Goal: Complete application form: Complete application form

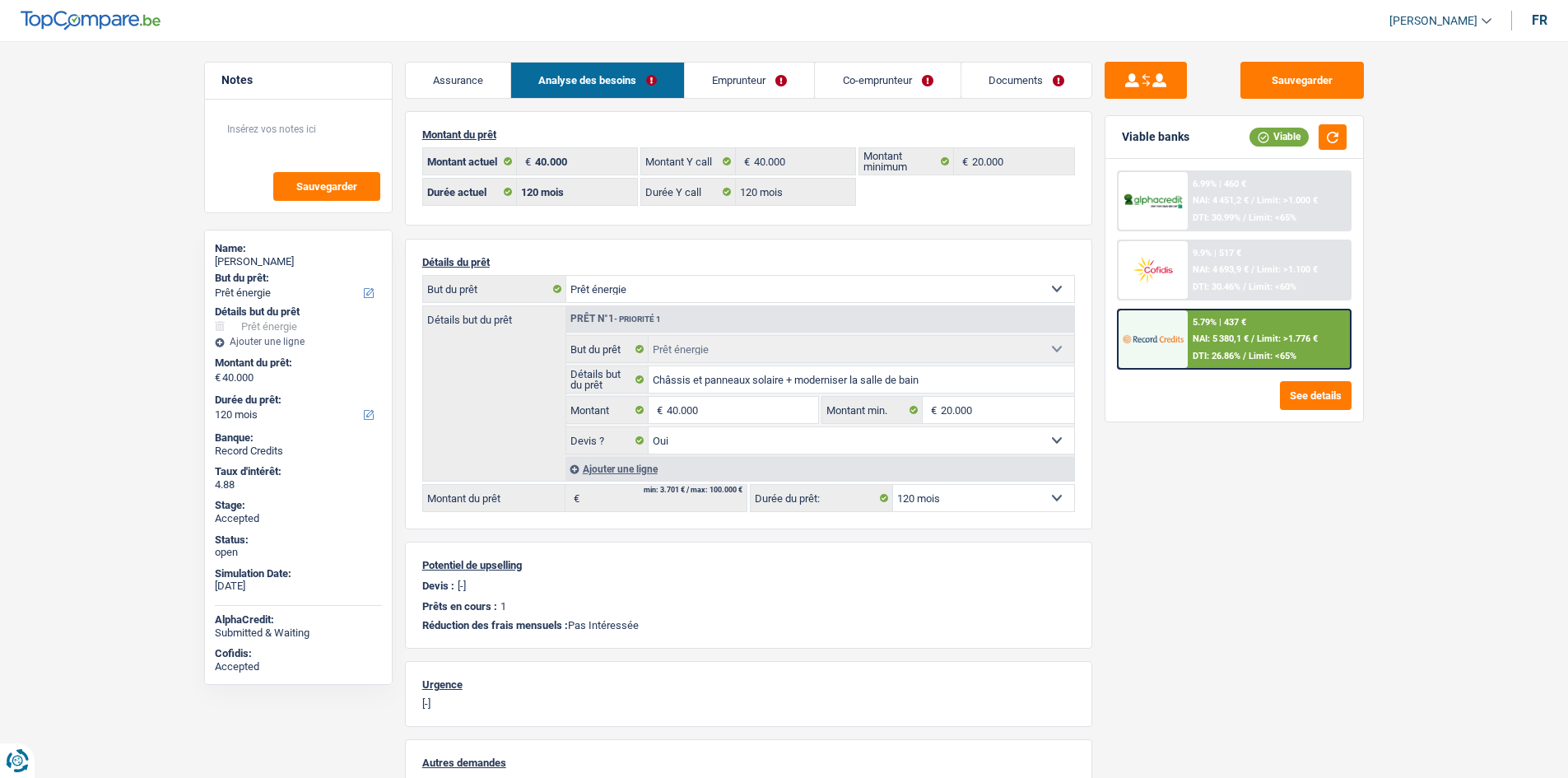
select select "energy"
select select "120"
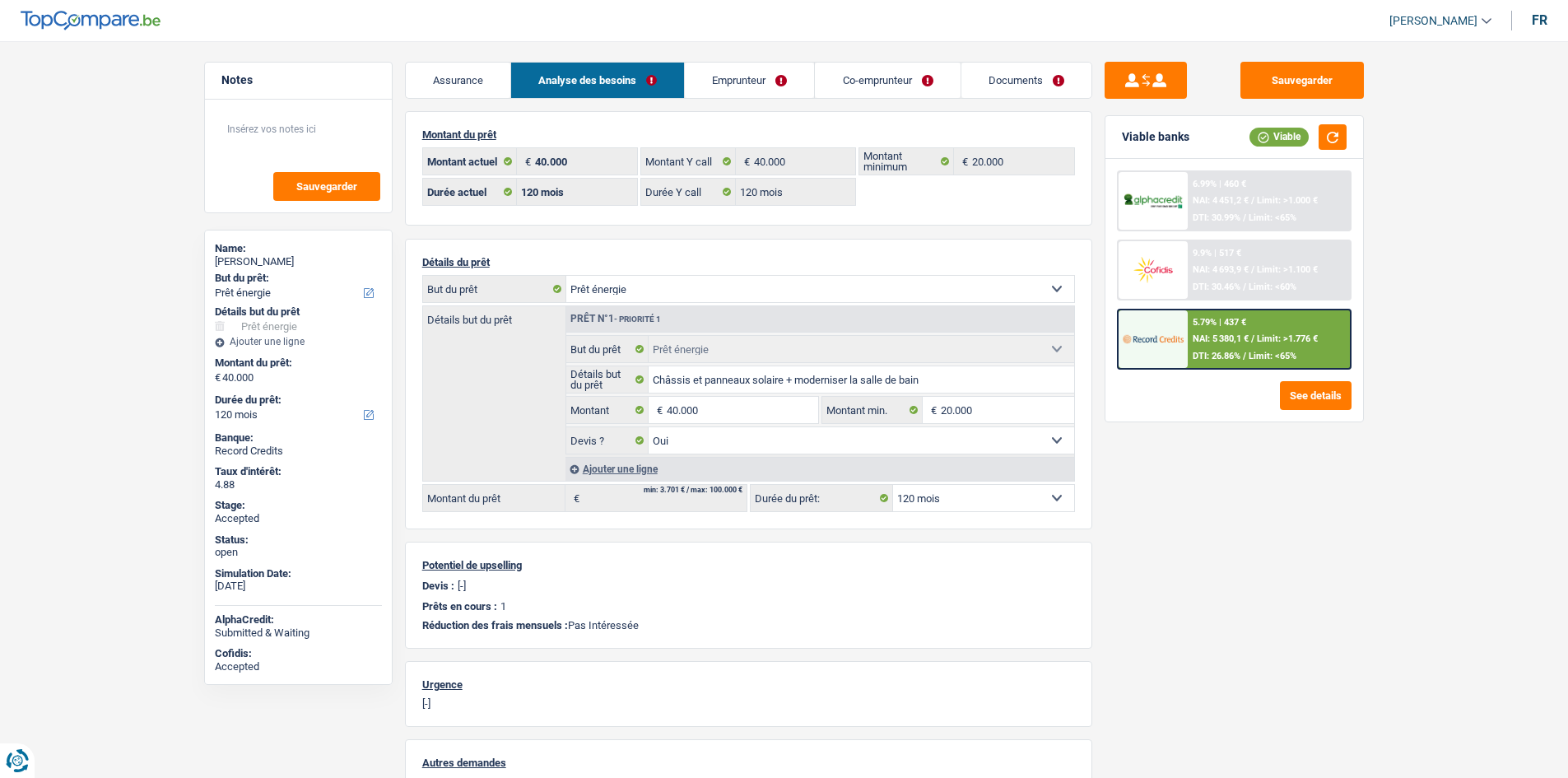
select select "energy"
select select "yes"
select select "120"
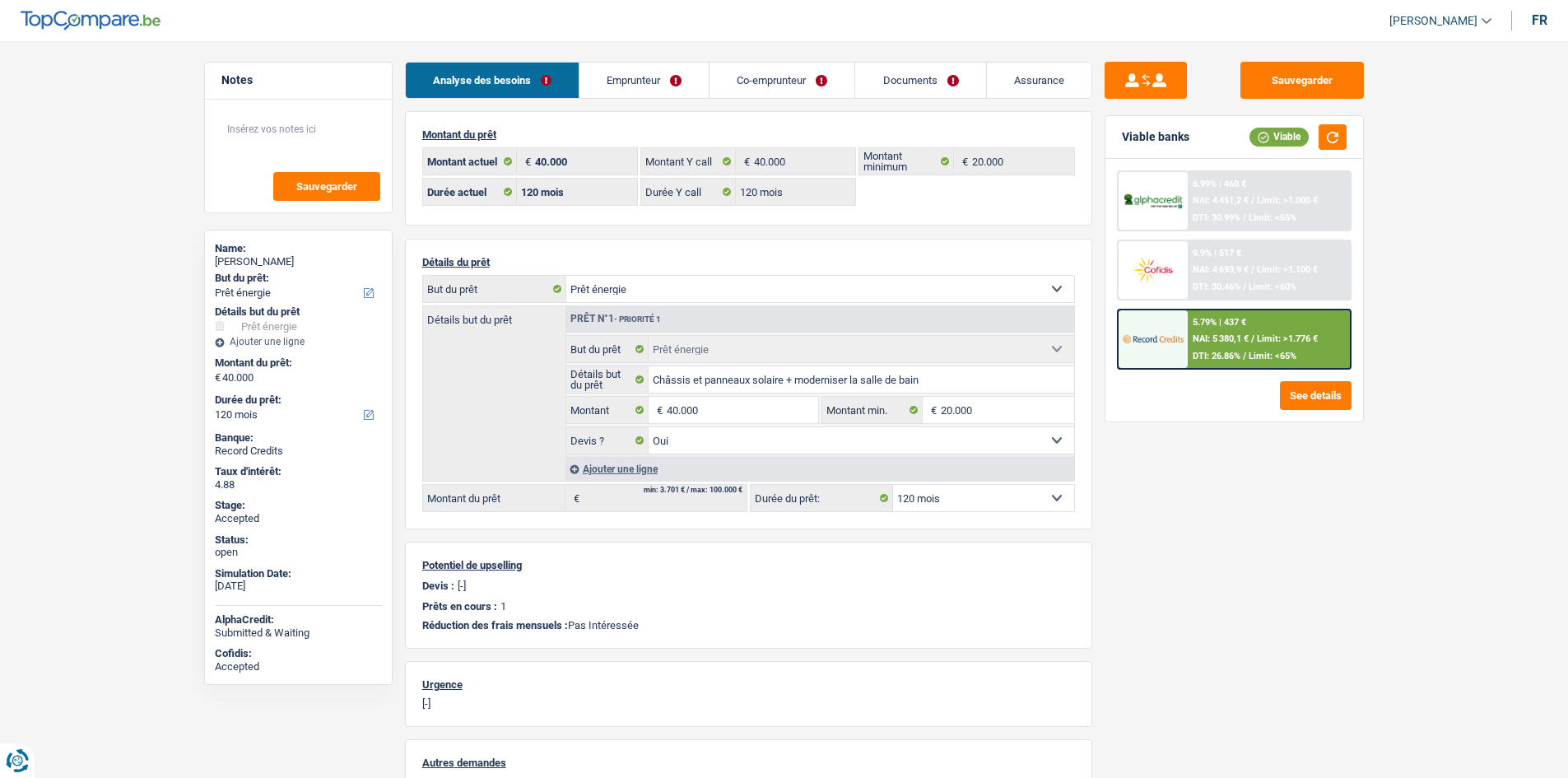
click at [1172, 598] on div "Sauvegarder Viable banks Viable 6.99% | 460 € NAI: 4 451,2 € / Limit: >1.000 € …" at bounding box center [1234, 404] width 284 height 686
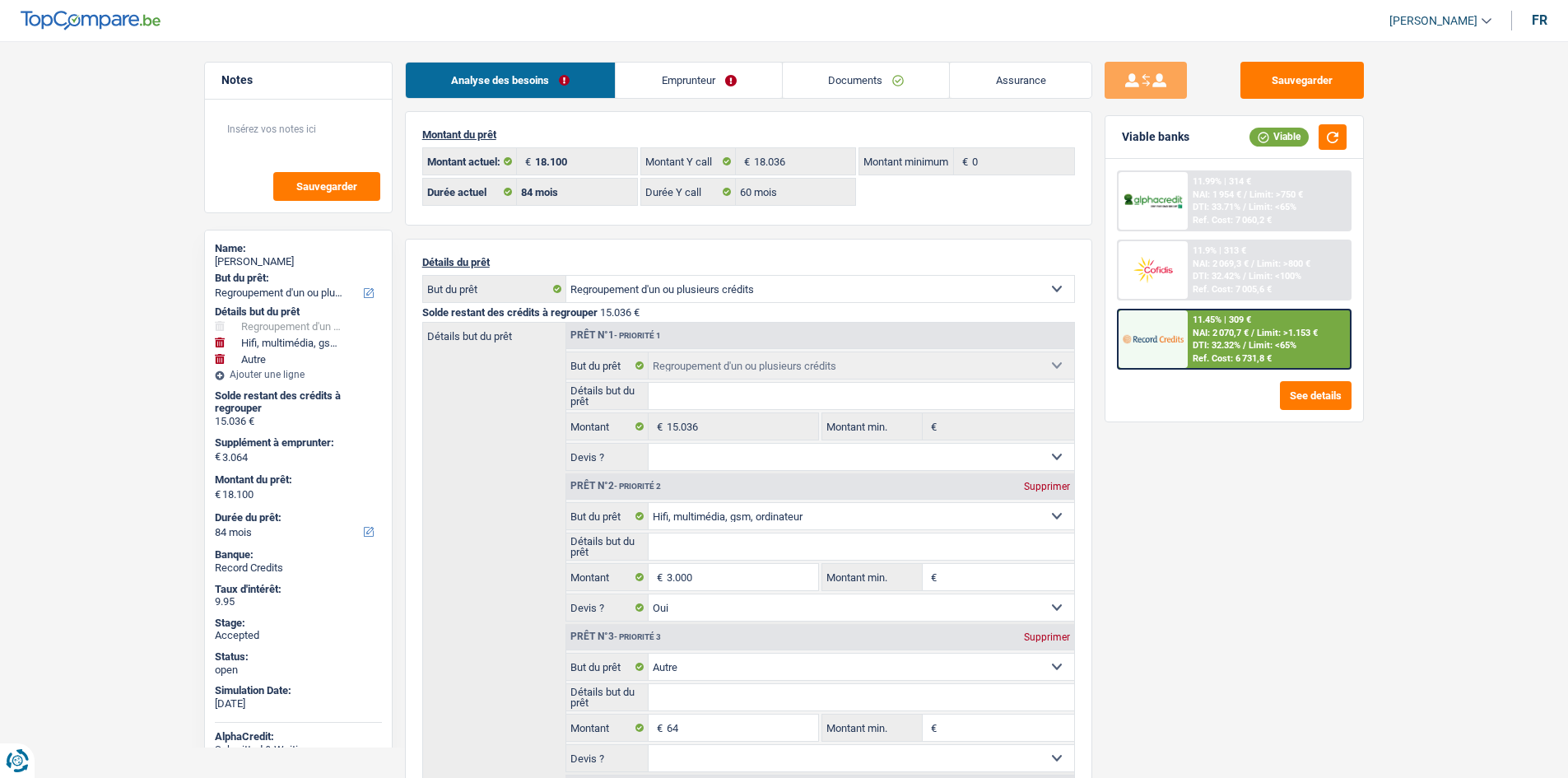
select select "refinancing"
select select "tech"
select select "other"
select select "84"
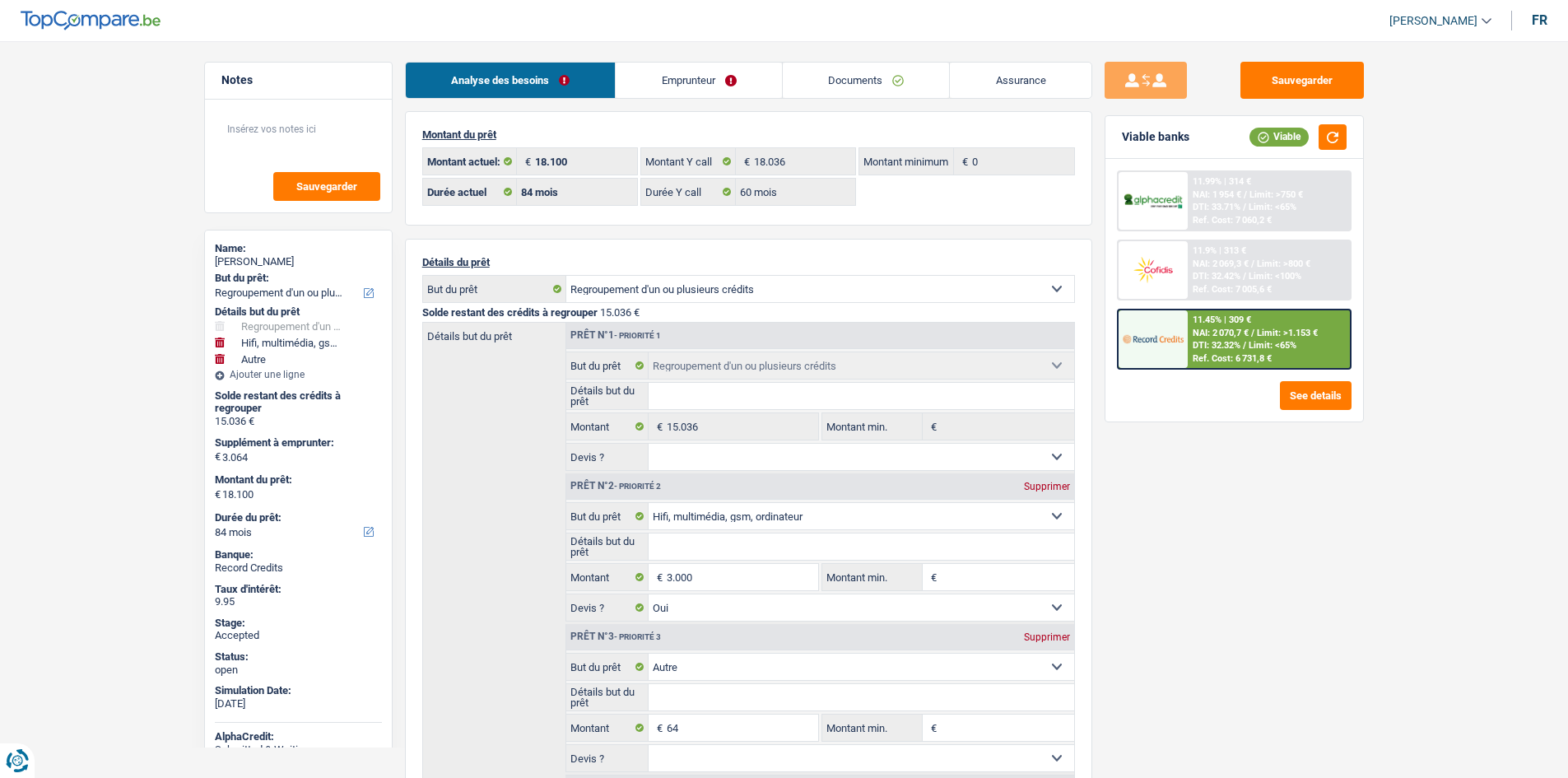
select select "84"
select select "60"
select select "refinancing"
select select "tech"
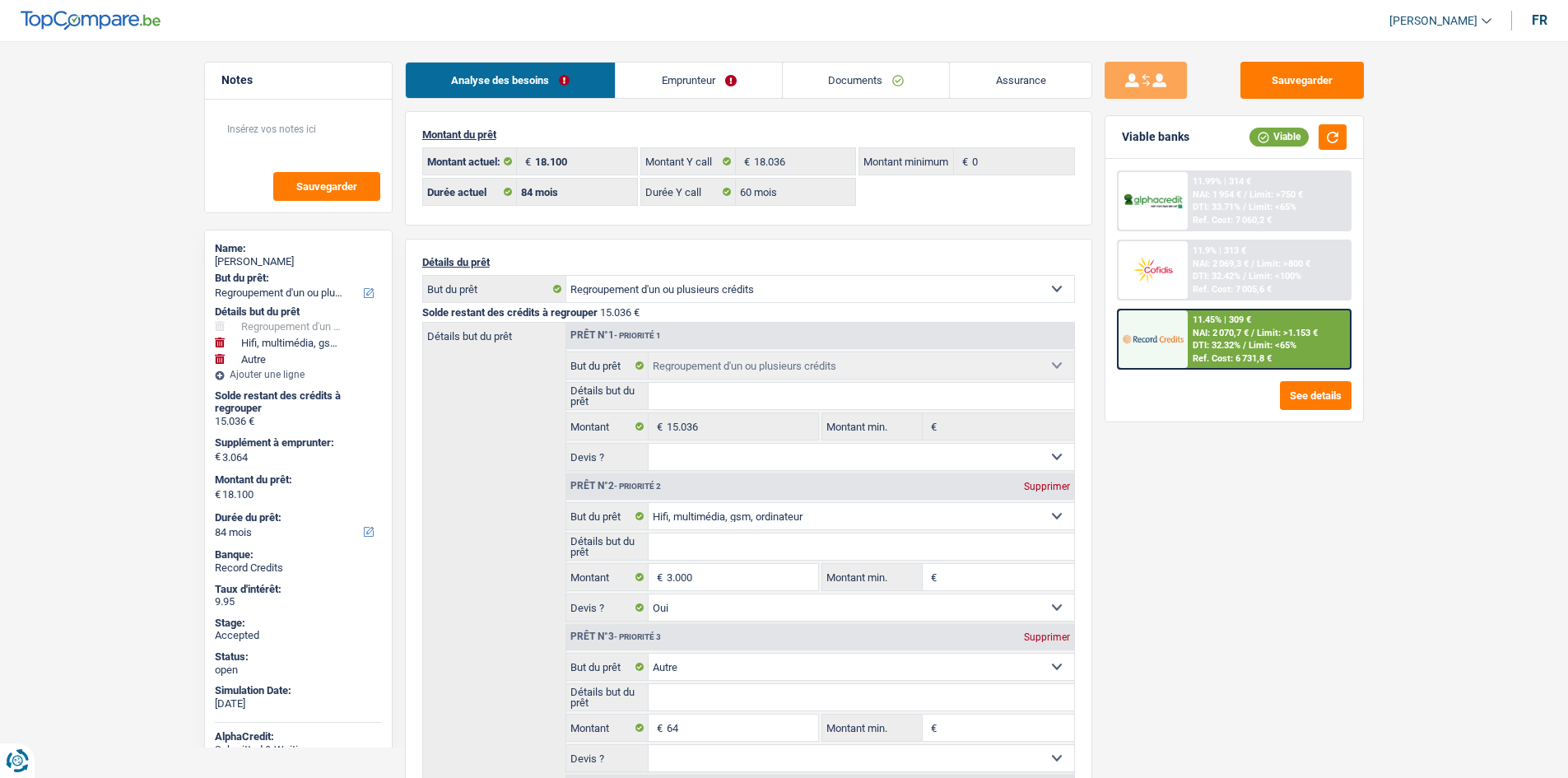
select select "yes"
select select "other"
select select "84"
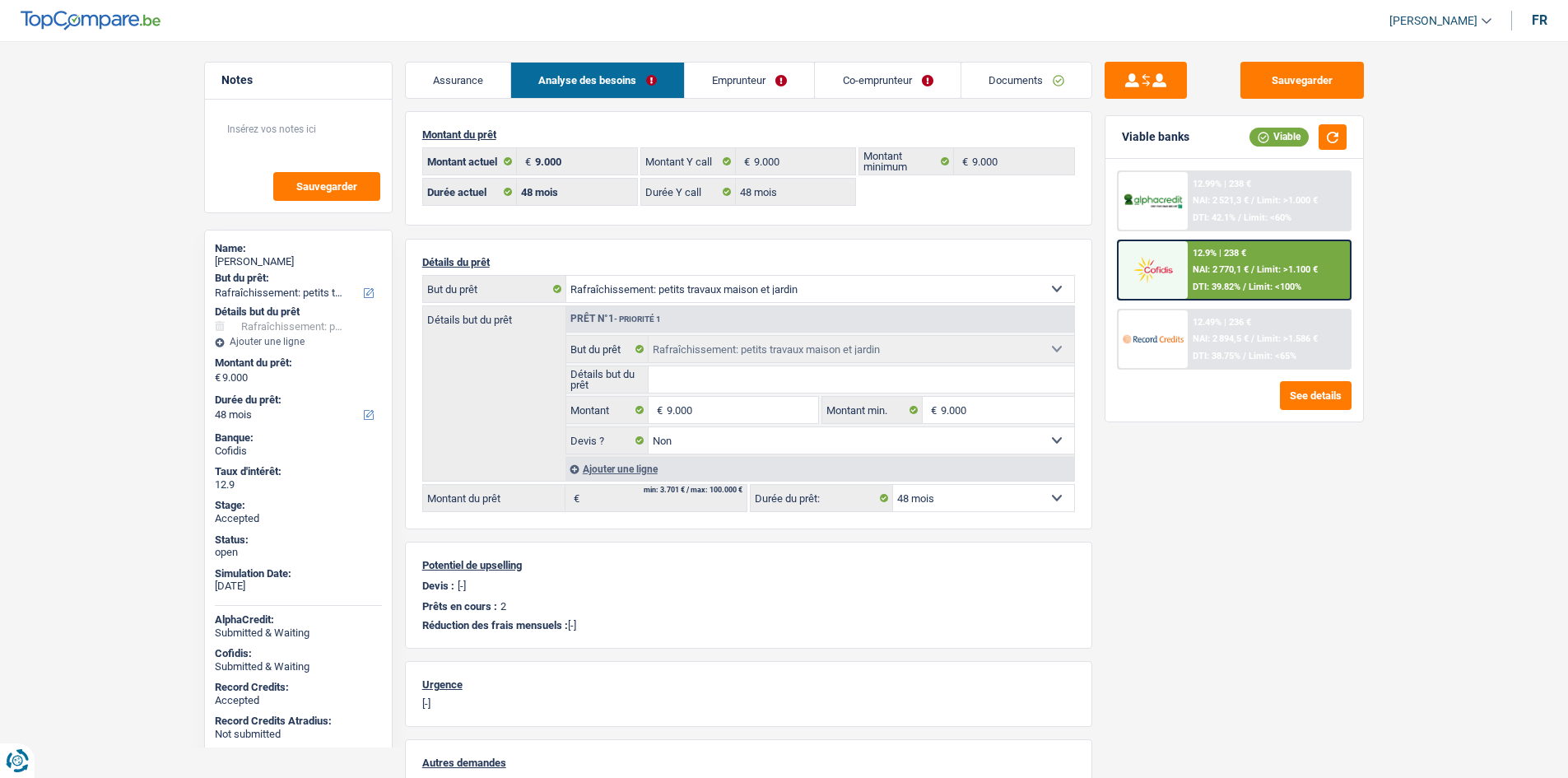
select select "houseOrGarden"
select select "48"
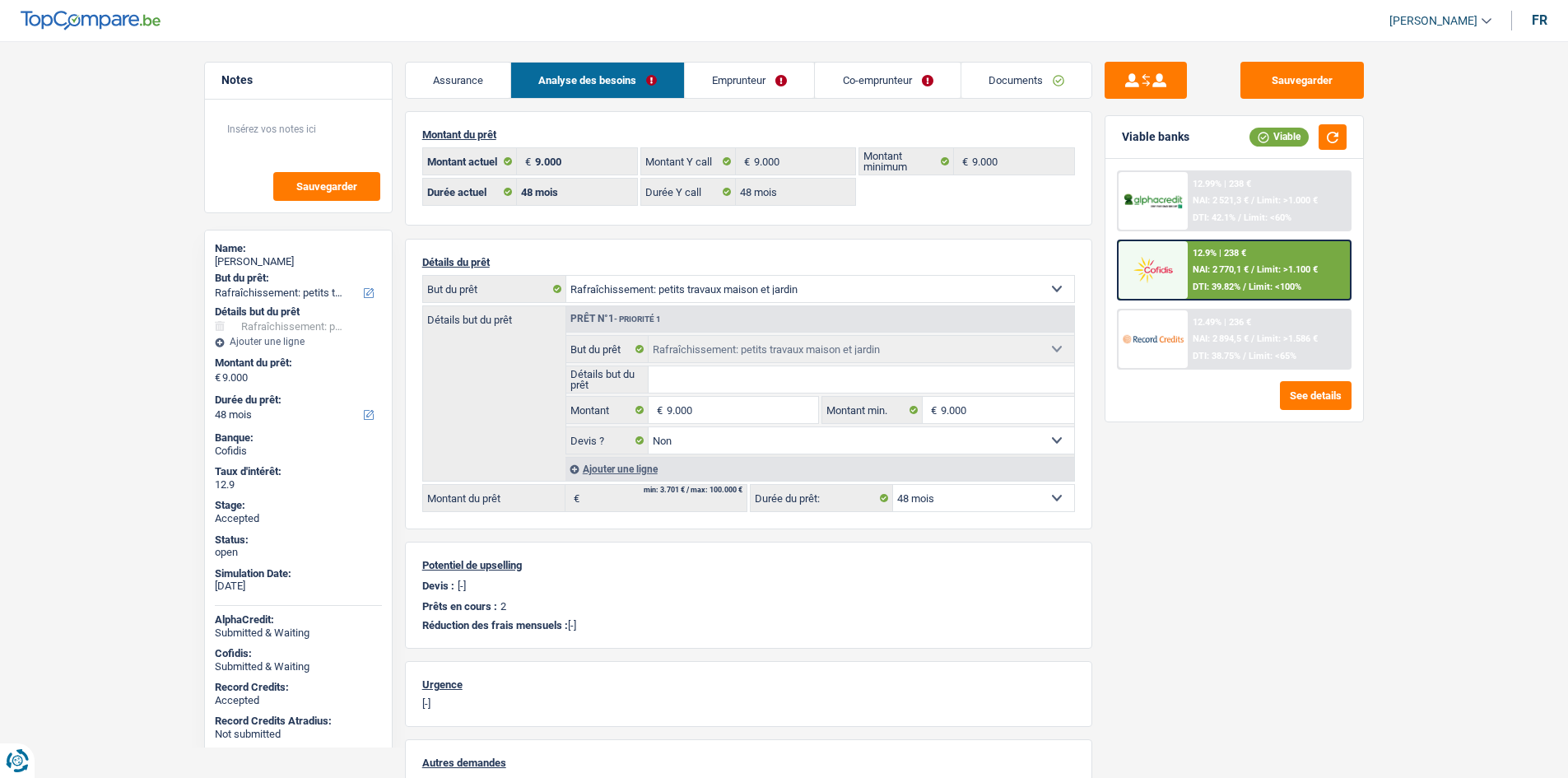
select select "houseOrGarden"
select select "false"
select select "48"
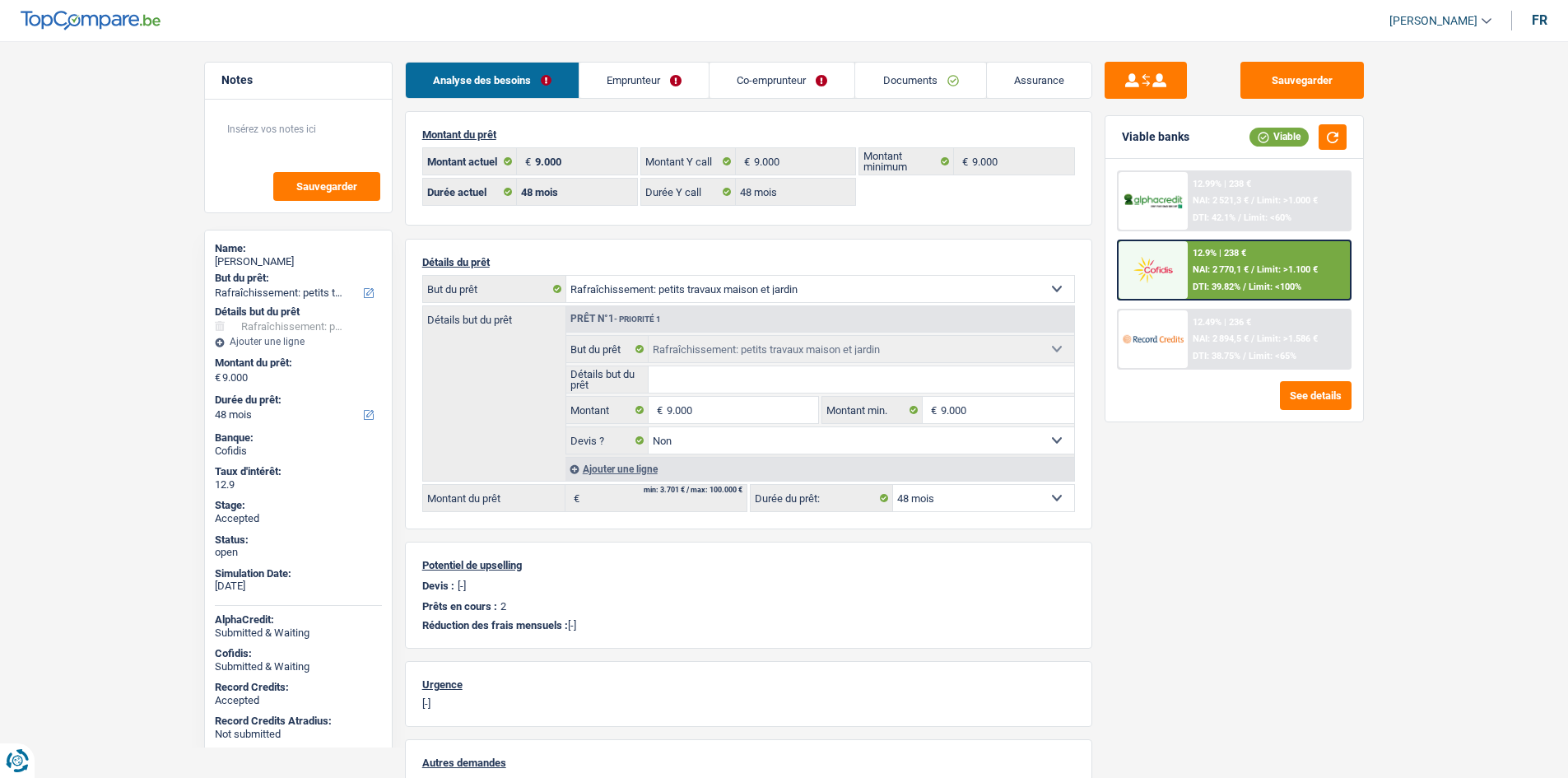
click at [670, 90] on link "Emprunteur" at bounding box center [643, 79] width 129 height 35
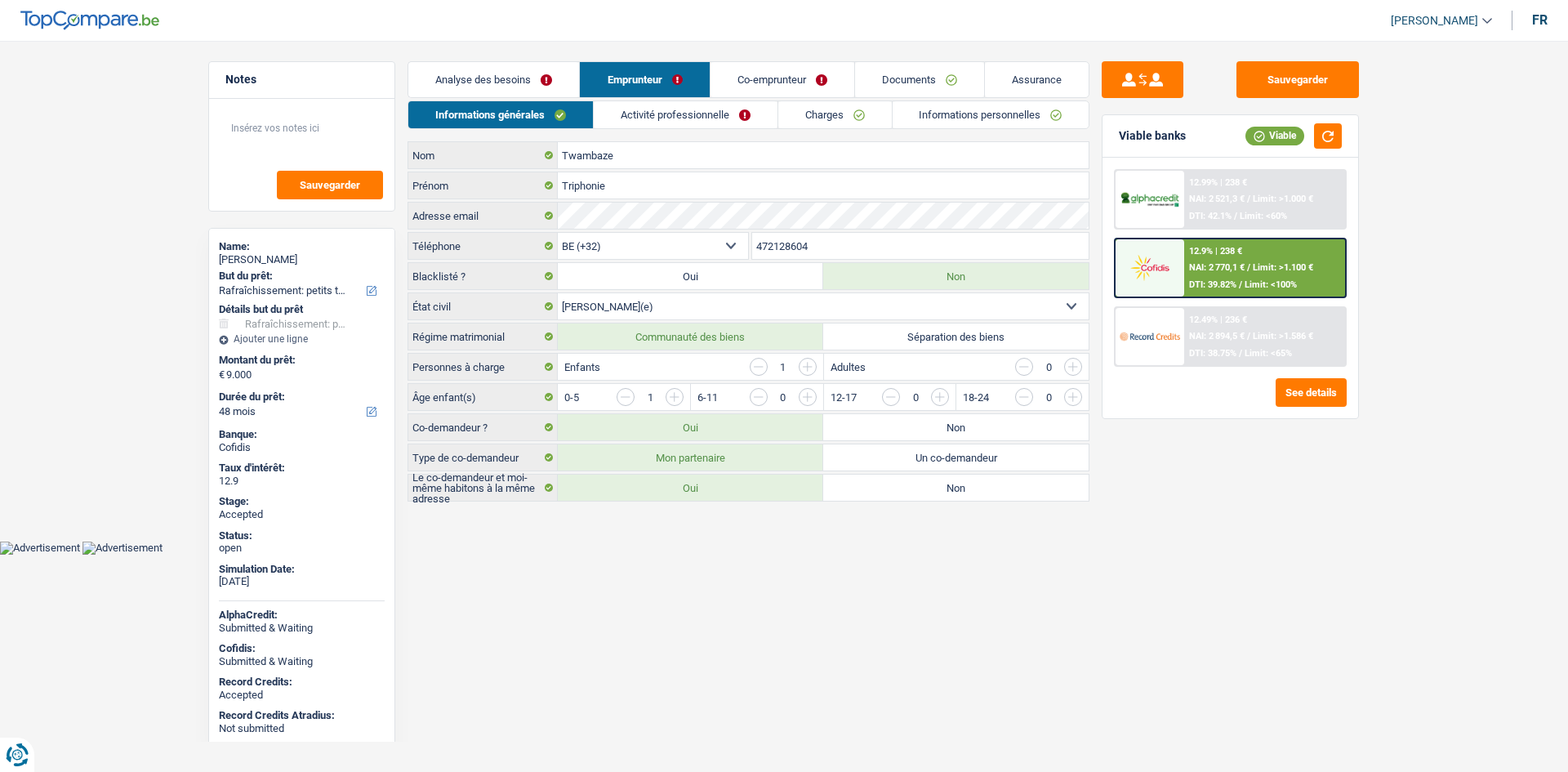
click at [659, 120] on link "Activité professionnelle" at bounding box center [685, 115] width 184 height 27
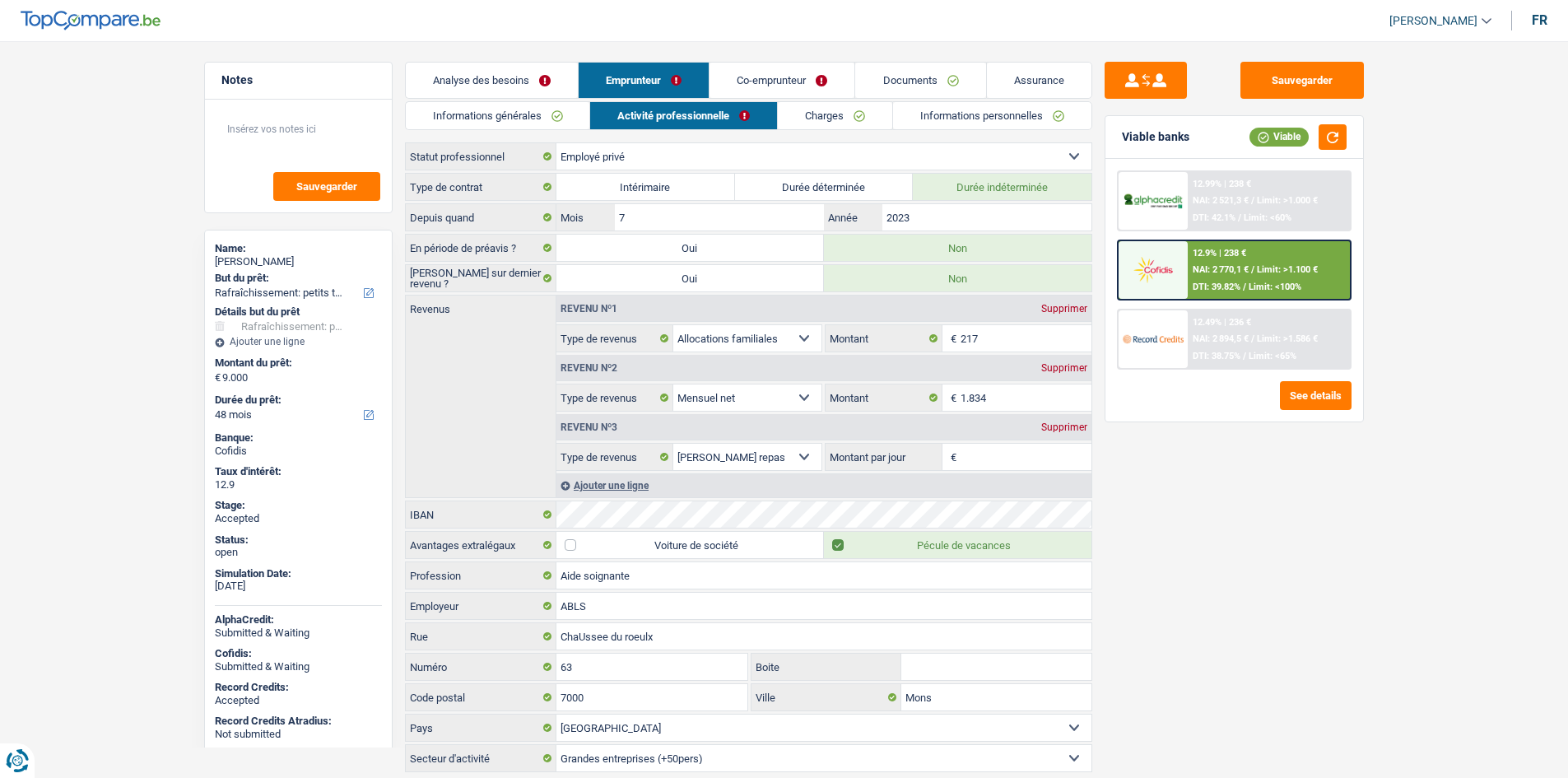
click at [813, 118] on link "Charges" at bounding box center [835, 116] width 114 height 27
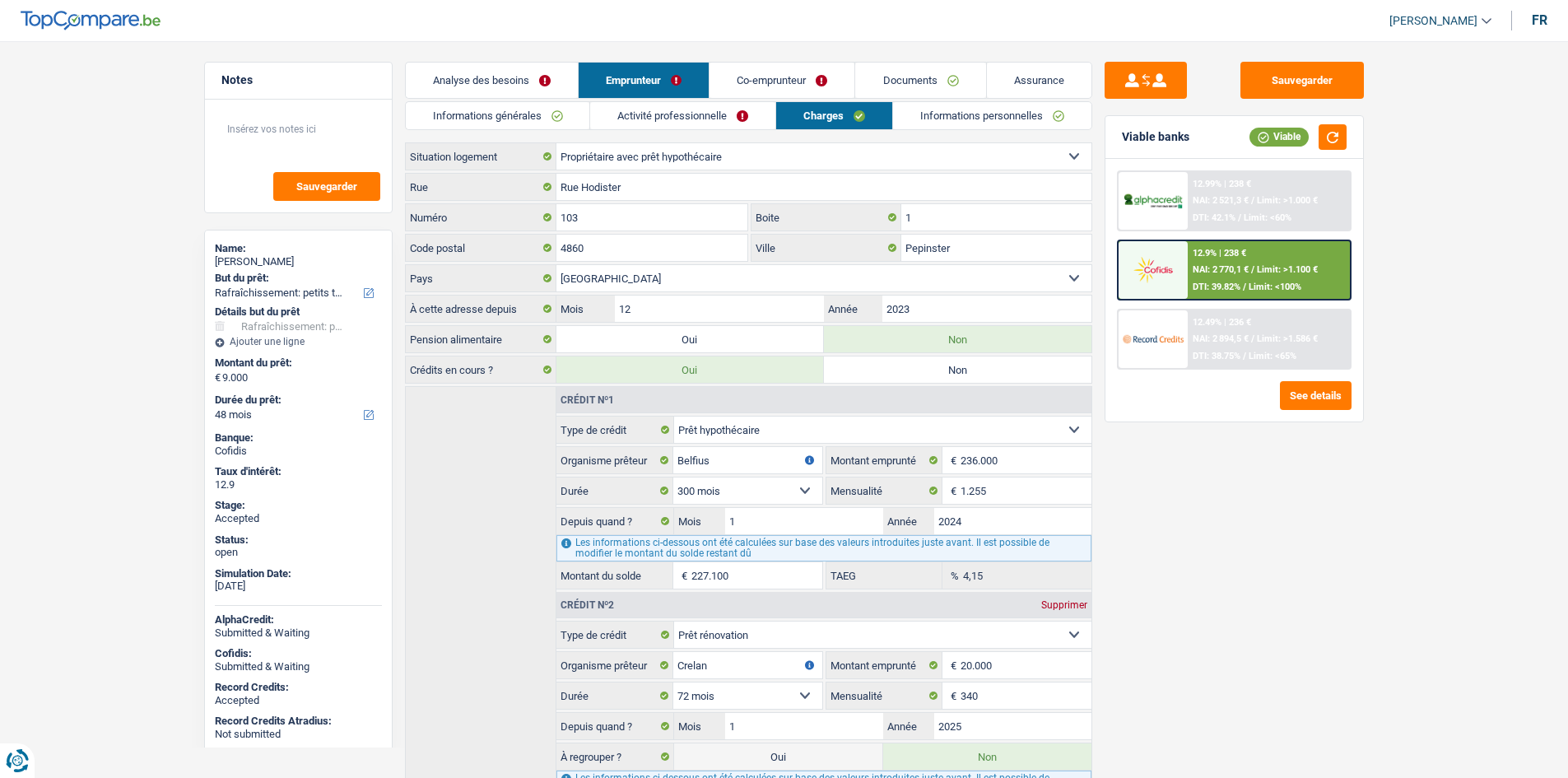
click at [926, 124] on link "Informations personnelles" at bounding box center [992, 116] width 199 height 27
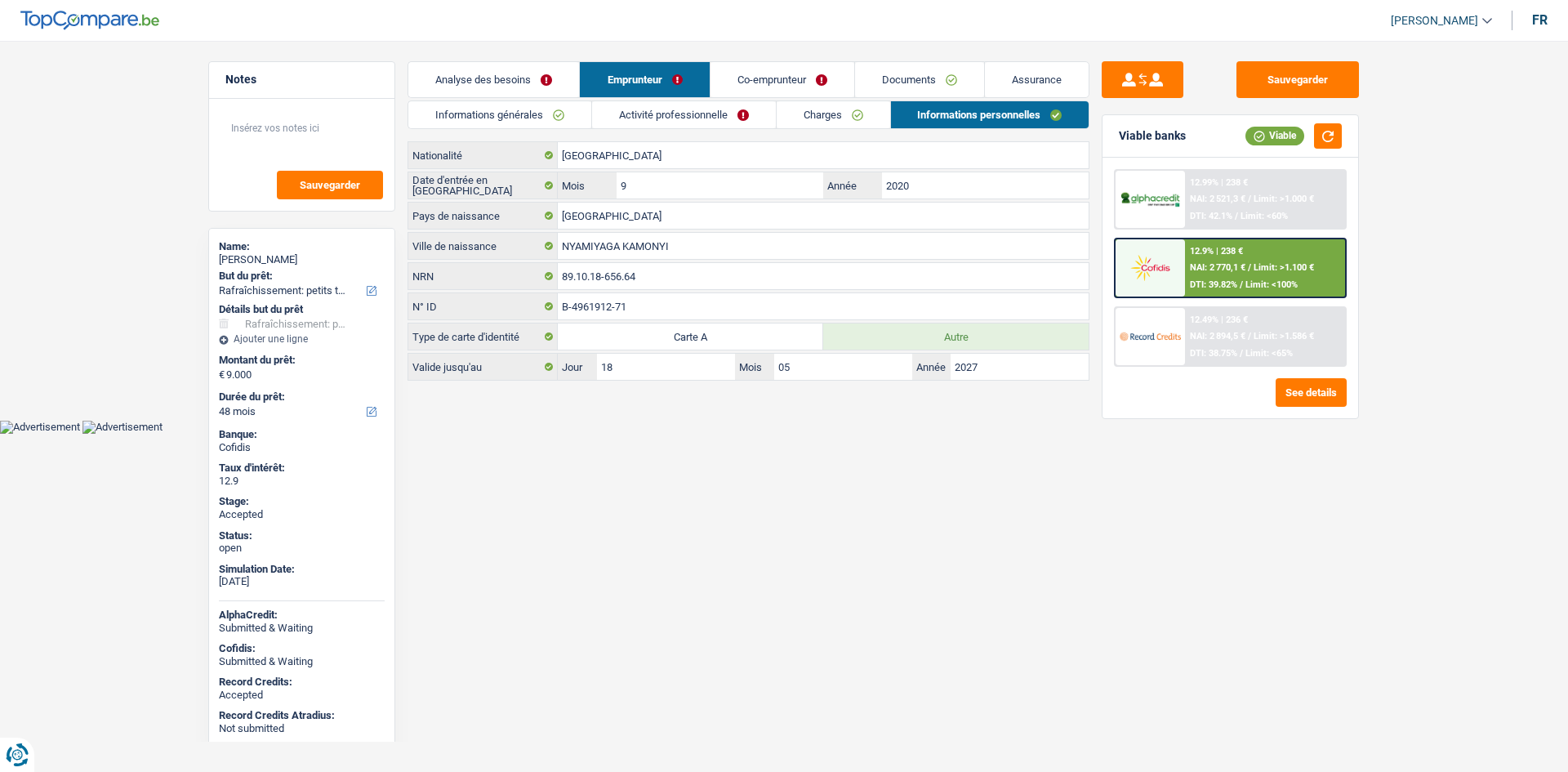
click at [761, 79] on link "Co-emprunteur" at bounding box center [782, 79] width 144 height 35
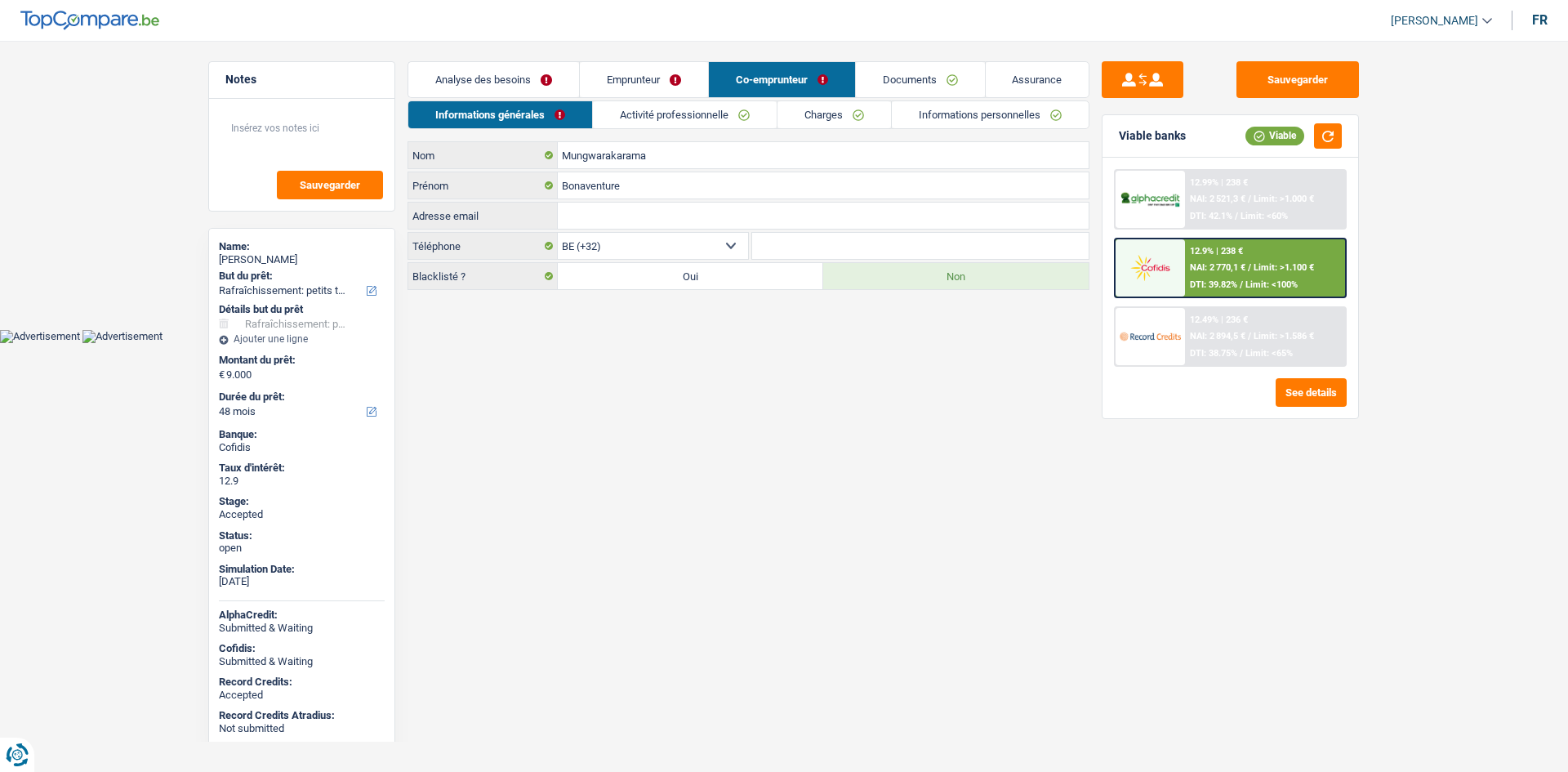
drag, startPoint x: 668, startPoint y: 114, endPoint x: 687, endPoint y: 119, distance: 19.6
click at [670, 116] on link "Activité professionnelle" at bounding box center [684, 115] width 184 height 27
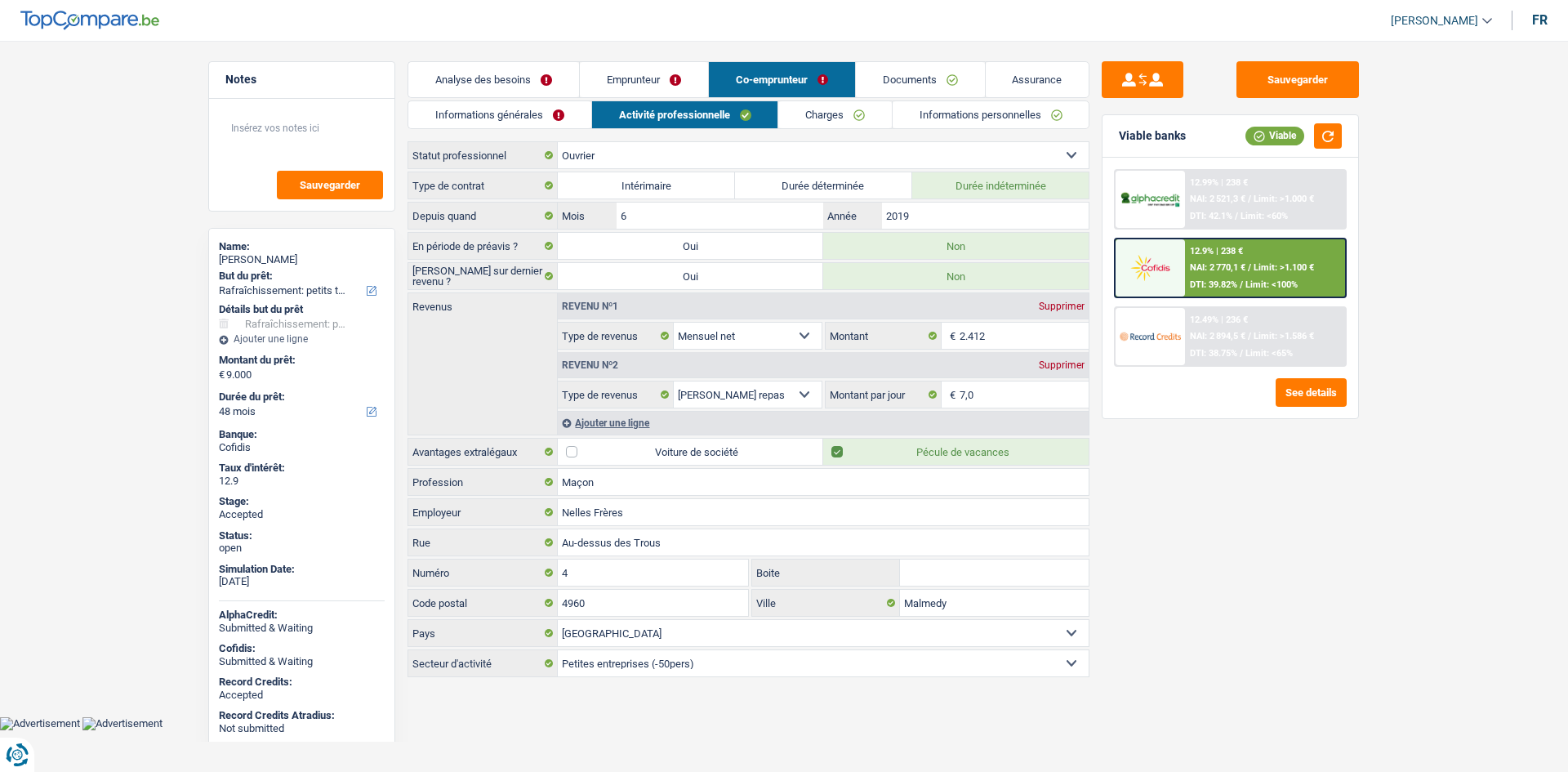
click at [859, 113] on link "Charges" at bounding box center [835, 115] width 113 height 27
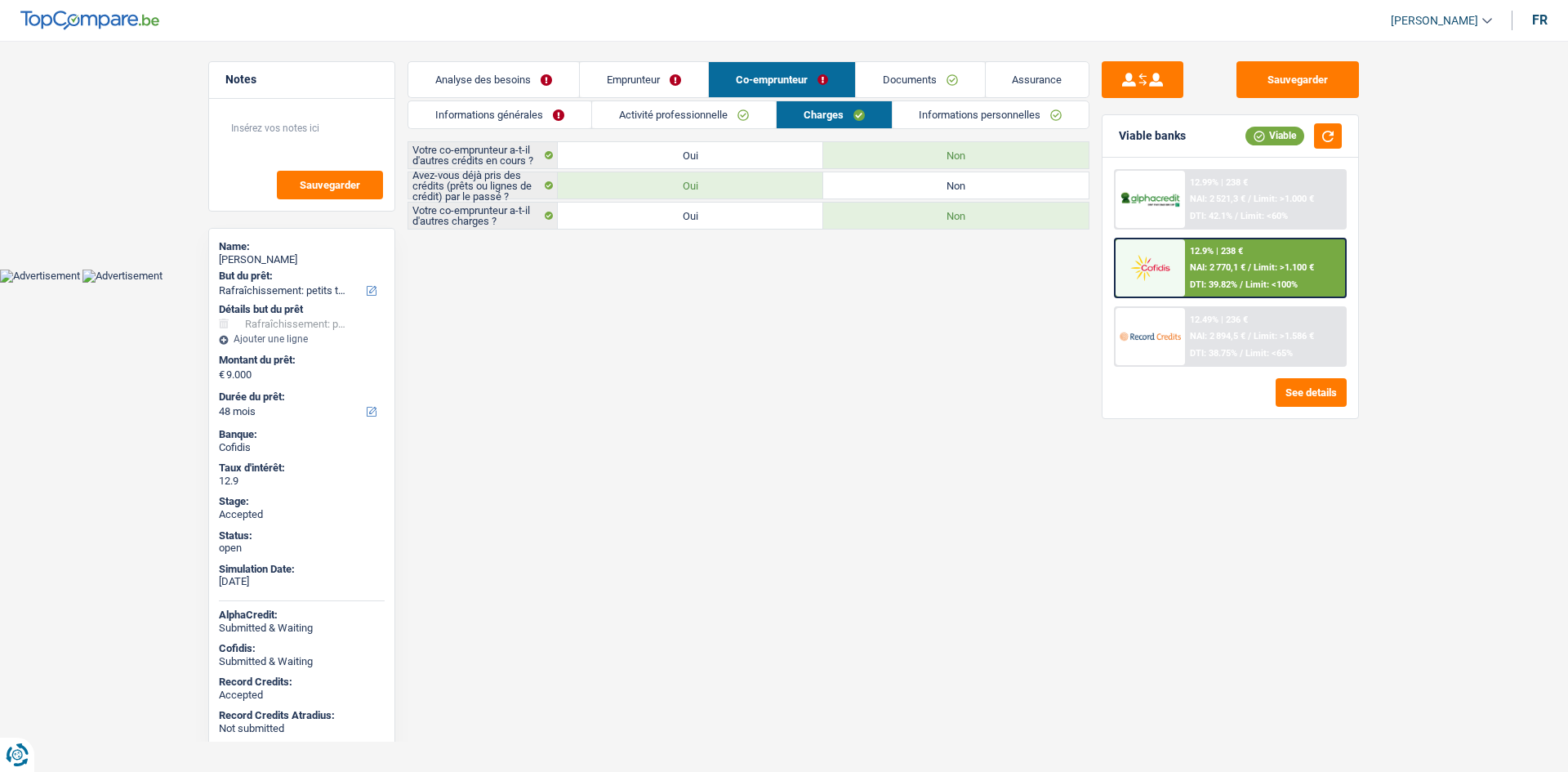
click at [960, 118] on link "Informations personnelles" at bounding box center [991, 115] width 197 height 27
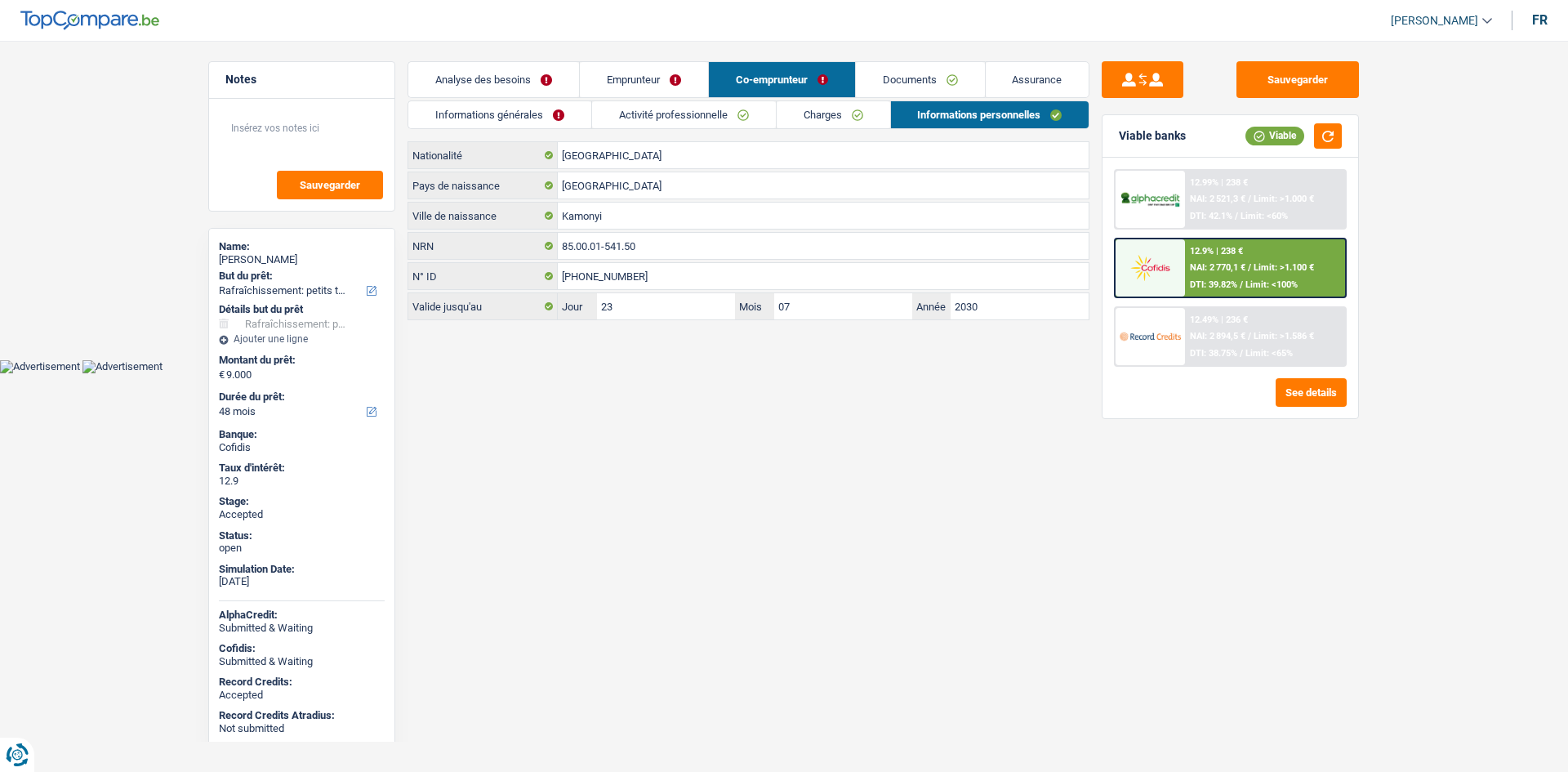
click at [971, 89] on link "Documents" at bounding box center [920, 79] width 129 height 35
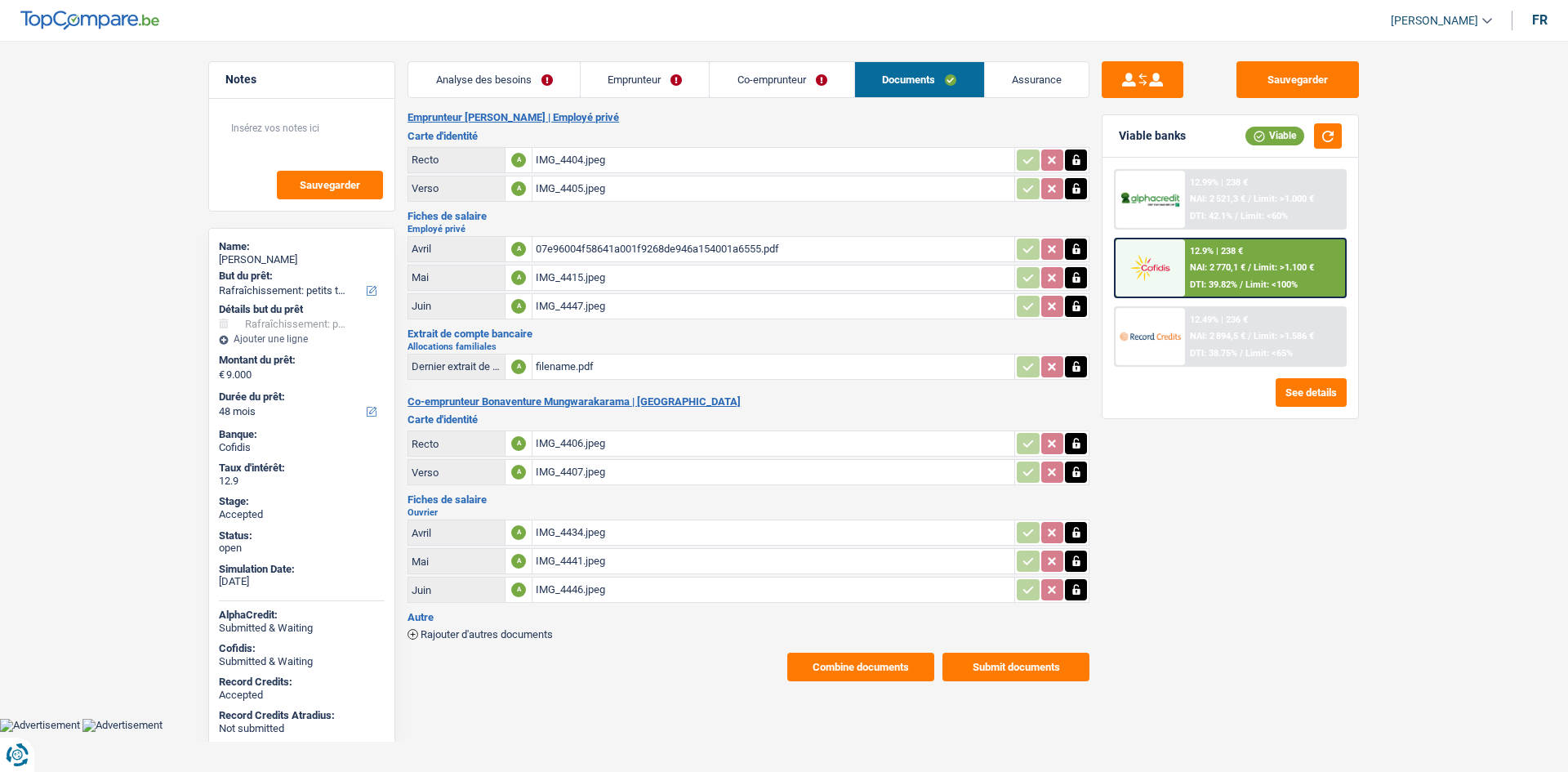
click at [1032, 85] on link "Assurance" at bounding box center [1037, 79] width 104 height 35
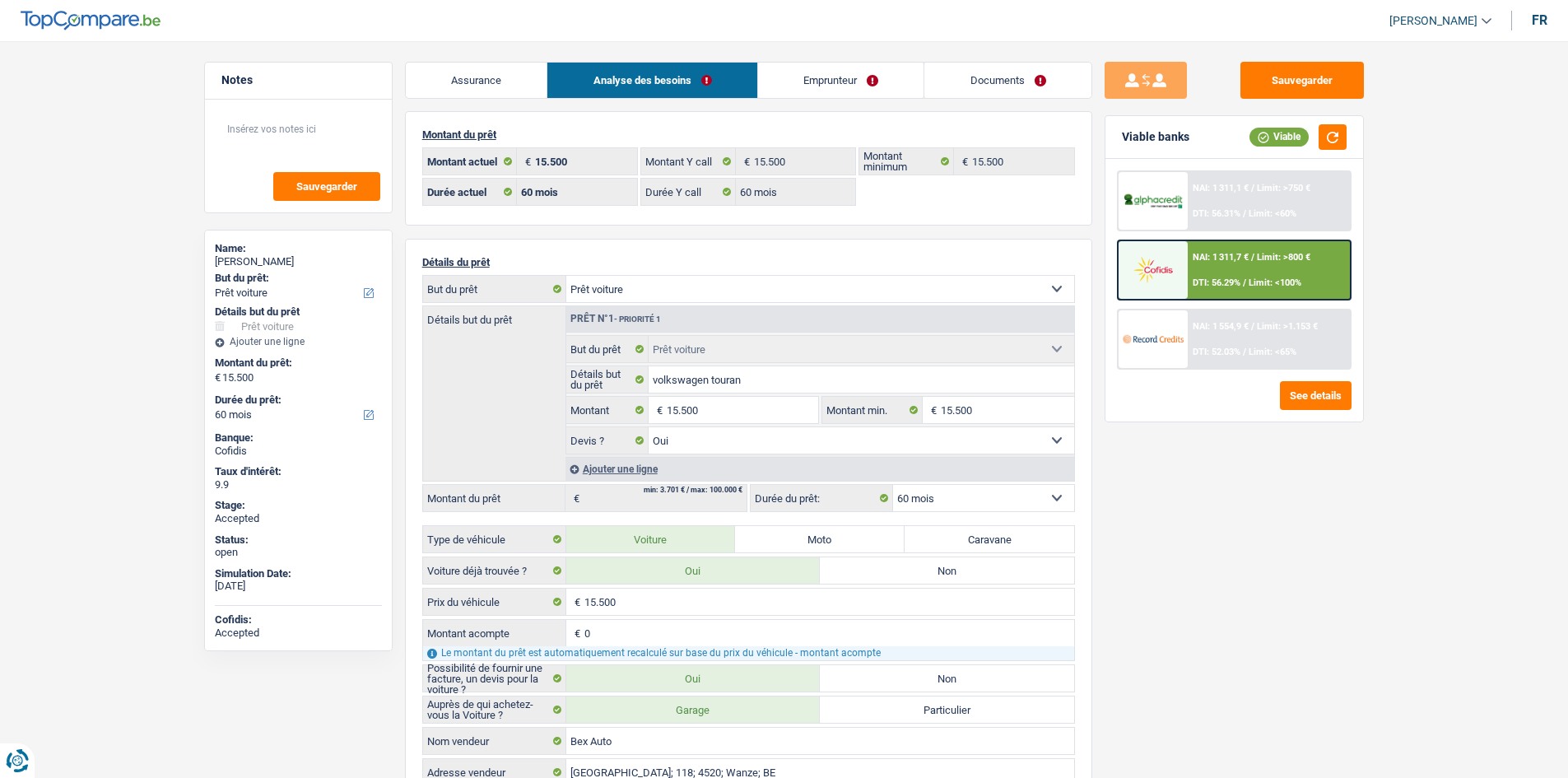
select select "car"
select select "60"
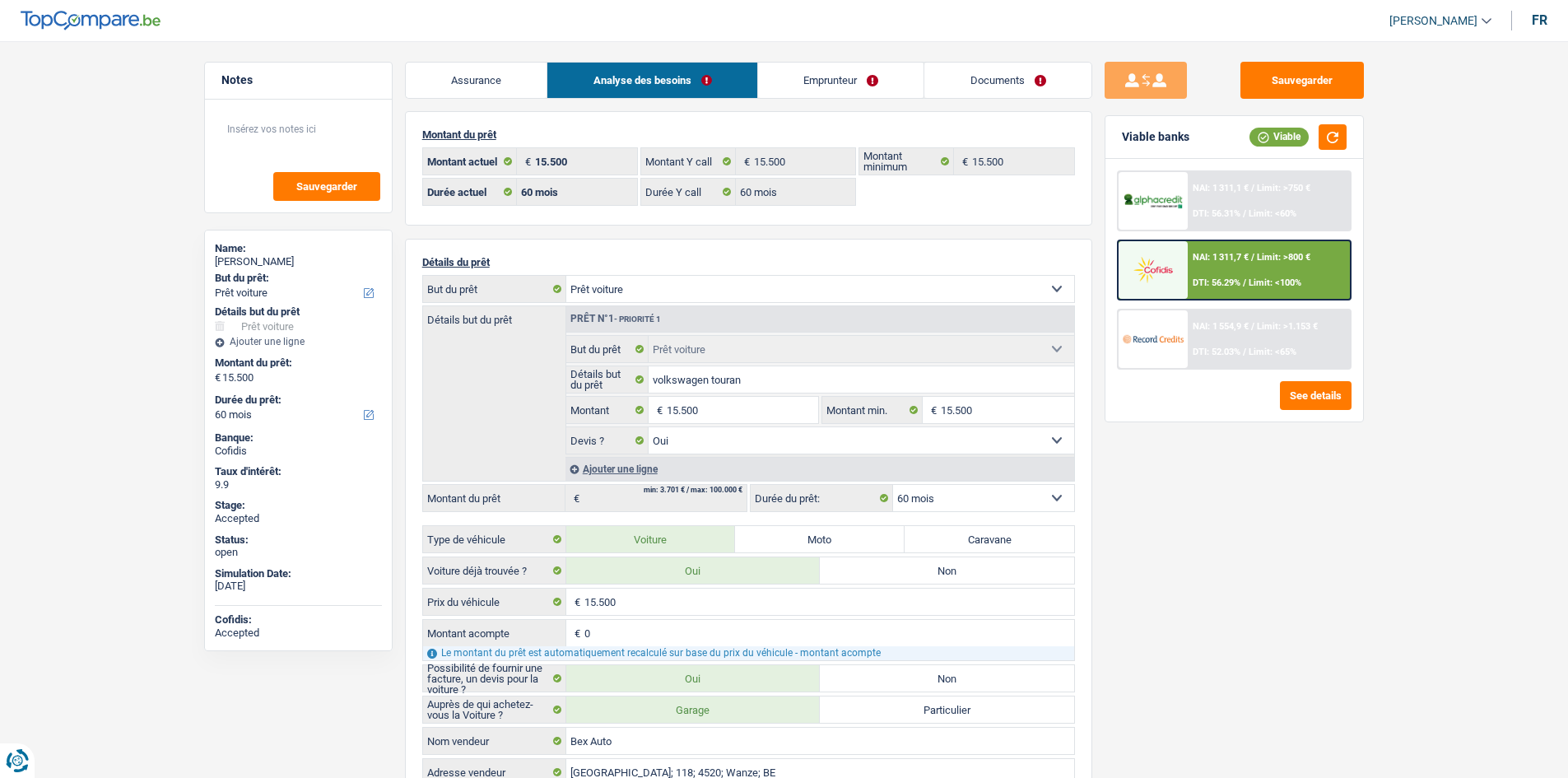
select select "car"
select select "yes"
select select "60"
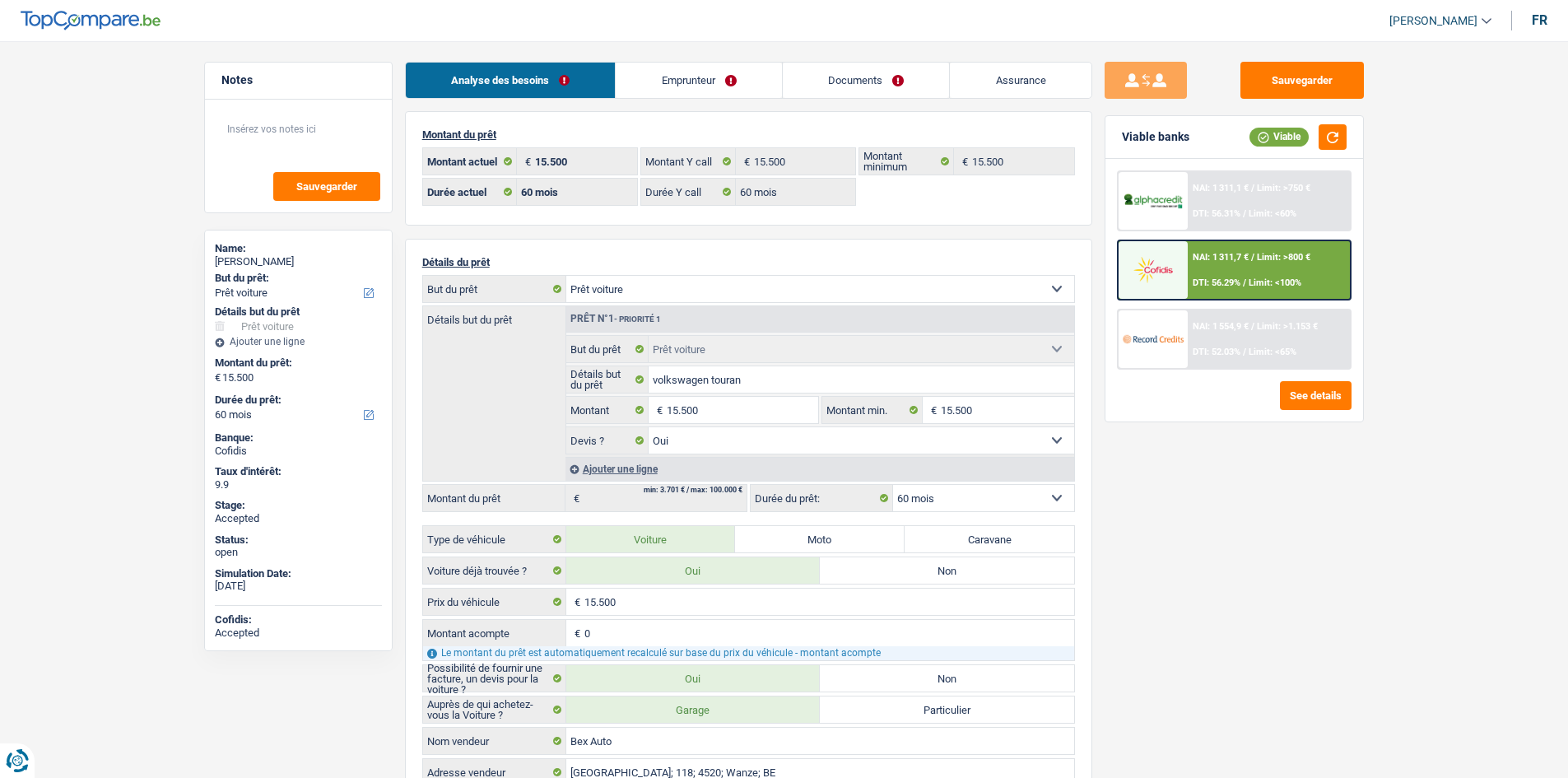
click at [877, 77] on link "Documents" at bounding box center [867, 79] width 167 height 35
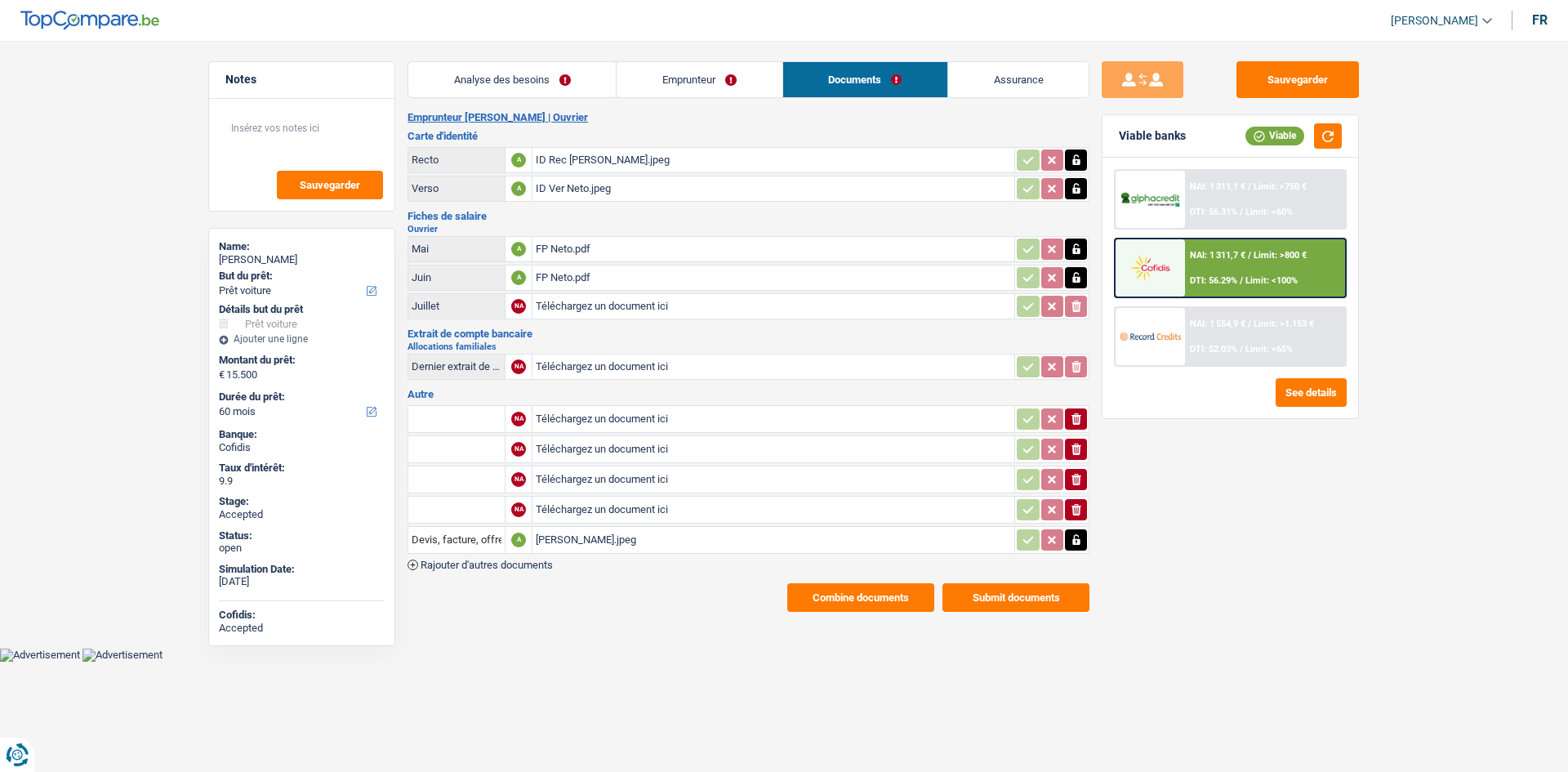
click at [642, 534] on div "Devis Arnaldo.jpeg" at bounding box center [774, 539] width 476 height 25
click at [168, 280] on main "Notes Sauvegarder Name: Arnaldo Neto Goncalo But du prêt: Confort maison: meubl…" at bounding box center [784, 336] width 1568 height 624
click at [174, 277] on main "Notes Sauvegarder Name: Arnaldo Neto Goncalo But du prêt: Confort maison: meubl…" at bounding box center [784, 336] width 1568 height 624
click at [673, 81] on link "Emprunteur" at bounding box center [698, 79] width 165 height 35
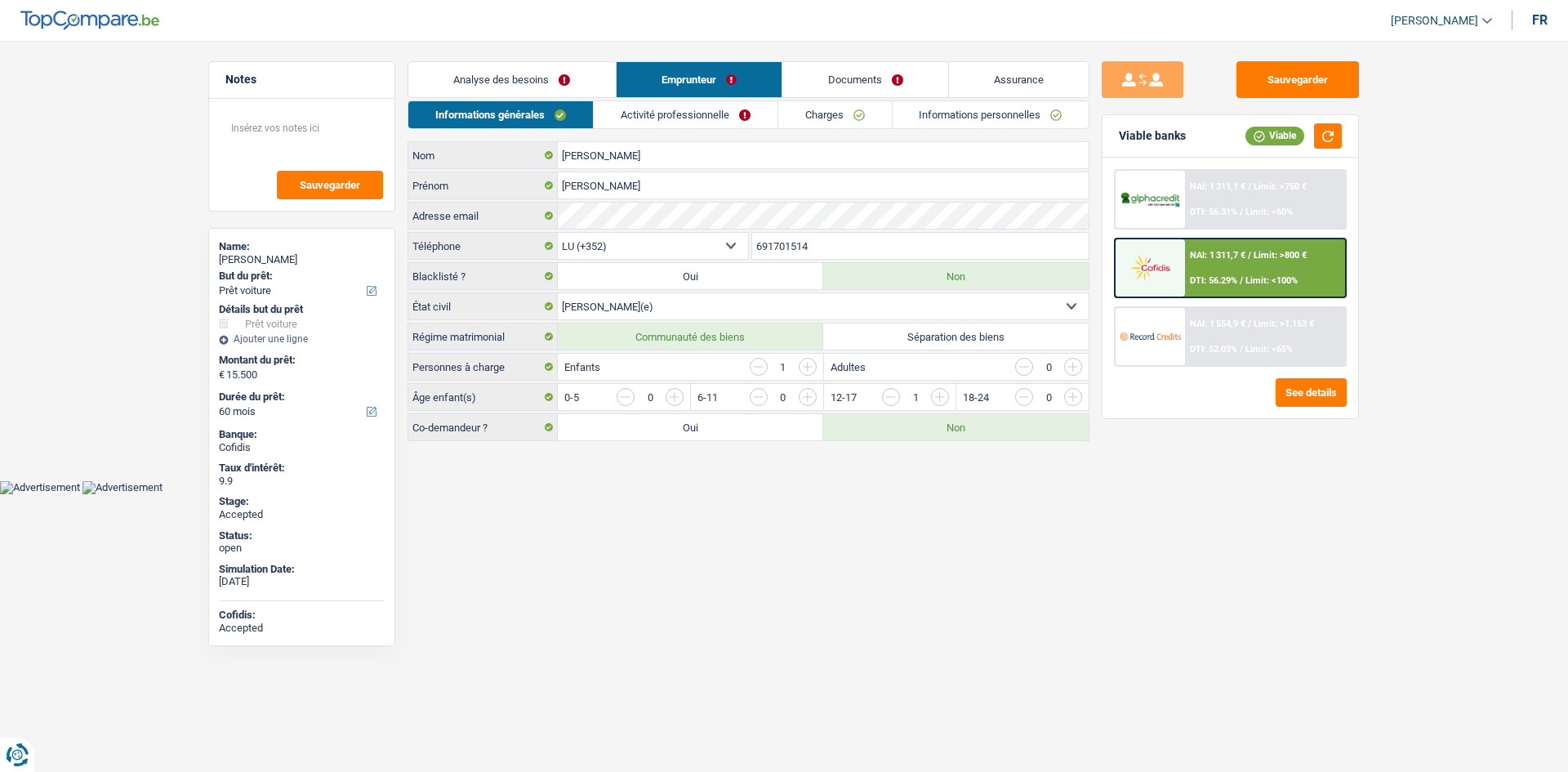
click at [251, 255] on div "Arnaldo Neto Goncalo" at bounding box center [302, 259] width 166 height 13
copy div "Arnaldo Neto Goncalo"
click at [958, 494] on html "Vous avez le contrôle de vos données Nous utilisons des cookies, tout comme nos…" at bounding box center [784, 247] width 1568 height 494
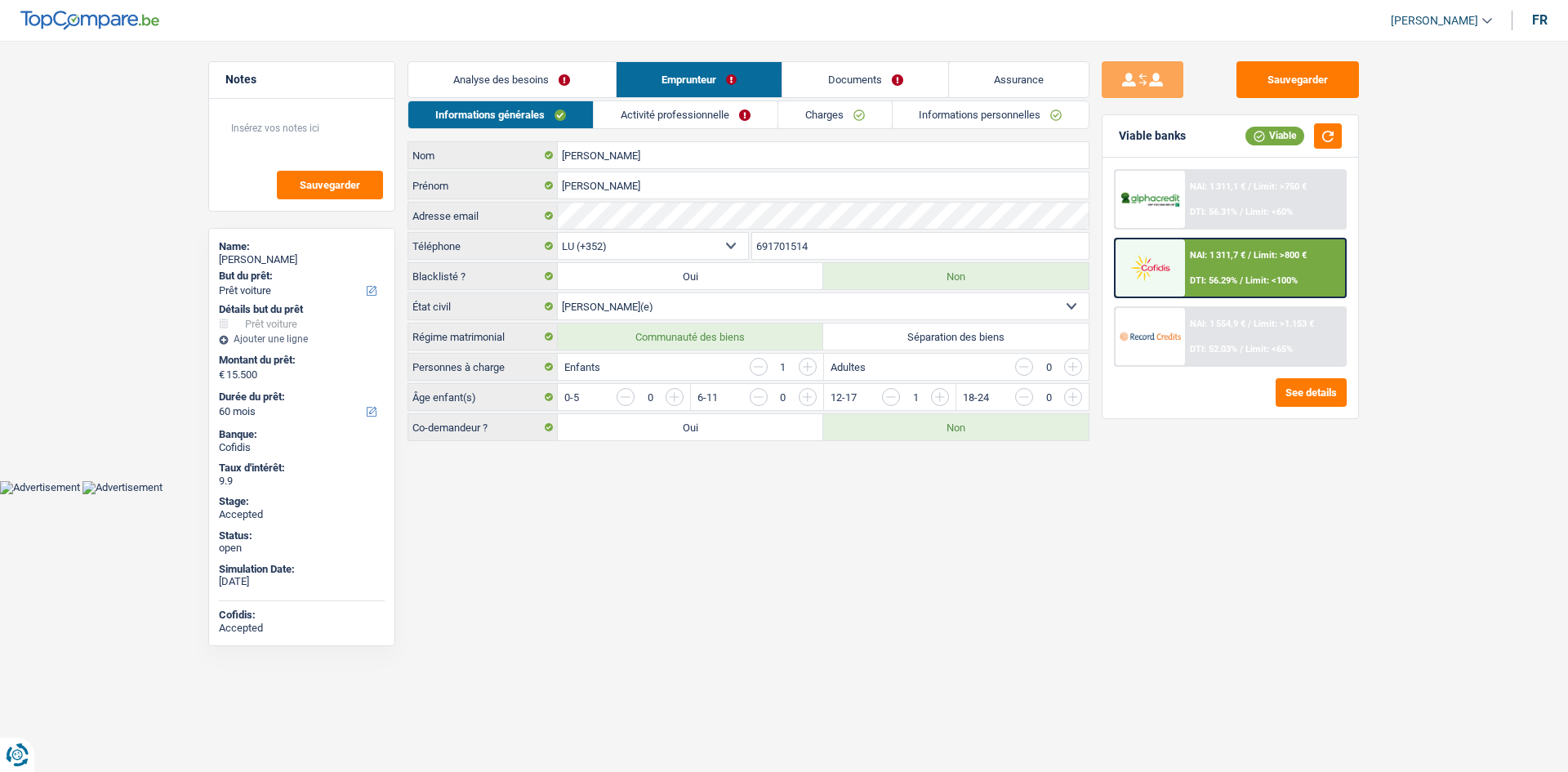
click at [840, 243] on input "691701514" at bounding box center [921, 245] width 337 height 26
click at [732, 494] on html "Vous avez le contrôle de vos données Nous utilisons des cookies, tout comme nos…" at bounding box center [784, 247] width 1568 height 494
click at [315, 133] on textarea at bounding box center [301, 135] width 163 height 49
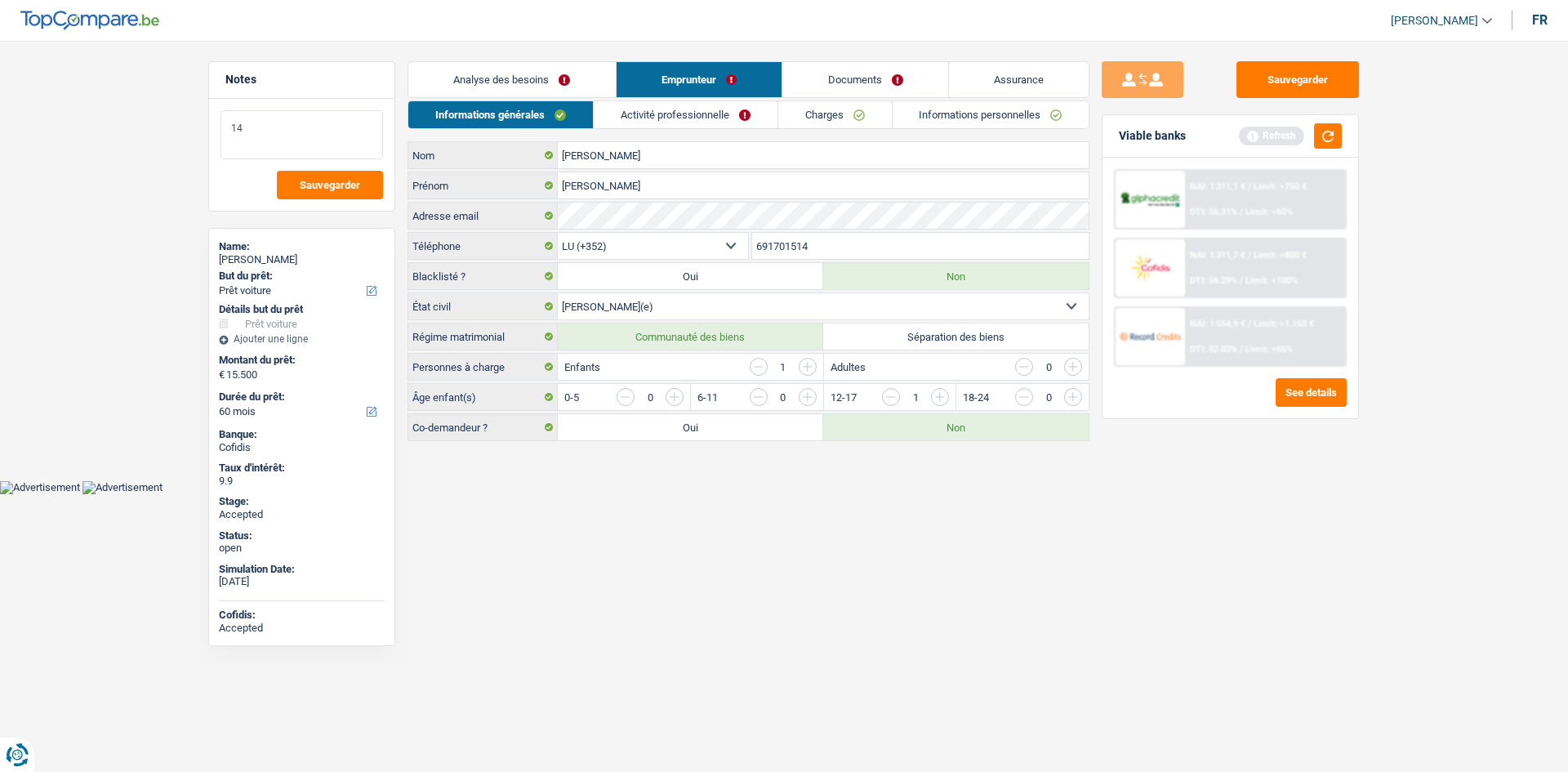
type textarea "14"
click at [667, 118] on link "Activité professionnelle" at bounding box center [685, 115] width 184 height 27
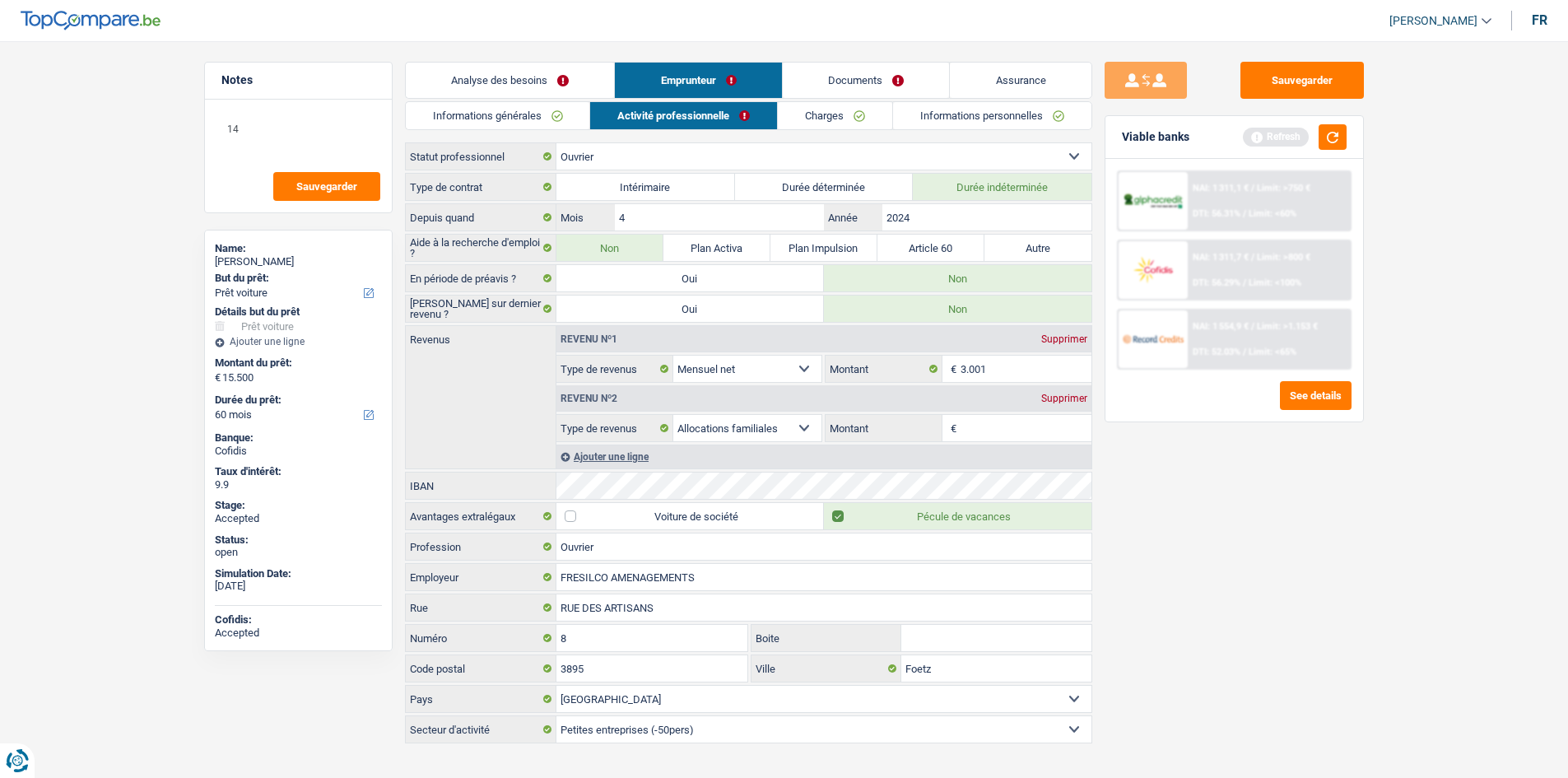
click at [1172, 501] on div "Sauvegarder Viable banks Refresh NAI: 1 311,1 € / Limit: >750 € DTI: 56.31% / L…" at bounding box center [1234, 404] width 284 height 686
click at [1173, 502] on div "Sauvegarder Viable banks Refresh NAI: 1 311,1 € / Limit: >750 € DTI: 56.31% / L…" at bounding box center [1234, 404] width 284 height 686
click at [175, 300] on main "Notes 14 Sauvegarder Name: Arnaldo Neto Goncalo But du prêt: Confort maison: me…" at bounding box center [784, 404] width 1568 height 758
click at [851, 112] on link "Charges" at bounding box center [835, 116] width 114 height 27
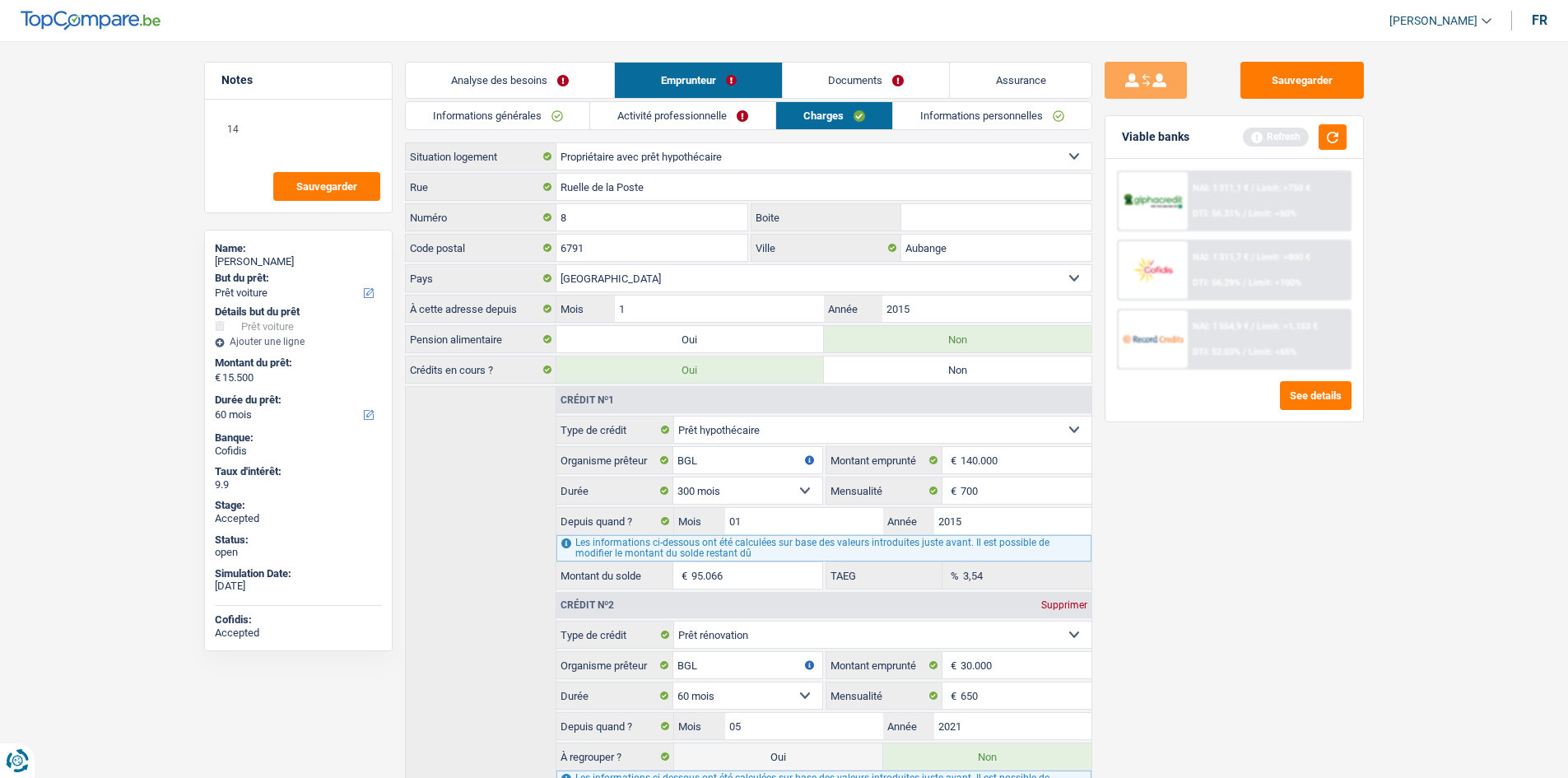
click at [1253, 542] on div "Sauvegarder Viable banks Refresh NAI: 1 311,1 € / Limit: >750 € DTI: 56.31% / L…" at bounding box center [1234, 404] width 284 height 686
click at [987, 119] on link "Informations personnelles" at bounding box center [992, 116] width 199 height 27
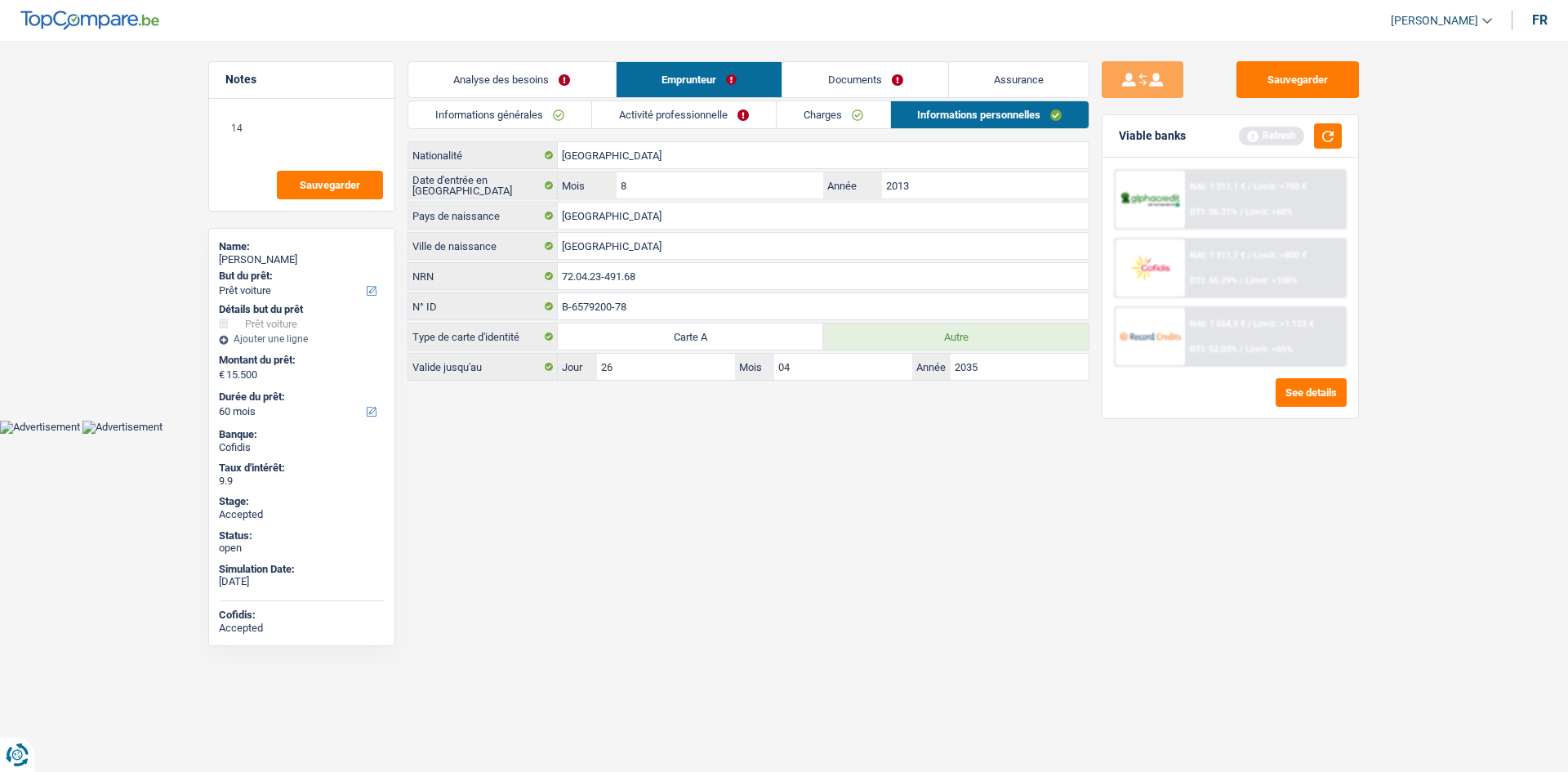
click at [1007, 433] on html "Vous avez le contrôle de vos données Nous utilisons des cookies, tout comme nos…" at bounding box center [784, 217] width 1568 height 433
click at [687, 218] on input "São Tomé-et-Principe" at bounding box center [823, 215] width 531 height 26
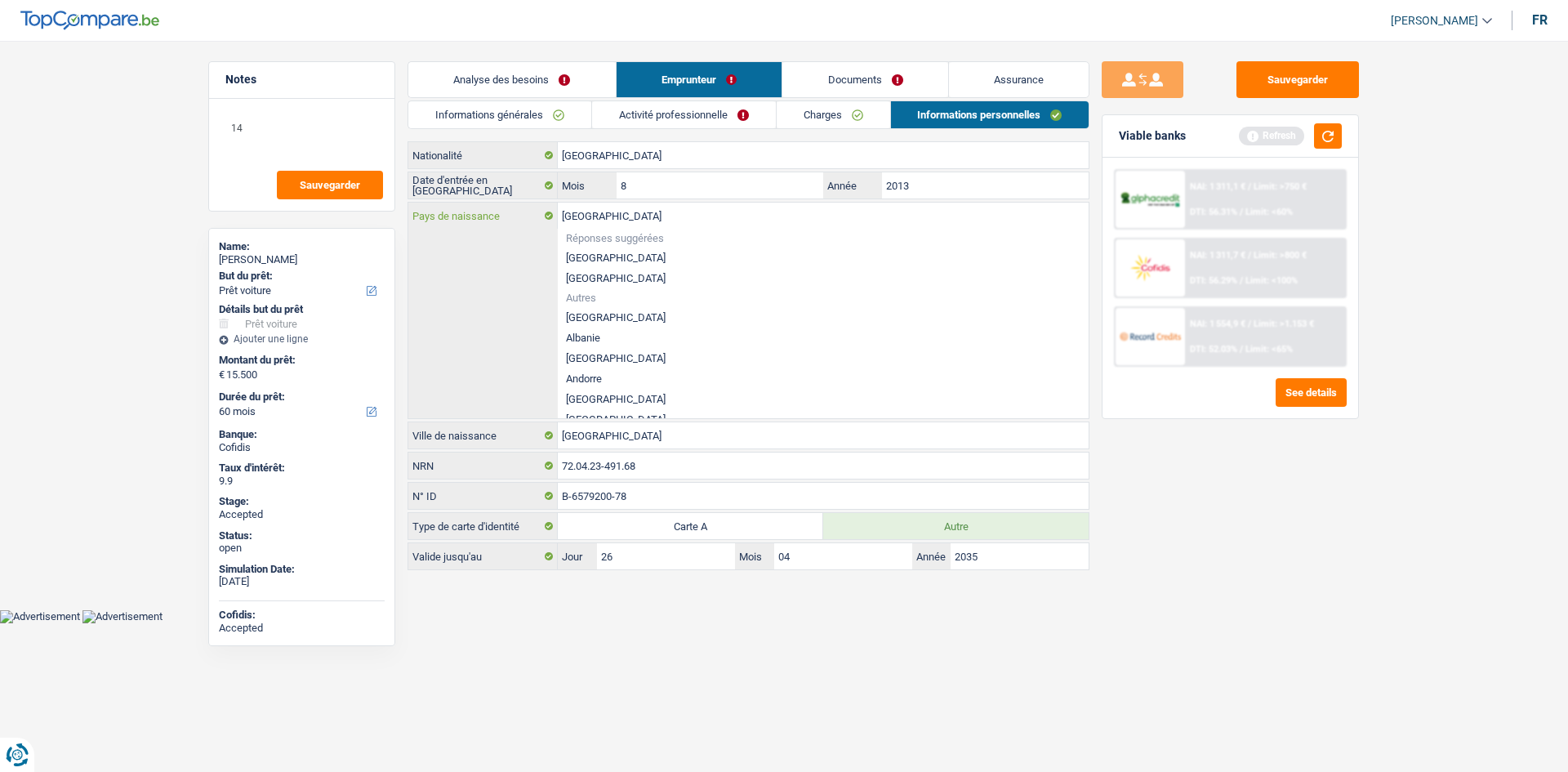
click at [687, 218] on input "São Tomé-et-Principe" at bounding box center [823, 215] width 531 height 26
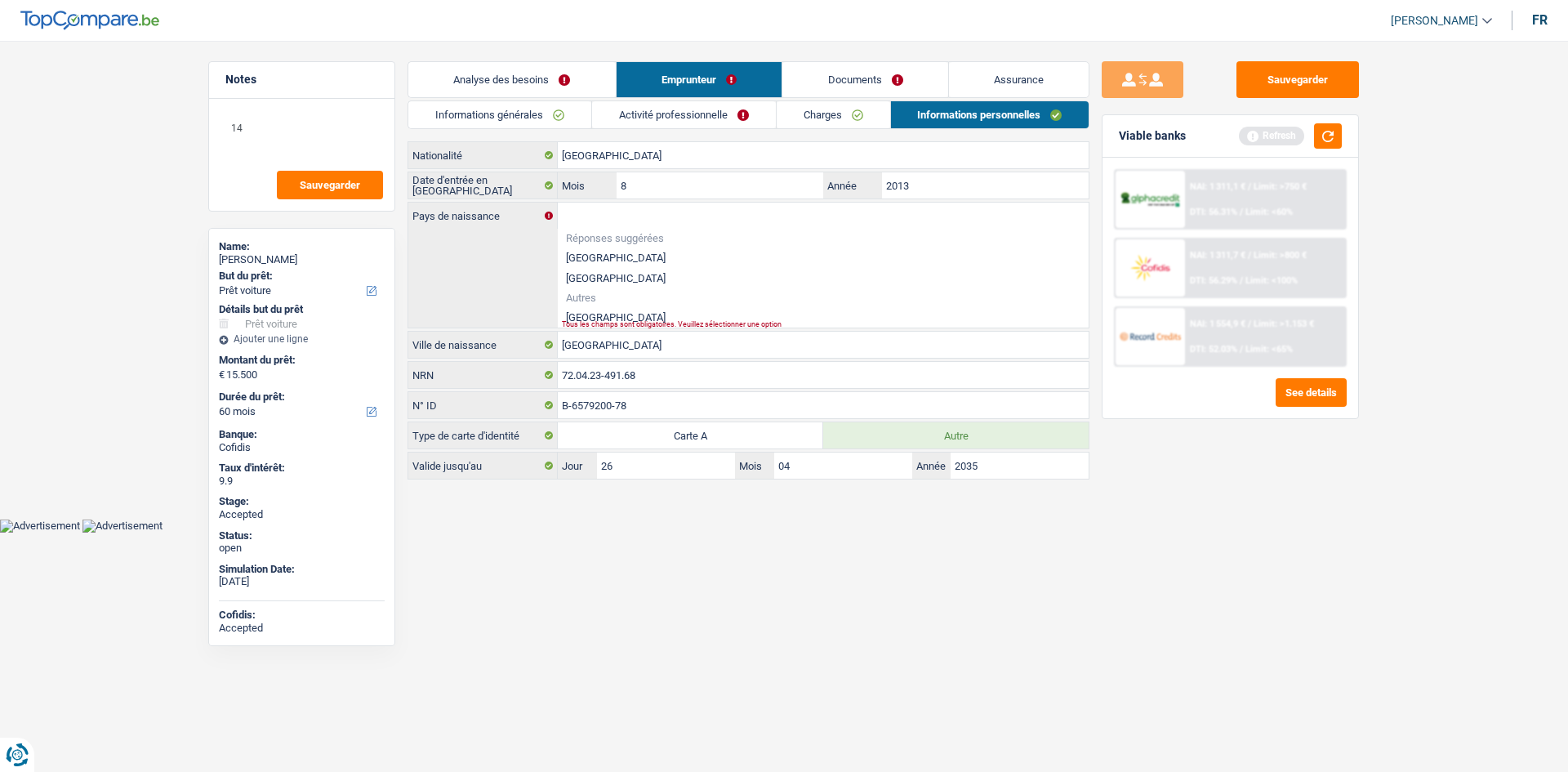
click at [811, 532] on html "Vous avez le contrôle de vos données Nous utilisons des cookies, tout comme nos…" at bounding box center [784, 266] width 1568 height 532
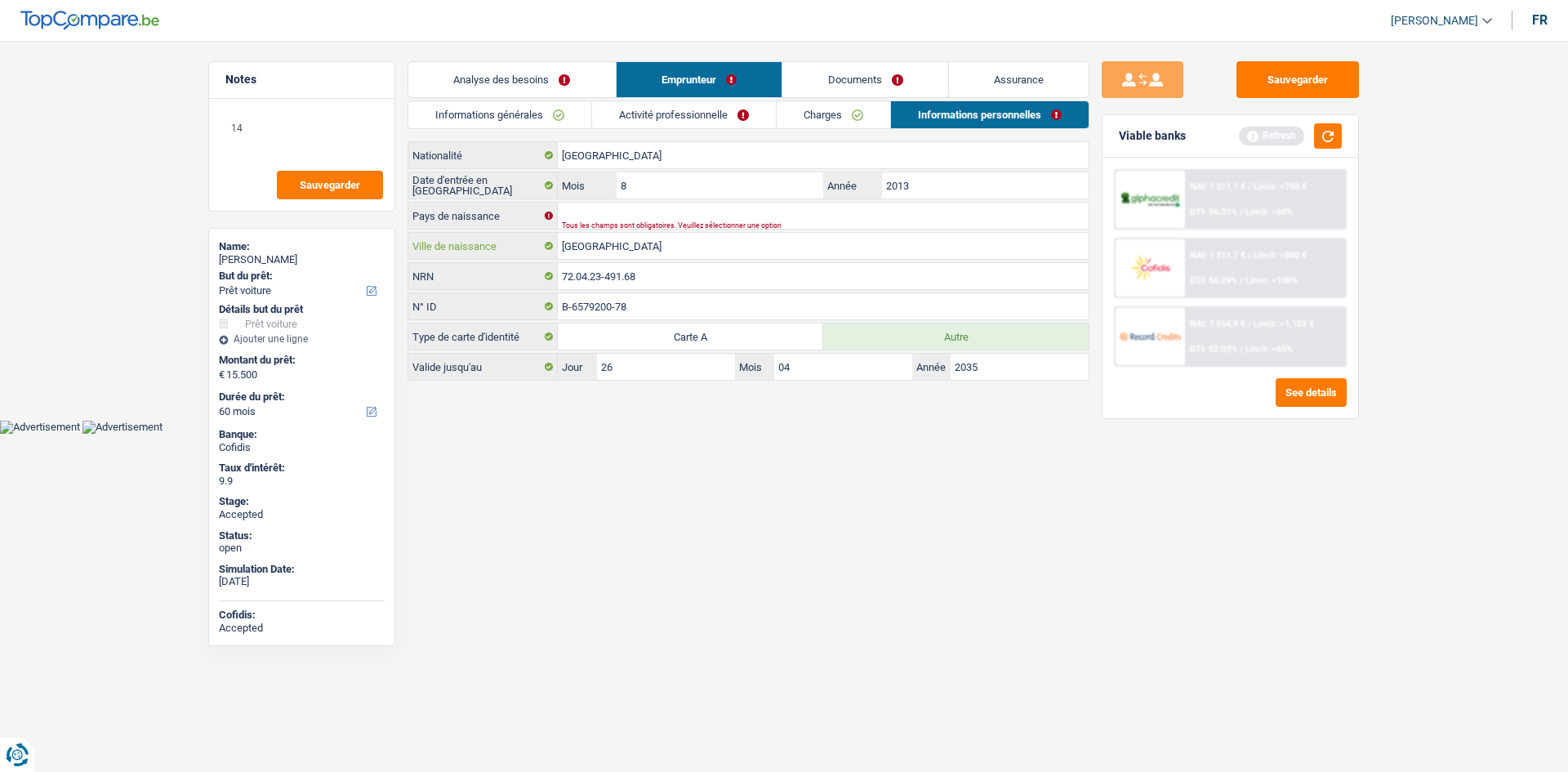
click at [707, 249] on input "São Tomé and Príncipe" at bounding box center [823, 245] width 531 height 26
click at [638, 210] on input "Pays de naissance" at bounding box center [823, 215] width 531 height 26
paste input "São Tomé and Príncipe"
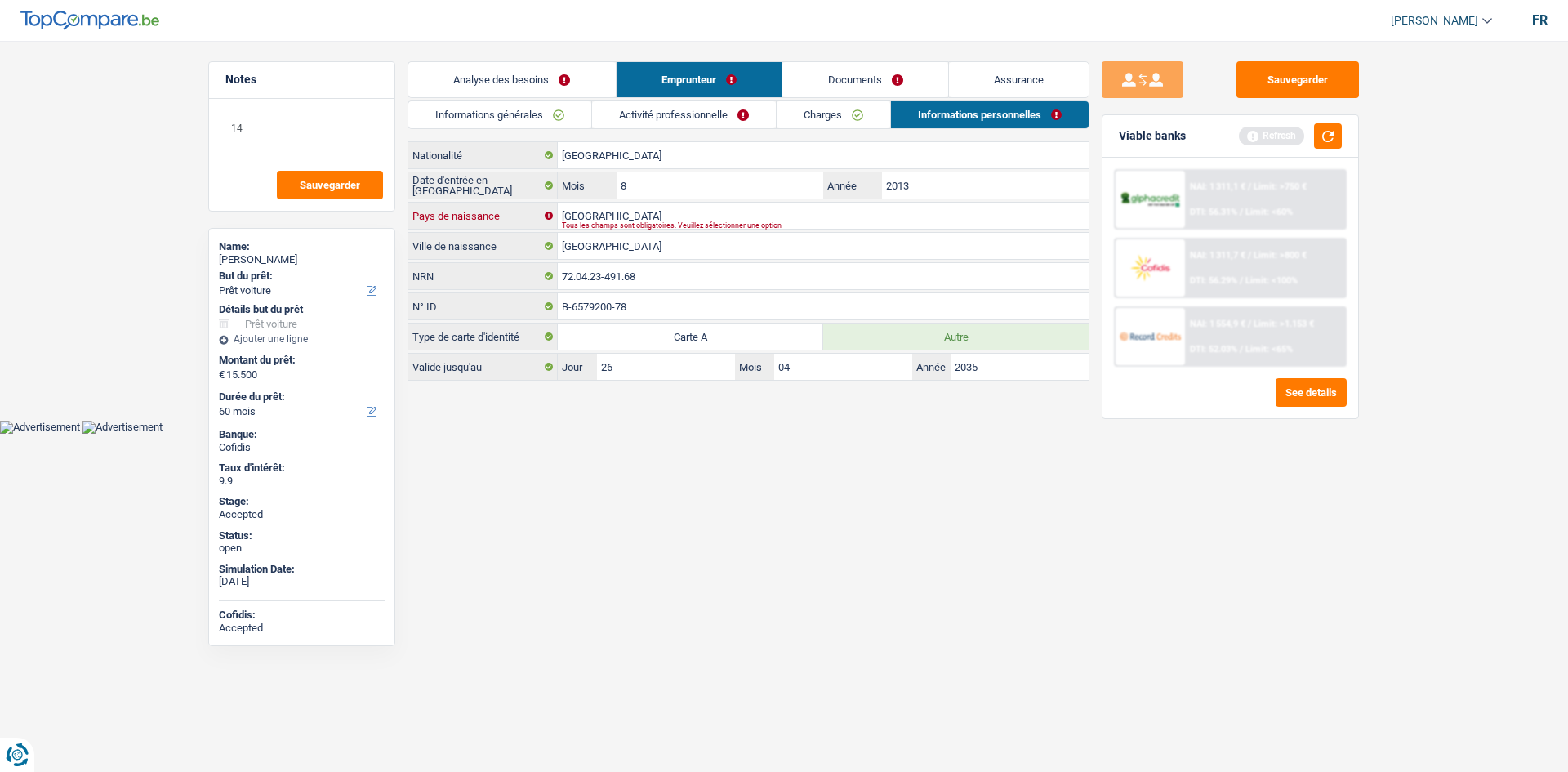
type input "São Tomé and Príncipe"
click at [859, 433] on html "Vous avez le contrôle de vos données Nous utilisons des cookies, tout comme nos…" at bounding box center [784, 217] width 1568 height 433
click at [1001, 81] on link "Assurance" at bounding box center [1019, 79] width 141 height 35
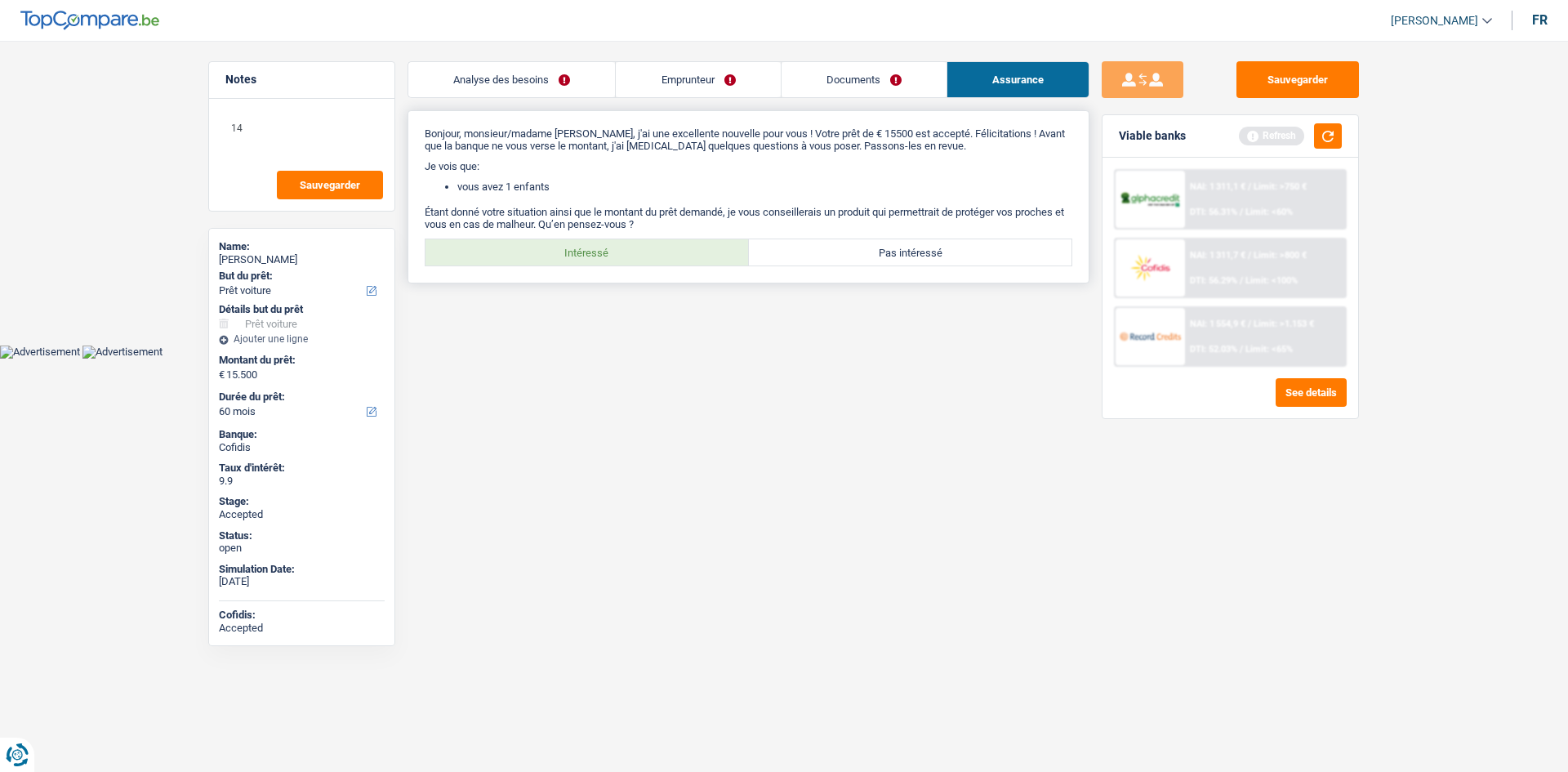
click at [590, 249] on label "Intéressé" at bounding box center [588, 252] width 323 height 26
click at [590, 249] on input "Intéressé" at bounding box center [588, 252] width 323 height 26
radio input "true"
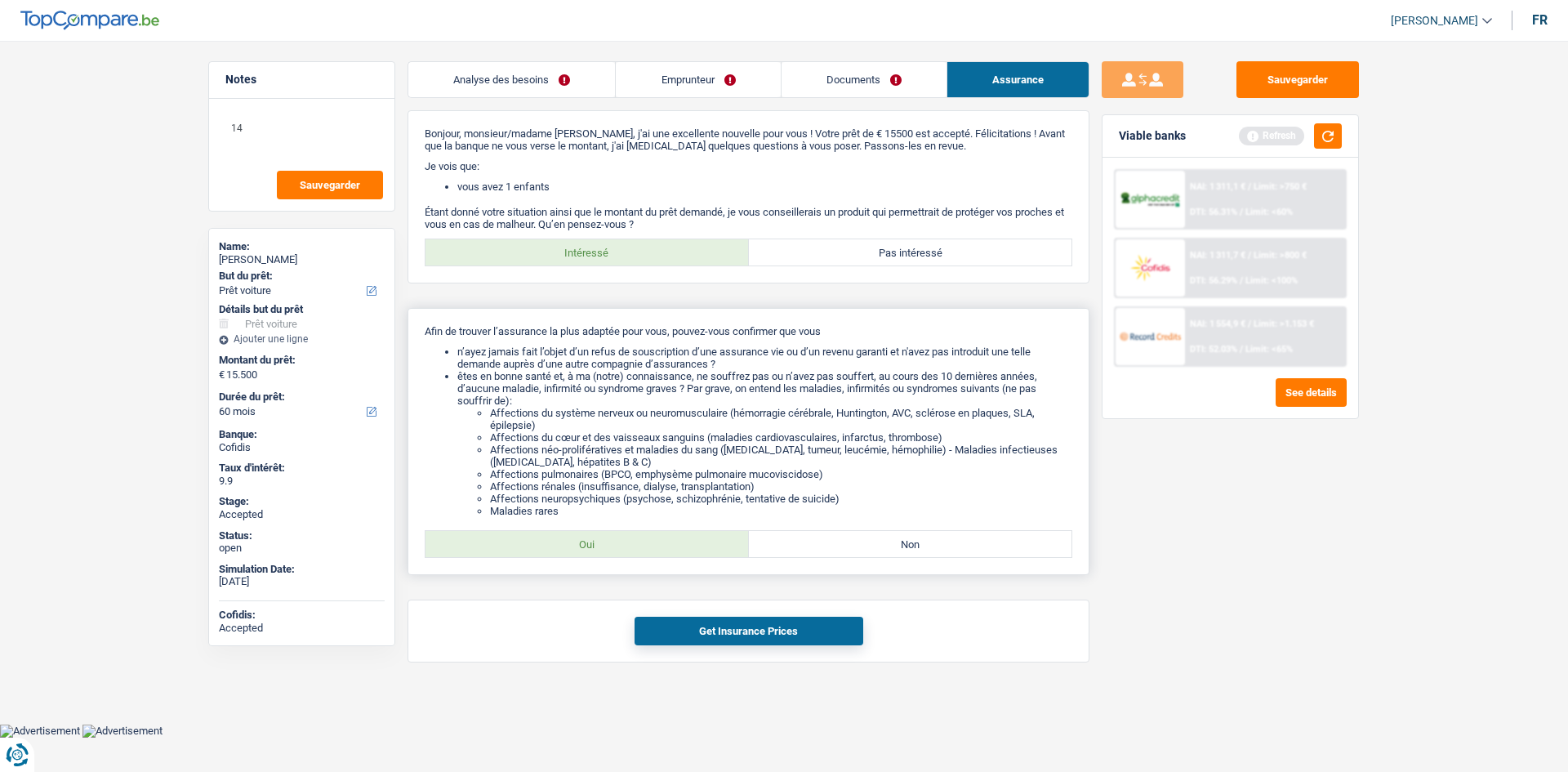
click at [616, 552] on label "Oui" at bounding box center [588, 543] width 323 height 26
click at [616, 552] on input "Oui" at bounding box center [588, 543] width 323 height 26
radio input "true"
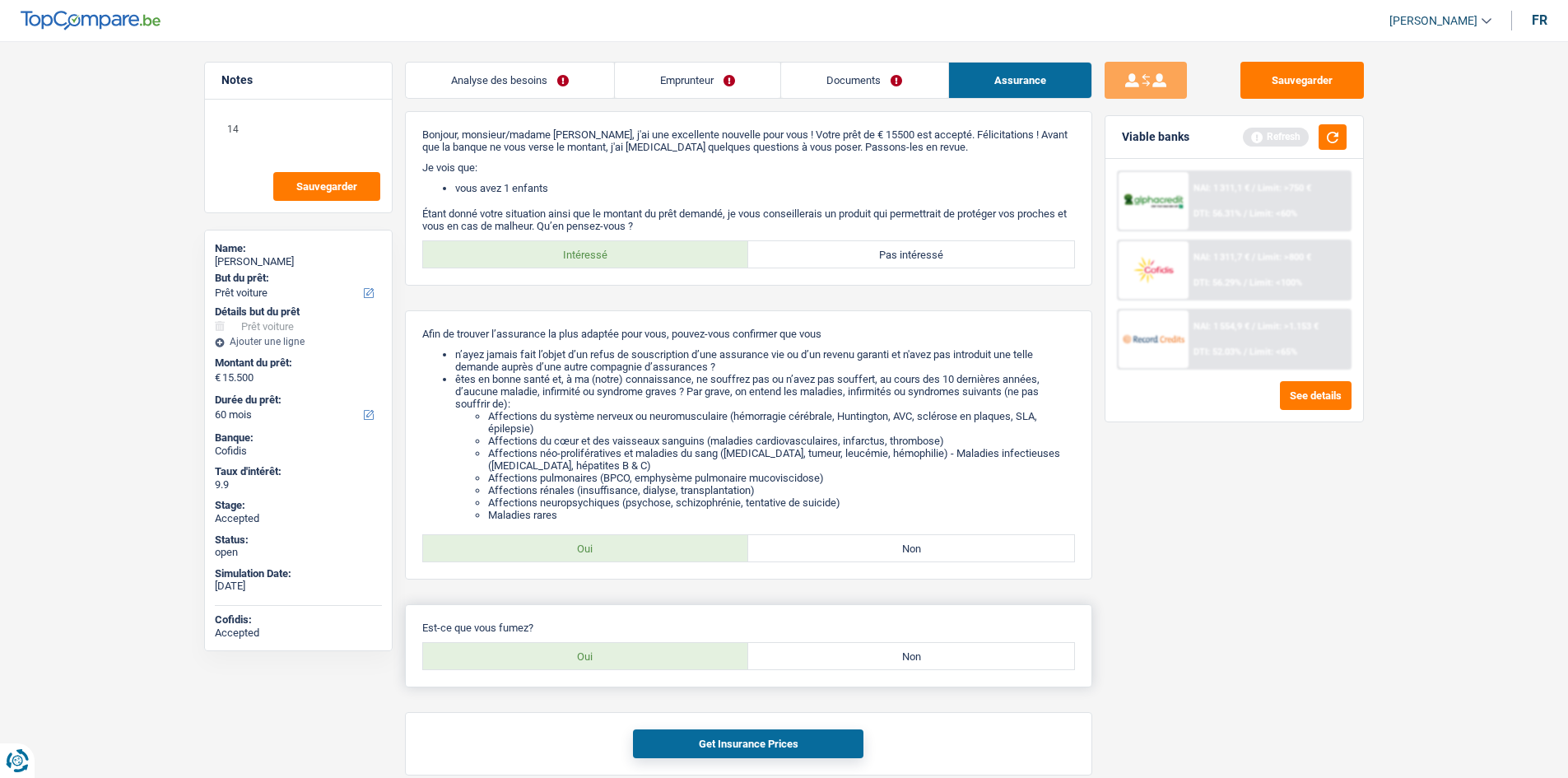
click at [837, 659] on label "Non" at bounding box center [911, 656] width 326 height 26
click at [837, 659] on input "Non" at bounding box center [911, 656] width 326 height 26
radio input "true"
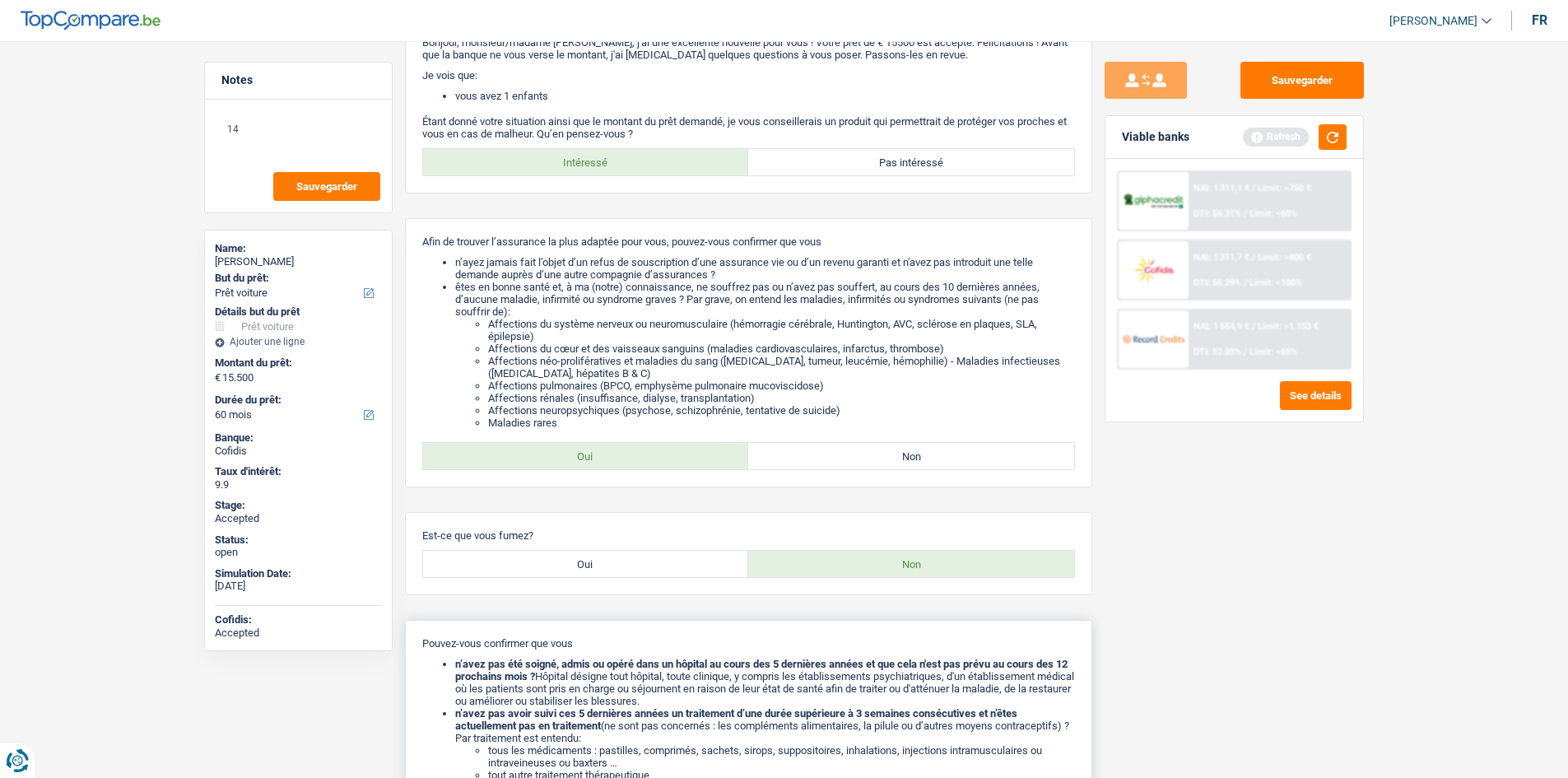
scroll to position [316, 0]
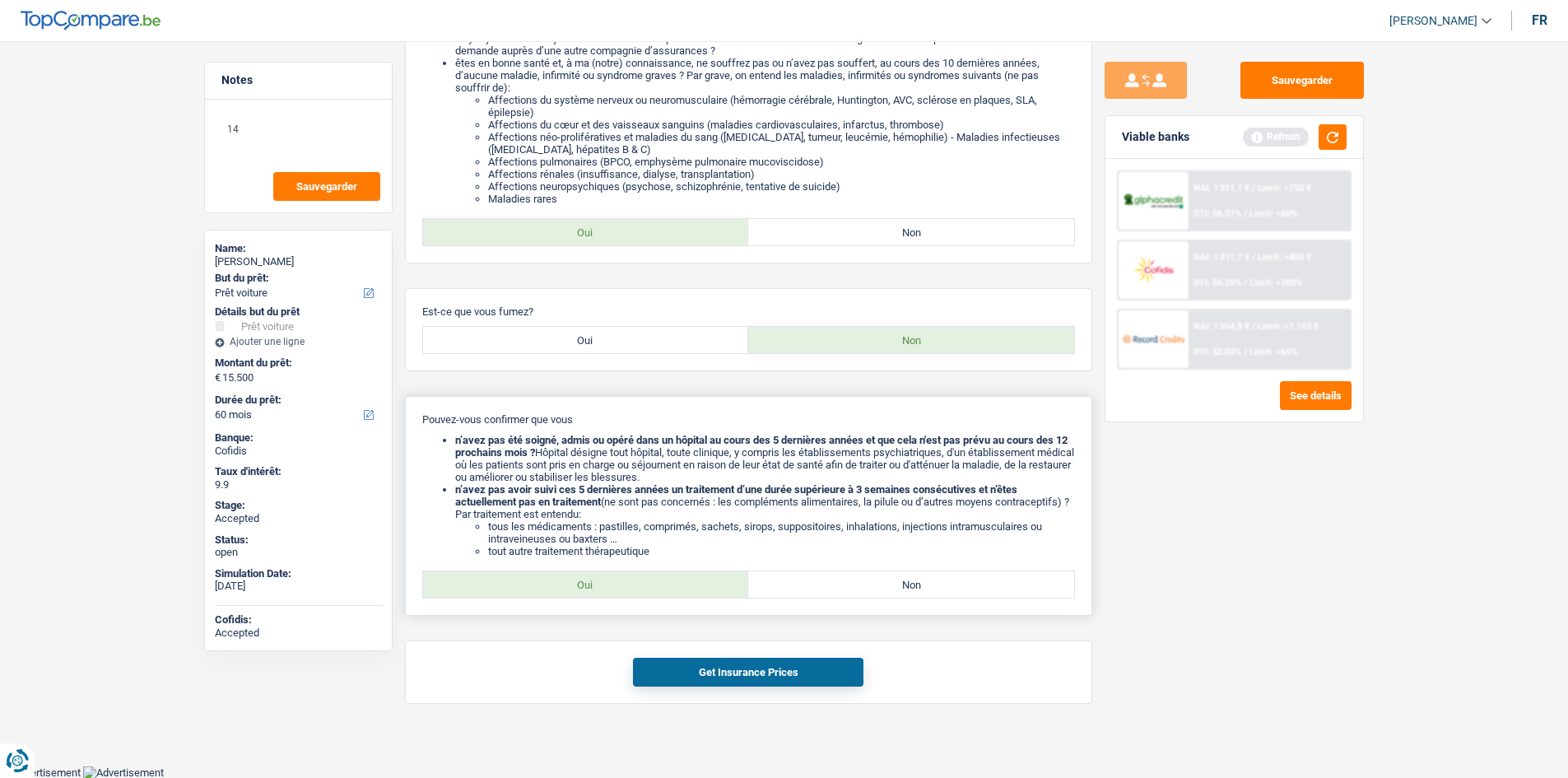
click at [648, 585] on label "Oui" at bounding box center [586, 584] width 326 height 26
click at [648, 585] on input "Oui" at bounding box center [586, 584] width 326 height 26
radio input "true"
click at [720, 671] on button "Get Insurance Prices" at bounding box center [748, 672] width 230 height 29
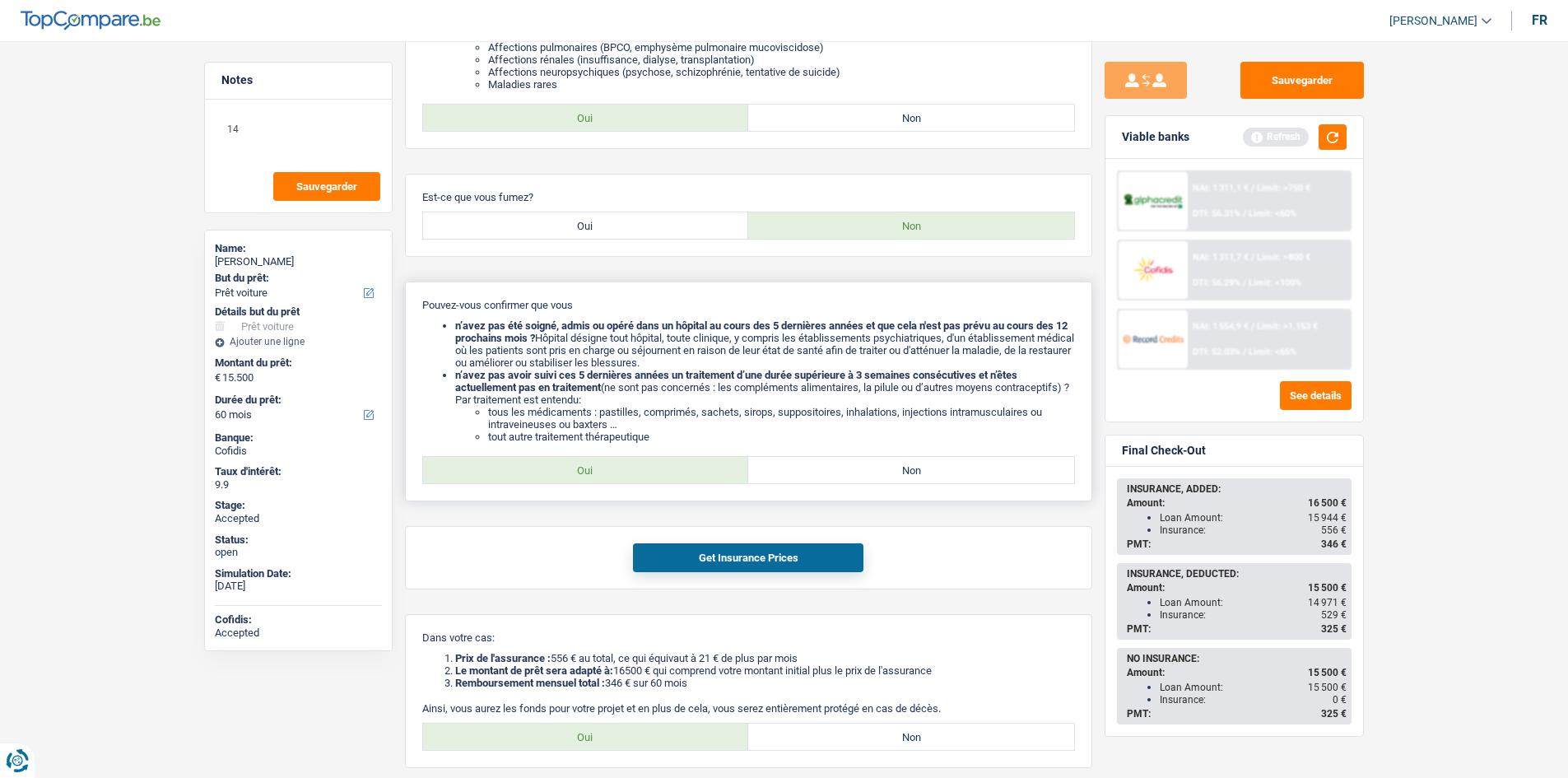
scroll to position [554, 0]
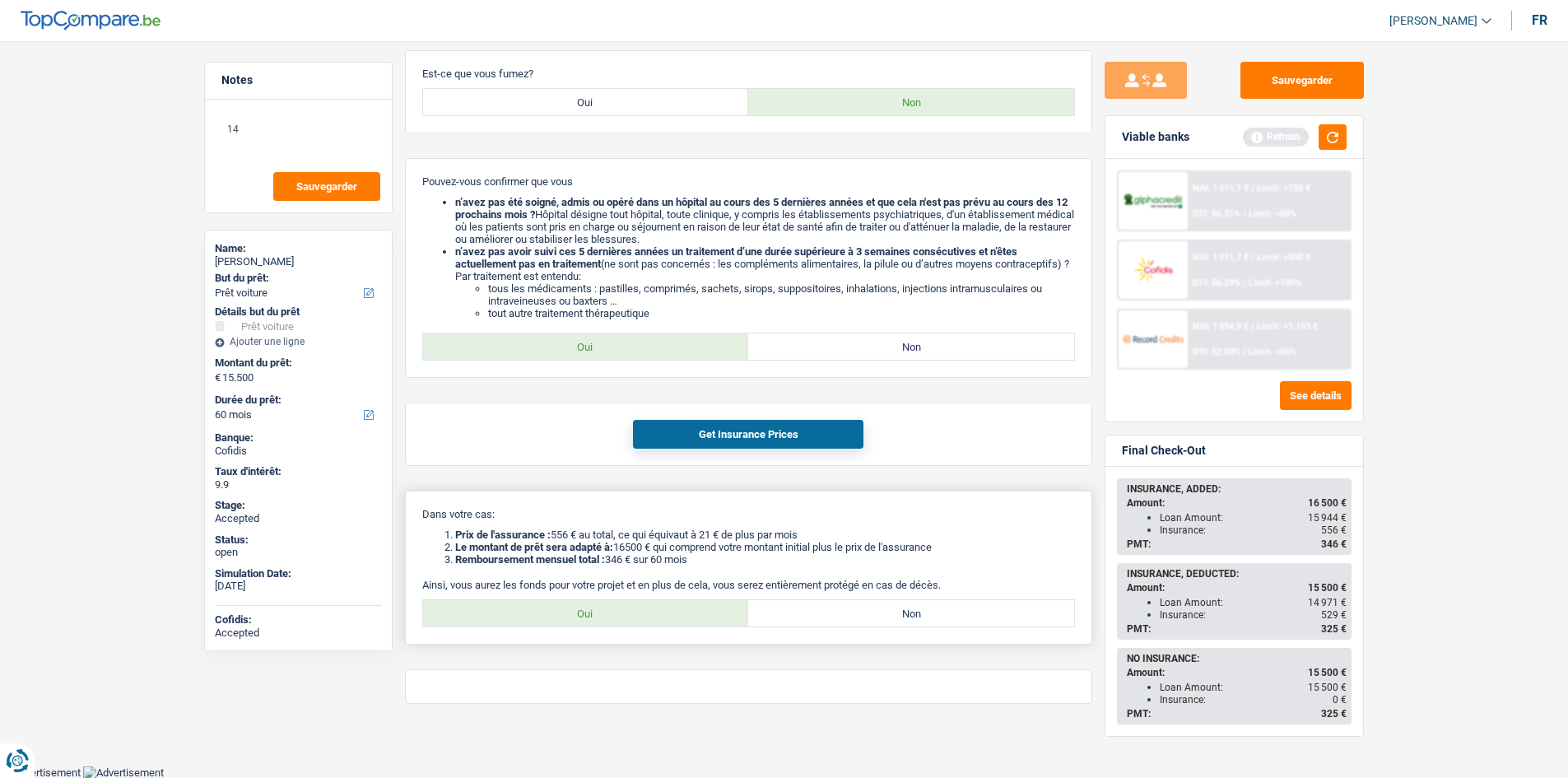
click at [642, 612] on label "Oui" at bounding box center [586, 613] width 326 height 26
click at [642, 612] on input "Oui" at bounding box center [586, 613] width 326 height 26
radio input "true"
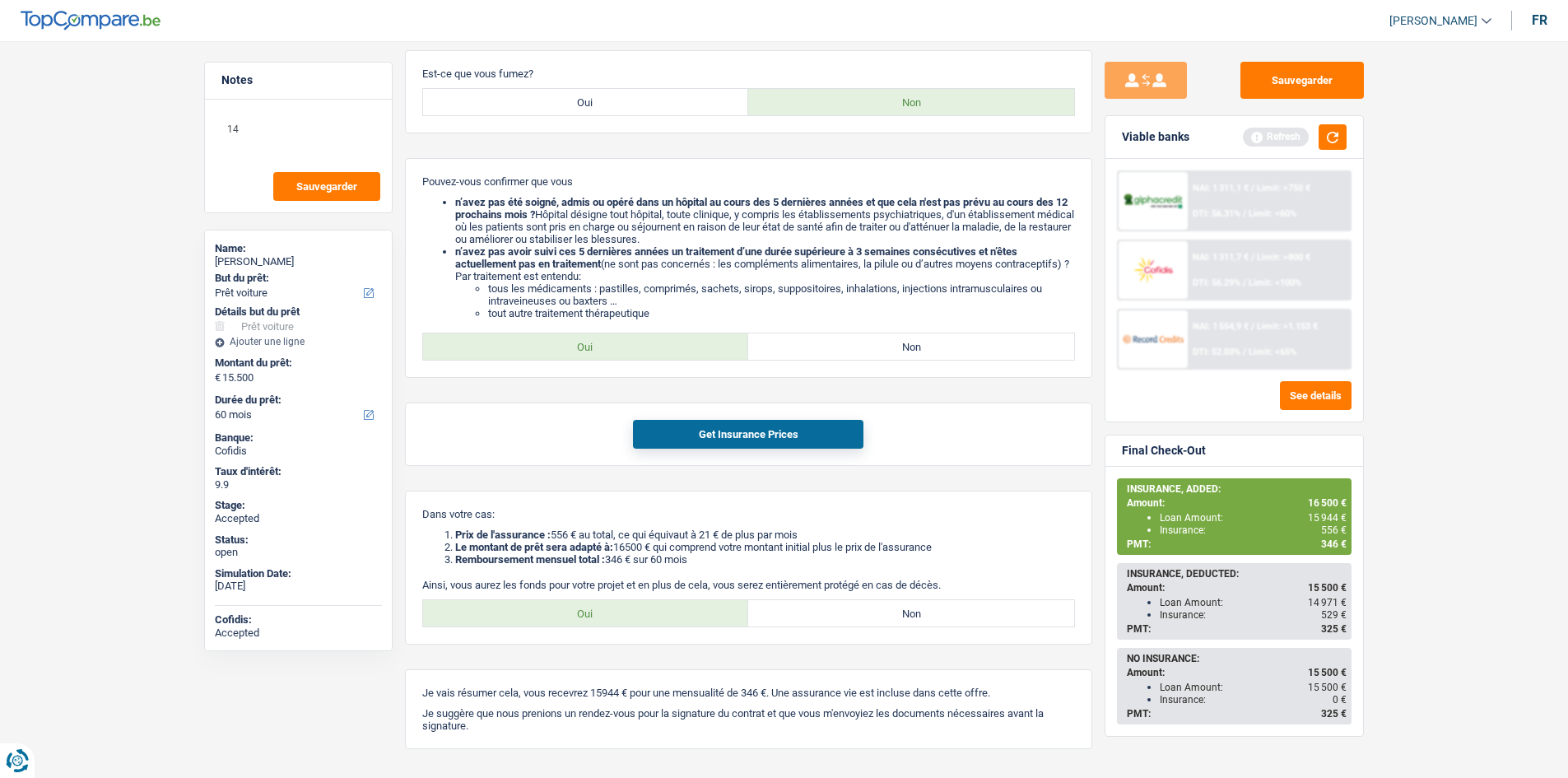
click at [1511, 492] on main "Notes 14 Sauvegarder Name: Arnaldo Neto Goncalo But du prêt: Confort maison: me…" at bounding box center [784, 141] width 1568 height 1340
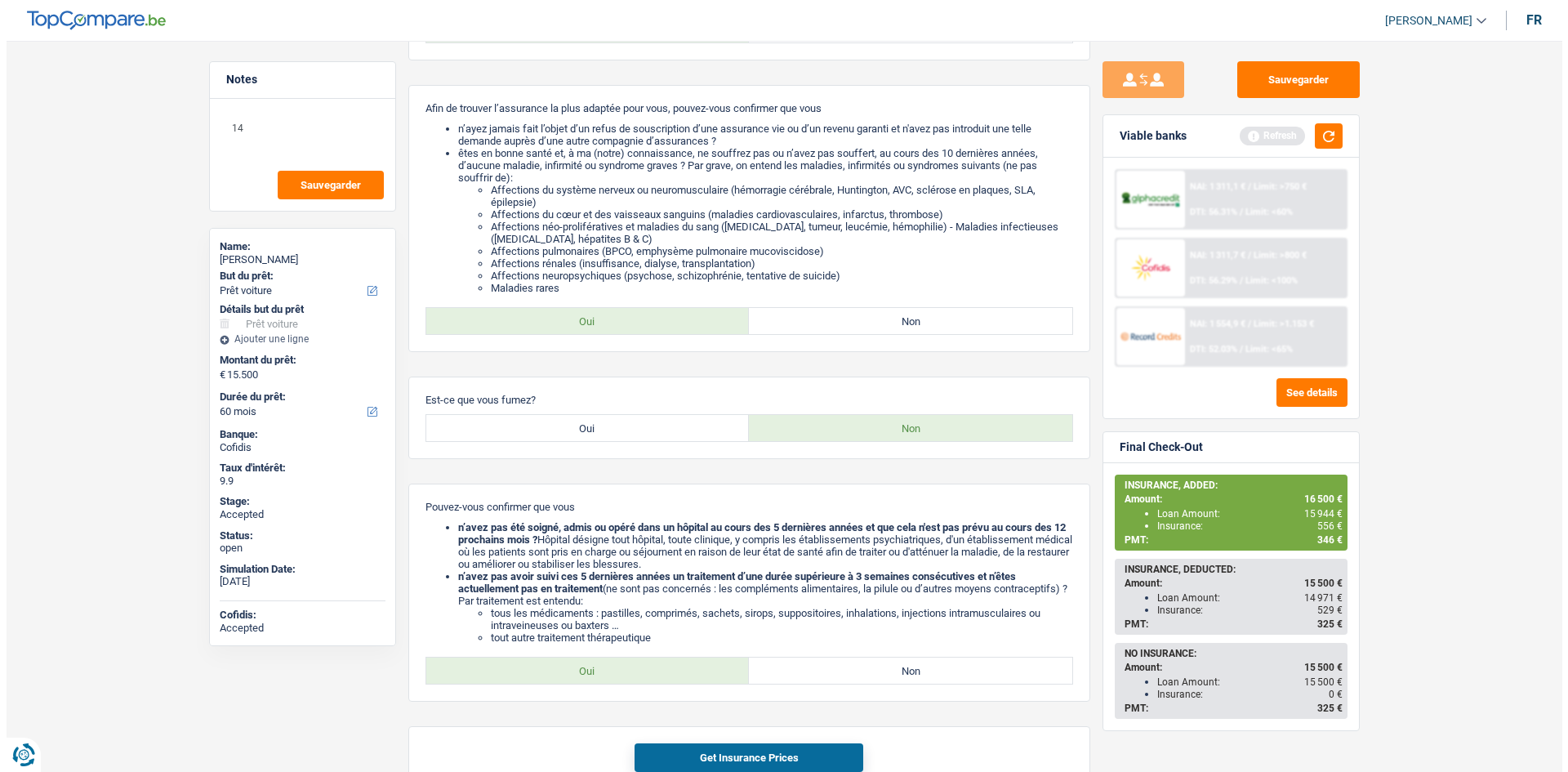
scroll to position [0, 0]
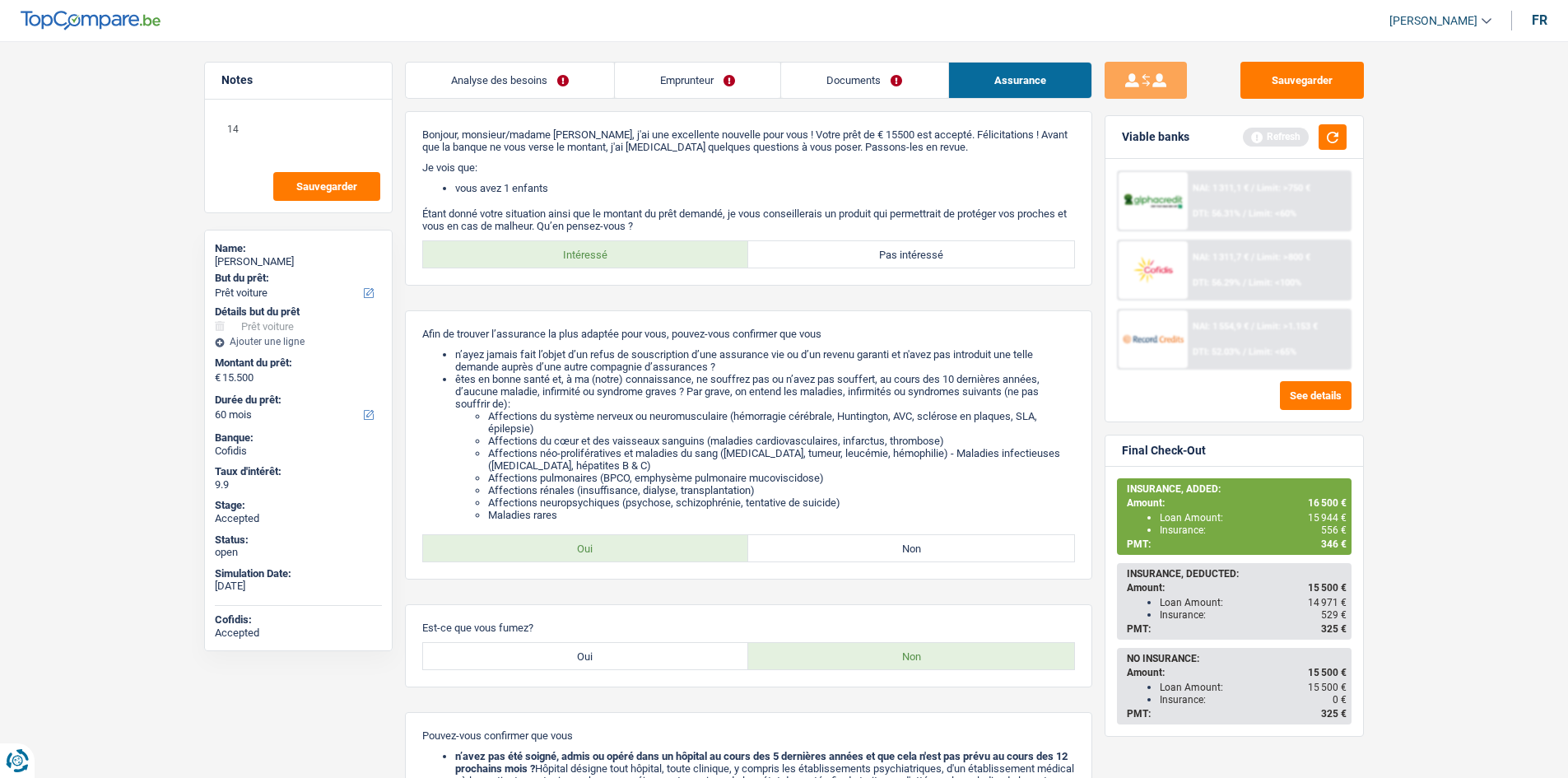
click at [1388, 517] on main "Notes 14 Sauvegarder Name: Arnaldo Neto Goncalo But du prêt: Confort maison: me…" at bounding box center [784, 694] width 1568 height 1340
click at [1408, 499] on main "Notes 14 Sauvegarder Name: Arnaldo Neto Goncalo But du prêt: Confort maison: me…" at bounding box center [784, 694] width 1568 height 1340
click at [1403, 484] on main "Notes 14 Sauvegarder Name: Arnaldo Neto Goncalo But du prêt: Confort maison: me…" at bounding box center [784, 694] width 1568 height 1340
click at [878, 247] on label "Pas intéressé" at bounding box center [911, 254] width 326 height 26
click at [878, 247] on input "Pas intéressé" at bounding box center [911, 254] width 326 height 26
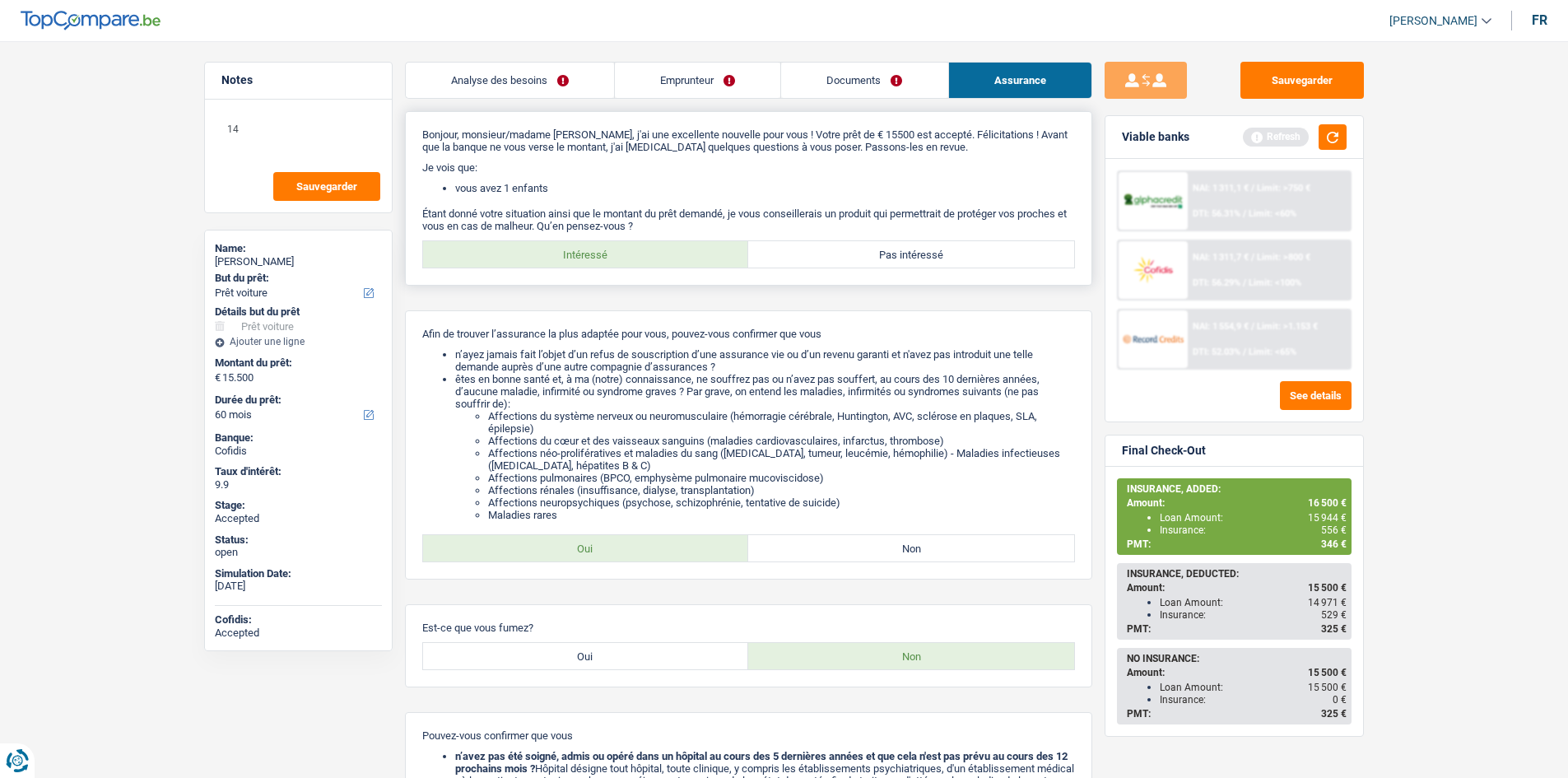
radio input "true"
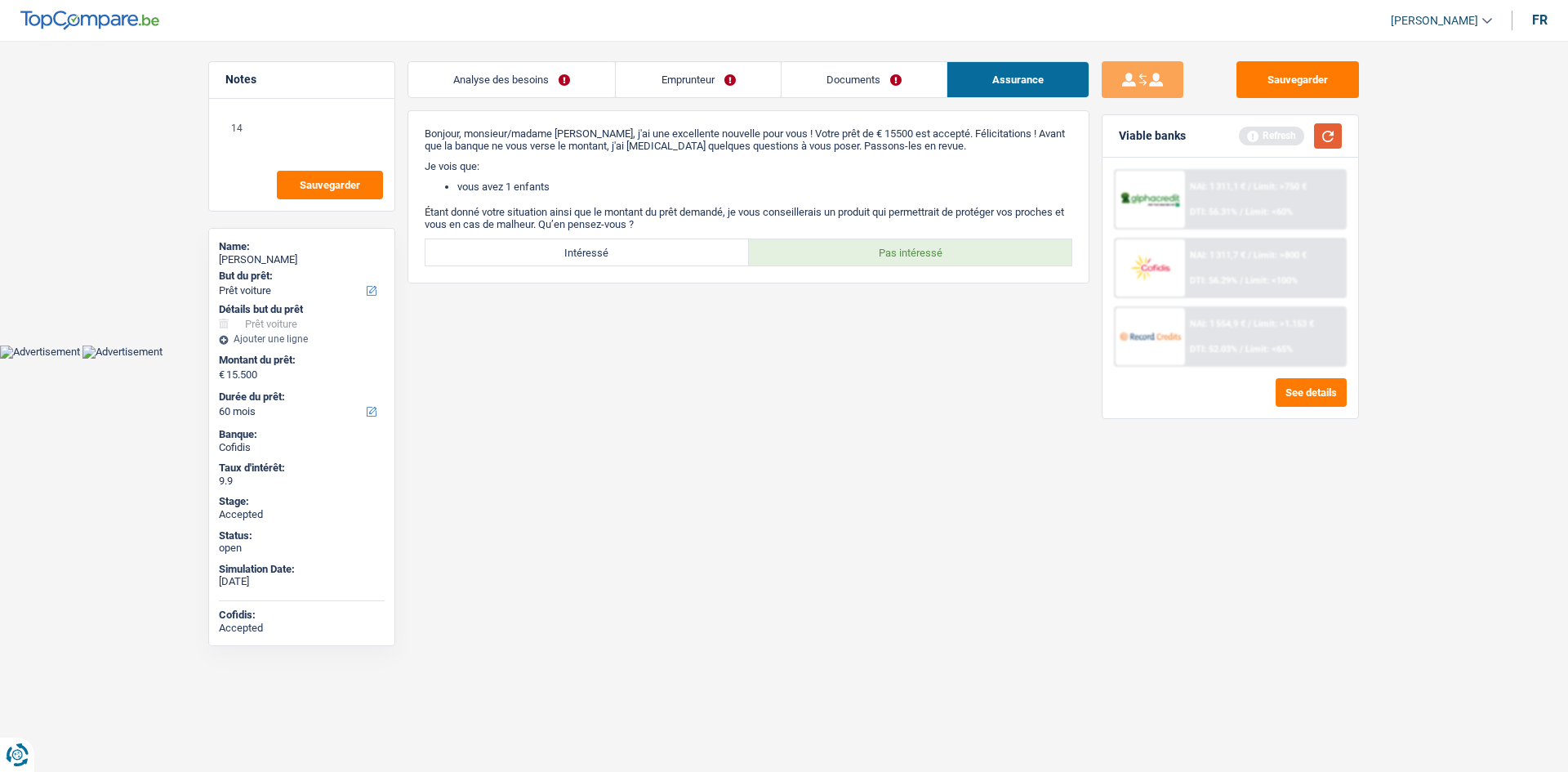
click at [1329, 136] on button "button" at bounding box center [1328, 136] width 28 height 25
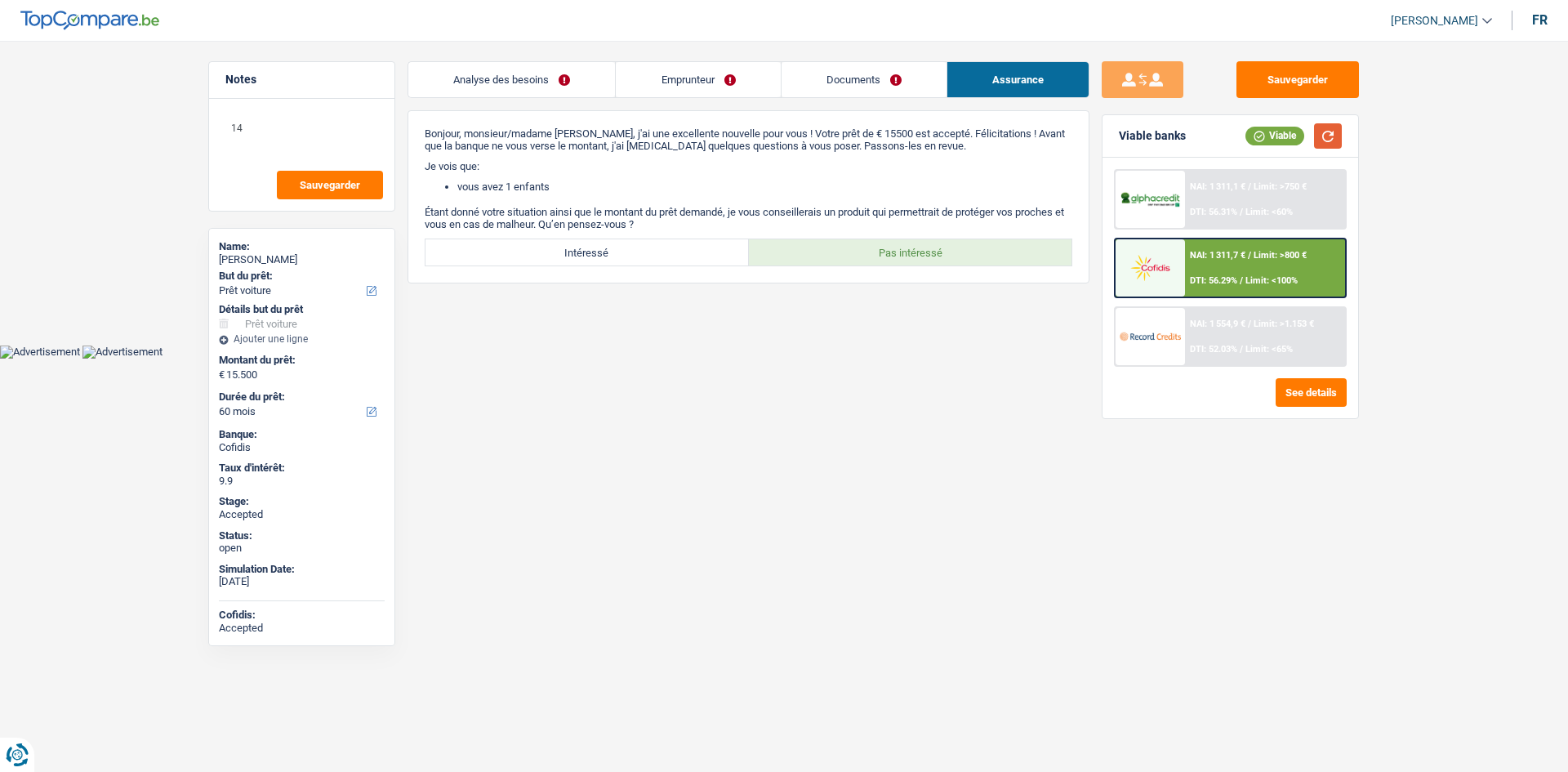
click at [1341, 134] on button "button" at bounding box center [1328, 136] width 28 height 25
click at [887, 79] on link "Documents" at bounding box center [864, 79] width 165 height 35
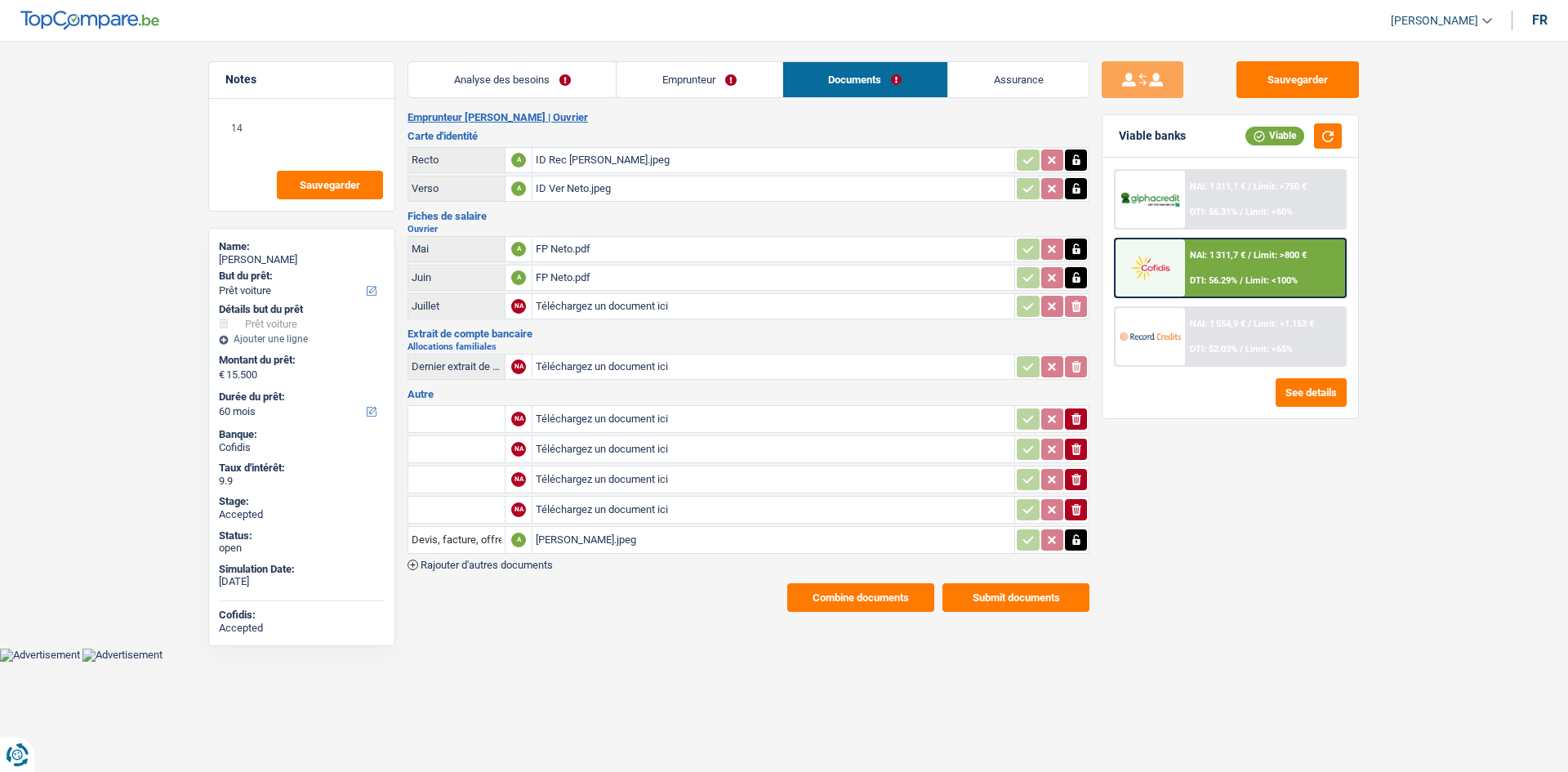
click at [644, 538] on div "Devis Arnaldo.jpeg" at bounding box center [774, 539] width 476 height 25
click at [1306, 494] on div "Sauvegarder Viable banks Viable NAI: 1 311,1 € / Limit: >750 € DTI: 56.31% / Li…" at bounding box center [1230, 401] width 282 height 681
click at [623, 254] on div "FP Neto.pdf" at bounding box center [774, 249] width 476 height 25
click at [1473, 585] on main "Notes 14 Sauvegarder Name: Arnaldo Neto Goncalo But du prêt: Confort maison: me…" at bounding box center [784, 336] width 1568 height 624
click at [644, 72] on link "Emprunteur" at bounding box center [698, 79] width 165 height 35
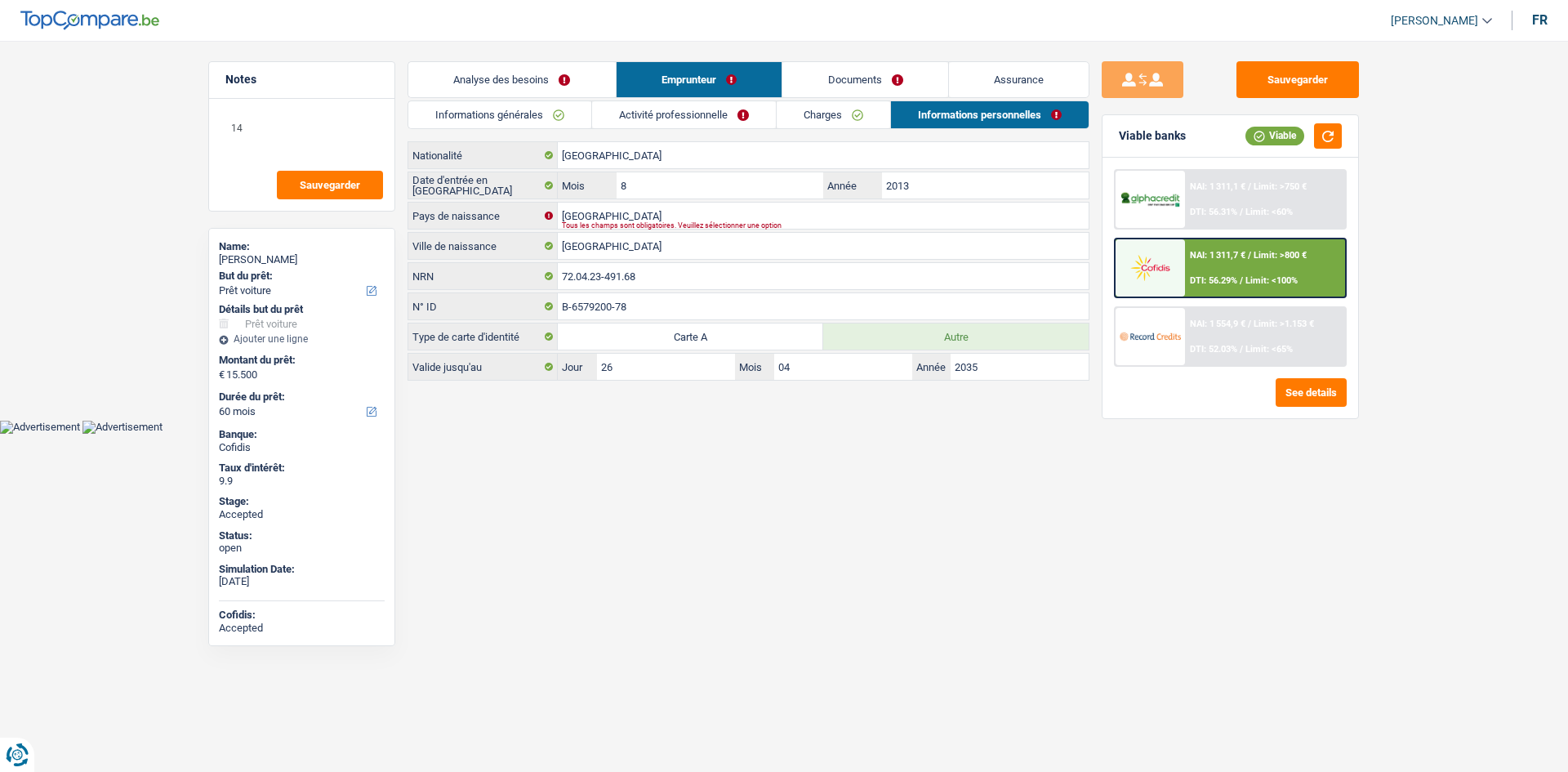
click at [748, 110] on link "Activité professionnelle" at bounding box center [683, 115] width 184 height 27
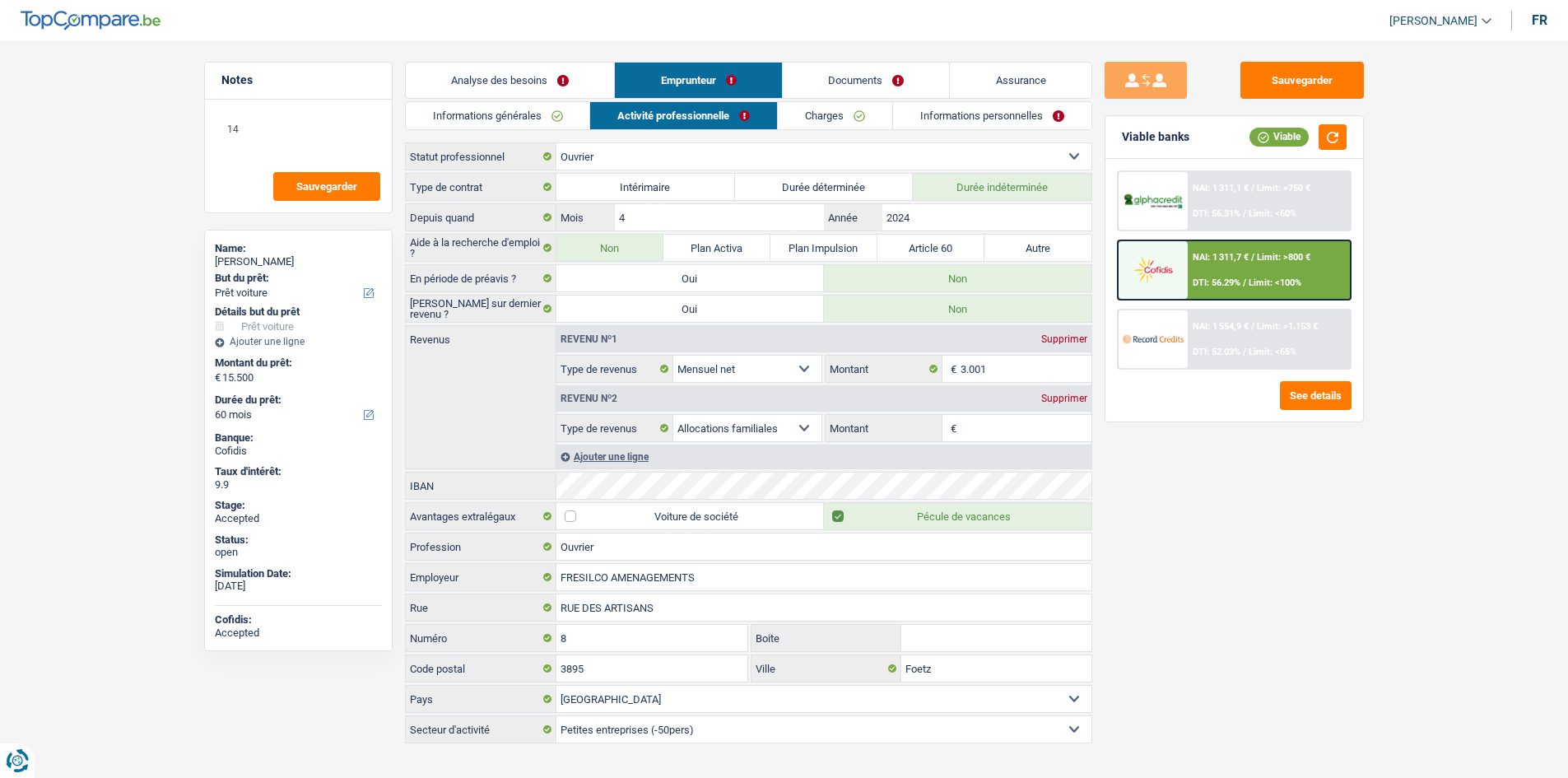
click at [819, 118] on link "Charges" at bounding box center [835, 116] width 114 height 27
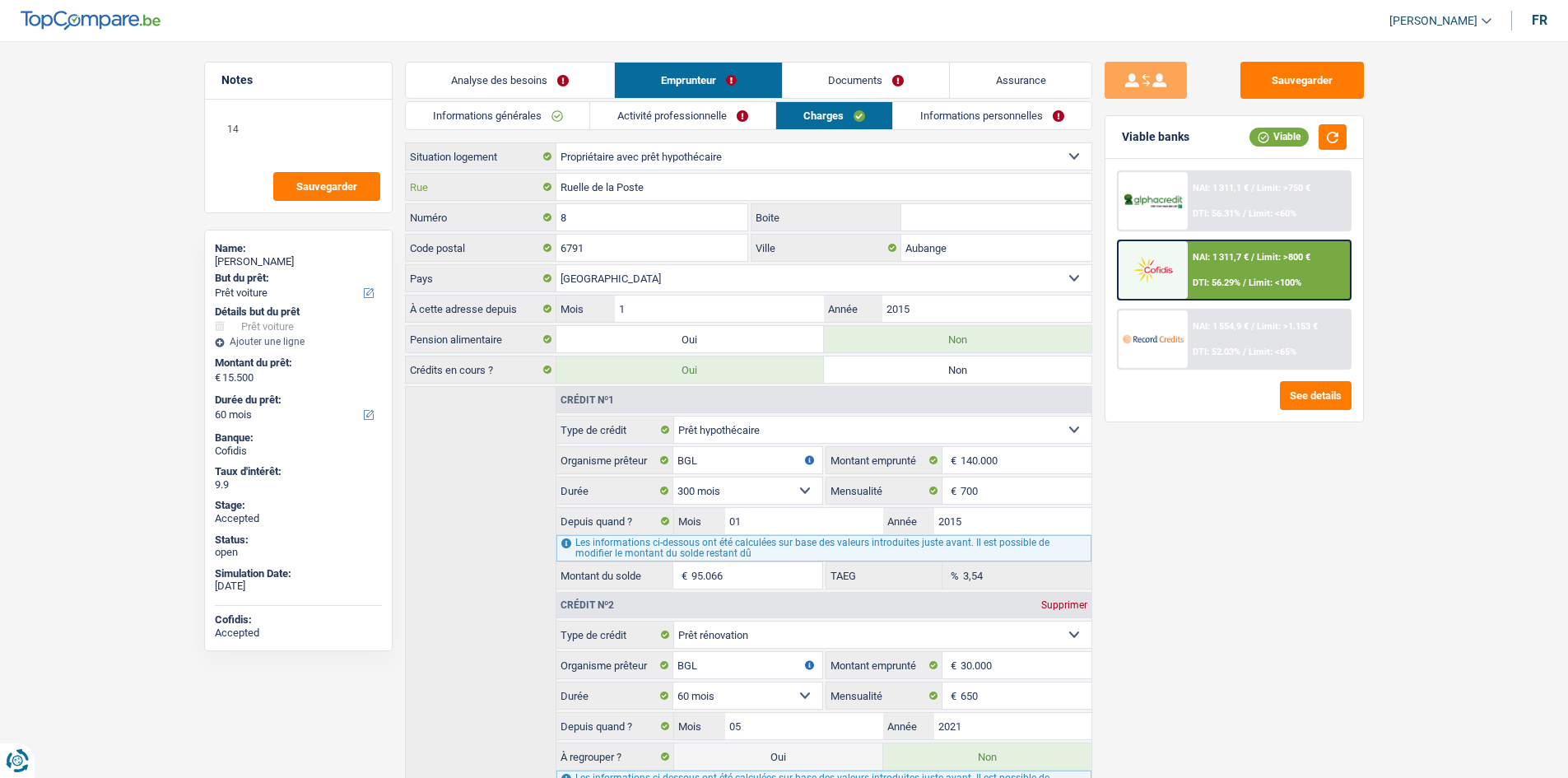
click at [723, 183] on input "Ruelle de la Poste" at bounding box center [823, 187] width 535 height 26
click at [693, 210] on input "8" at bounding box center [652, 217] width 192 height 26
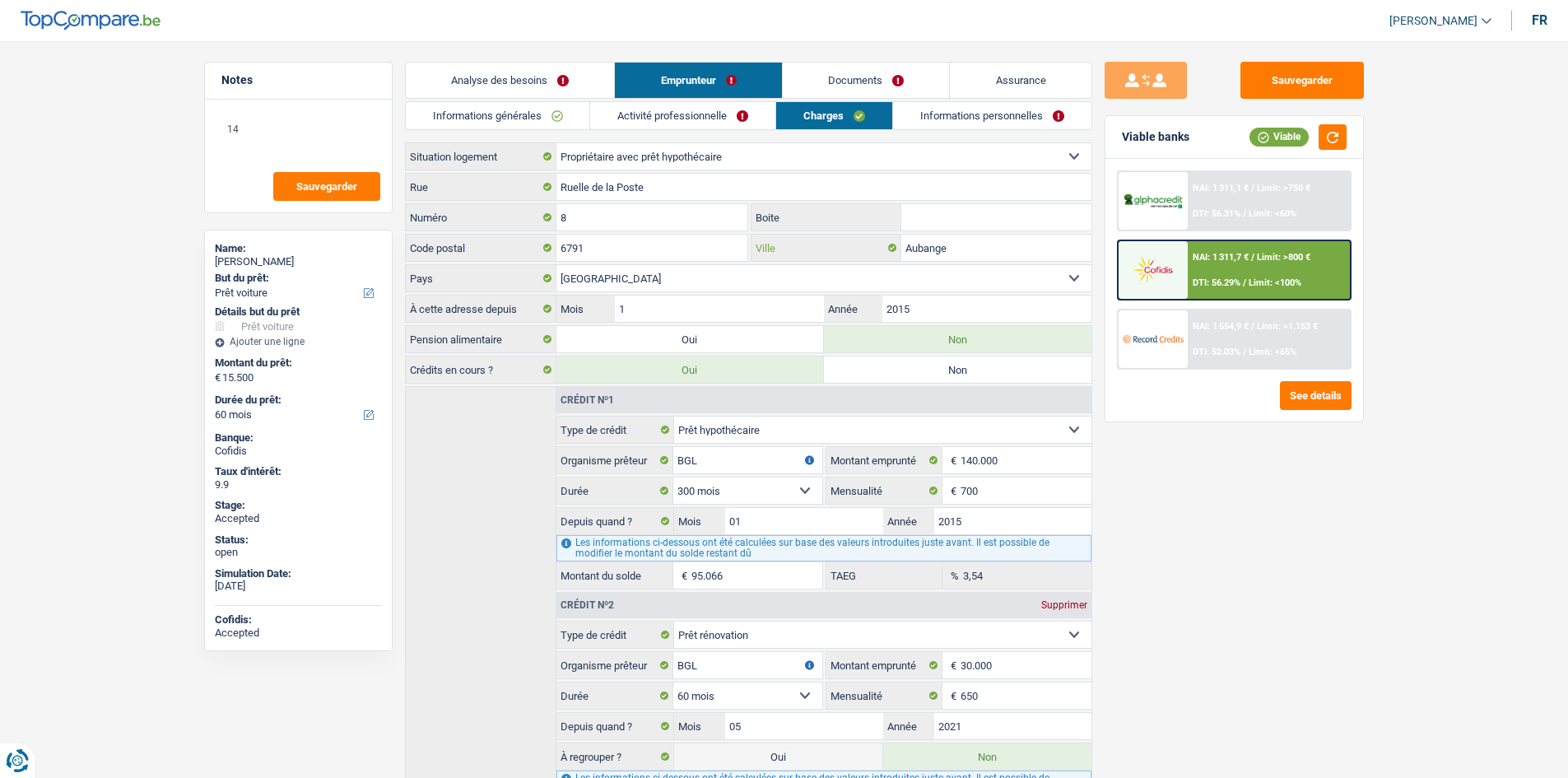
click at [944, 238] on input "Aubange" at bounding box center [996, 247] width 190 height 26
drag, startPoint x: 1012, startPoint y: 126, endPoint x: 989, endPoint y: 128, distance: 23.1
click at [1009, 125] on link "Informations personnelles" at bounding box center [992, 116] width 199 height 27
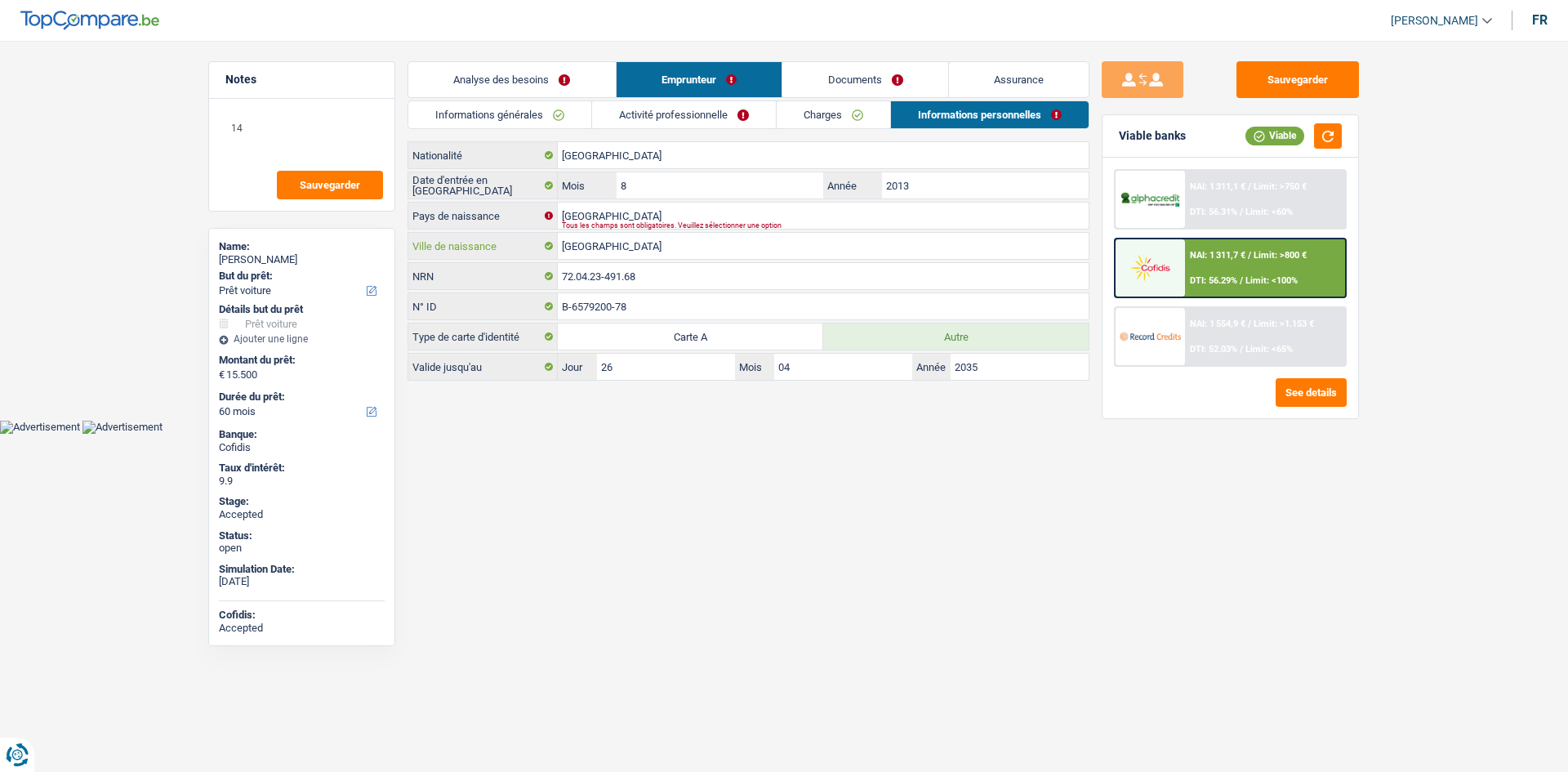
click at [716, 249] on input "São Tomé and Príncipe" at bounding box center [823, 245] width 531 height 26
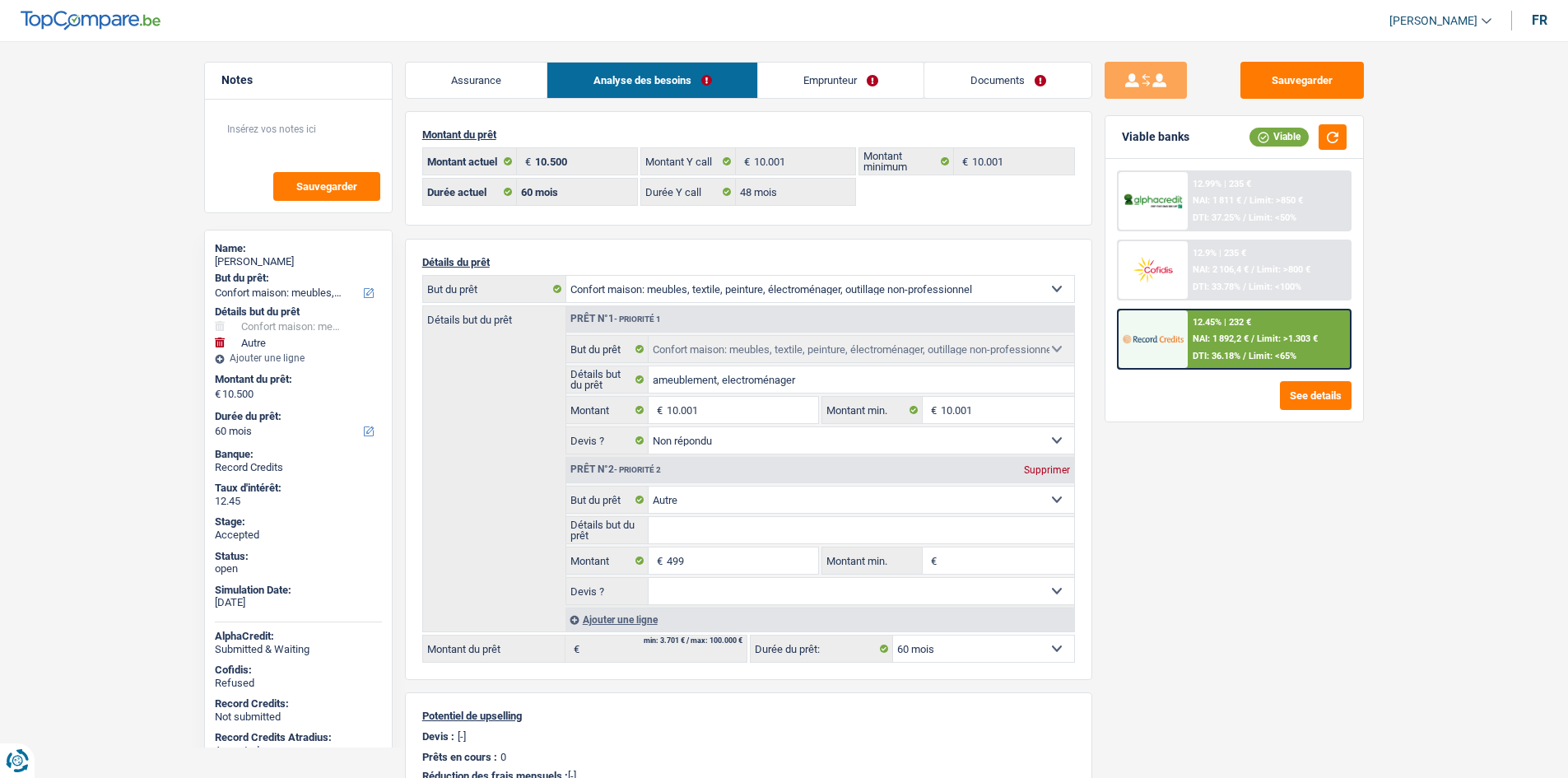
select select "household"
select select "other"
select select "60"
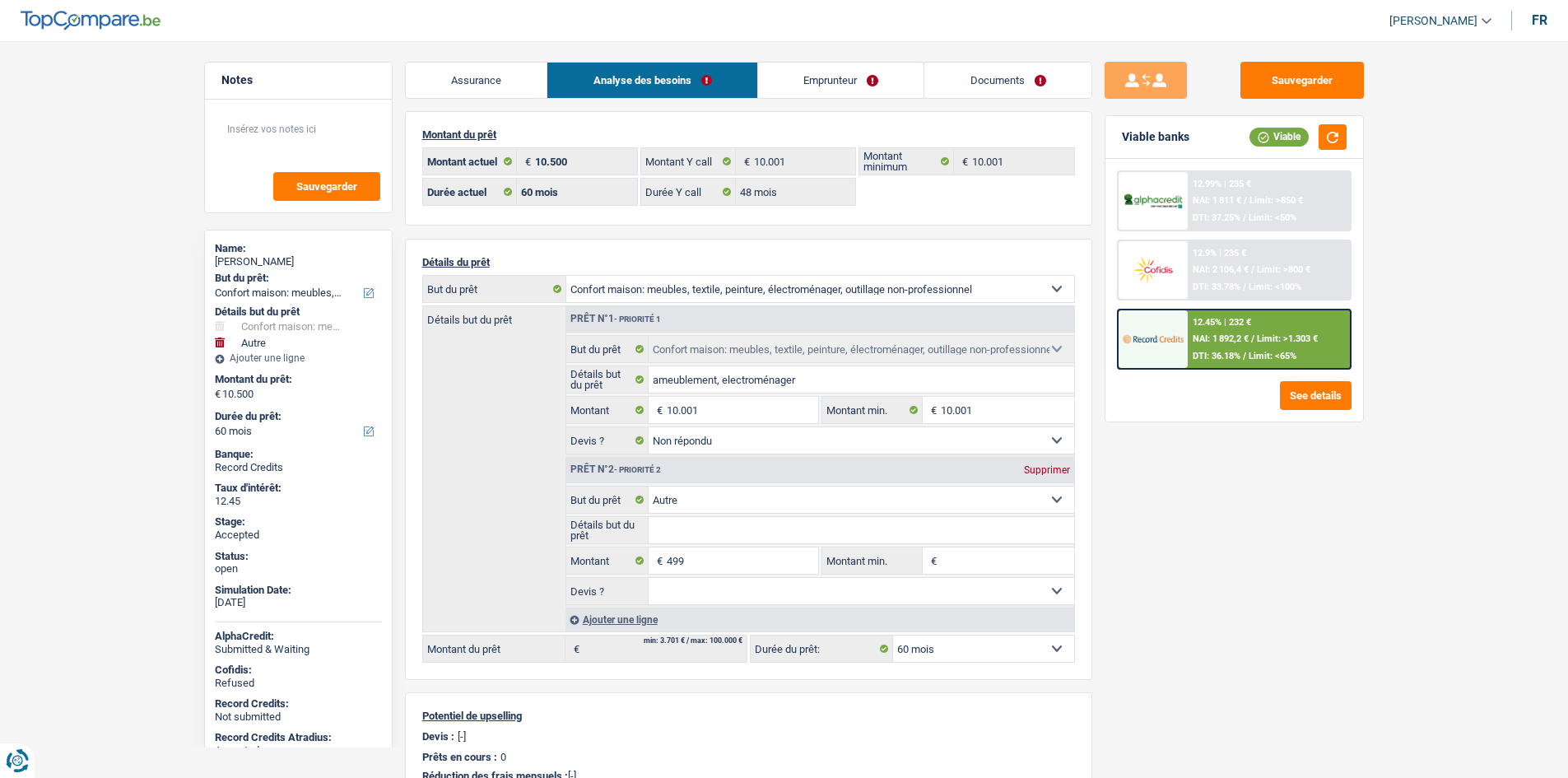
select select "48"
select select "household"
select select "not_answered"
select select "other"
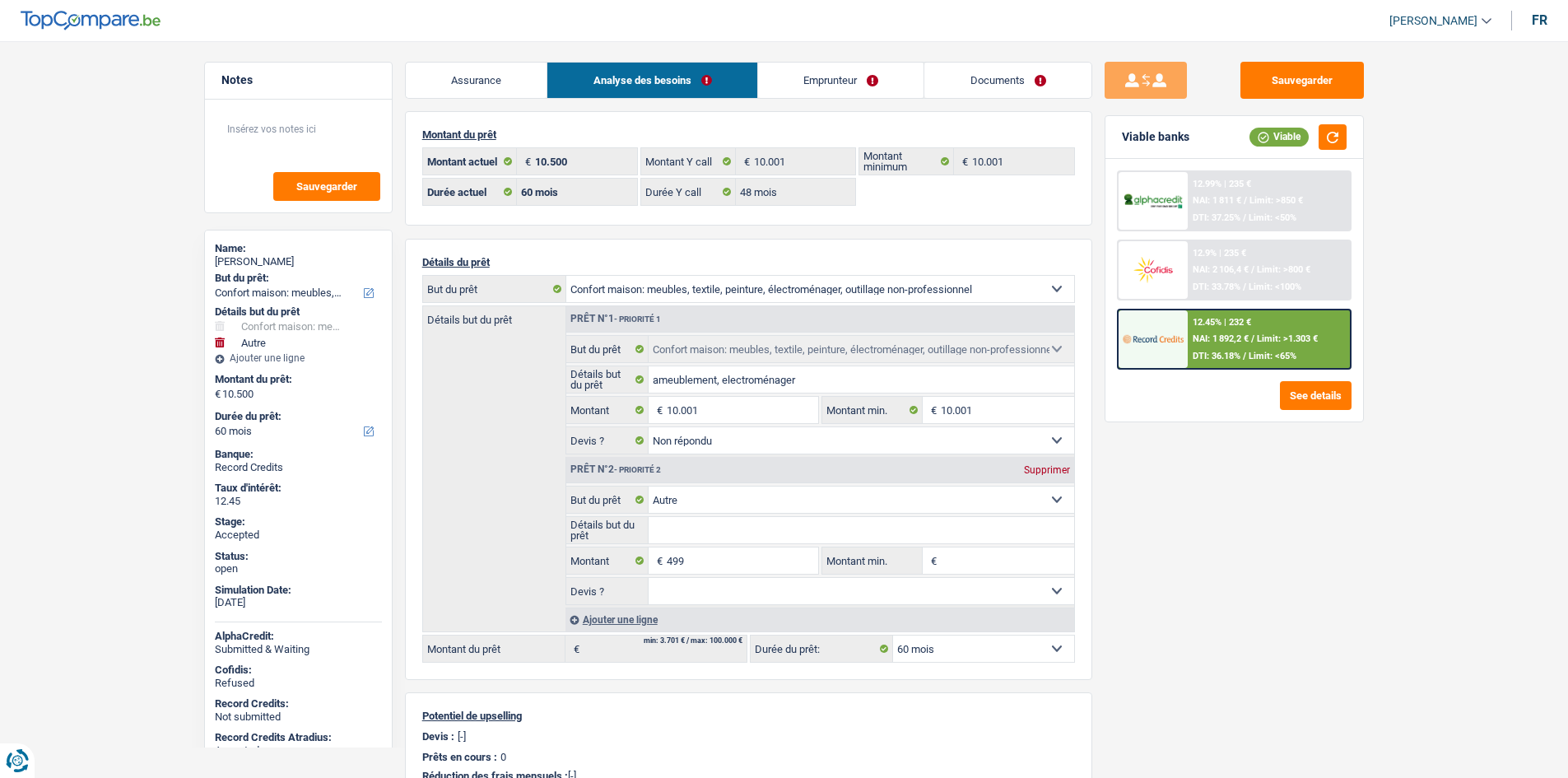
select select "60"
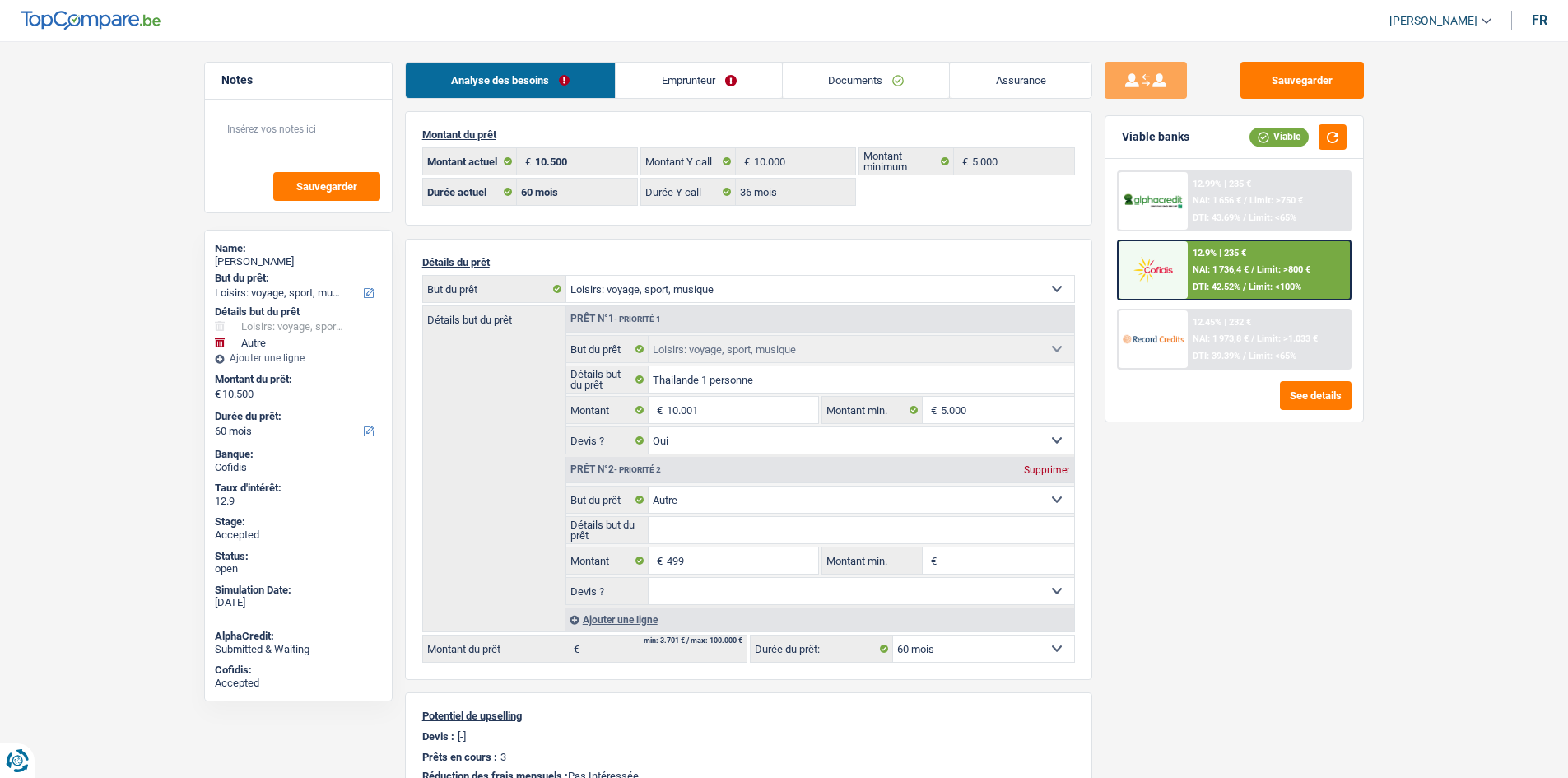
select select "hobbies"
select select "other"
select select "60"
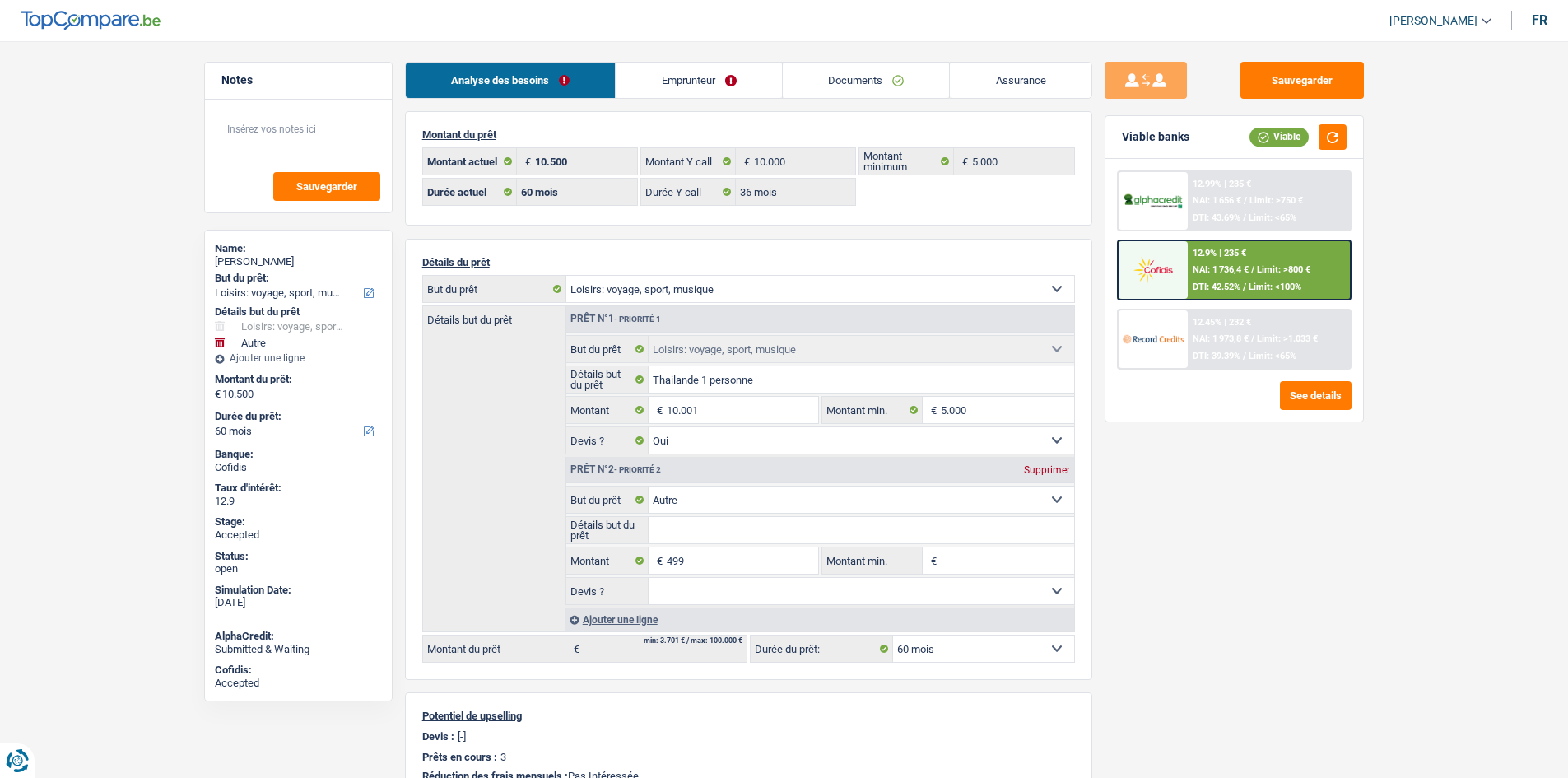
select select "36"
select select "hobbies"
select select "yes"
select select "other"
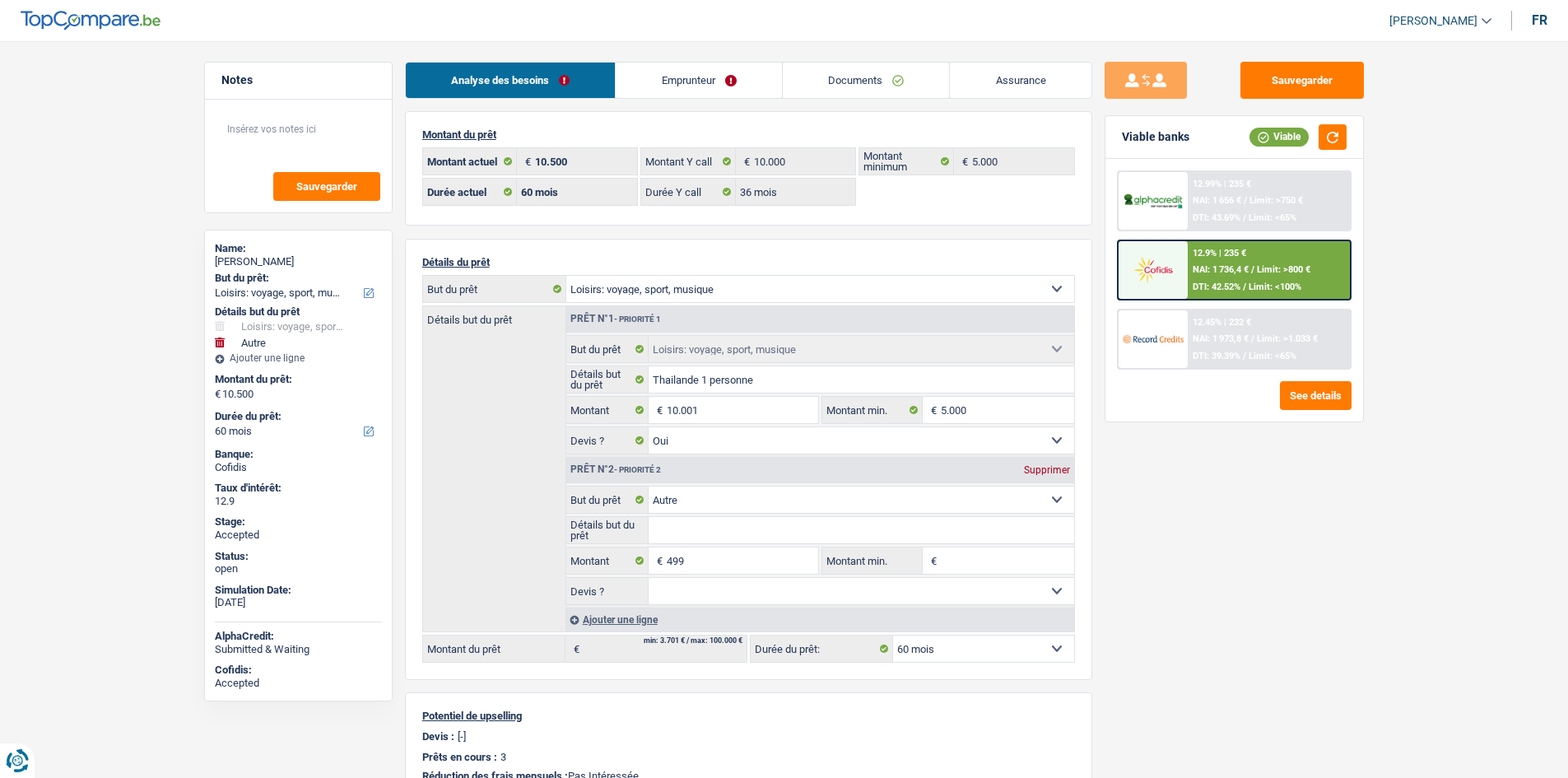
select select "60"
click at [1037, 85] on link "Assurance" at bounding box center [1020, 79] width 142 height 35
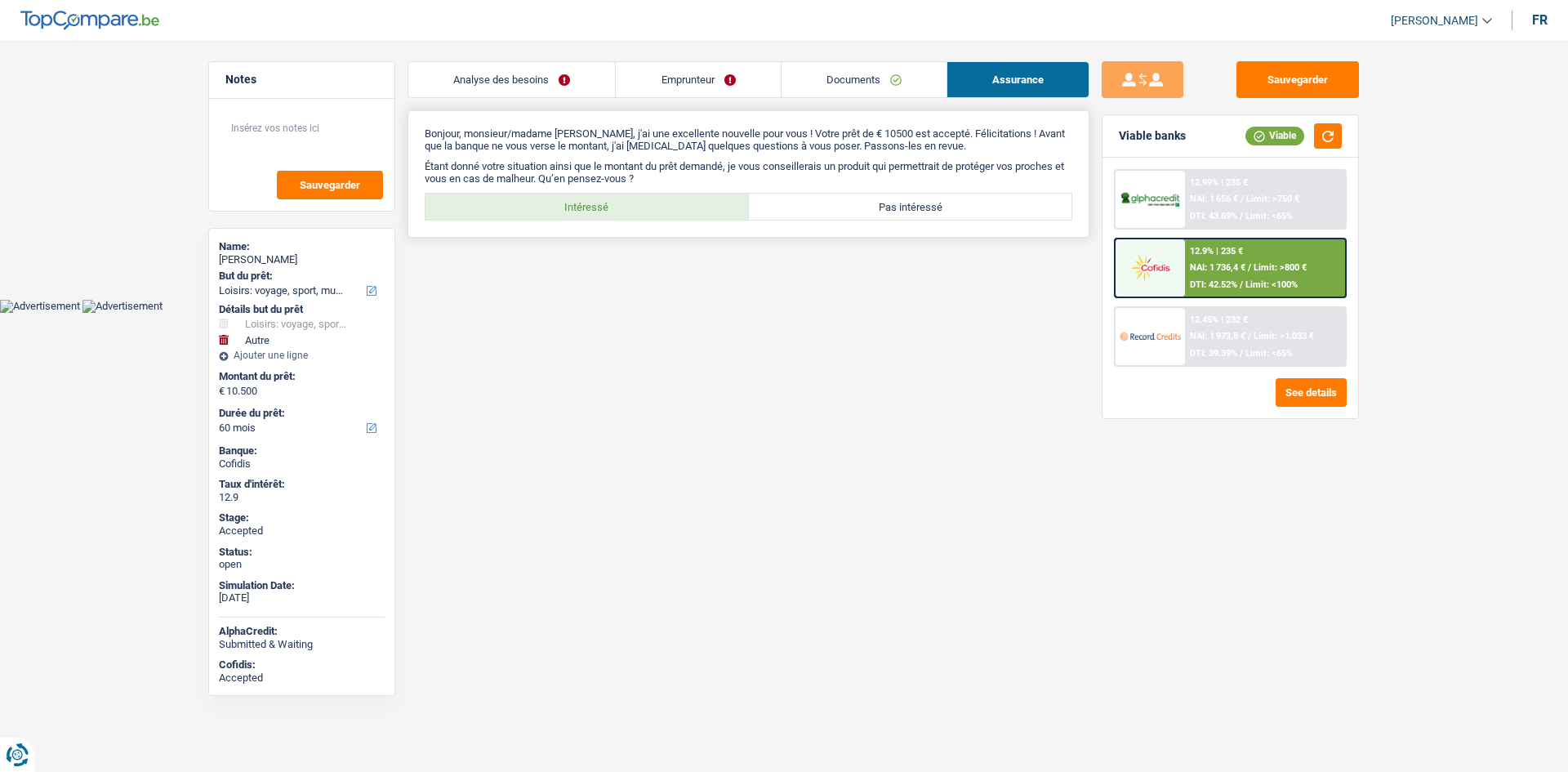
click at [642, 200] on label "Intéressé" at bounding box center [588, 207] width 323 height 26
click at [642, 200] on input "Intéressé" at bounding box center [588, 207] width 323 height 26
radio input "true"
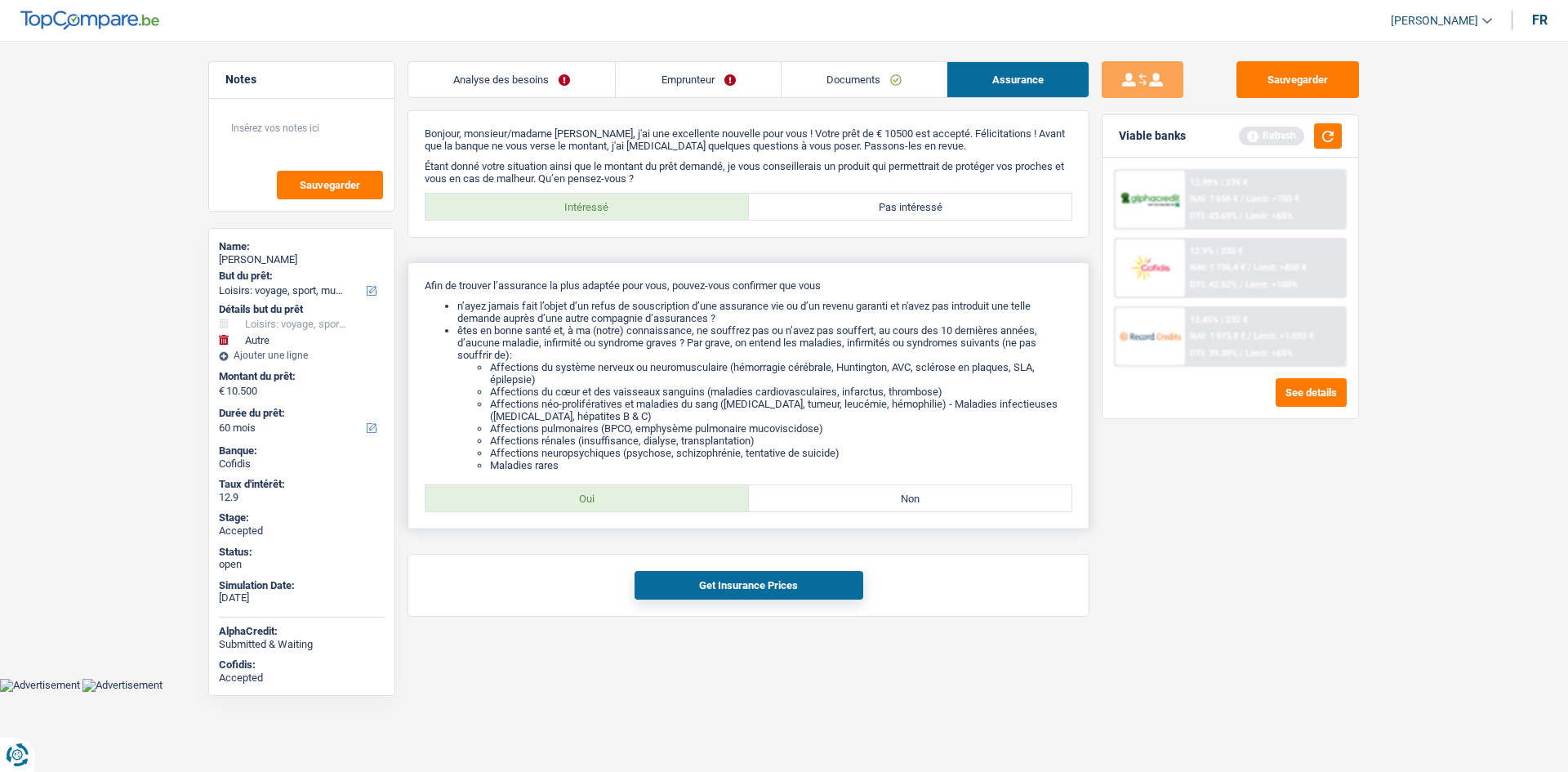
click at [685, 504] on label "Oui" at bounding box center [588, 498] width 323 height 26
click at [685, 504] on input "Oui" at bounding box center [588, 498] width 323 height 26
radio input "true"
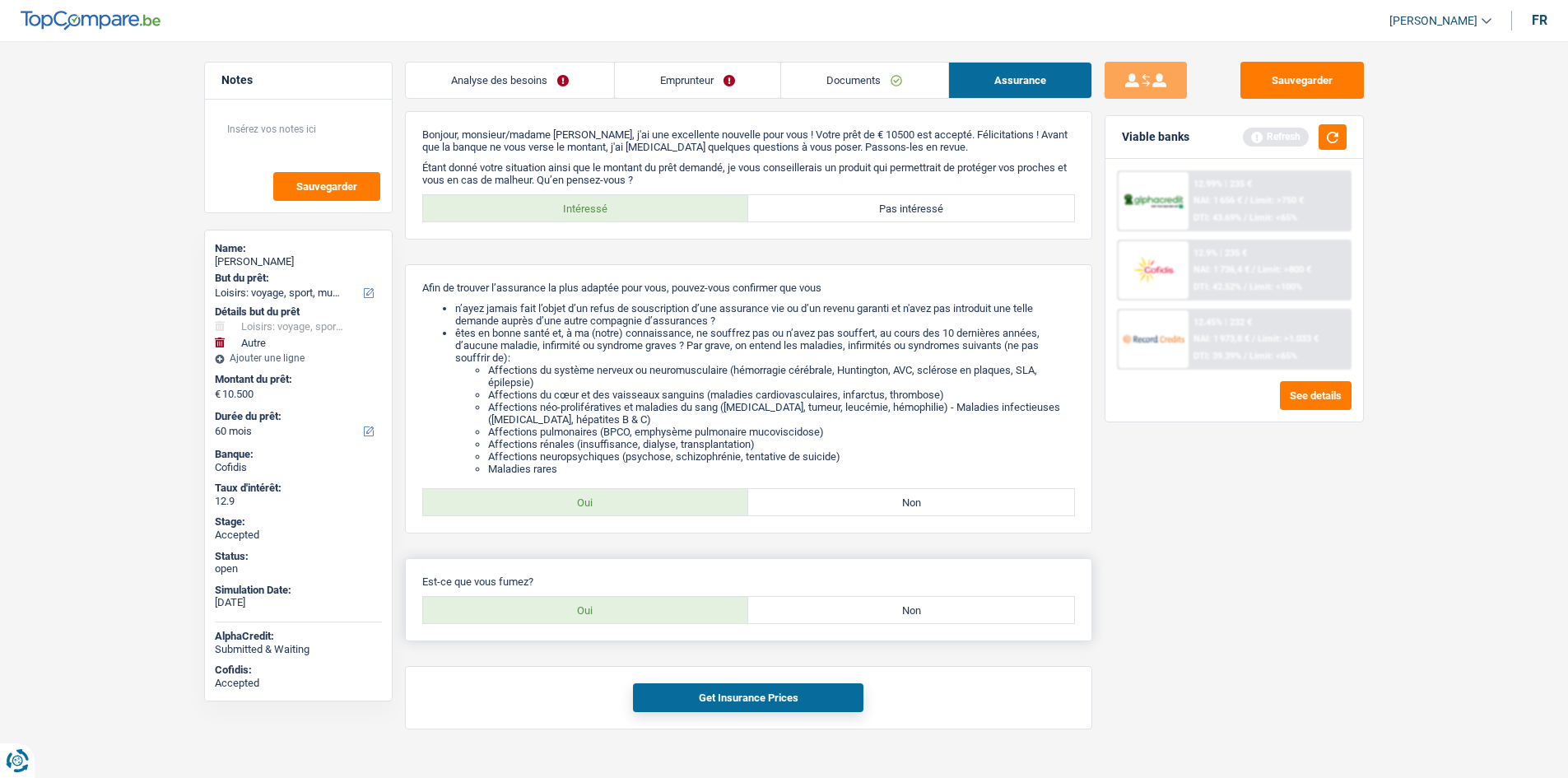
click at [665, 602] on label "Oui" at bounding box center [586, 609] width 326 height 26
click at [665, 602] on input "Oui" at bounding box center [586, 609] width 326 height 26
radio input "true"
click at [701, 701] on button "Get Insurance Prices" at bounding box center [748, 698] width 230 height 29
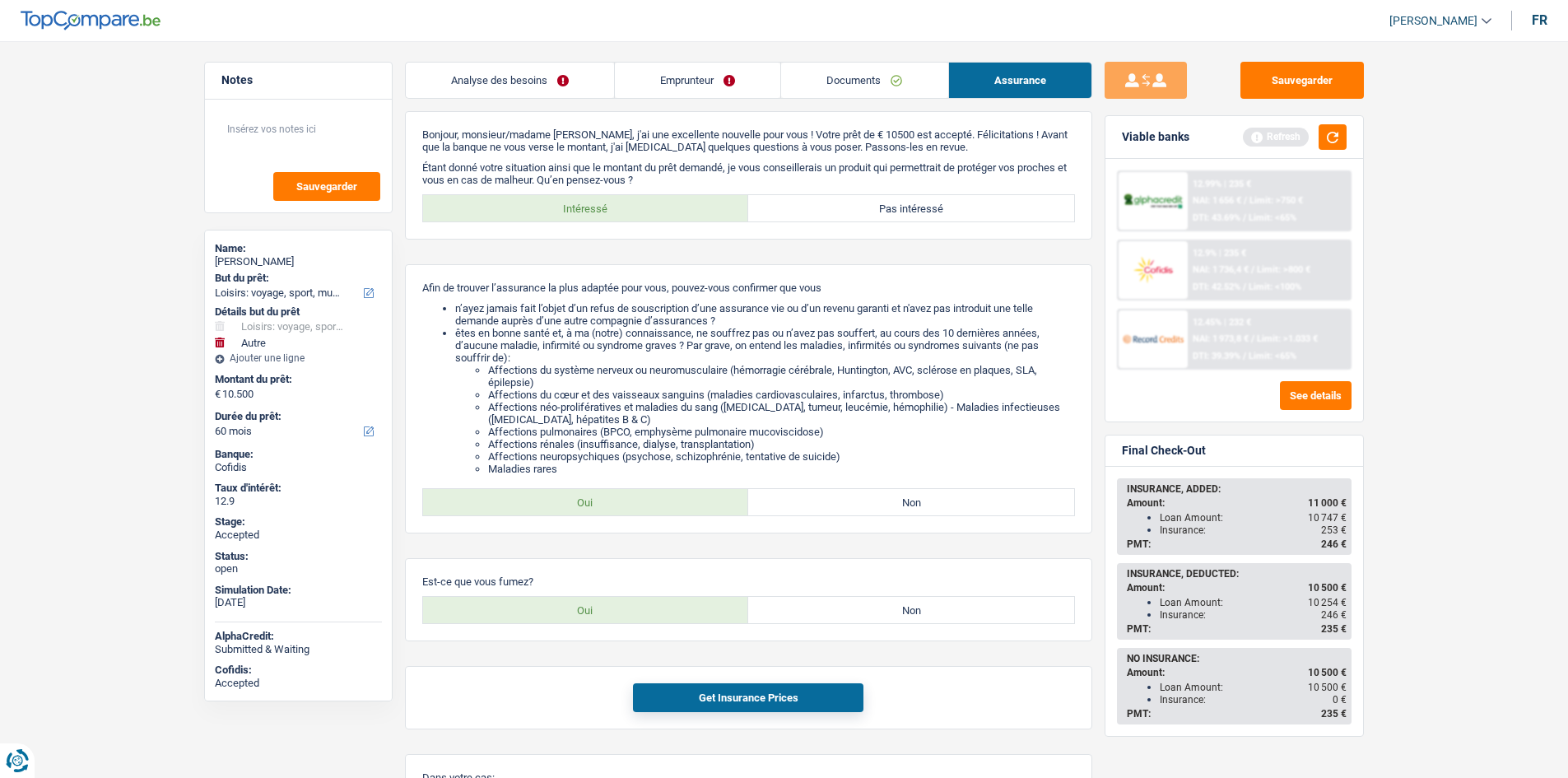
click at [510, 78] on link "Analyse des besoins" at bounding box center [510, 79] width 208 height 35
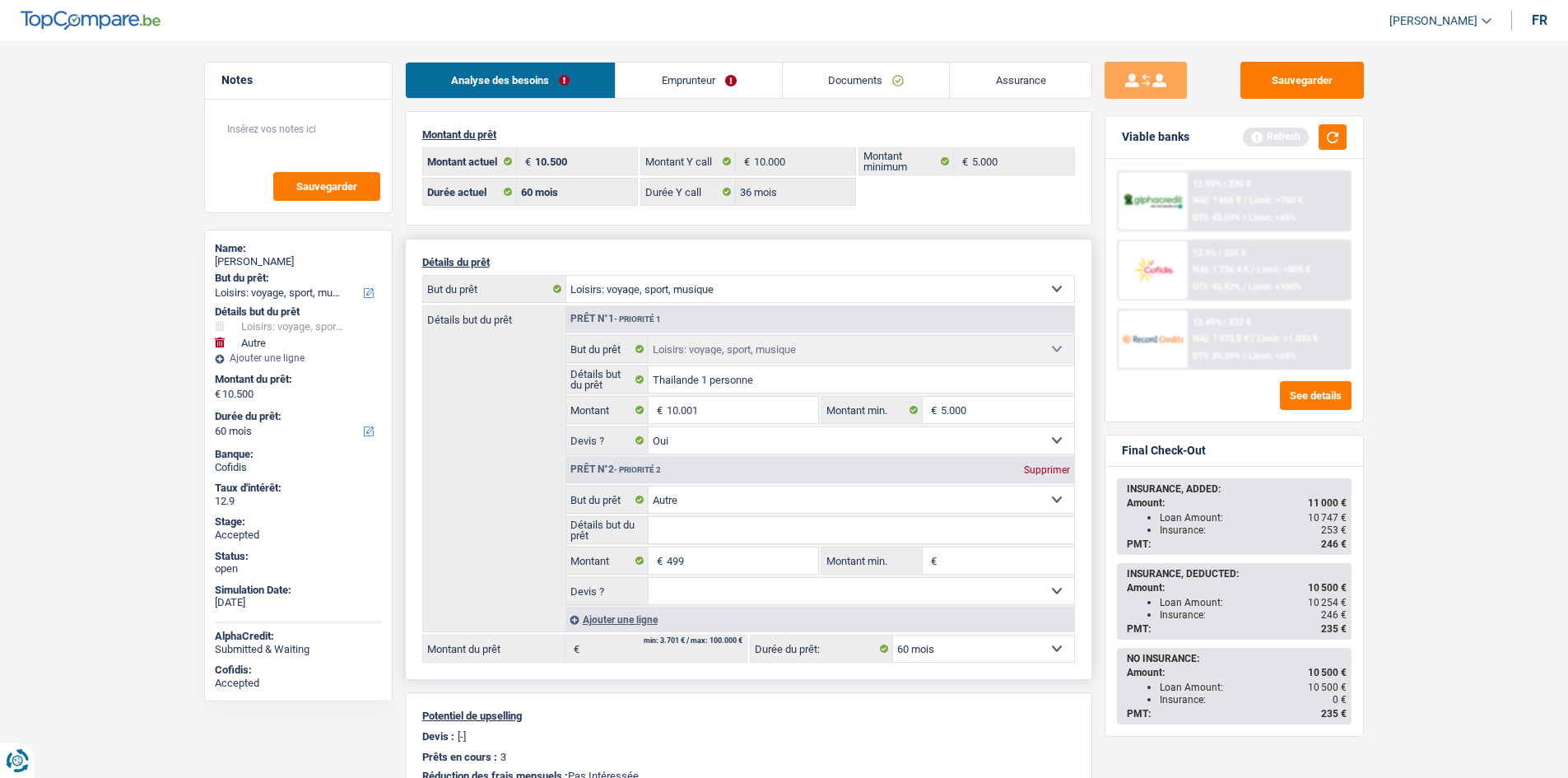
click at [1064, 466] on div "Supprimer" at bounding box center [1047, 470] width 55 height 10
type input "10.001"
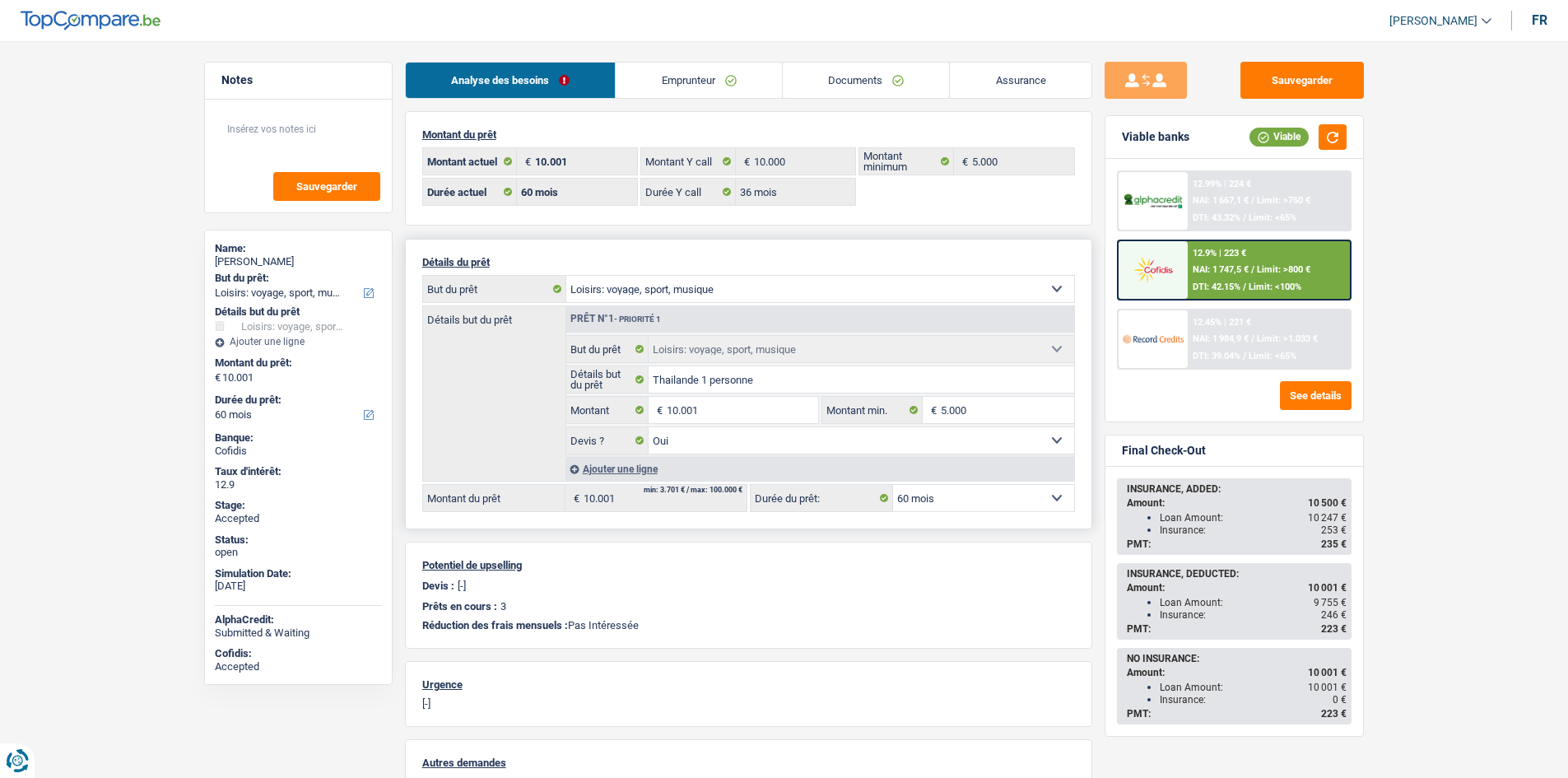
click at [979, 497] on select "12 mois 18 mois 24 mois 30 mois 36 mois 42 mois 48 mois 60 mois Sélectionner un…" at bounding box center [984, 497] width 181 height 26
select select "48"
click at [893, 485] on select "12 mois 18 mois 24 mois 30 mois 36 mois 42 mois 48 mois 60 mois Sélectionner un…" at bounding box center [984, 497] width 181 height 26
select select "48"
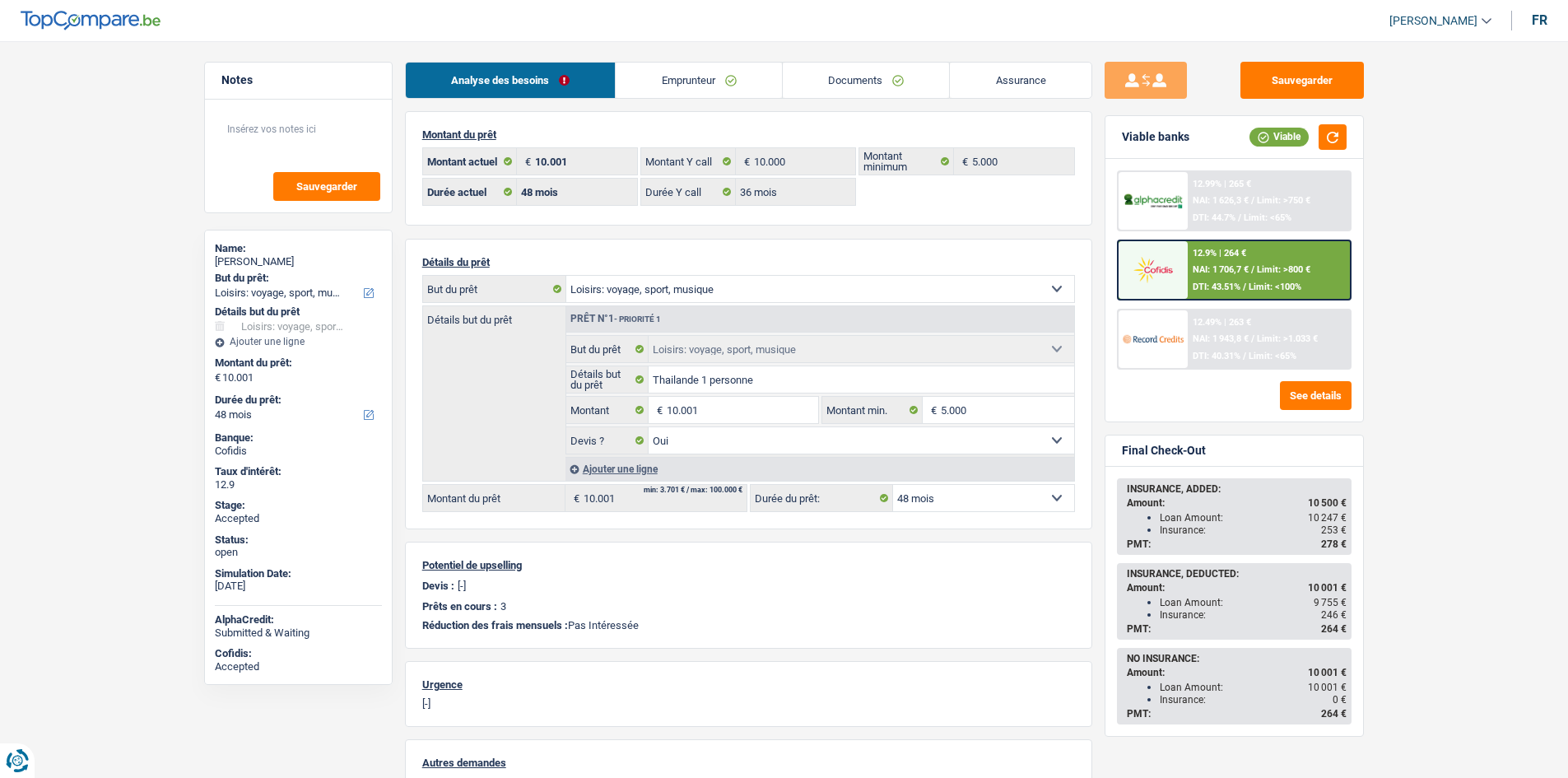
click at [1242, 333] on div "12.49% | 263 € NAI: 1 943,8 € / Limit: >1.033 € DTI: 40.31% / Limit: <65%" at bounding box center [1269, 340] width 162 height 58
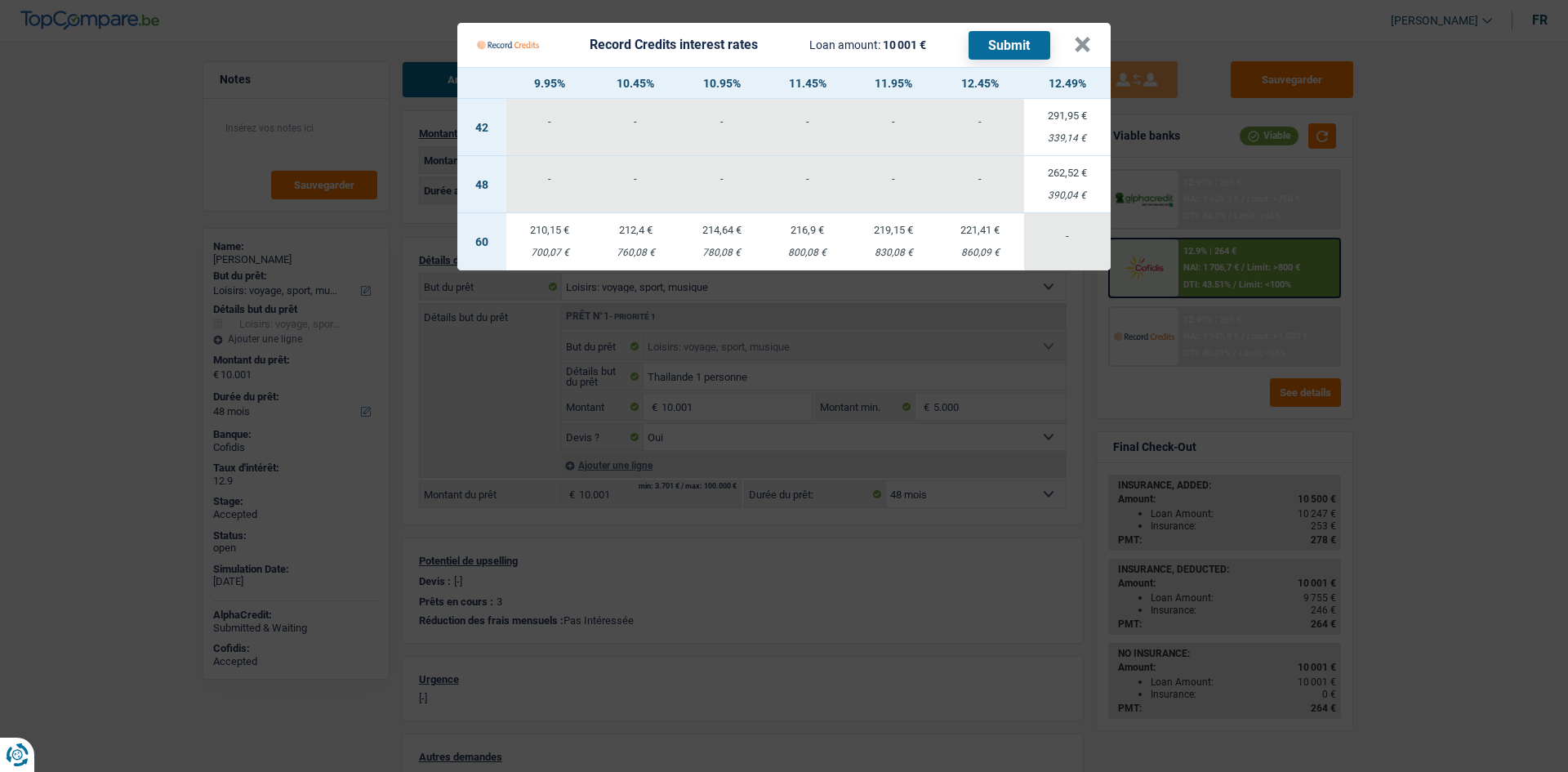
drag, startPoint x: 958, startPoint y: 256, endPoint x: 568, endPoint y: 32, distance: 449.8
click at [958, 256] on div "860,09 €" at bounding box center [980, 252] width 86 height 11
select select "60"
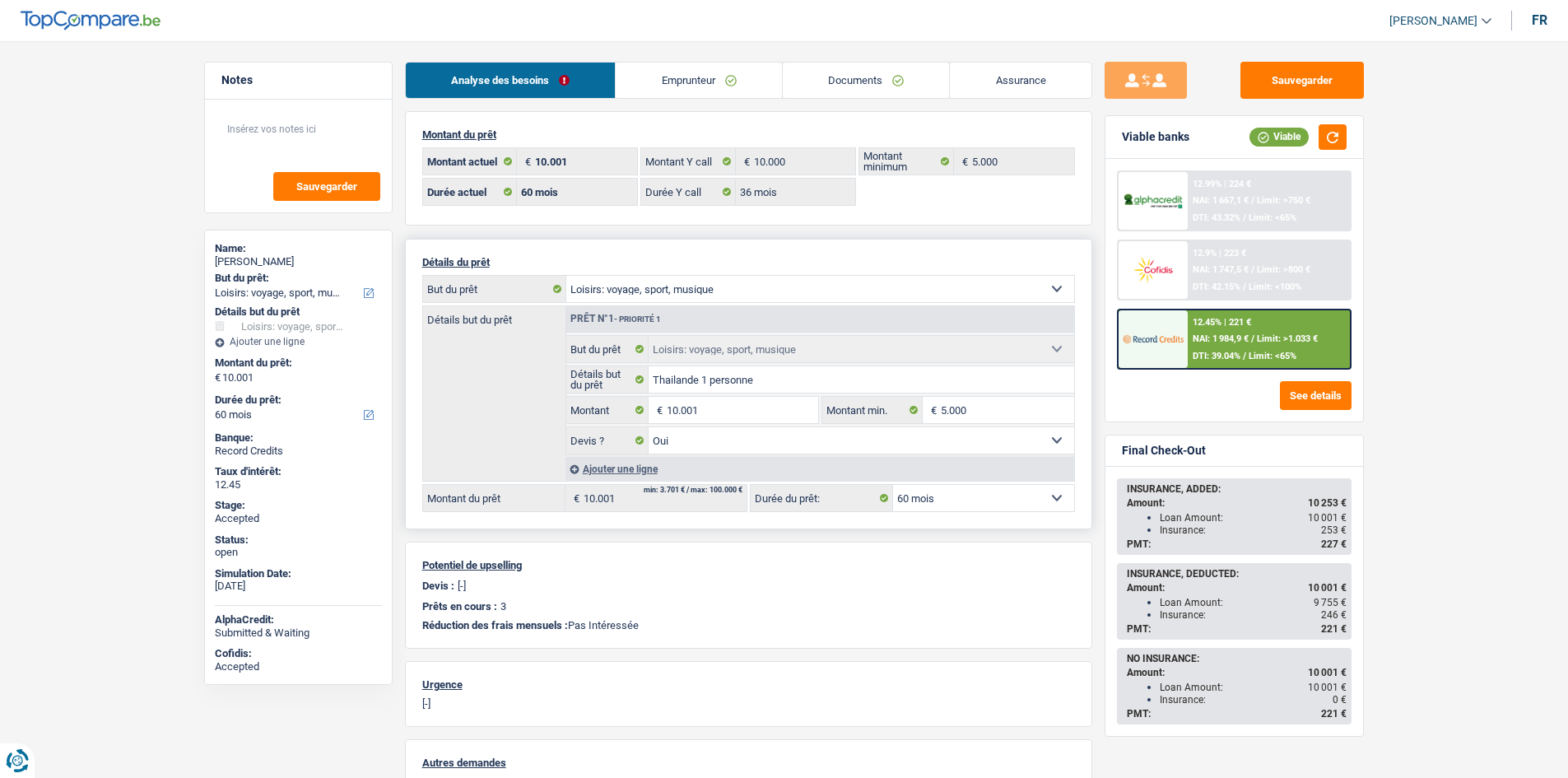
click at [947, 500] on select "12 mois 18 mois 24 mois 30 mois 36 mois 42 mois 48 mois 60 mois Sélectionner un…" at bounding box center [984, 497] width 181 height 26
select select "48"
click at [893, 485] on select "12 mois 18 mois 24 mois 30 mois 36 mois 42 mois 48 mois 60 mois Sélectionner un…" at bounding box center [984, 497] width 181 height 26
select select "48"
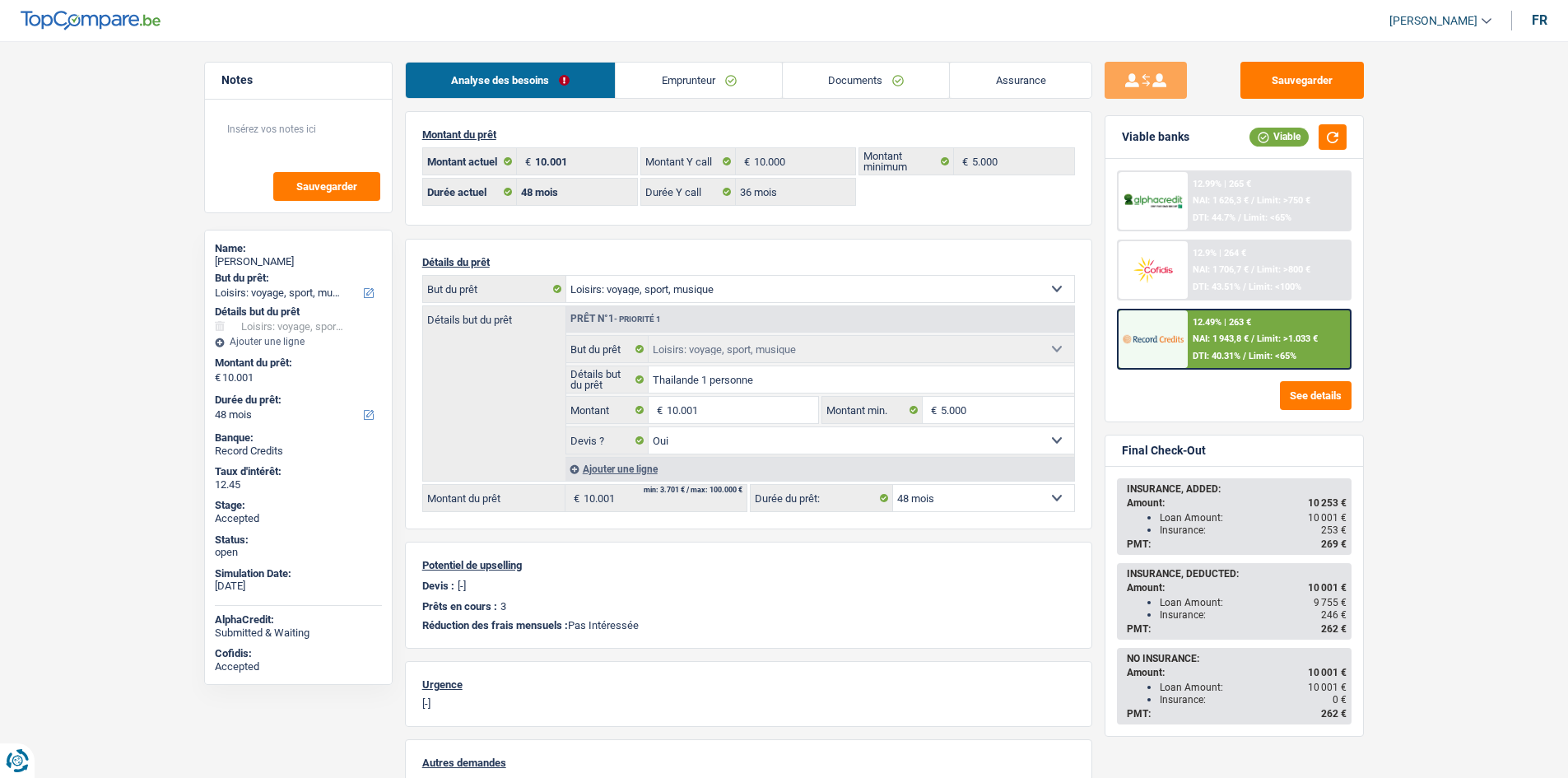
click at [1019, 60] on main "Notes Sauvegarder Name: Fabrizio Ballone But du prêt: Confort maison: meubles, …" at bounding box center [784, 519] width 1568 height 989
click at [1023, 84] on link "Assurance" at bounding box center [1020, 79] width 142 height 35
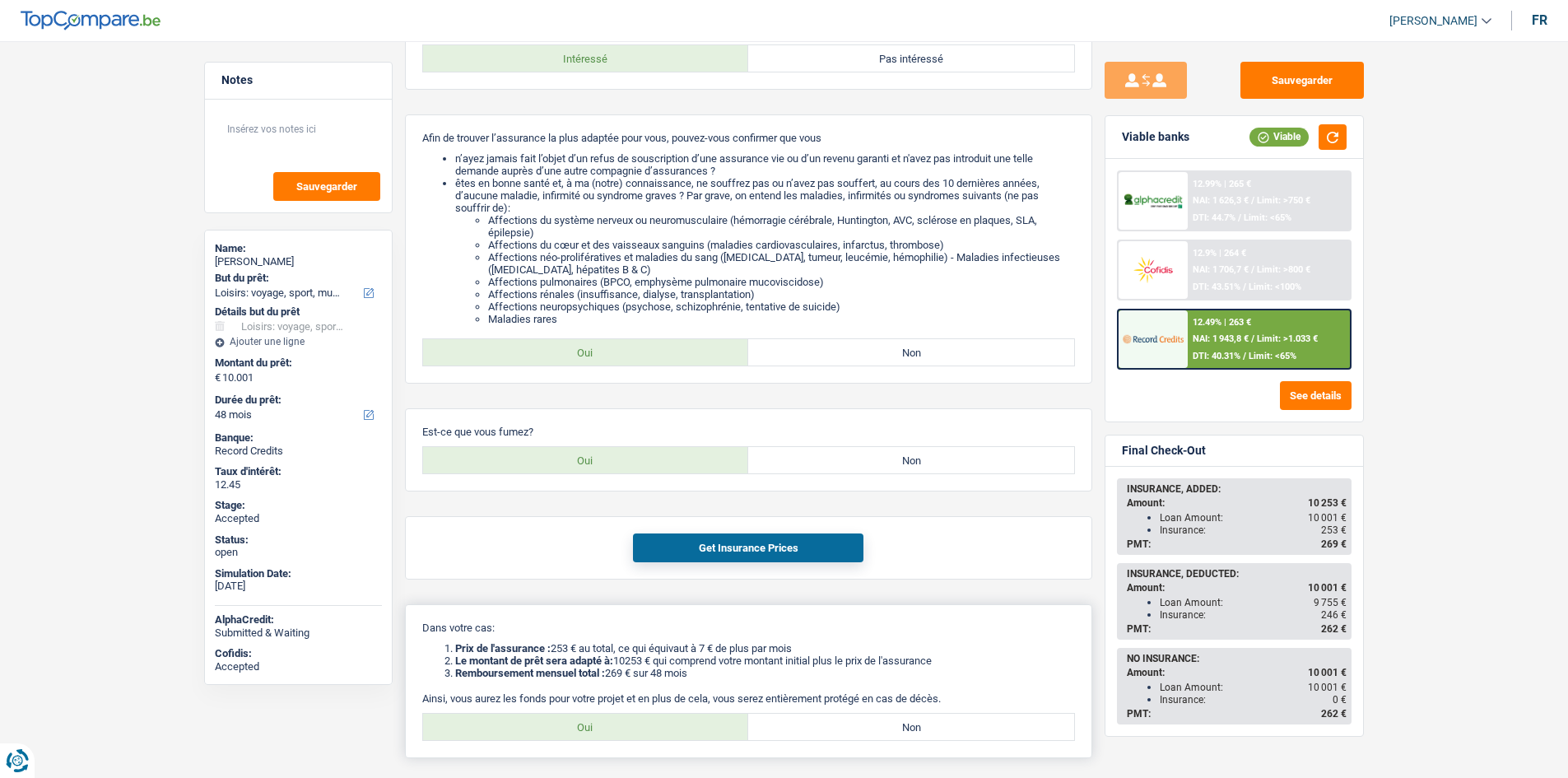
scroll to position [264, 0]
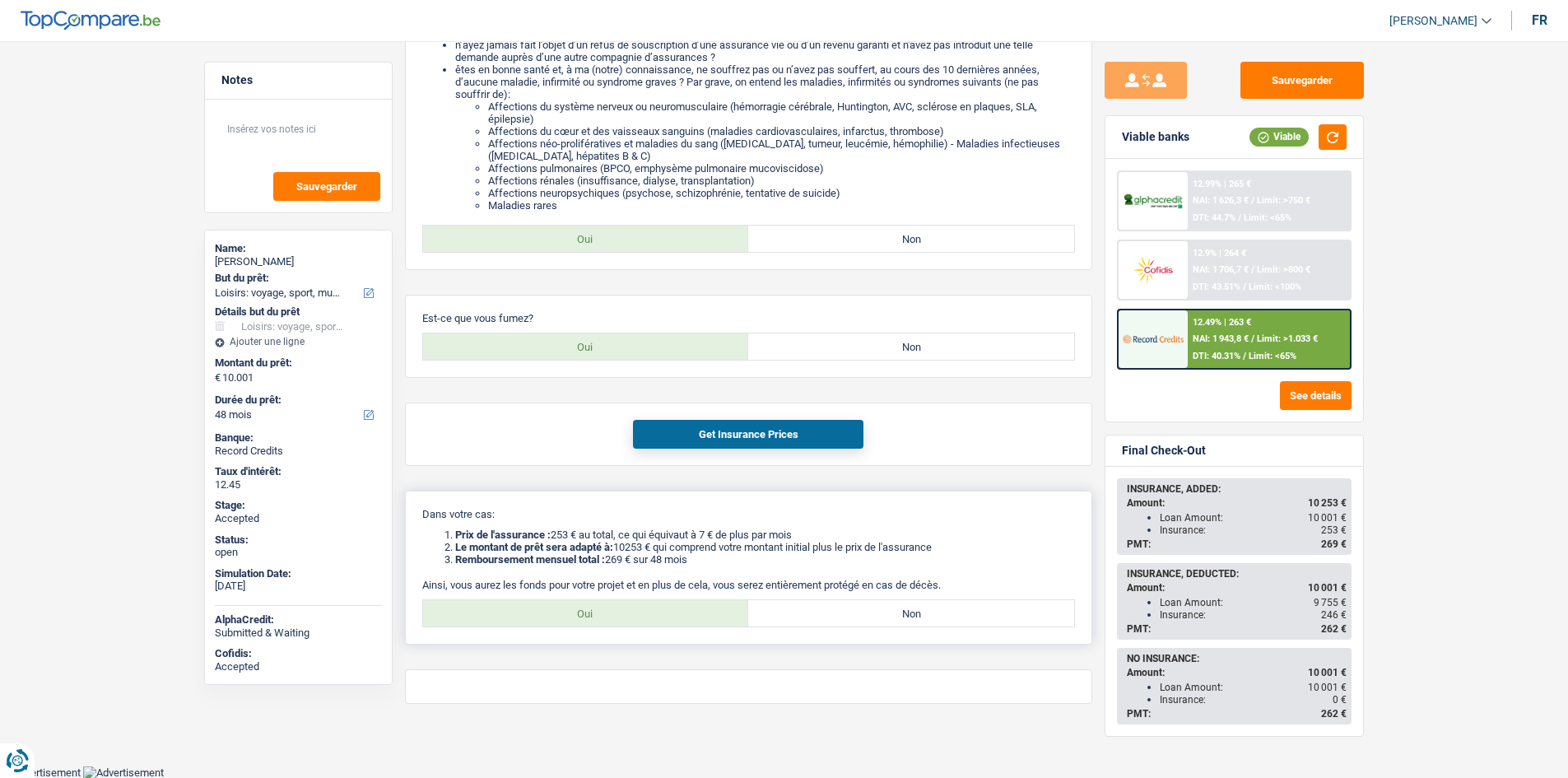
click at [649, 610] on label "Oui" at bounding box center [586, 613] width 326 height 26
click at [649, 610] on input "Oui" at bounding box center [586, 613] width 326 height 26
radio input "true"
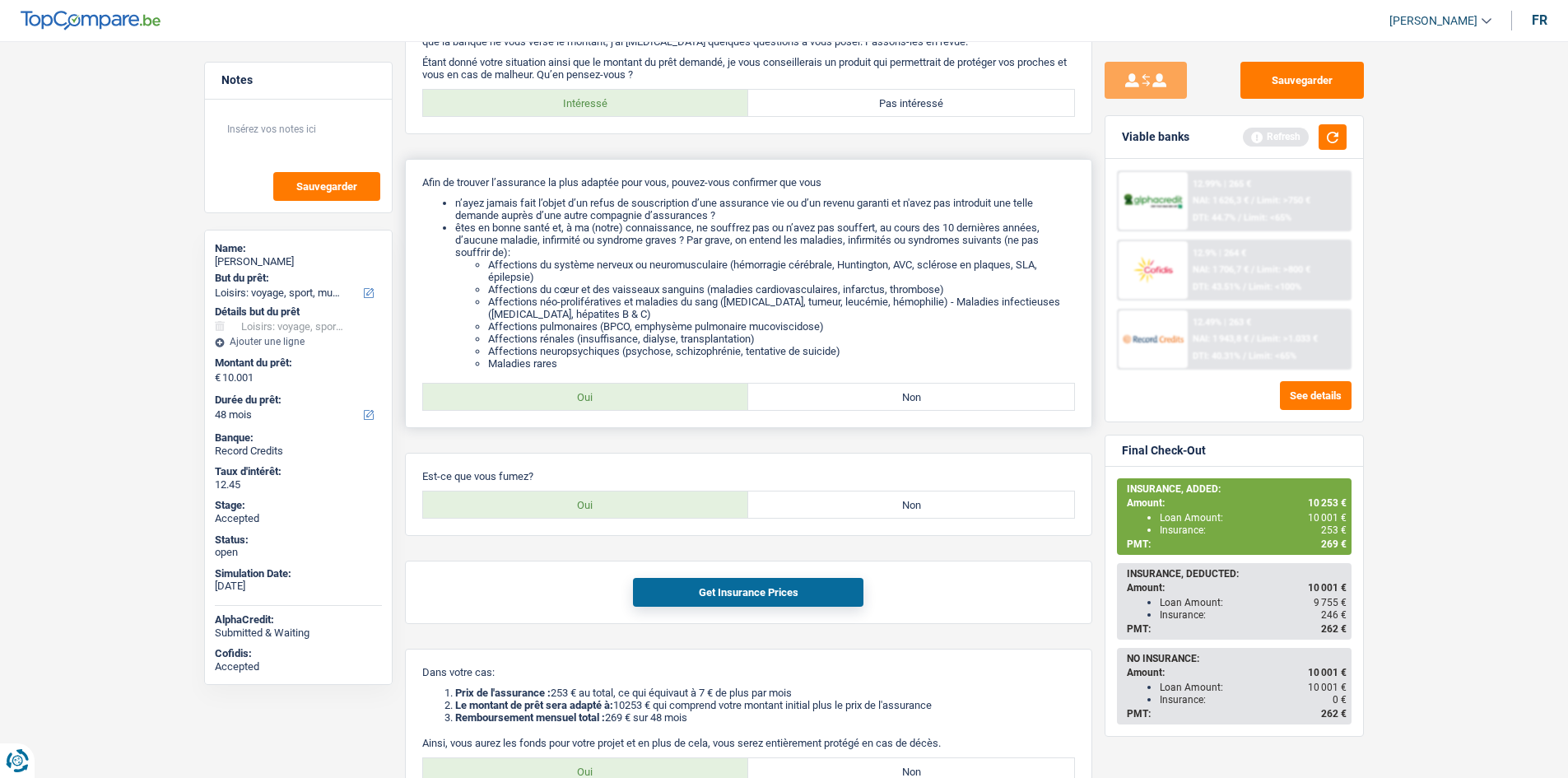
scroll to position [0, 0]
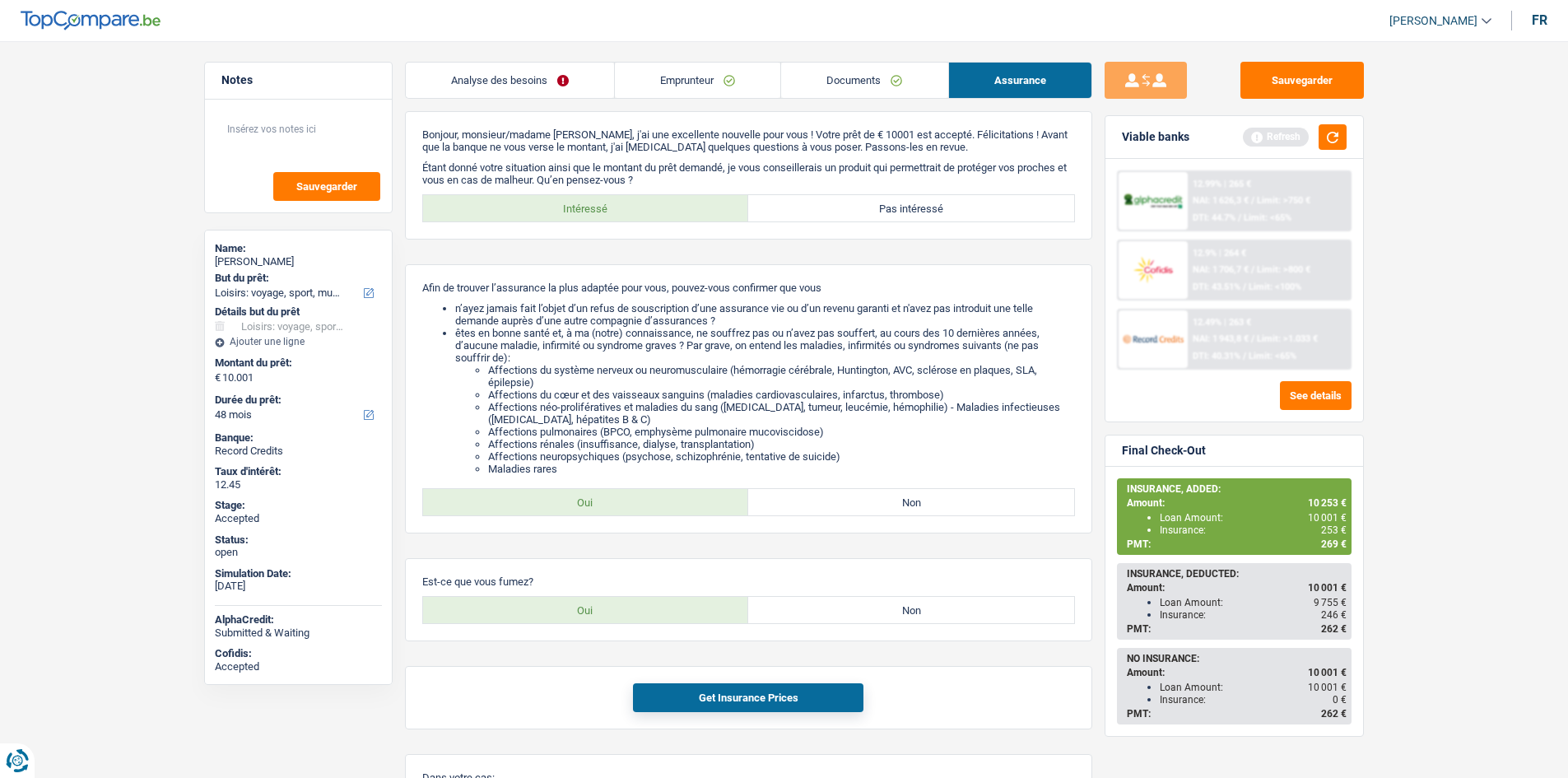
click at [713, 87] on link "Emprunteur" at bounding box center [698, 79] width 166 height 35
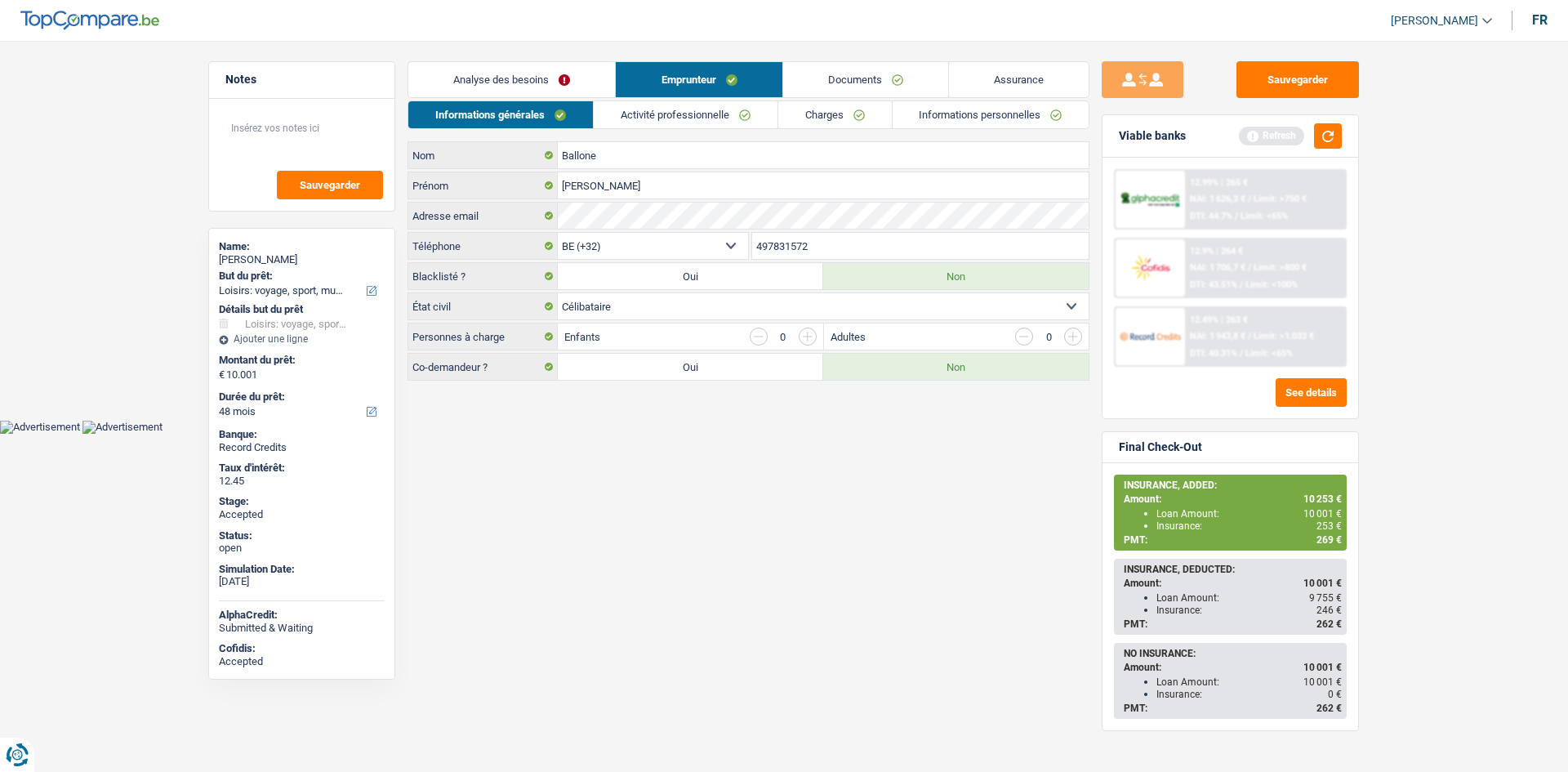
click at [556, 85] on link "Analyse des besoins" at bounding box center [511, 79] width 207 height 35
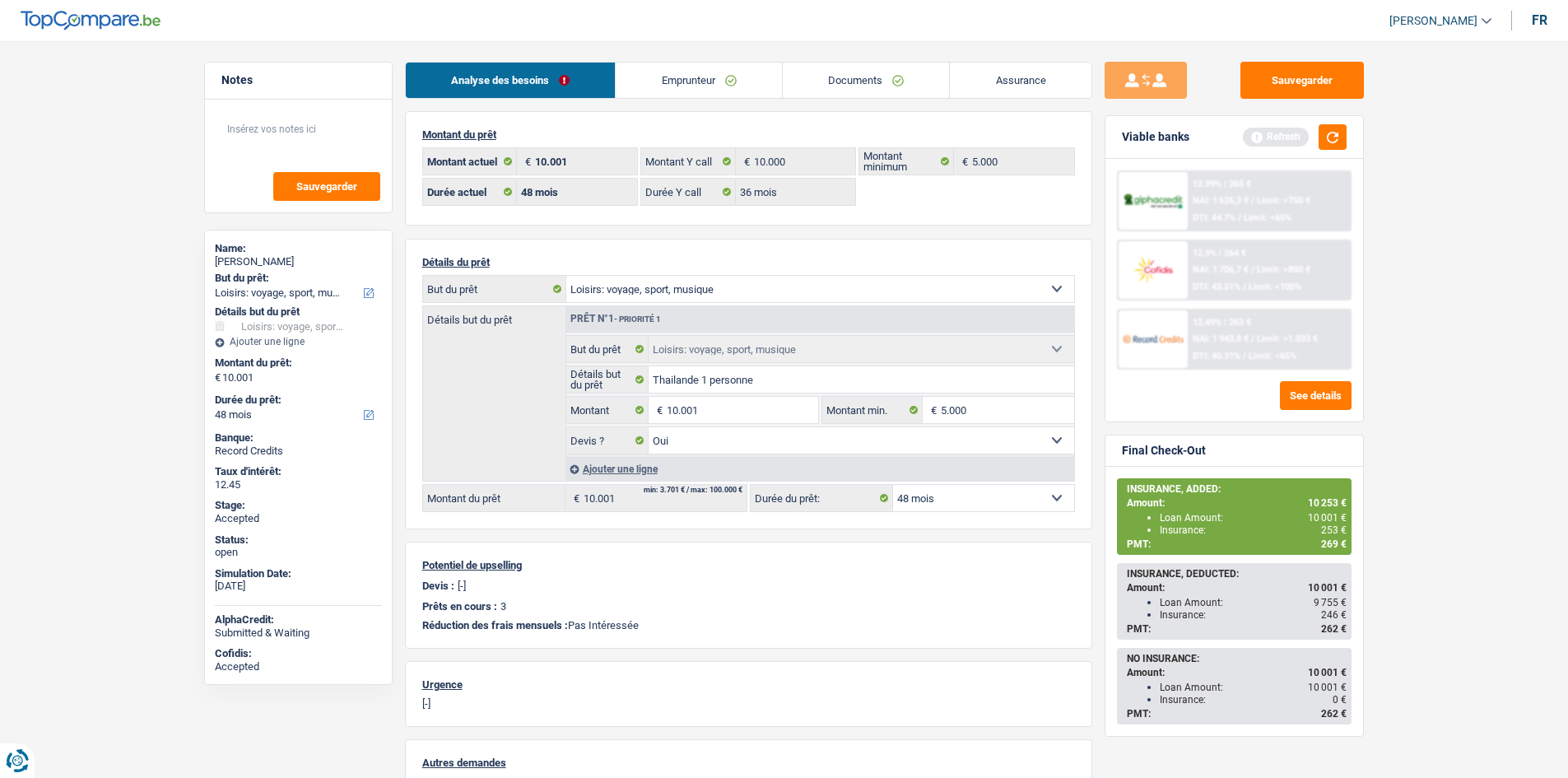
click at [1437, 292] on main "Notes Sauvegarder Name: Fabrizio Ballone But du prêt: Confort maison: meubles, …" at bounding box center [784, 519] width 1568 height 989
click at [928, 87] on link "Documents" at bounding box center [867, 79] width 167 height 35
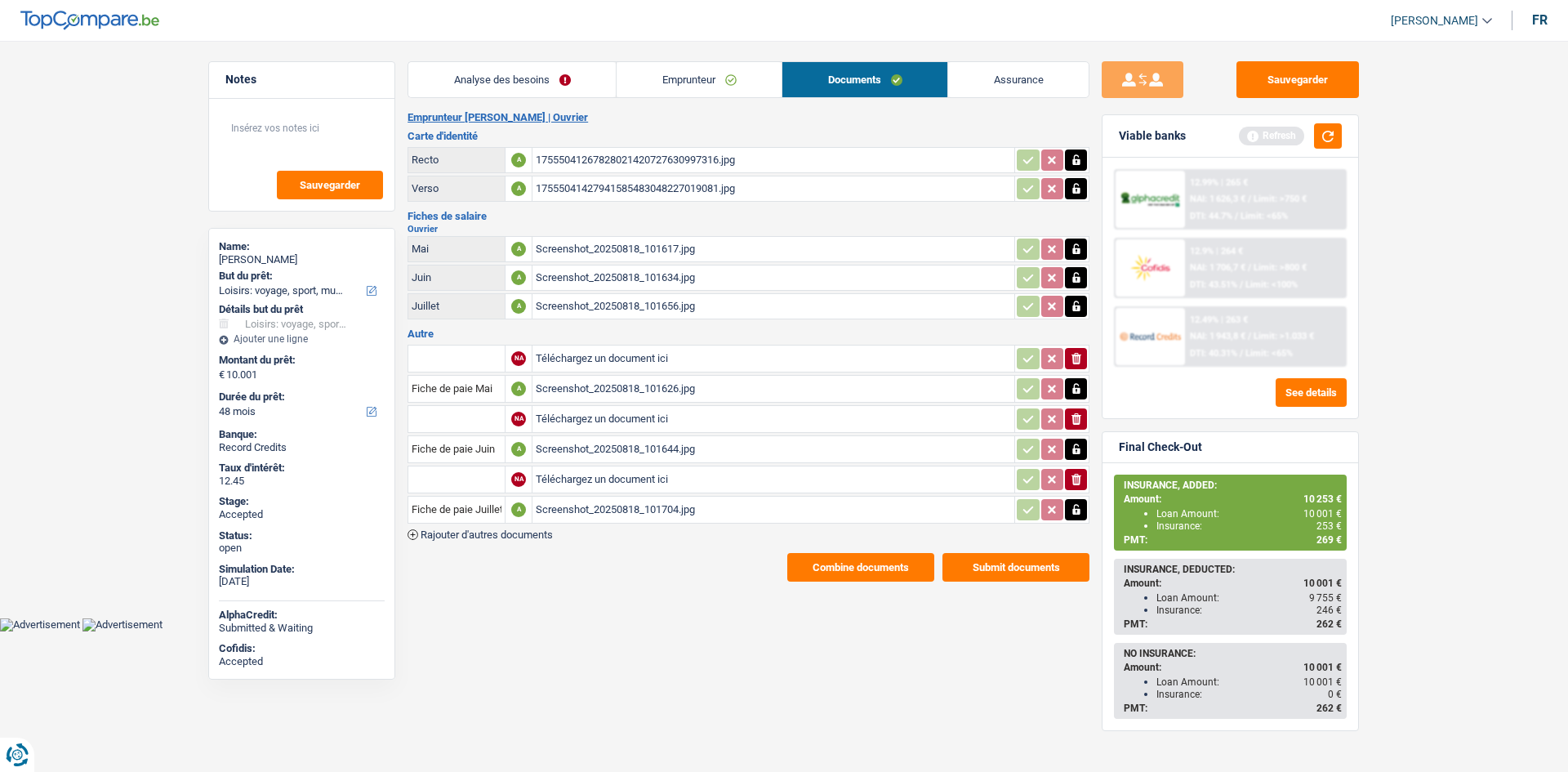
click at [984, 86] on link "Assurance" at bounding box center [1019, 79] width 141 height 35
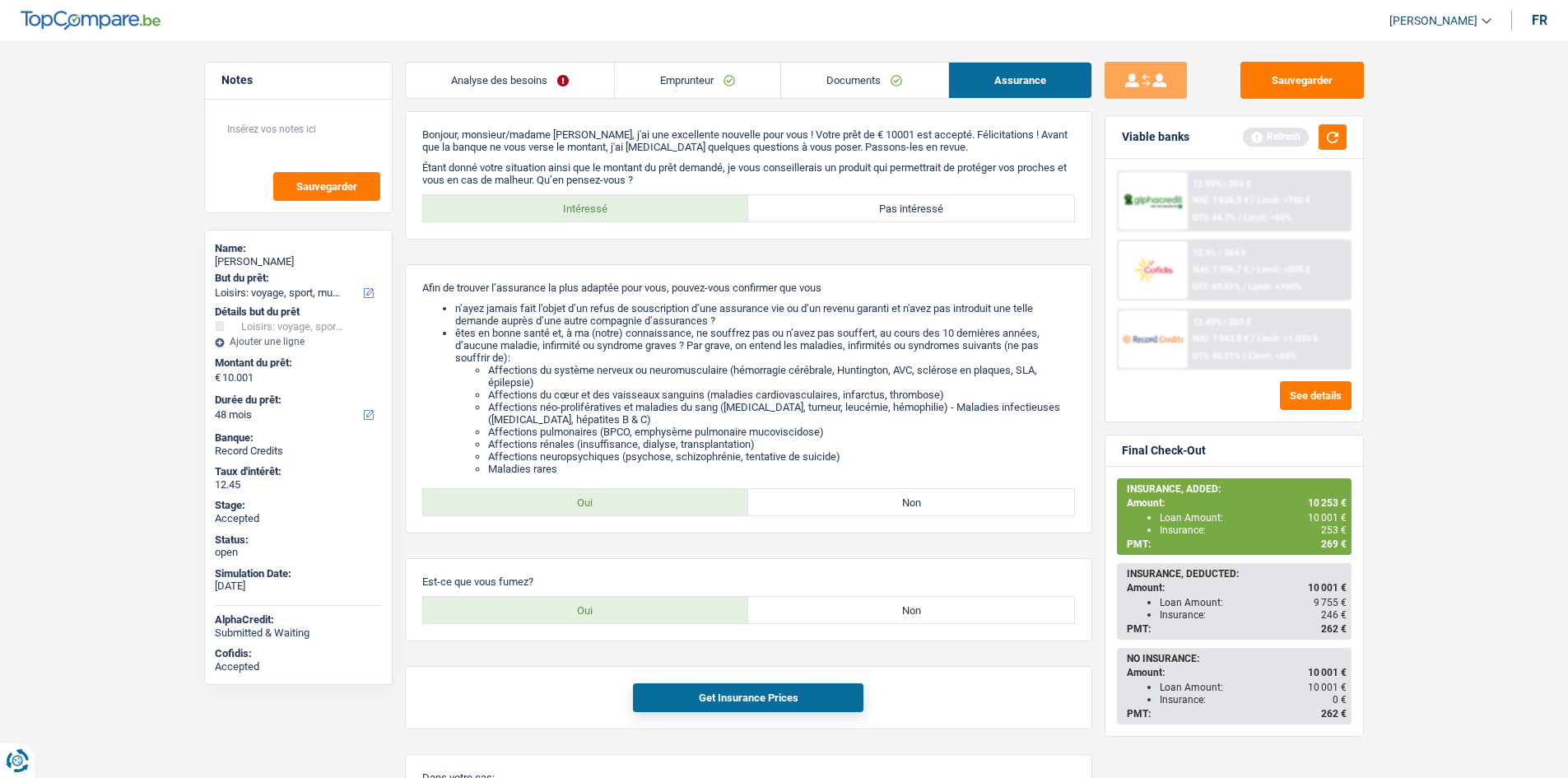
click at [1414, 369] on main "Notes Sauvegarder Name: Fabrizio Ballone But du prêt: Confort maison: meubles, …" at bounding box center [784, 549] width 1568 height 1049
click at [1412, 369] on main "Notes Sauvegarder Name: Fabrizio Ballone But du prêt: Confort maison: meubles, …" at bounding box center [784, 549] width 1568 height 1049
click at [114, 239] on main "Notes Sauvegarder Name: Fabrizio Ballone But du prêt: Confort maison: meubles, …" at bounding box center [784, 549] width 1568 height 1049
click at [758, 84] on link "Emprunteur" at bounding box center [698, 79] width 166 height 35
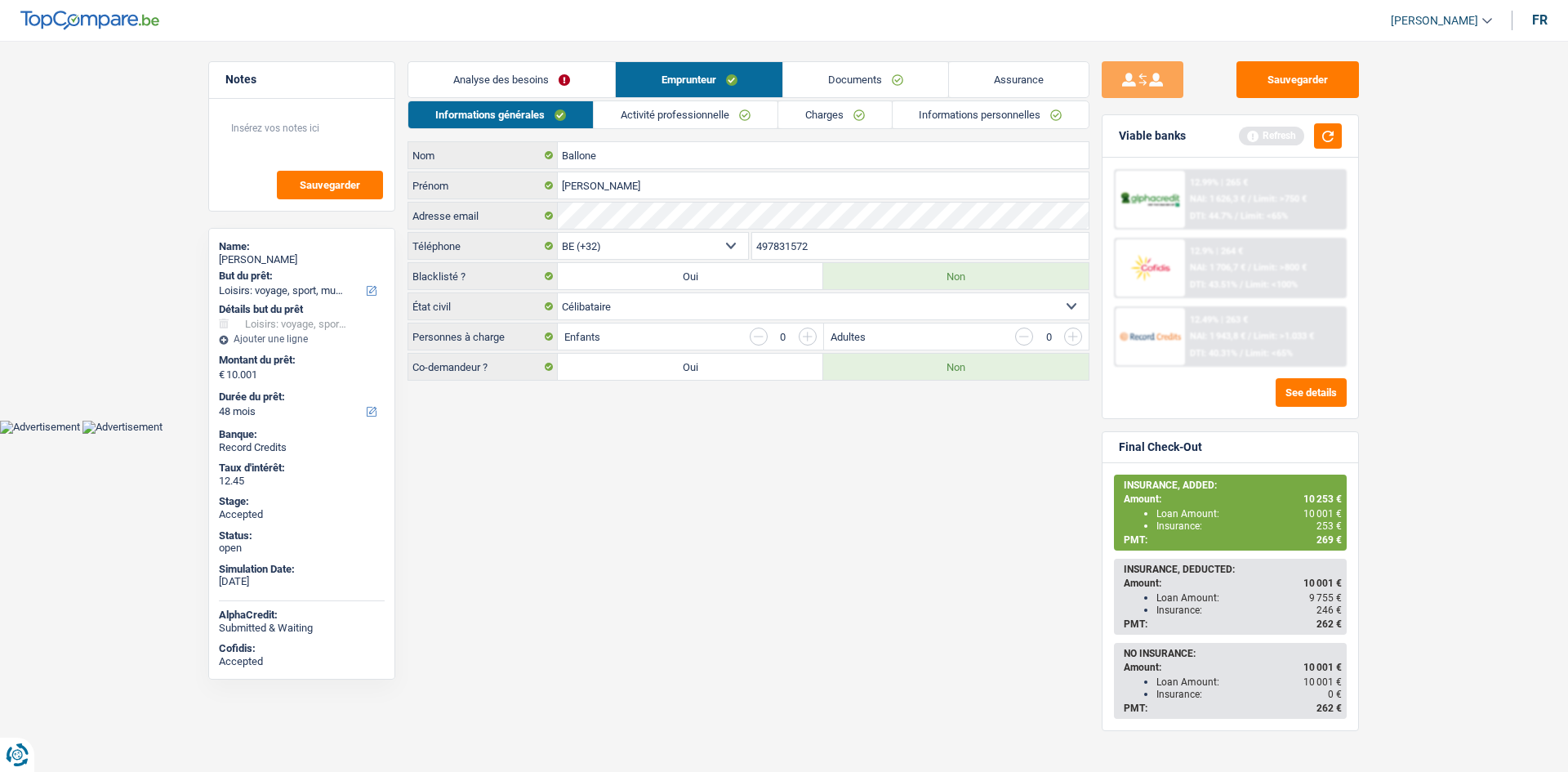
click at [840, 117] on link "Charges" at bounding box center [835, 115] width 113 height 27
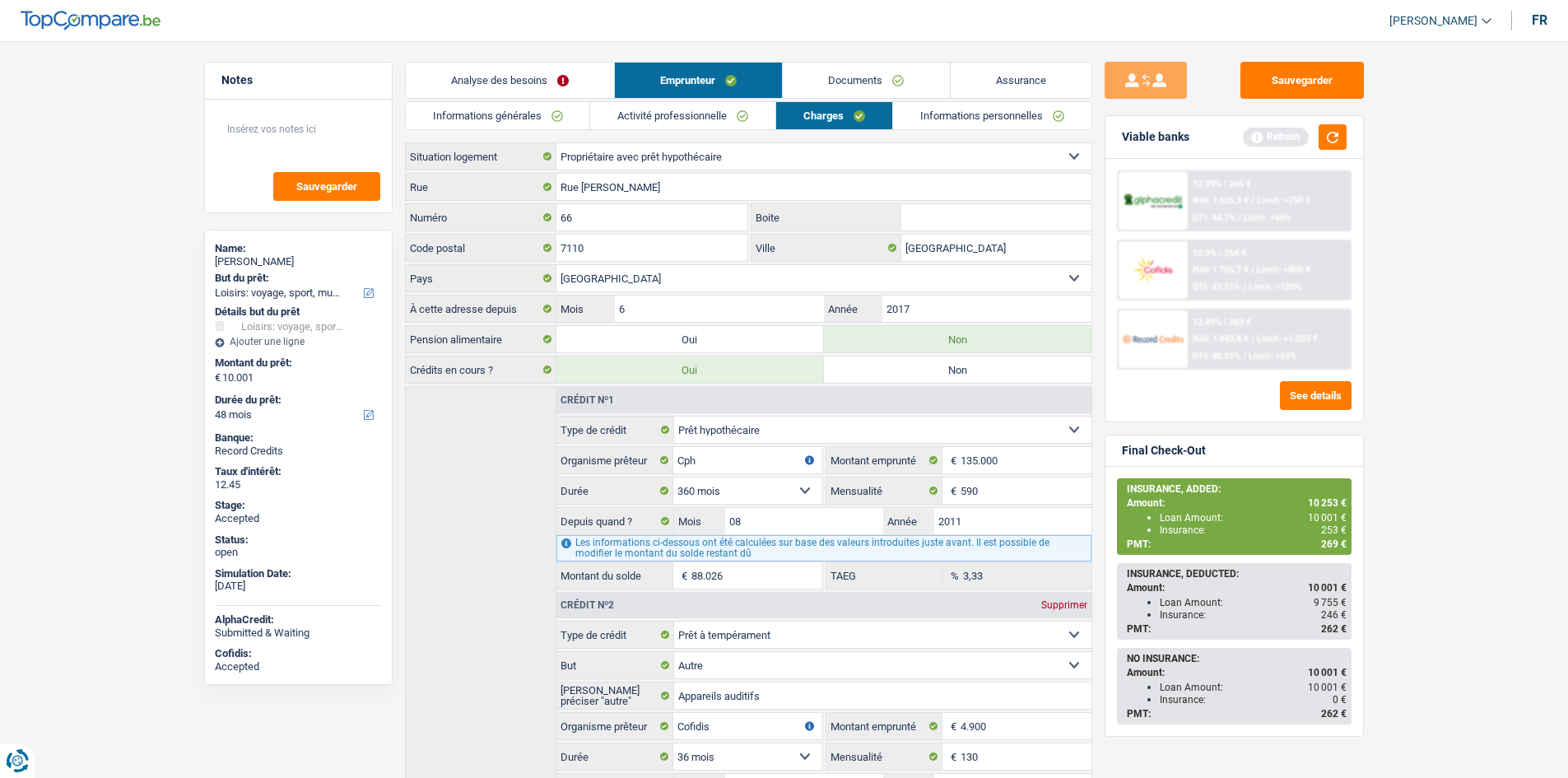
click at [268, 261] on div "Fabrizio Ballone" at bounding box center [299, 261] width 167 height 13
copy div "Fabrizio Ballone"
click at [559, 119] on link "Informations générales" at bounding box center [498, 116] width 184 height 27
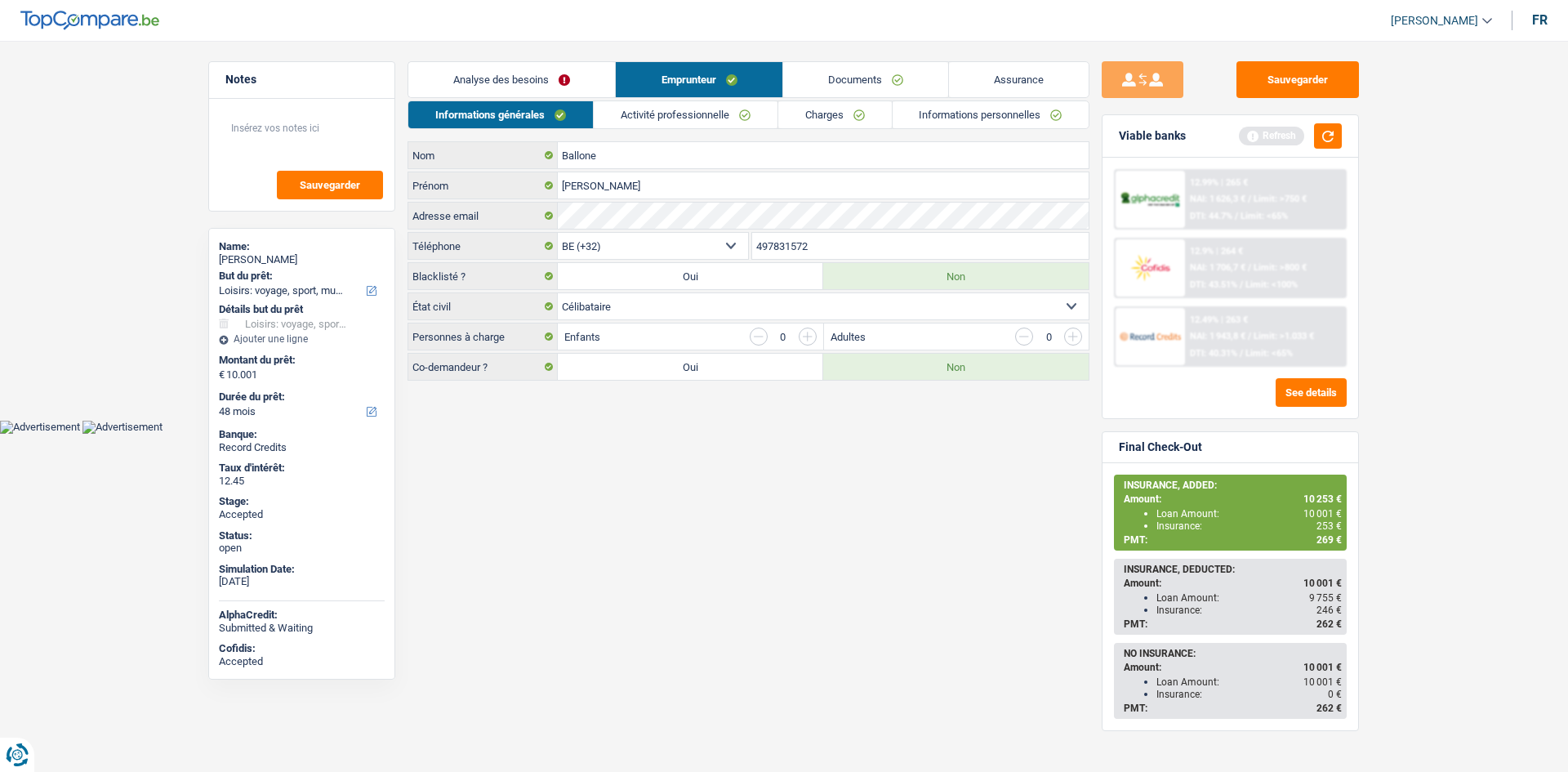
click at [787, 244] on input "497831572" at bounding box center [921, 245] width 337 height 26
click at [847, 247] on input "497831572" at bounding box center [921, 245] width 337 height 26
click at [624, 110] on link "Activité professionnelle" at bounding box center [685, 115] width 184 height 27
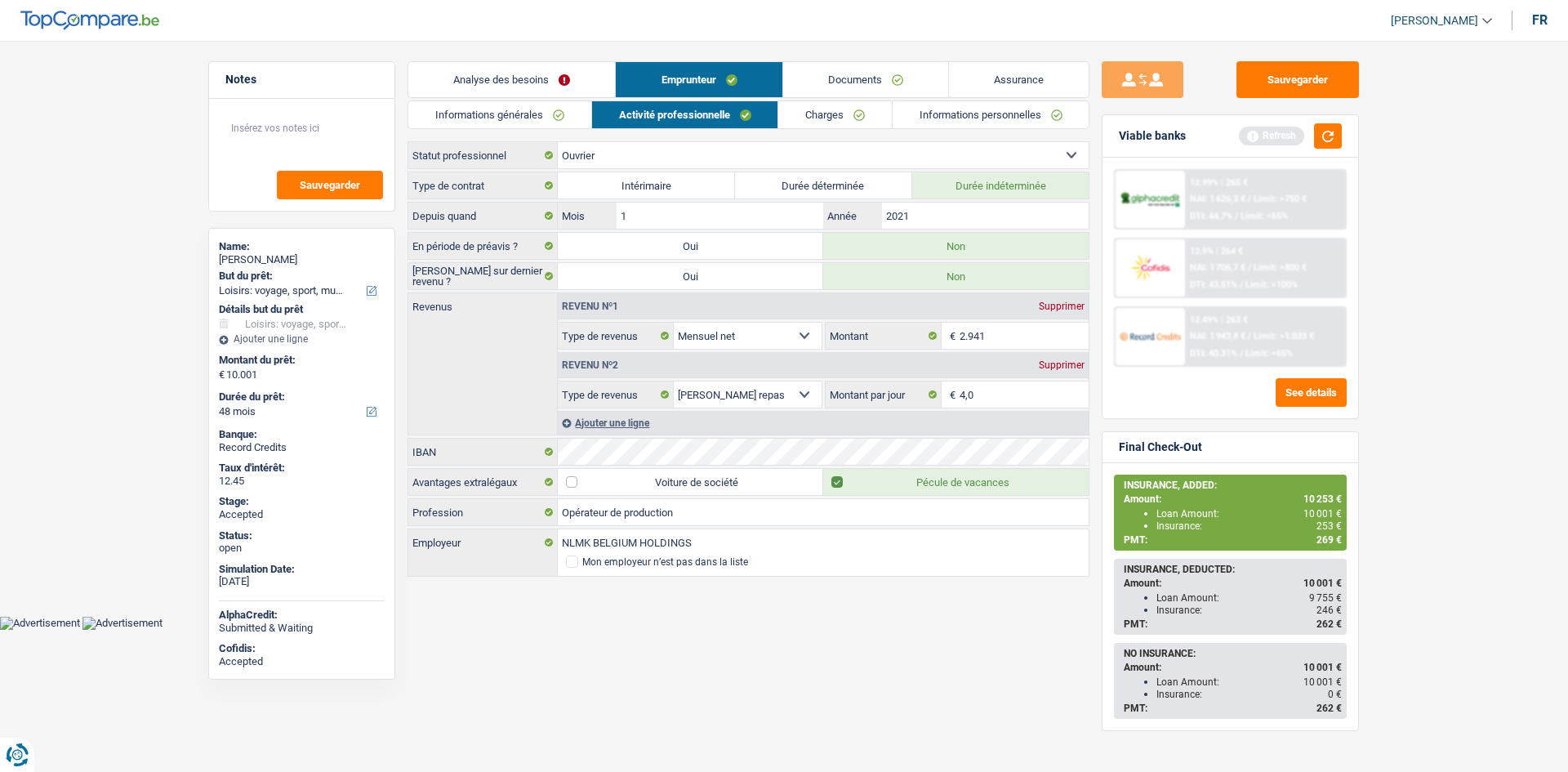
click at [825, 116] on link "Charges" at bounding box center [835, 115] width 113 height 27
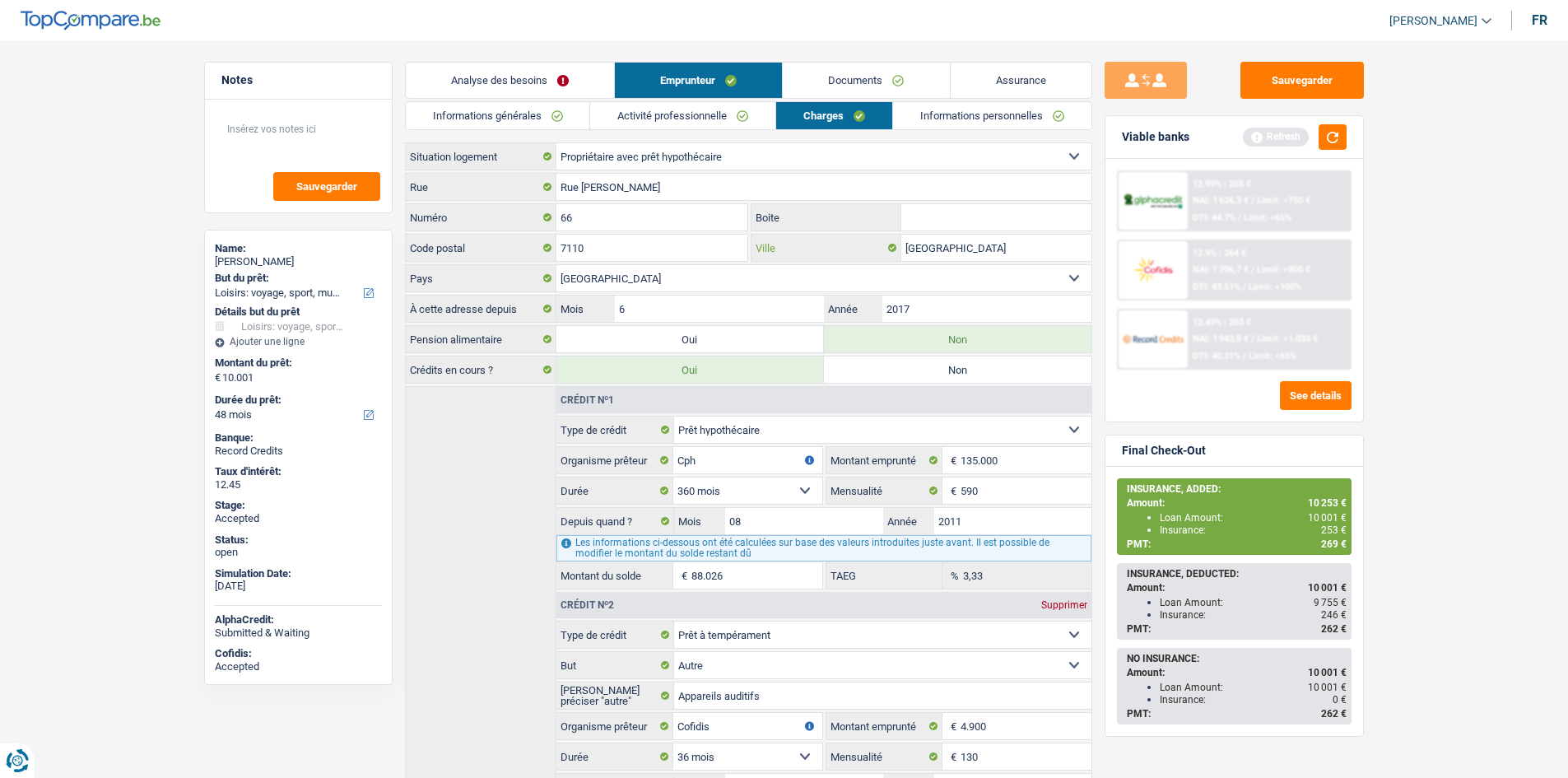
click at [987, 255] on input "La Louvière" at bounding box center [996, 247] width 190 height 26
click at [625, 244] on input "7110" at bounding box center [652, 247] width 192 height 26
click at [625, 243] on input "7110" at bounding box center [652, 247] width 192 height 26
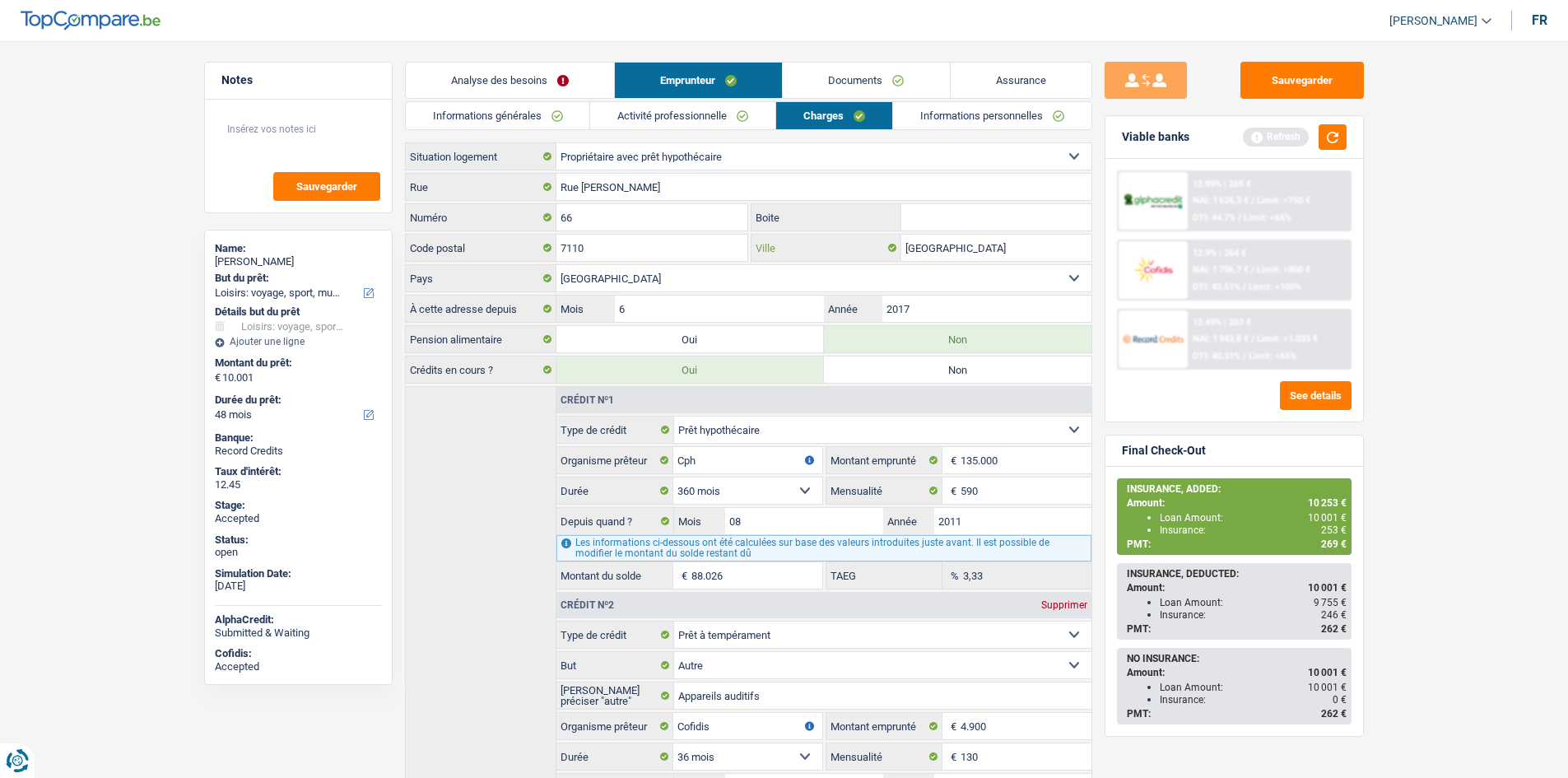
click at [948, 258] on input "La Louvière" at bounding box center [996, 247] width 190 height 26
paste input "Houdeng-Aimeries"
type input "Houdeng-Aimeries"
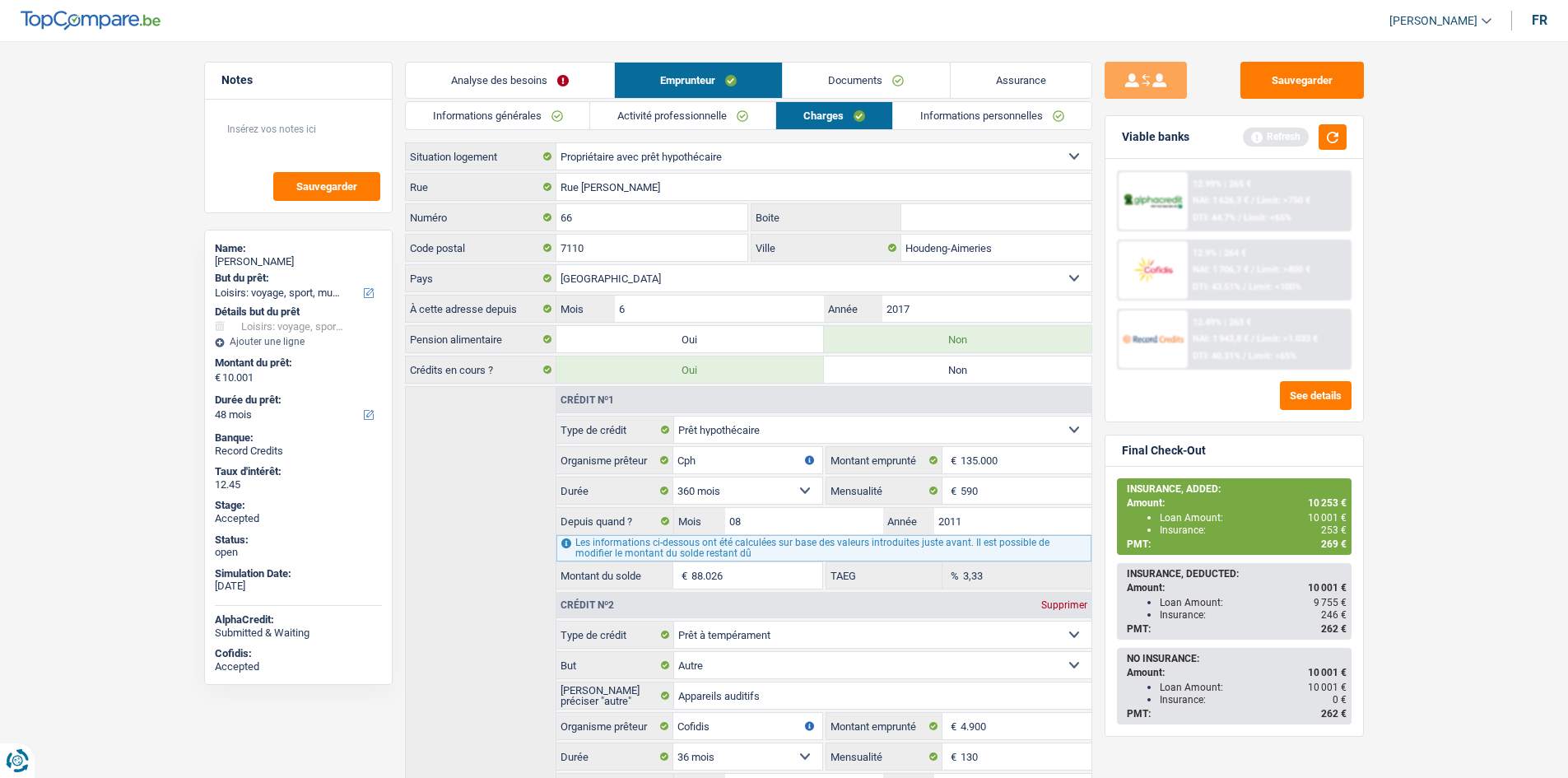
click at [956, 128] on link "Informations personnelles" at bounding box center [992, 116] width 199 height 27
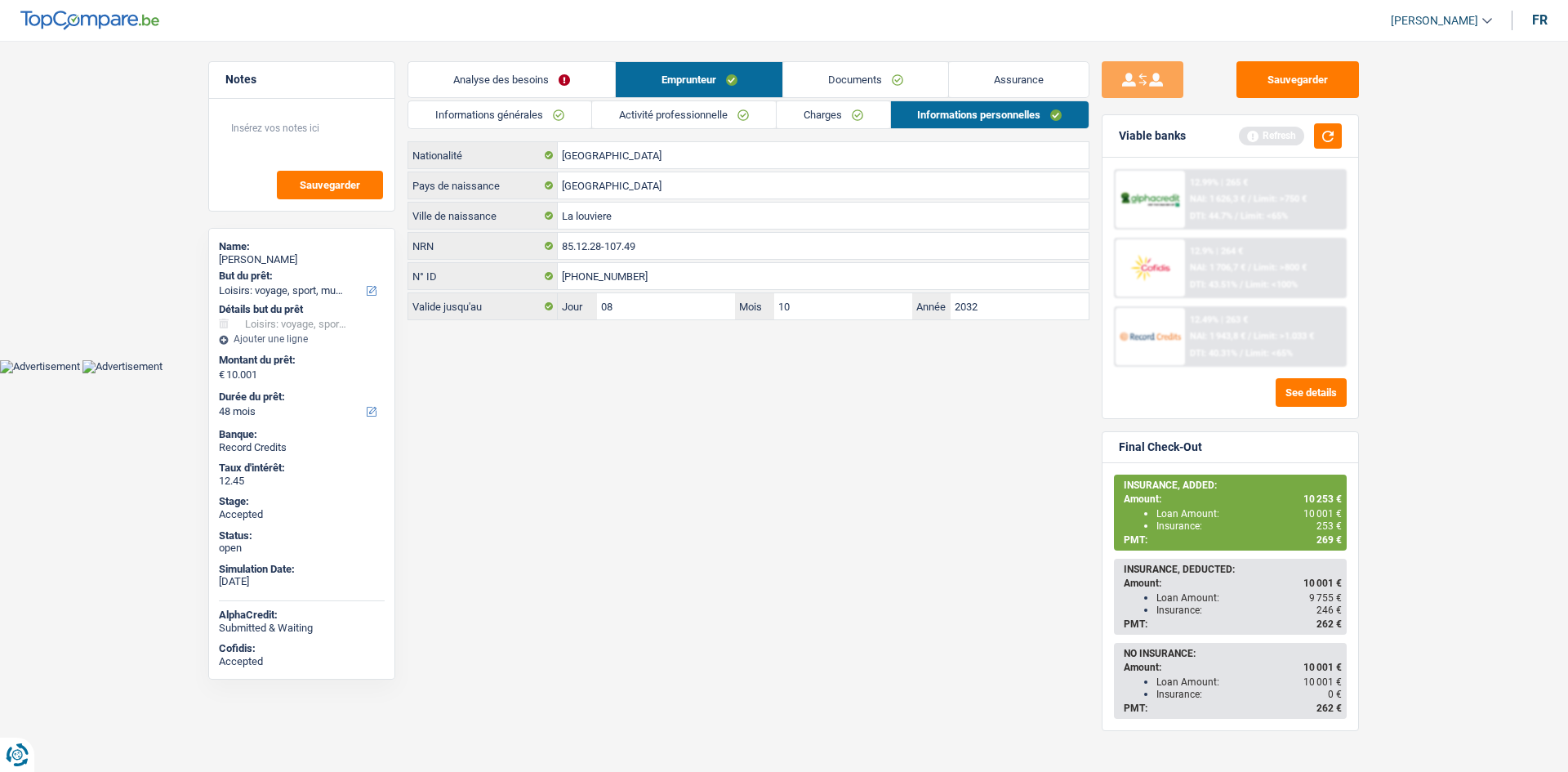
click at [834, 373] on html "Vous avez le contrôle de vos données Nous utilisons des cookies, tout comme nos…" at bounding box center [784, 186] width 1568 height 373
click at [642, 216] on input "La louviere" at bounding box center [823, 215] width 531 height 26
type input "Jolimont"
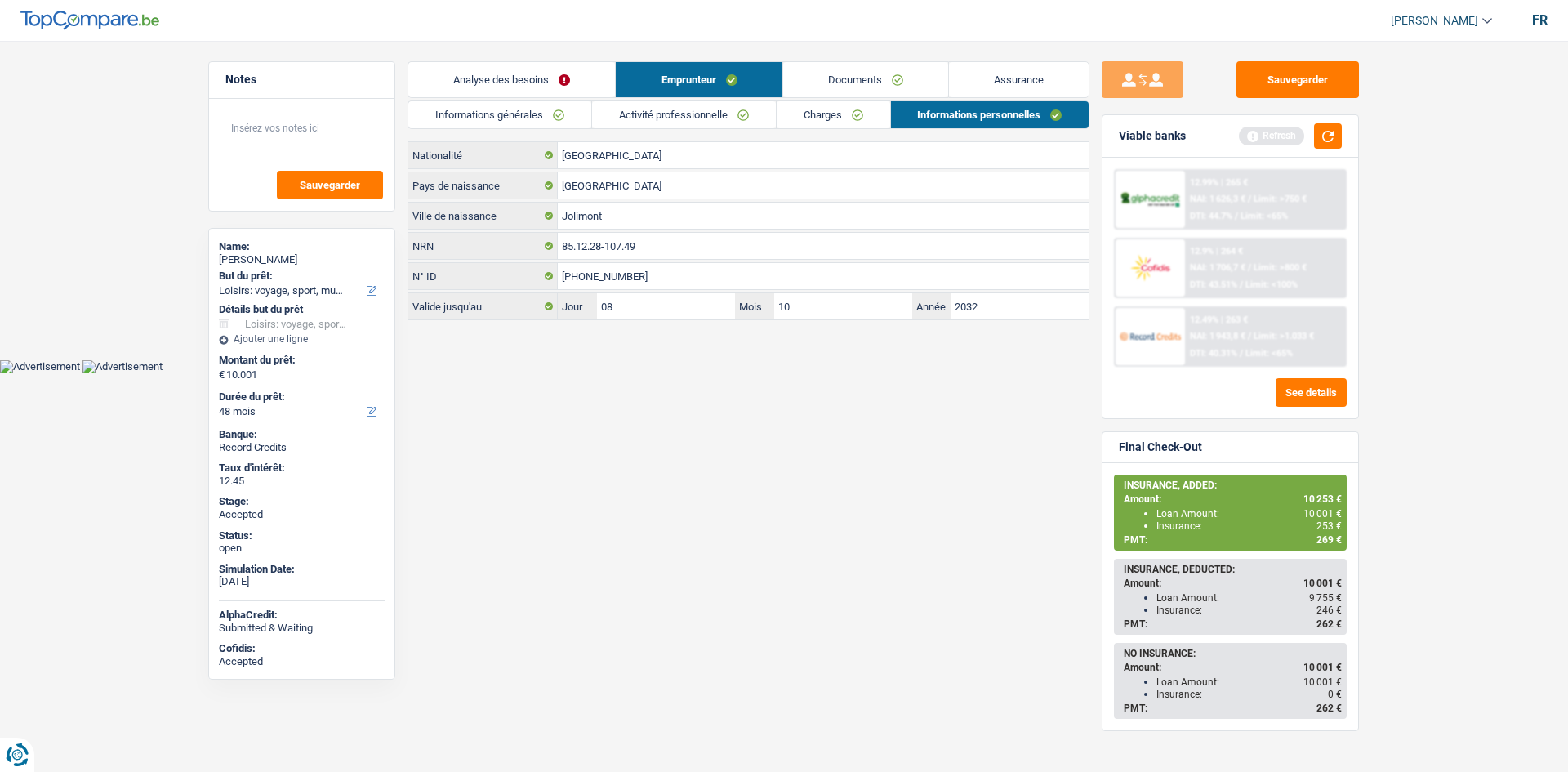
click at [638, 373] on html "Vous avez le contrôle de vos données Nous utilisons des cookies, tout comme nos…" at bounding box center [784, 186] width 1568 height 373
click at [851, 78] on link "Documents" at bounding box center [865, 79] width 165 height 35
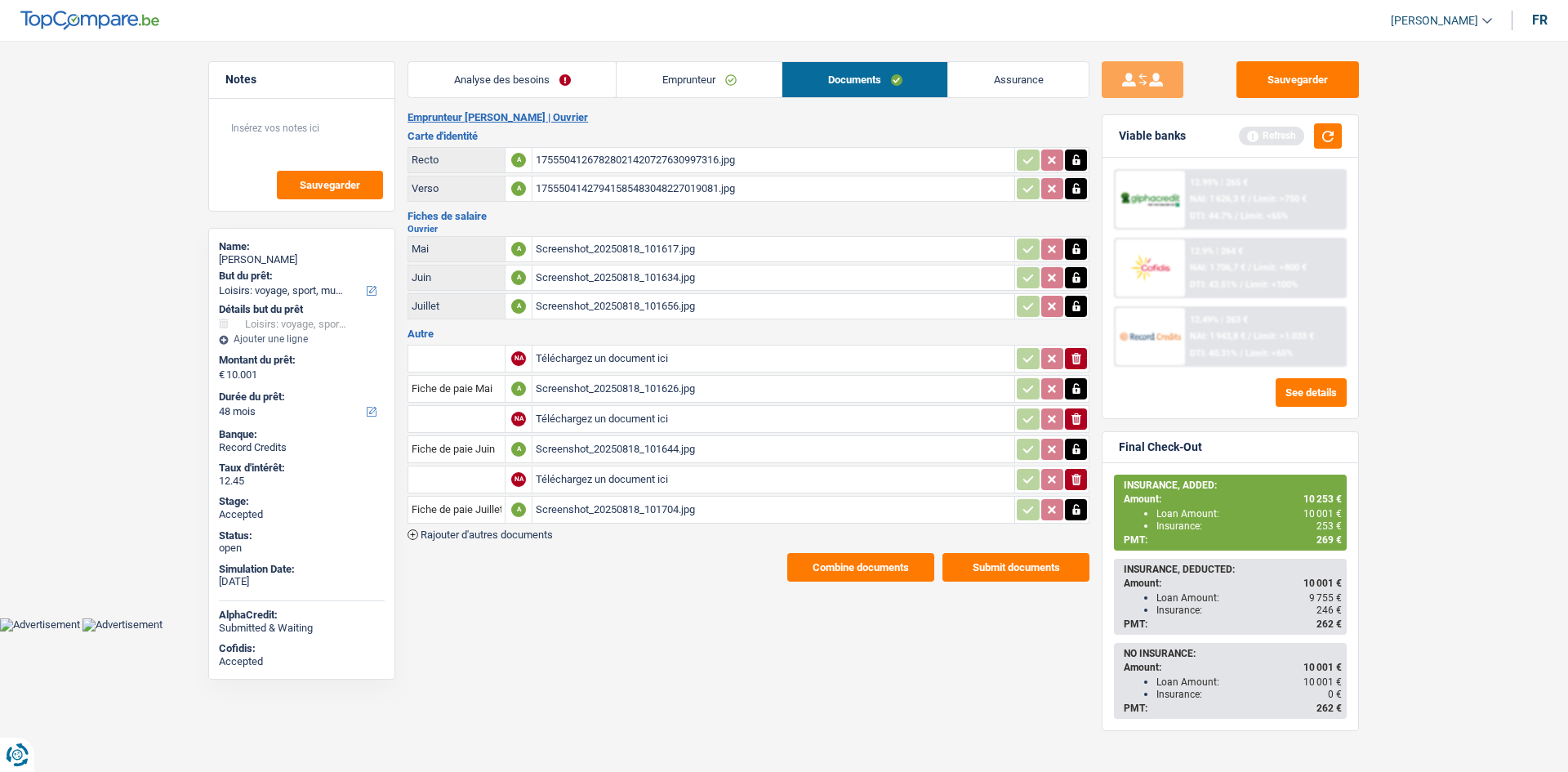
click at [1019, 93] on link "Assurance" at bounding box center [1019, 79] width 141 height 35
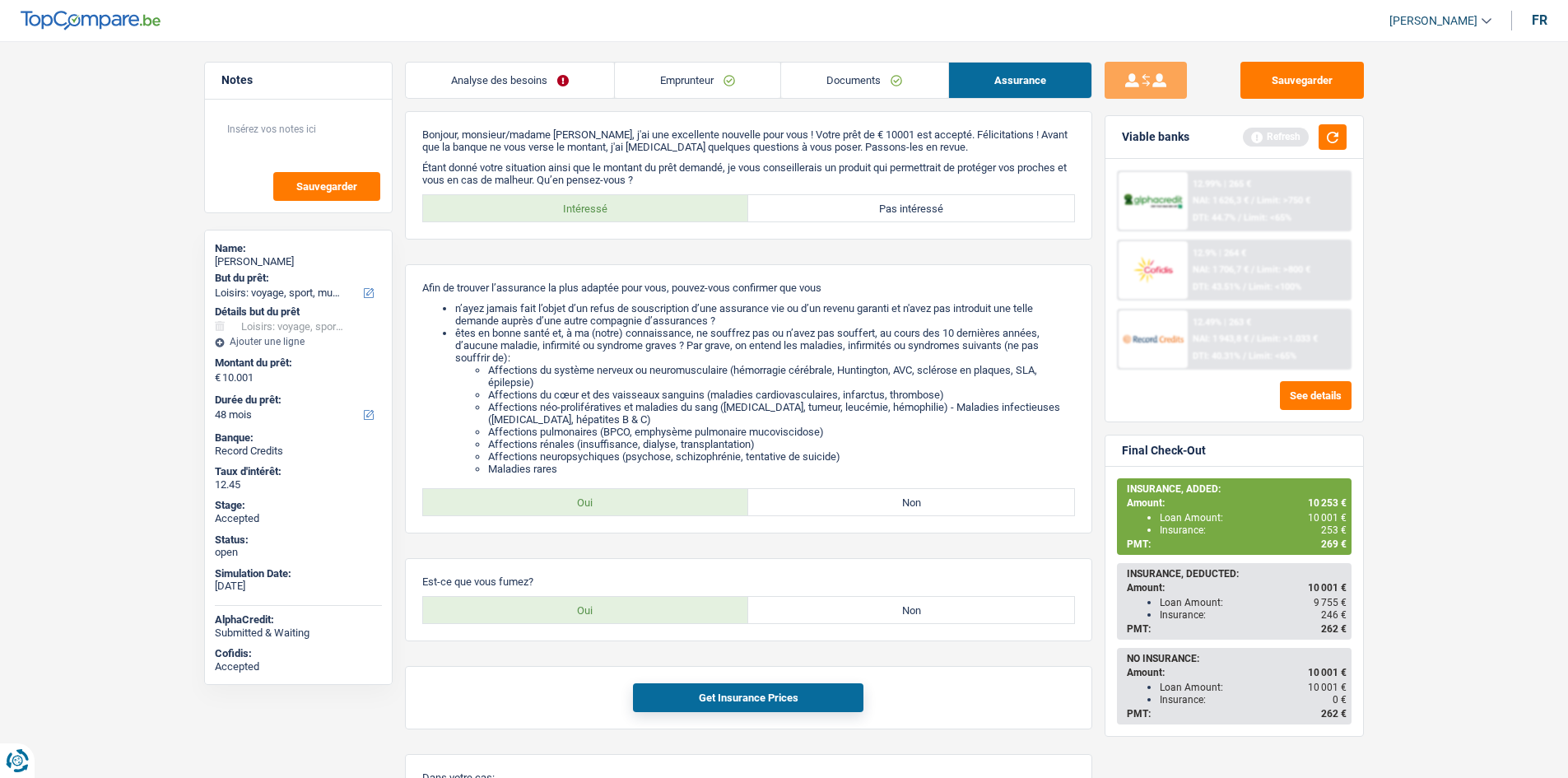
click at [659, 67] on link "Emprunteur" at bounding box center [698, 79] width 166 height 35
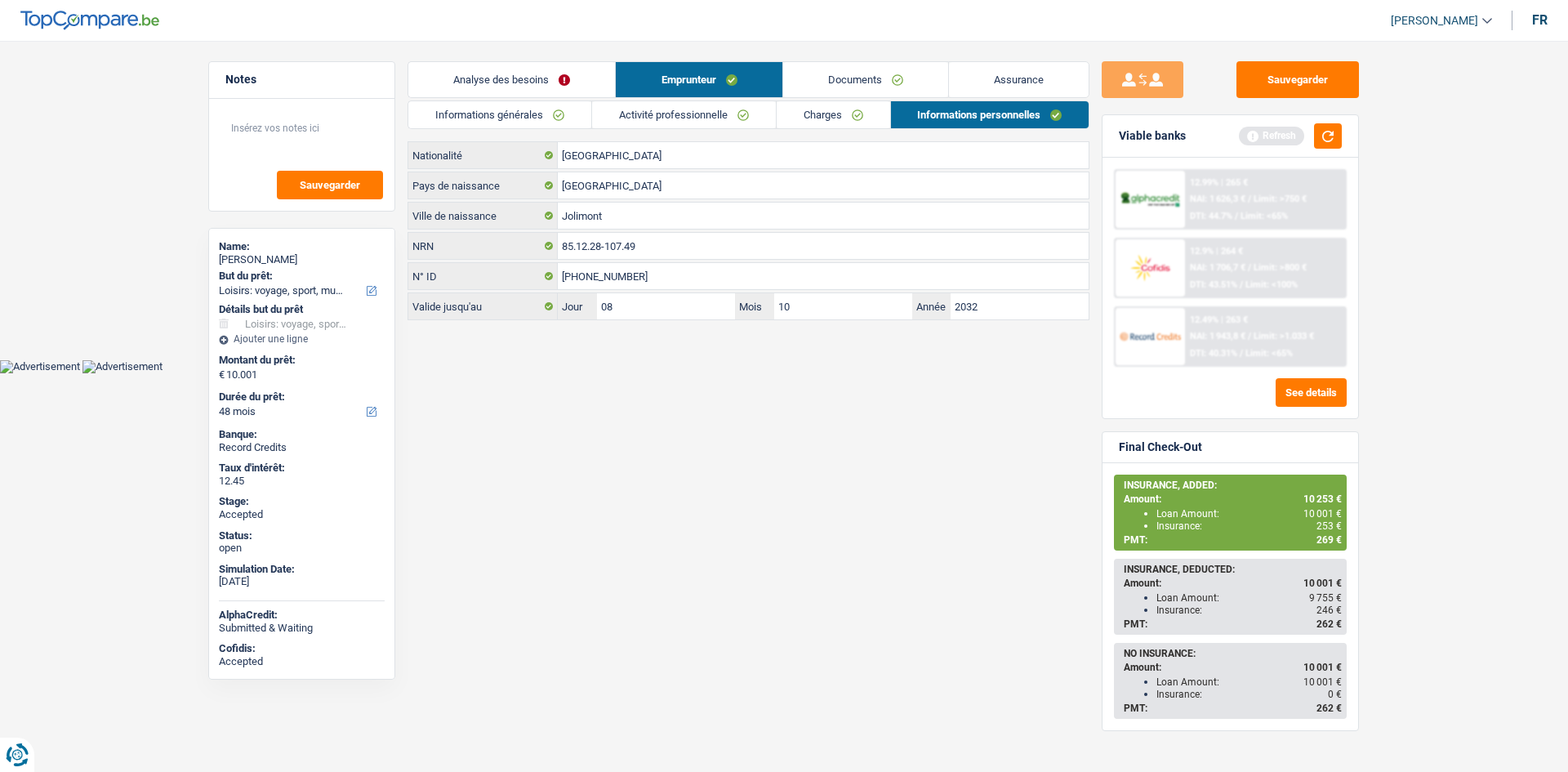
click at [560, 108] on link "Informations générales" at bounding box center [500, 115] width 183 height 27
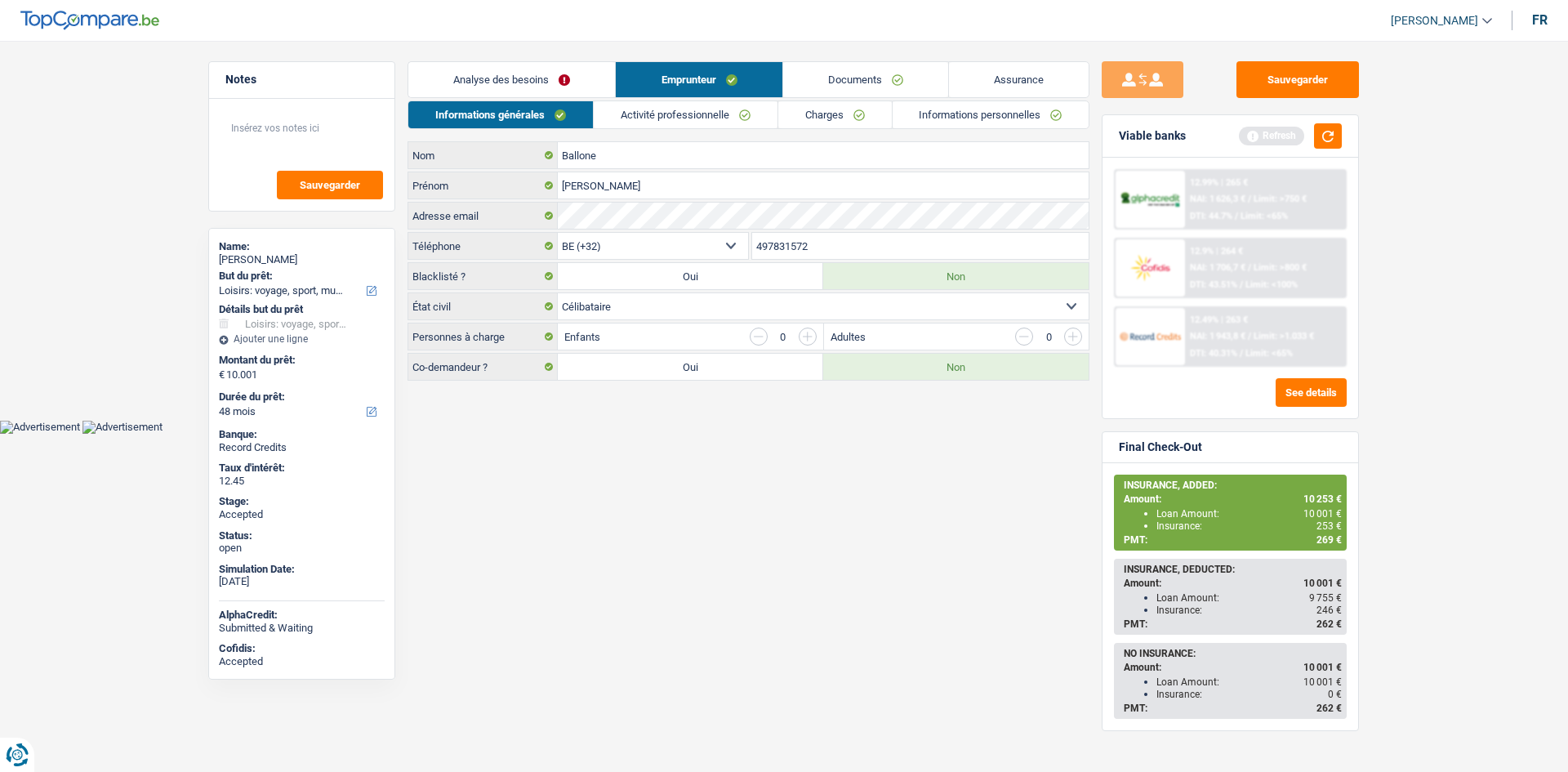
click at [1516, 429] on body "Vous avez le contrôle de vos données Nous utilisons des cookies, tout comme nos…" at bounding box center [784, 229] width 1568 height 409
click at [667, 433] on html "Vous avez le contrôle de vos données Nous utilisons des cookies, tout comme nos…" at bounding box center [784, 217] width 1568 height 433
click at [163, 277] on main "Notes Sauvegarder Name: Fabrizio Ballone But du prêt: Confort maison: meubles, …" at bounding box center [784, 222] width 1568 height 395
click at [670, 112] on link "Activité professionnelle" at bounding box center [685, 115] width 184 height 27
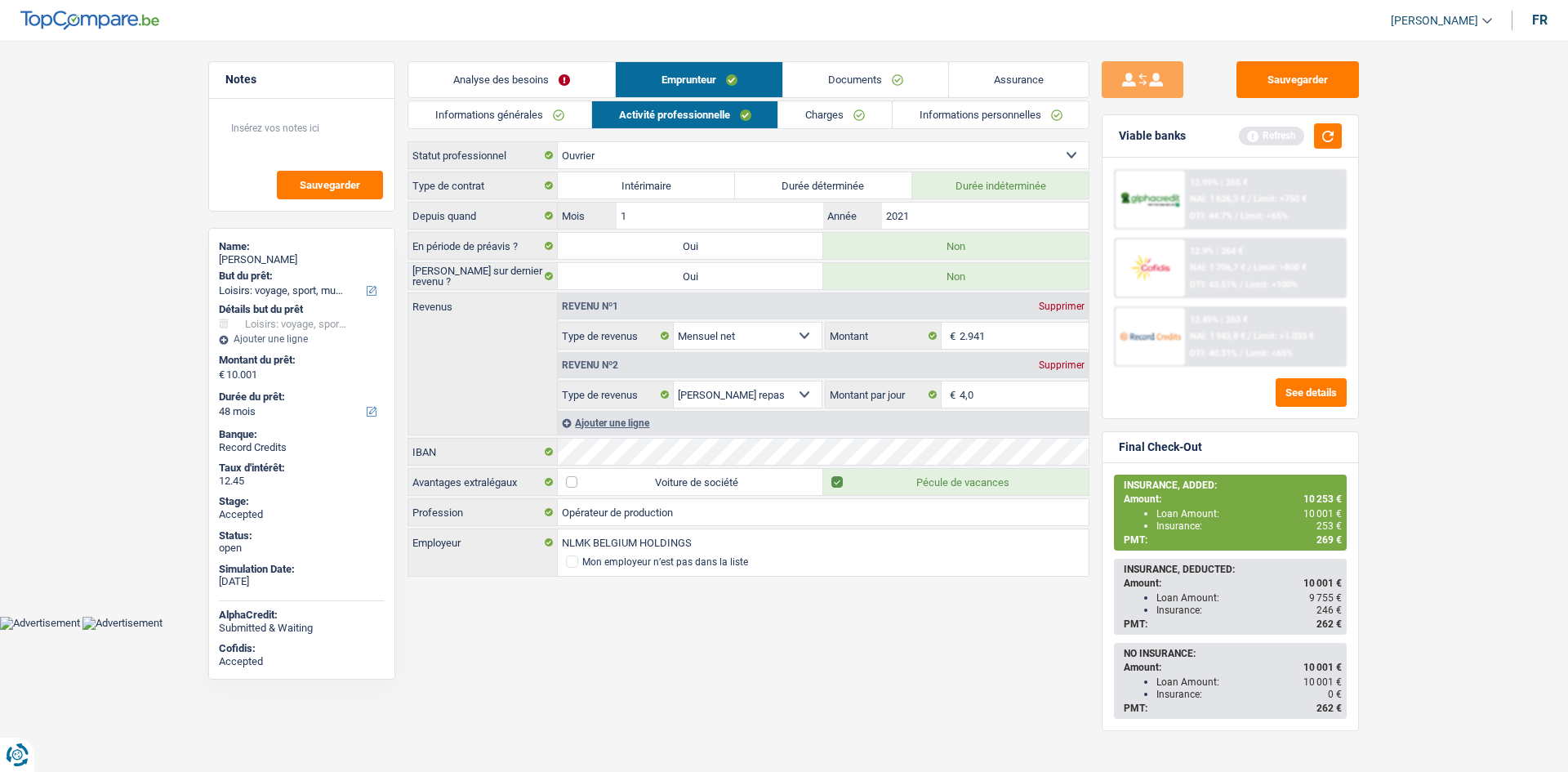
click at [743, 630] on html "Vous avez le contrôle de vos données Nous utilisons des cookies, tout comme nos…" at bounding box center [784, 315] width 1568 height 630
click at [736, 630] on html "Vous avez le contrôle de vos données Nous utilisons des cookies, tout comme nos…" at bounding box center [784, 315] width 1568 height 630
click at [120, 315] on main "Notes Sauvegarder Name: Fabrizio Ballone But du prêt: Confort maison: meubles, …" at bounding box center [784, 320] width 1568 height 592
click at [75, 277] on main "Notes Sauvegarder Name: Fabrizio Ballone But du prêt: Confort maison: meubles, …" at bounding box center [784, 320] width 1568 height 592
click at [531, 119] on link "Informations générales" at bounding box center [500, 115] width 183 height 27
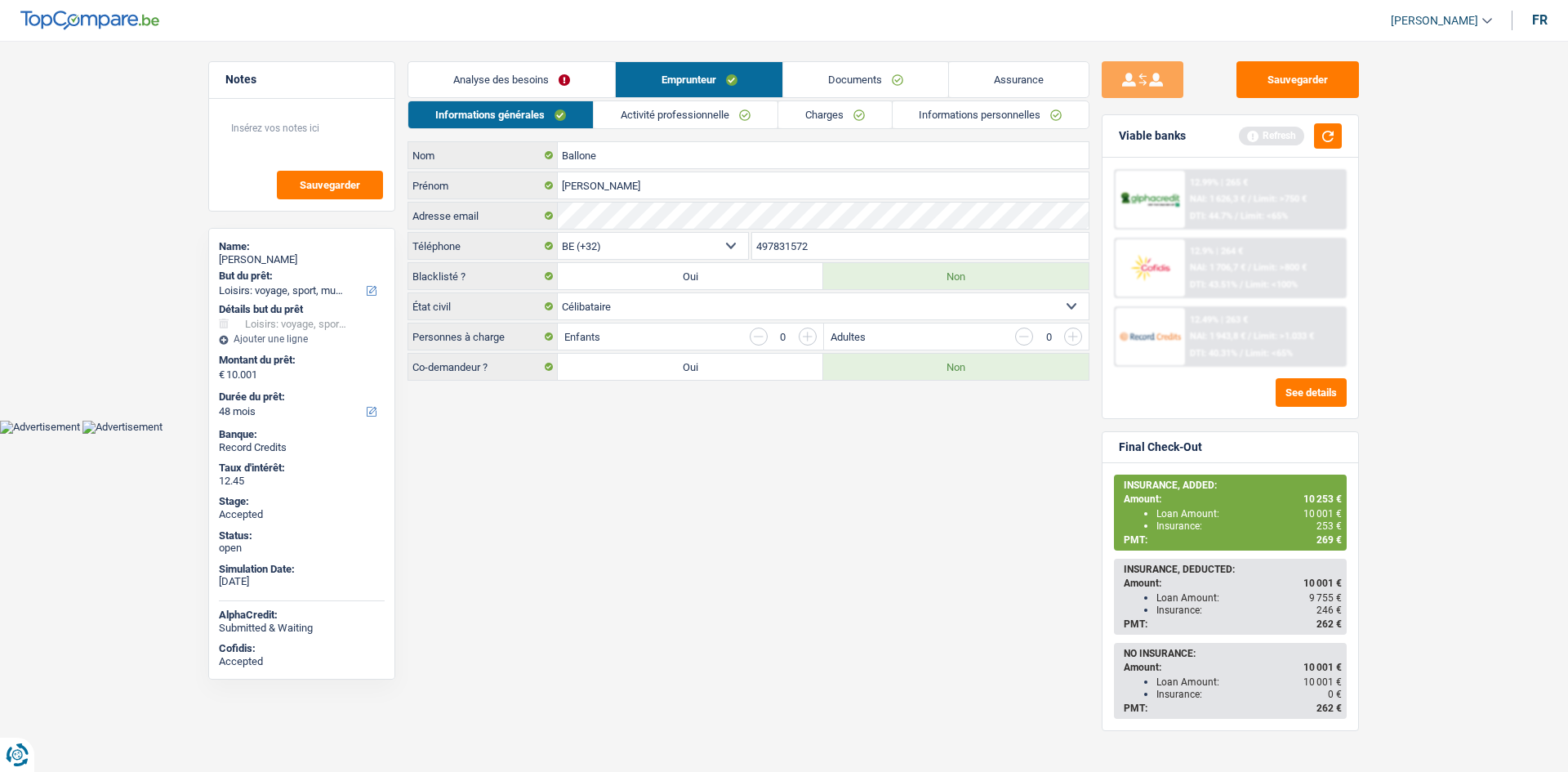
click at [717, 103] on link "Activité professionnelle" at bounding box center [685, 115] width 184 height 27
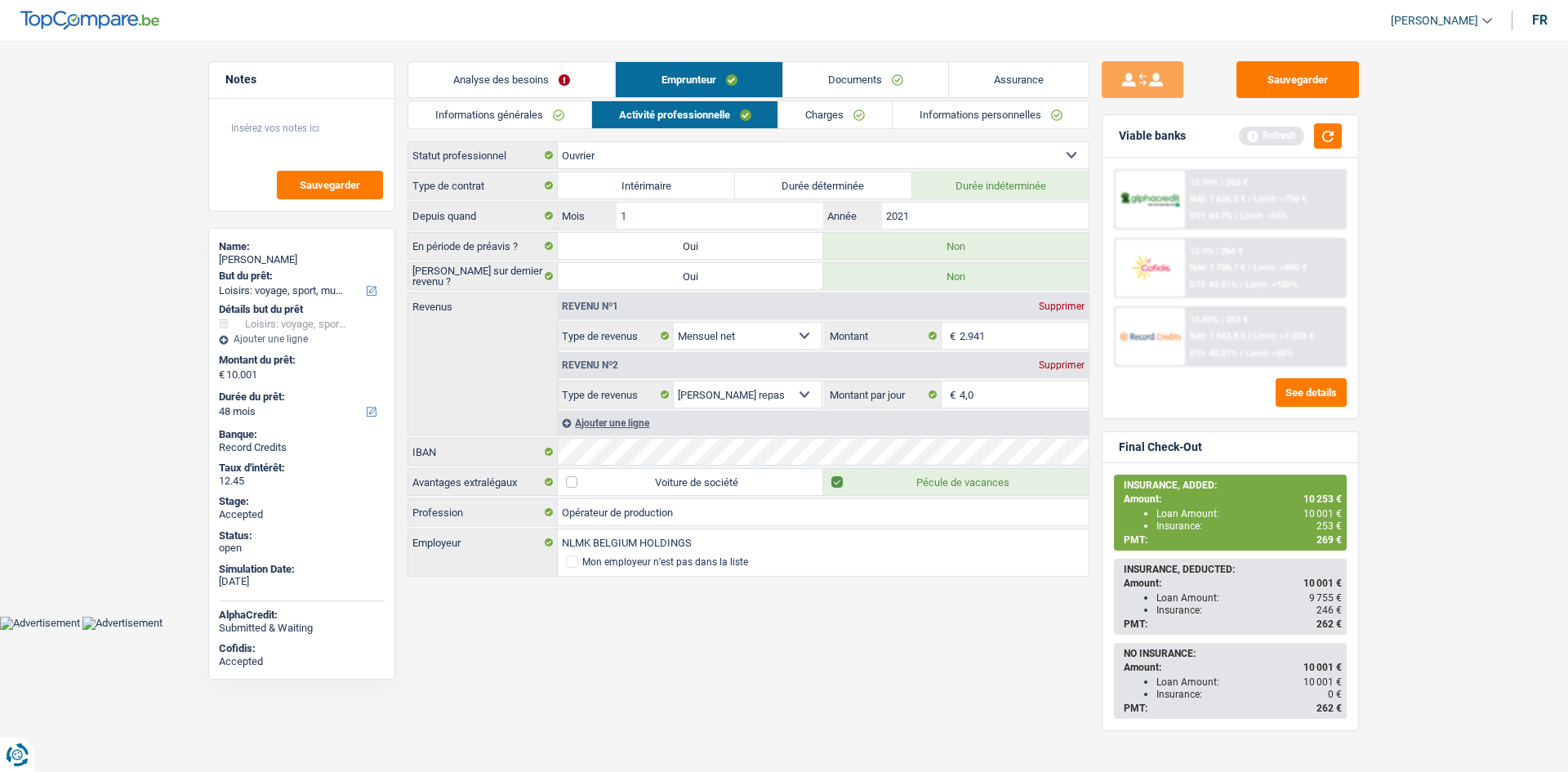
click at [840, 121] on link "Charges" at bounding box center [835, 115] width 113 height 27
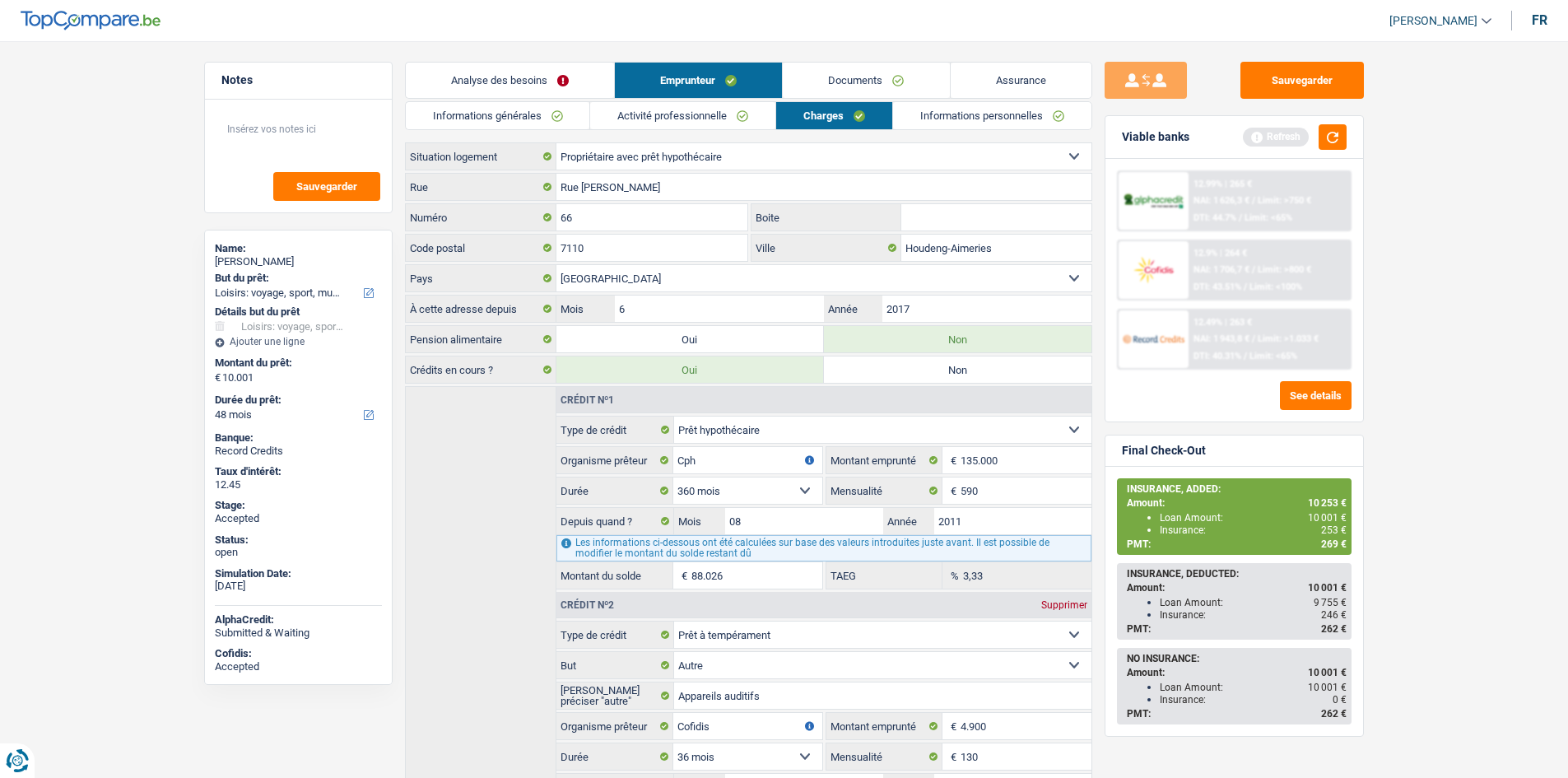
click at [851, 200] on div "Rue Georges Gobert Rue" at bounding box center [749, 187] width 688 height 28
click at [850, 200] on div "Rue Georges Gobert Rue" at bounding box center [749, 187] width 688 height 28
click at [843, 194] on input "Rue Georges Gobert" at bounding box center [823, 187] width 535 height 26
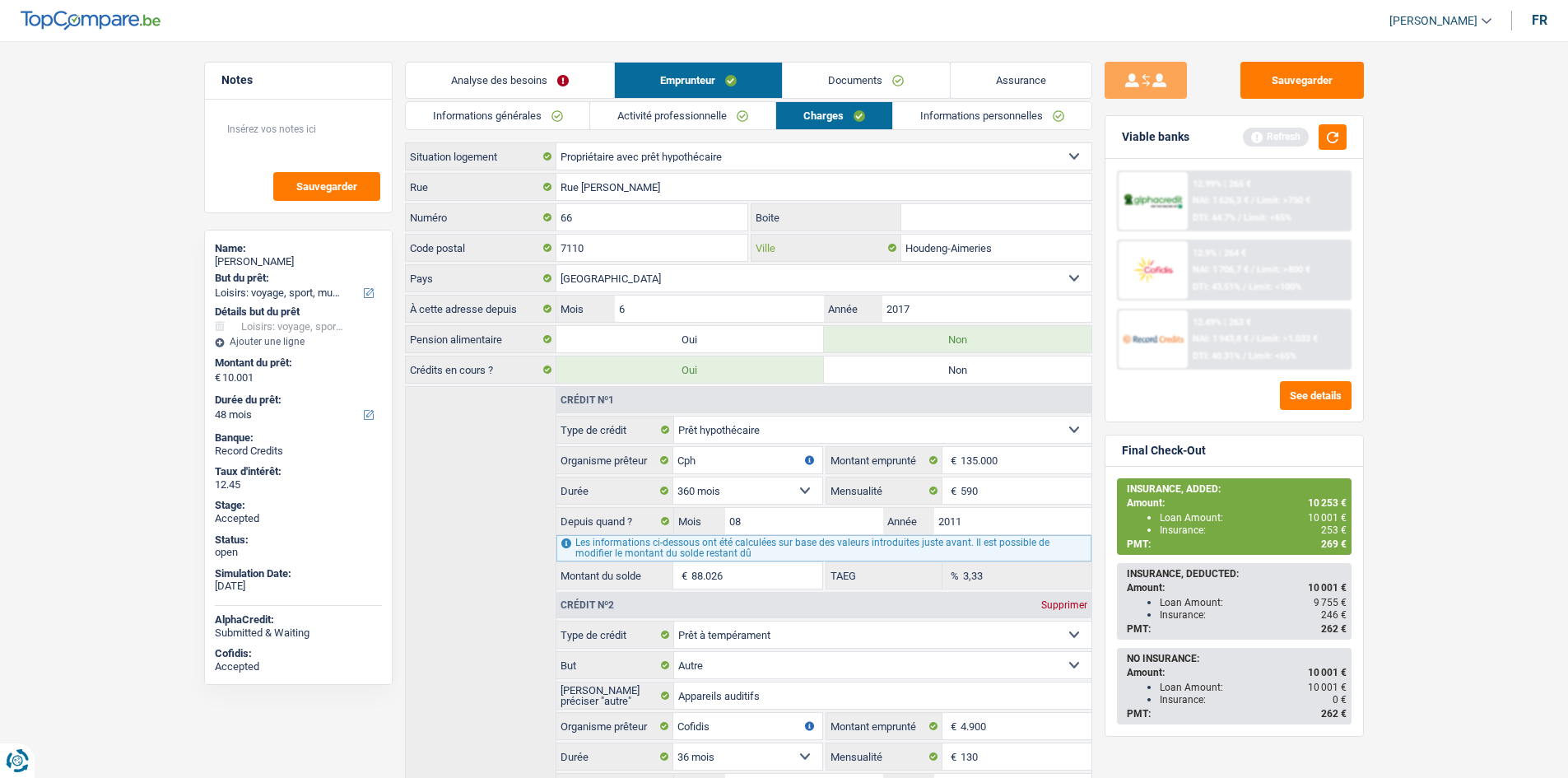
click at [991, 238] on input "Houdeng-Aimeries" at bounding box center [996, 247] width 190 height 26
click at [1012, 125] on link "Informations personnelles" at bounding box center [992, 116] width 199 height 27
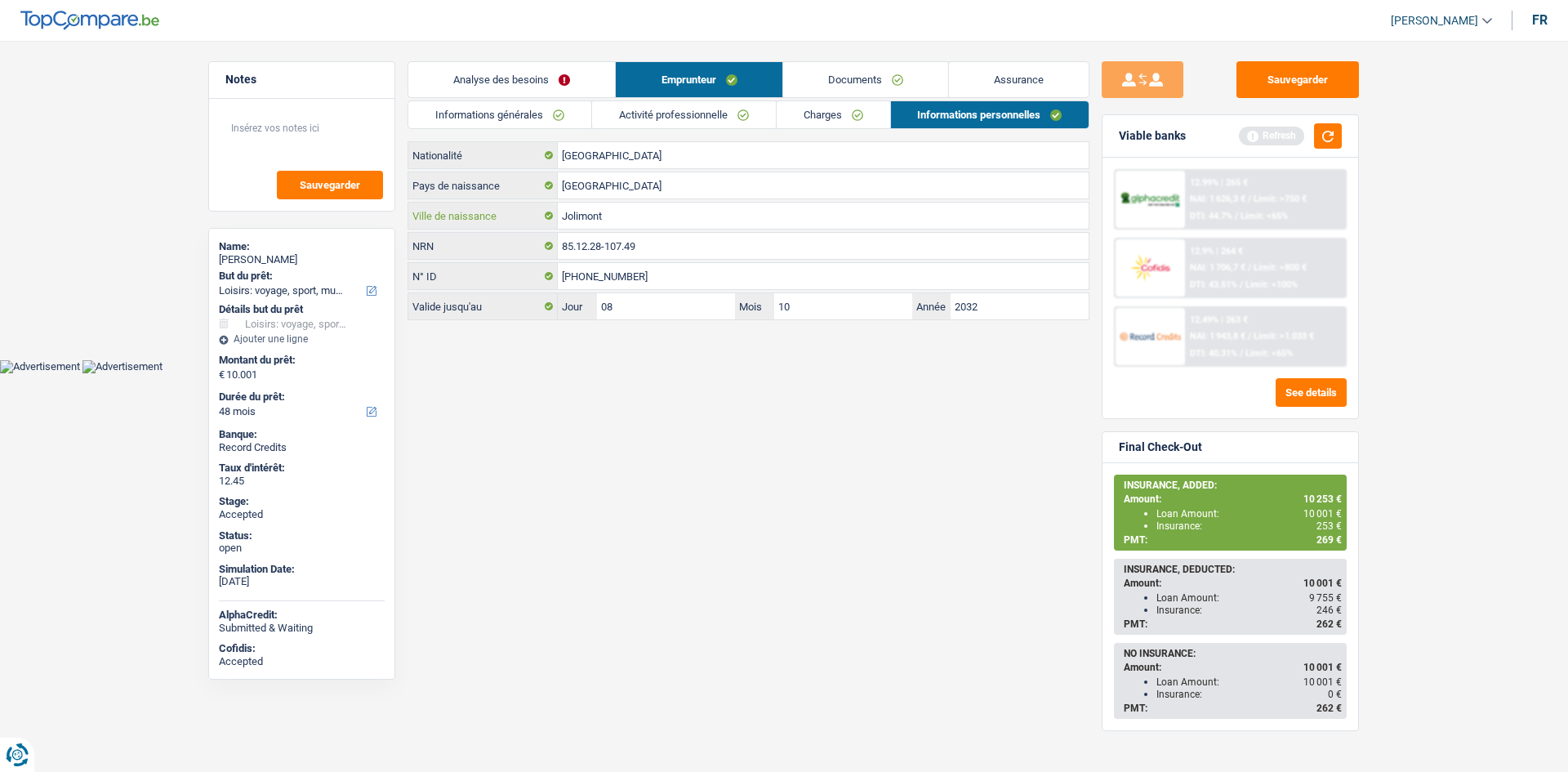
click at [603, 216] on input "Jolimont" at bounding box center [823, 215] width 531 height 26
click at [1317, 525] on div "Insurance: 253 €" at bounding box center [1249, 527] width 185 height 12
click at [1317, 524] on div "Insurance: 253 €" at bounding box center [1249, 527] width 185 height 12
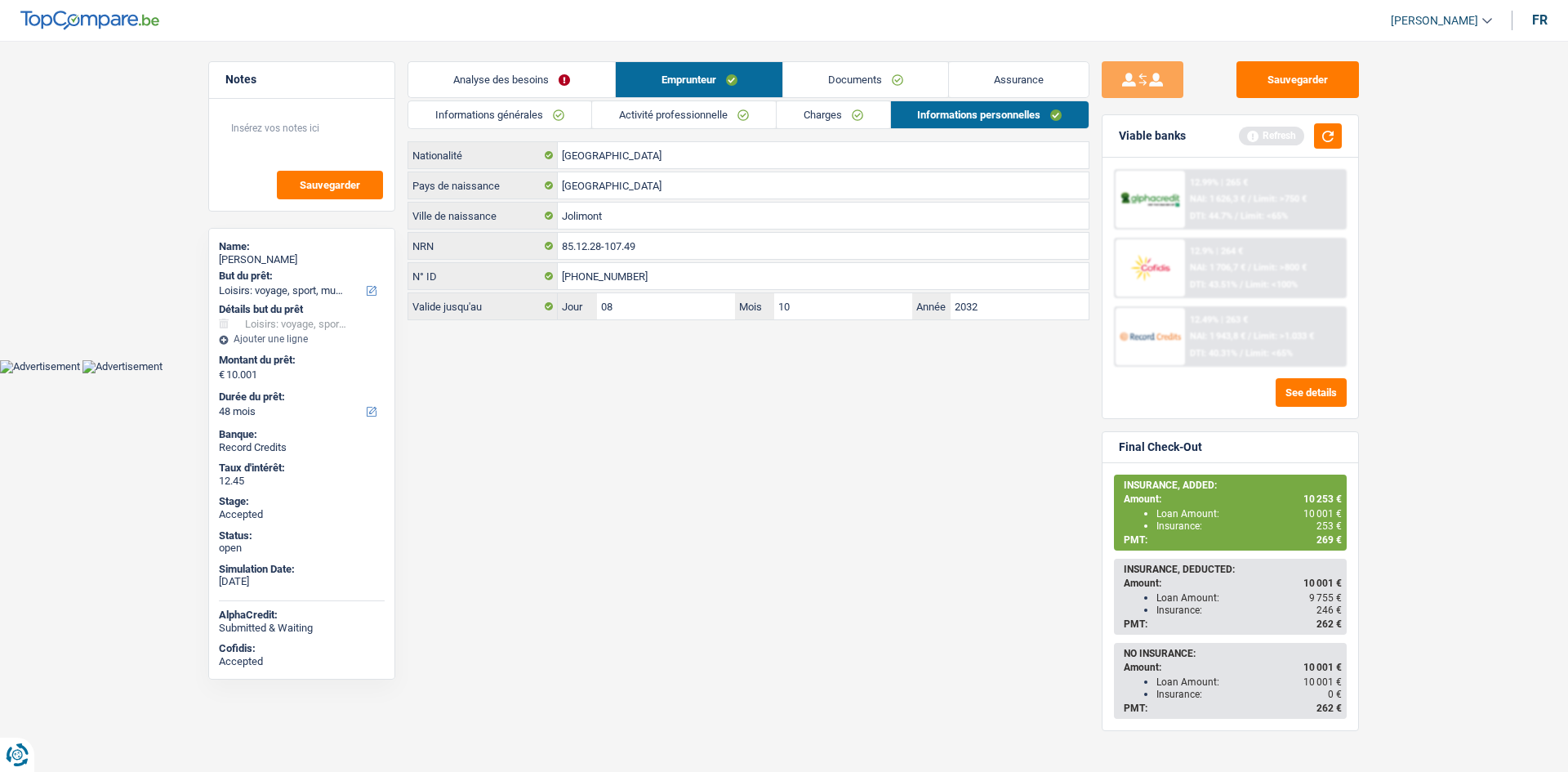
click at [1326, 522] on span "253 €" at bounding box center [1329, 527] width 25 height 12
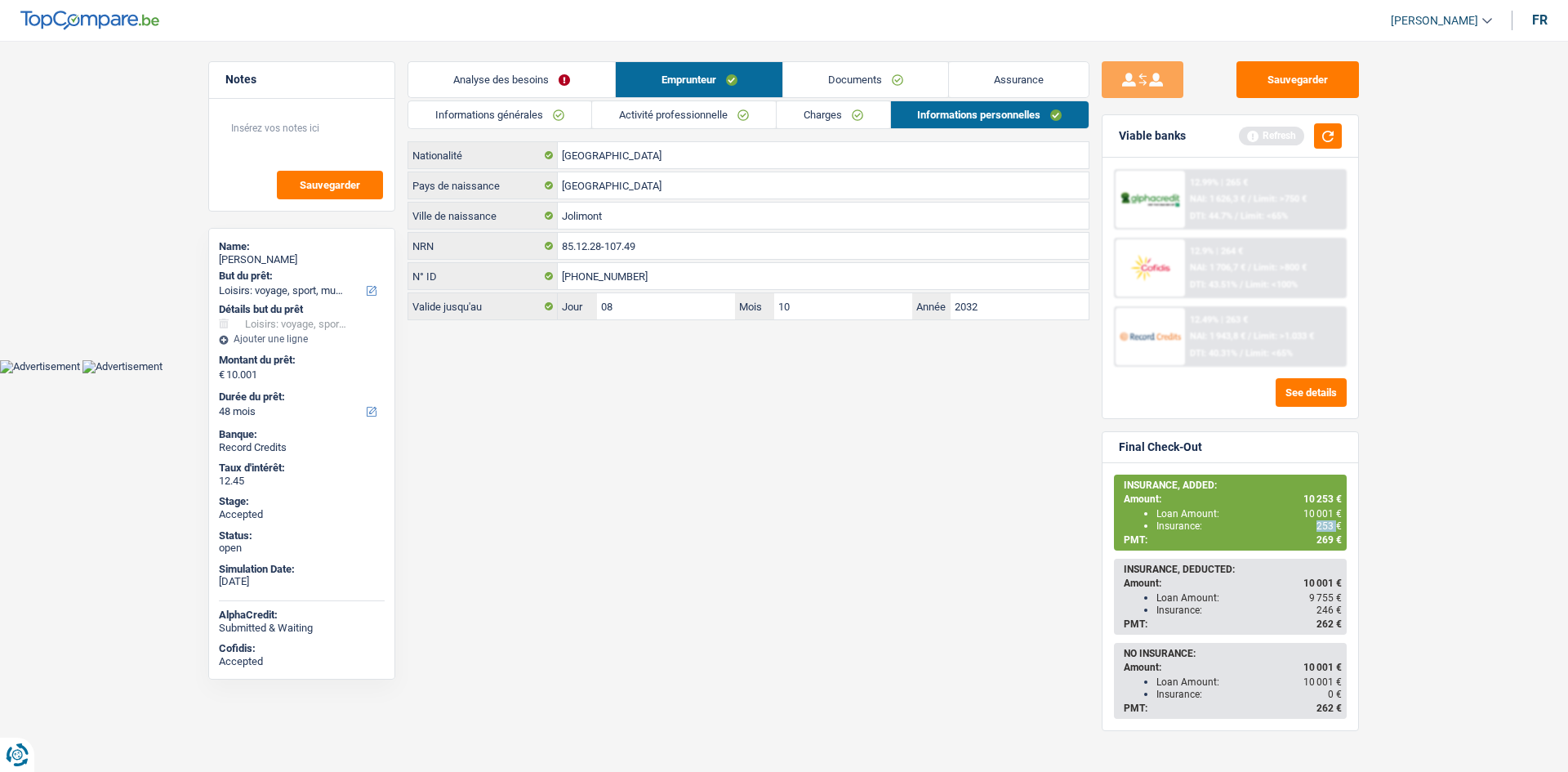
click at [1053, 91] on link "Assurance" at bounding box center [1019, 79] width 140 height 35
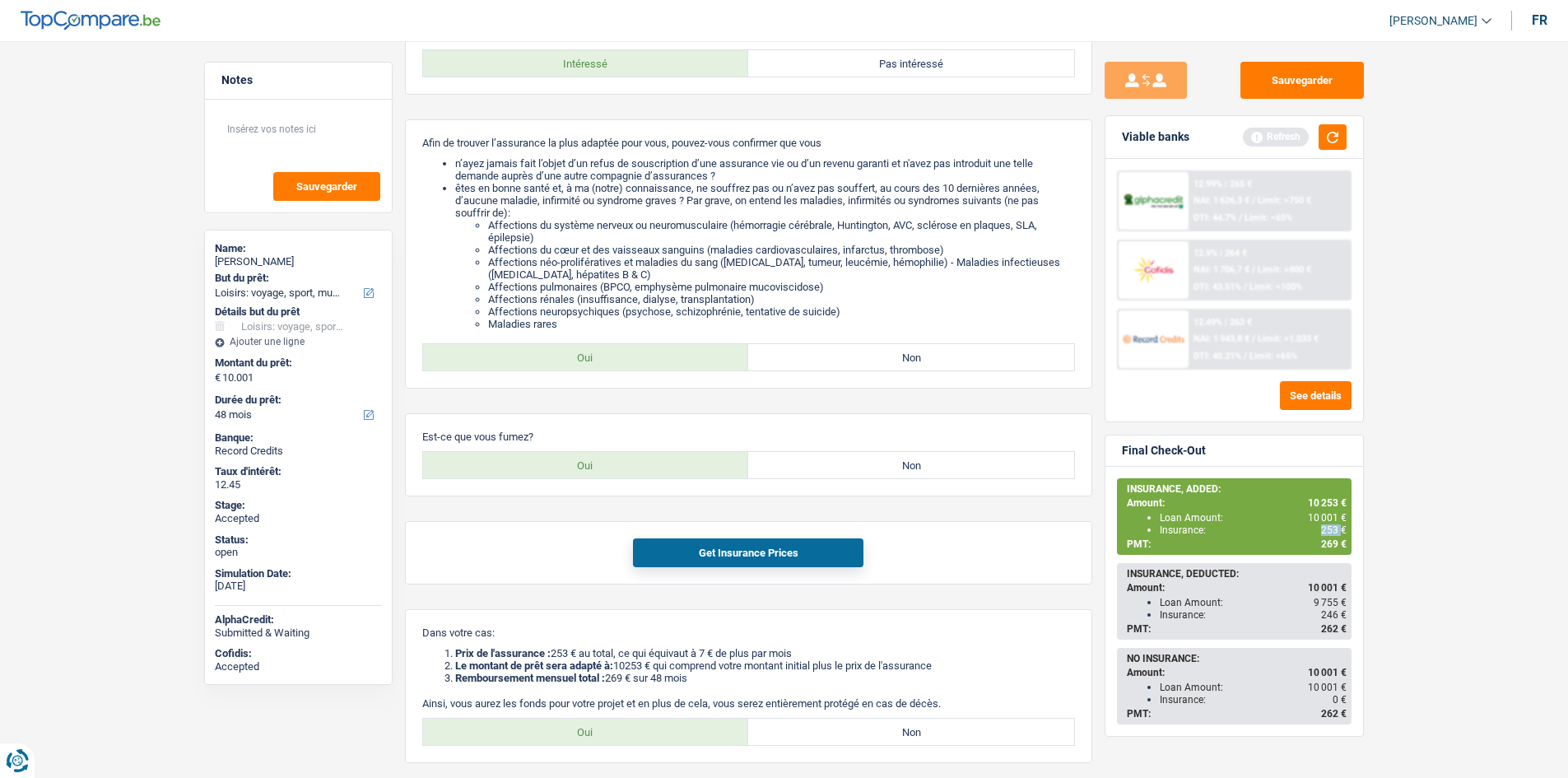
scroll to position [309, 0]
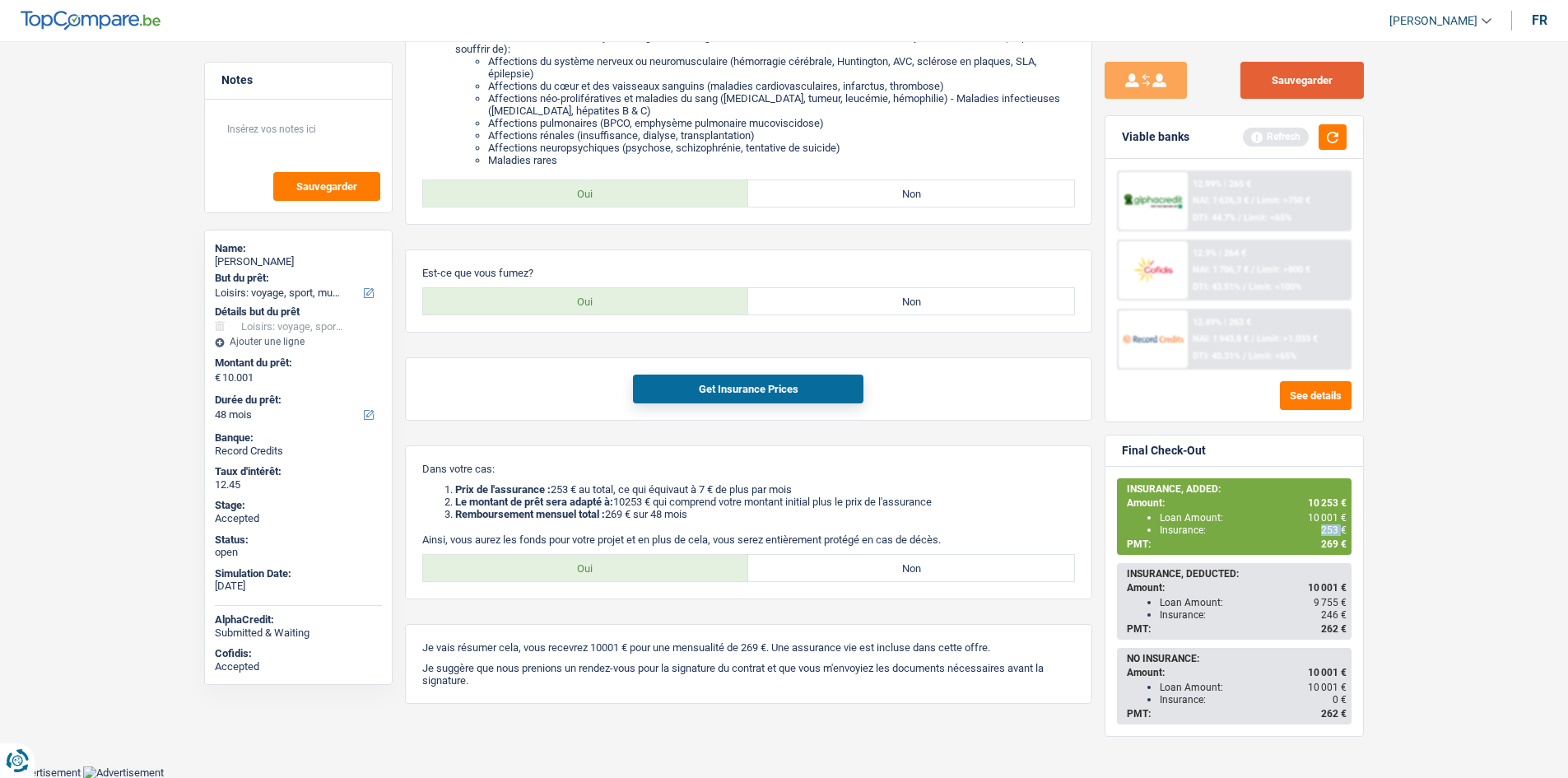
drag, startPoint x: 1305, startPoint y: 78, endPoint x: 1292, endPoint y: 99, distance: 24.7
click at [1305, 78] on button "Sauvegarder" at bounding box center [1302, 79] width 124 height 37
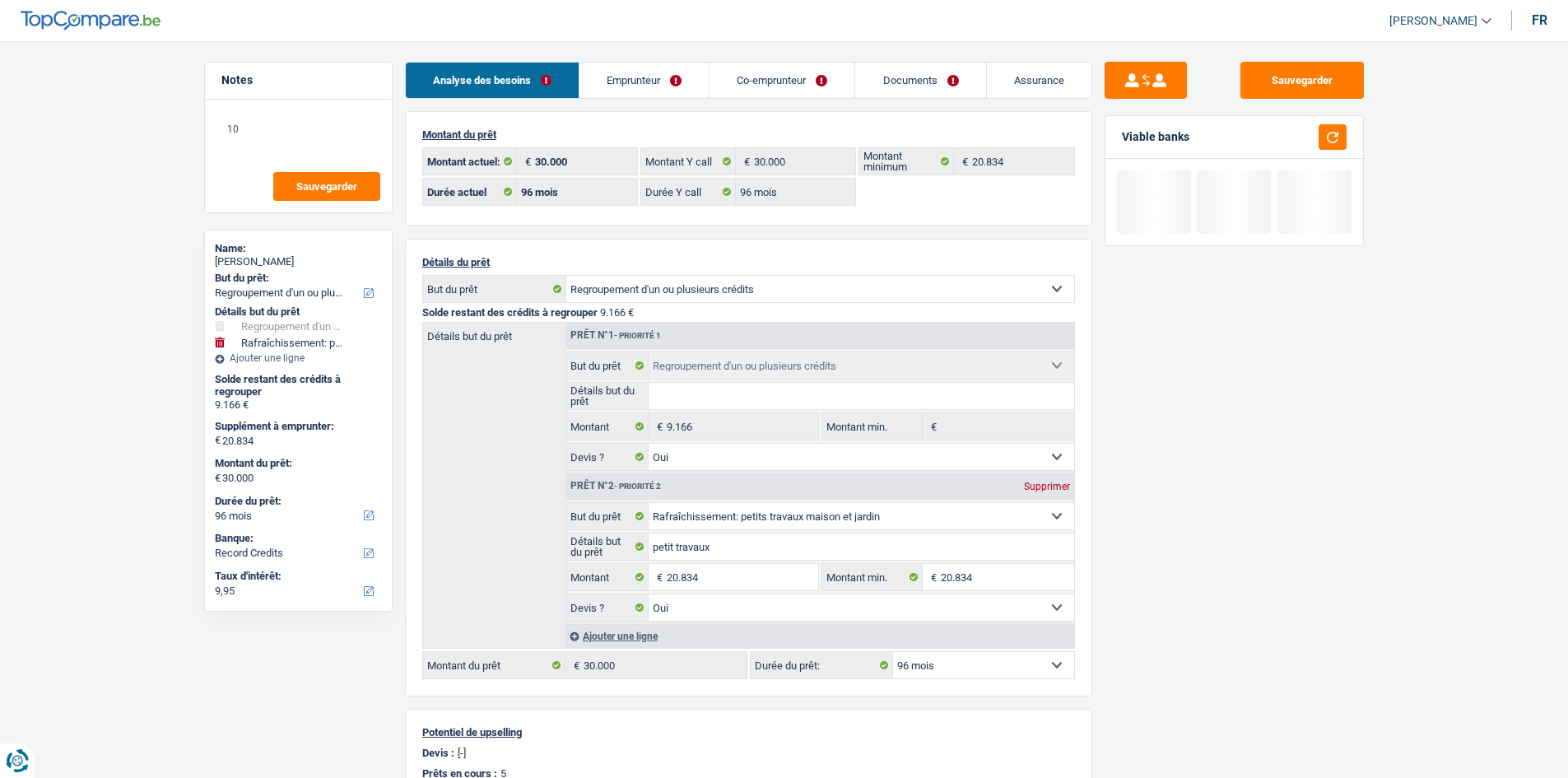
select select "refinancing"
select select "houseOrGarden"
select select "96"
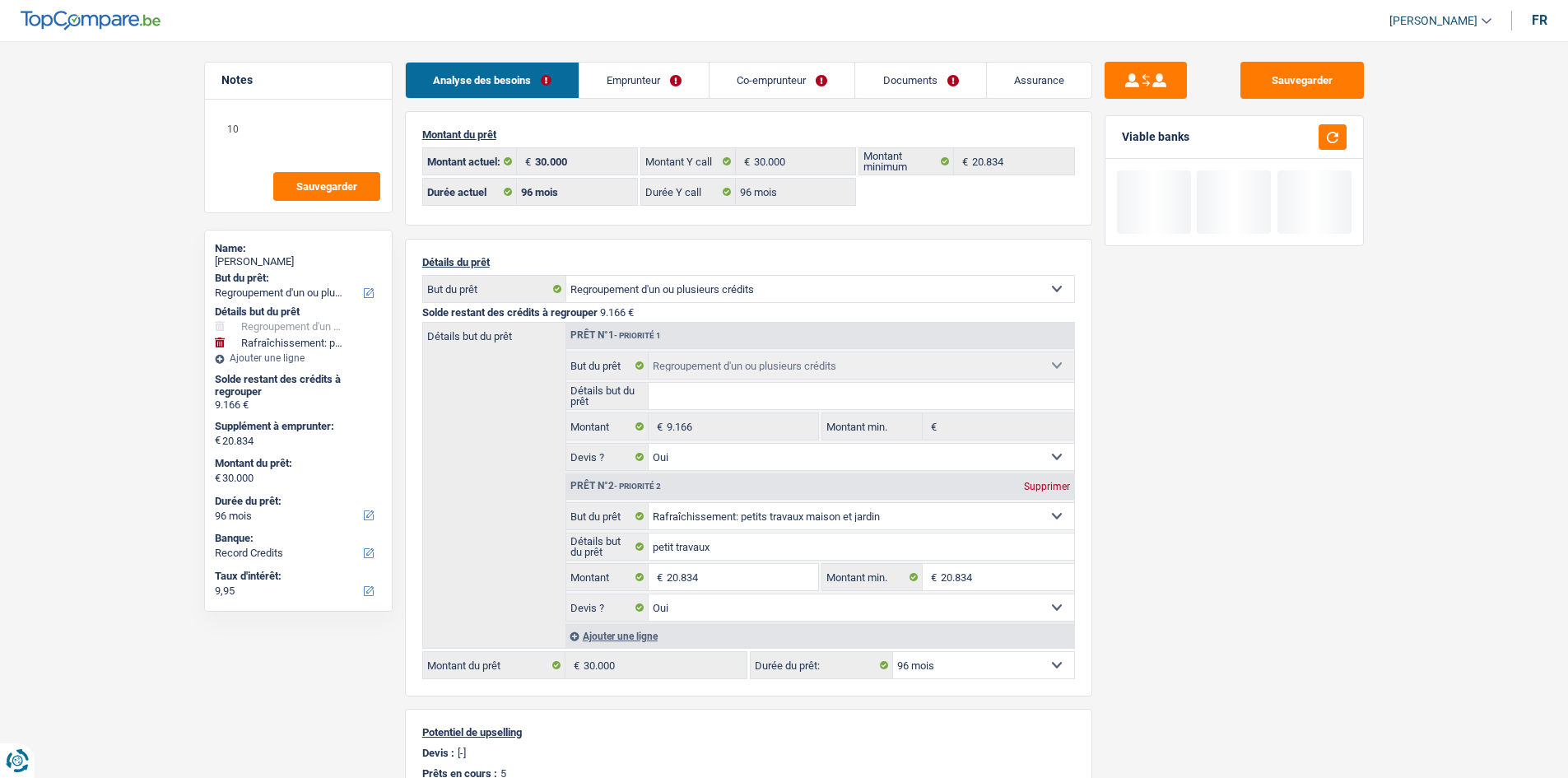
select select "96"
select select "refinancing"
select select "yes"
select select "houseOrGarden"
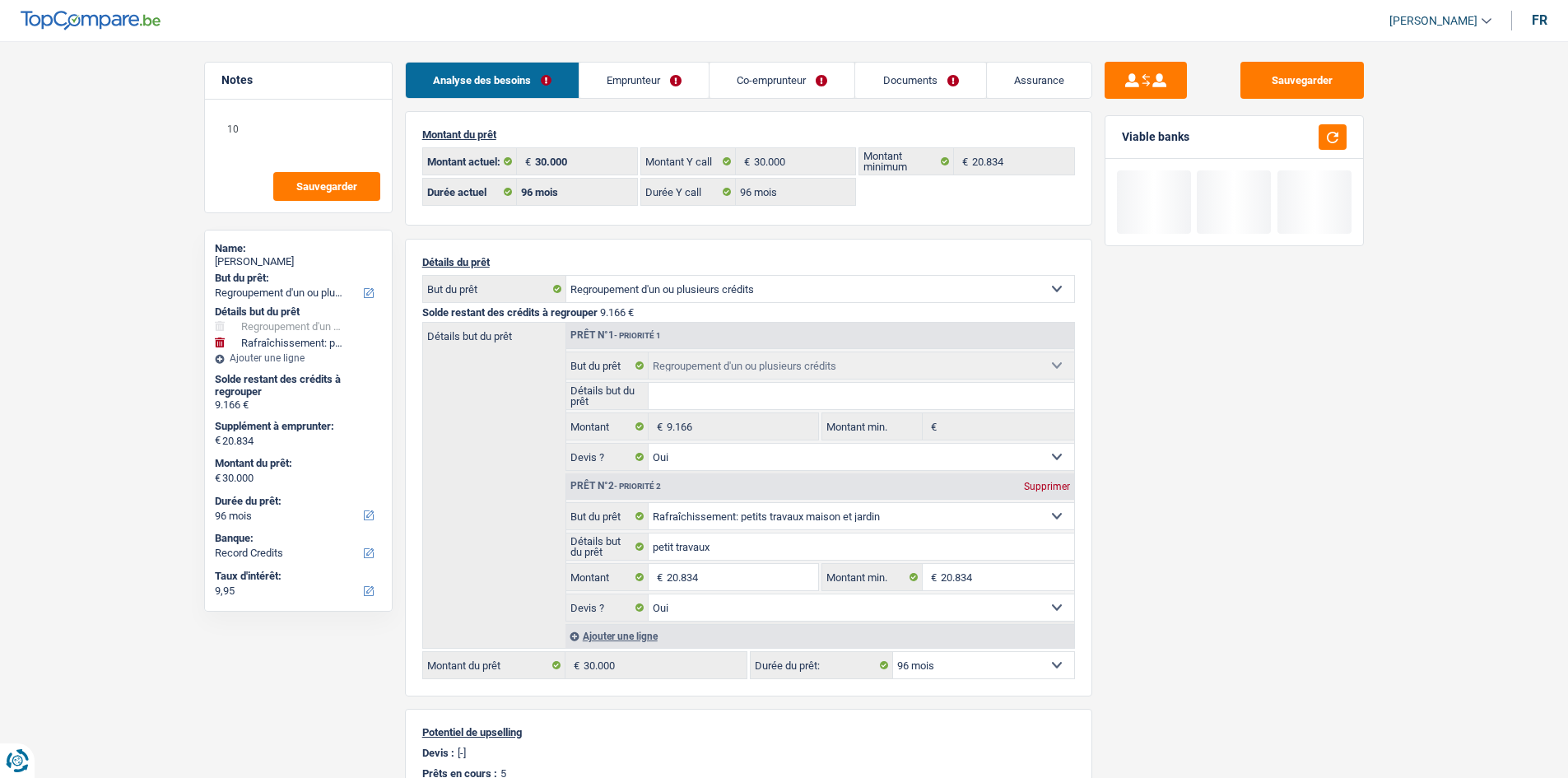
select select "yes"
select select "96"
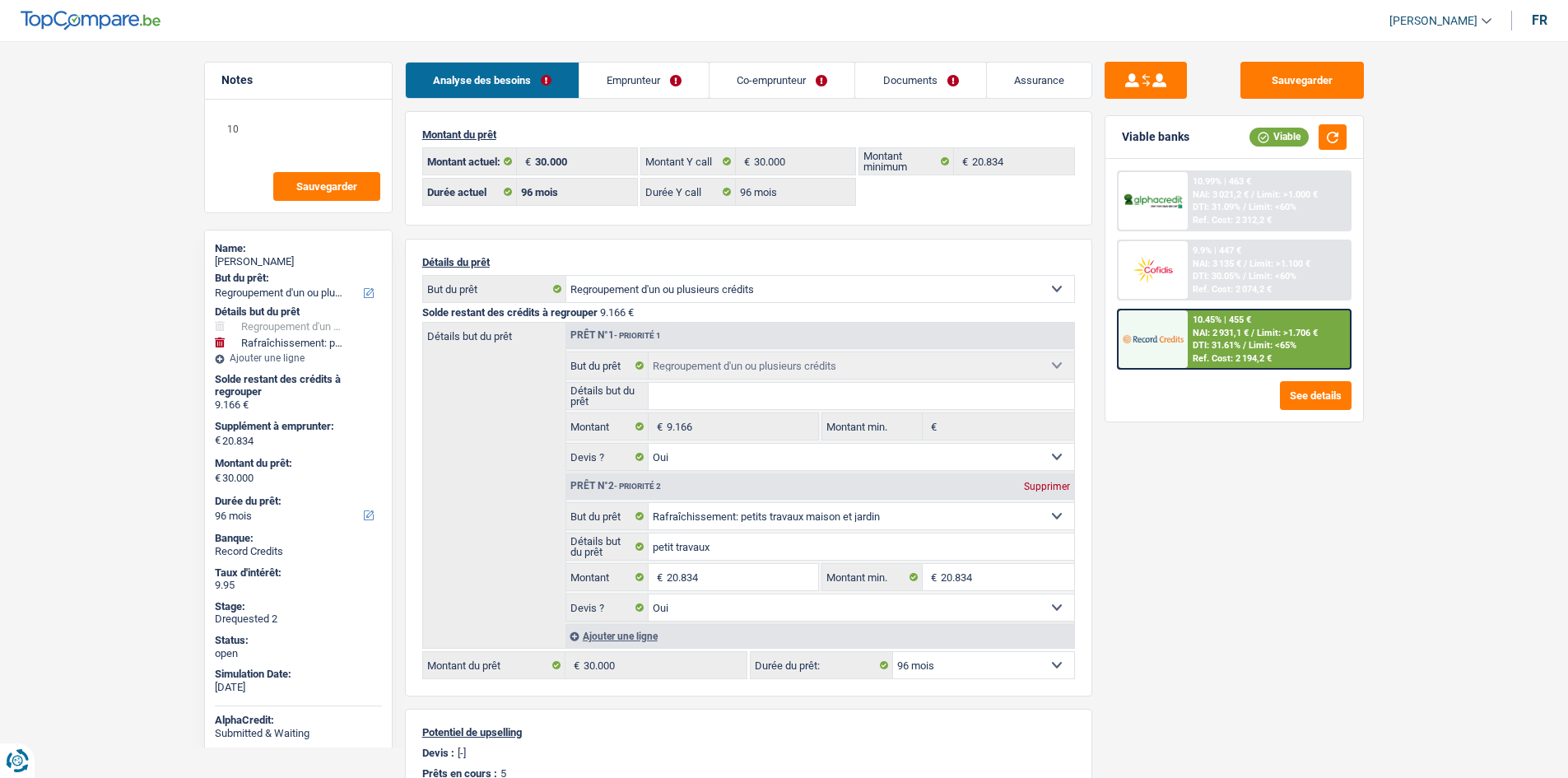
drag, startPoint x: 149, startPoint y: 253, endPoint x: 151, endPoint y: 236, distance: 17.1
click at [149, 253] on main "Notes 10 Sauvegarder Name: Salvatore Giuffre But du prêt: Confort maison: meubl…" at bounding box center [784, 602] width 1568 height 1156
click at [764, 84] on link "Co-emprunteur" at bounding box center [782, 79] width 145 height 35
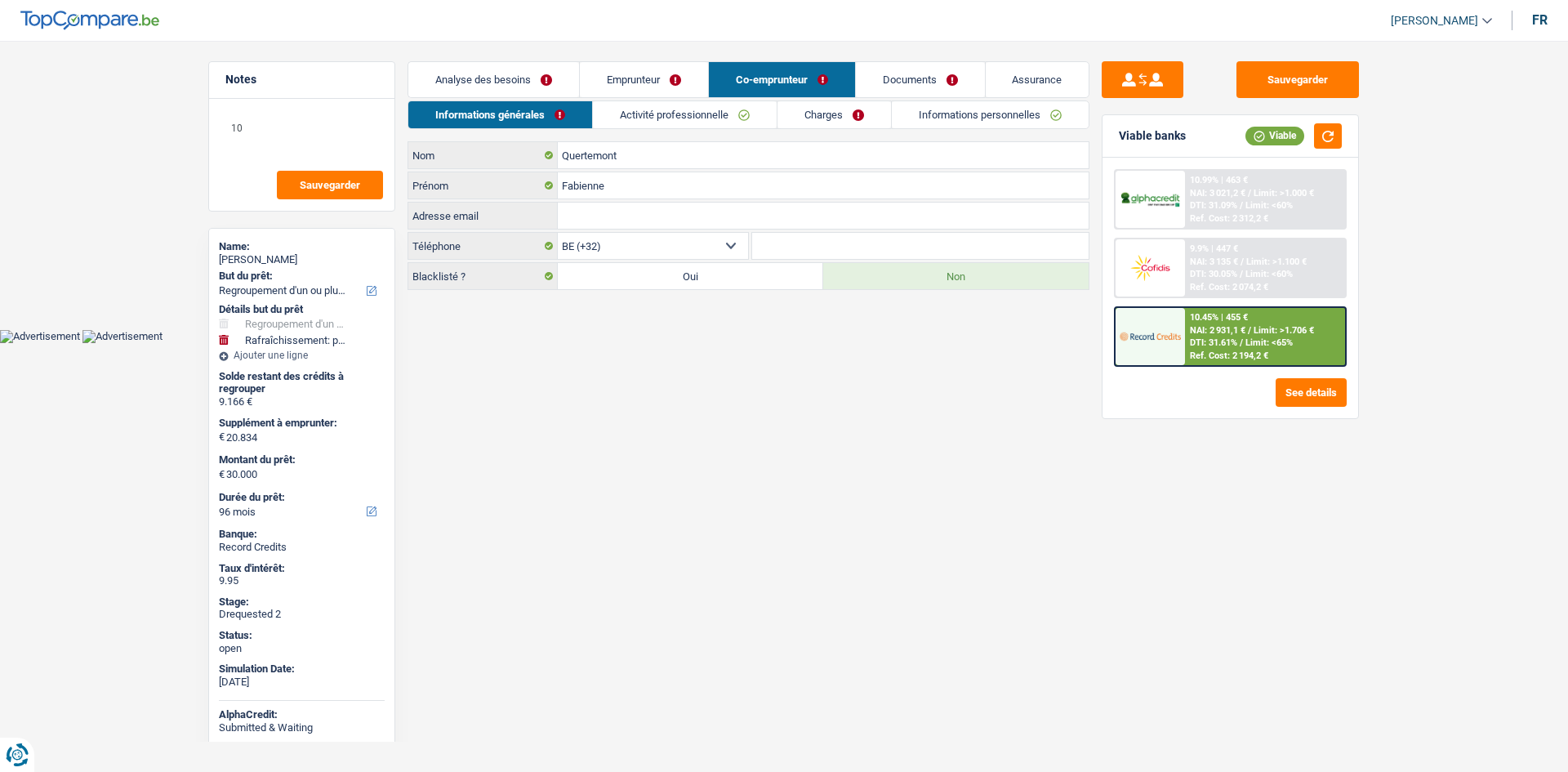
click at [677, 108] on link "Activité professionnelle" at bounding box center [684, 115] width 184 height 27
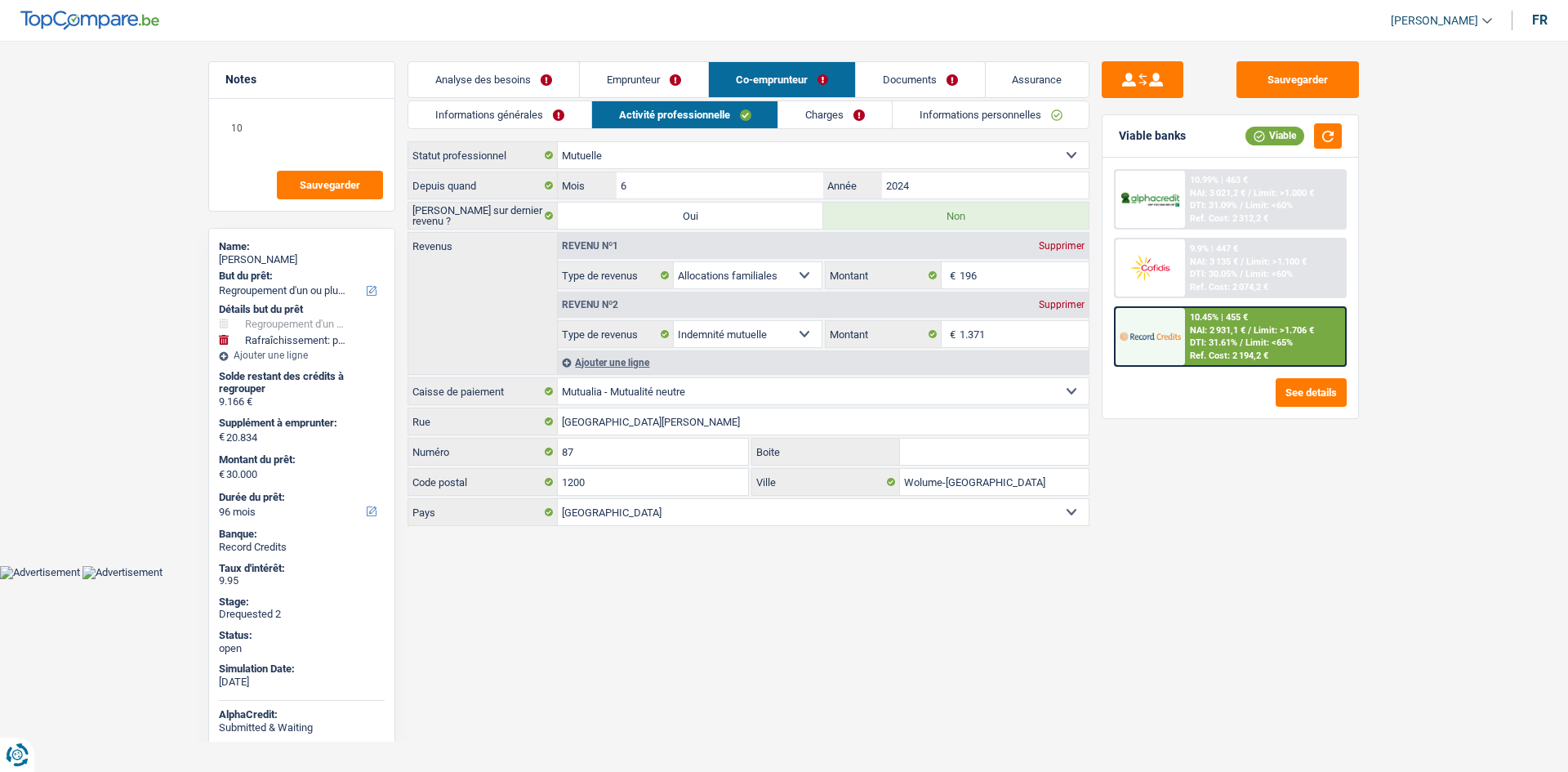
click at [545, 107] on link "Informations générales" at bounding box center [500, 115] width 183 height 27
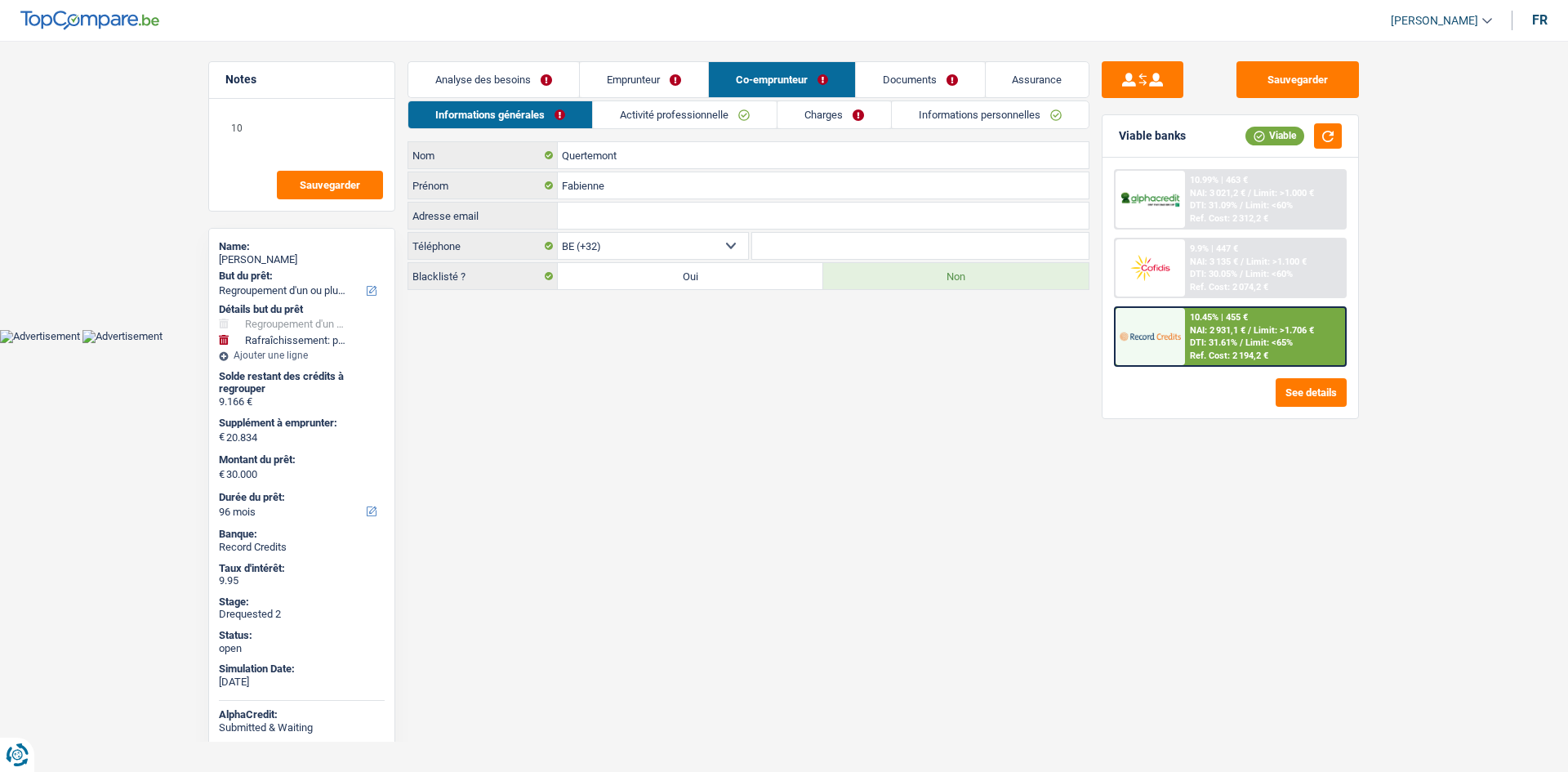
click at [776, 343] on html "Vous avez le contrôle de vos données Nous utilisons des cookies, tout comme nos…" at bounding box center [784, 171] width 1568 height 343
click at [566, 92] on link "Analyse des besoins" at bounding box center [494, 79] width 171 height 35
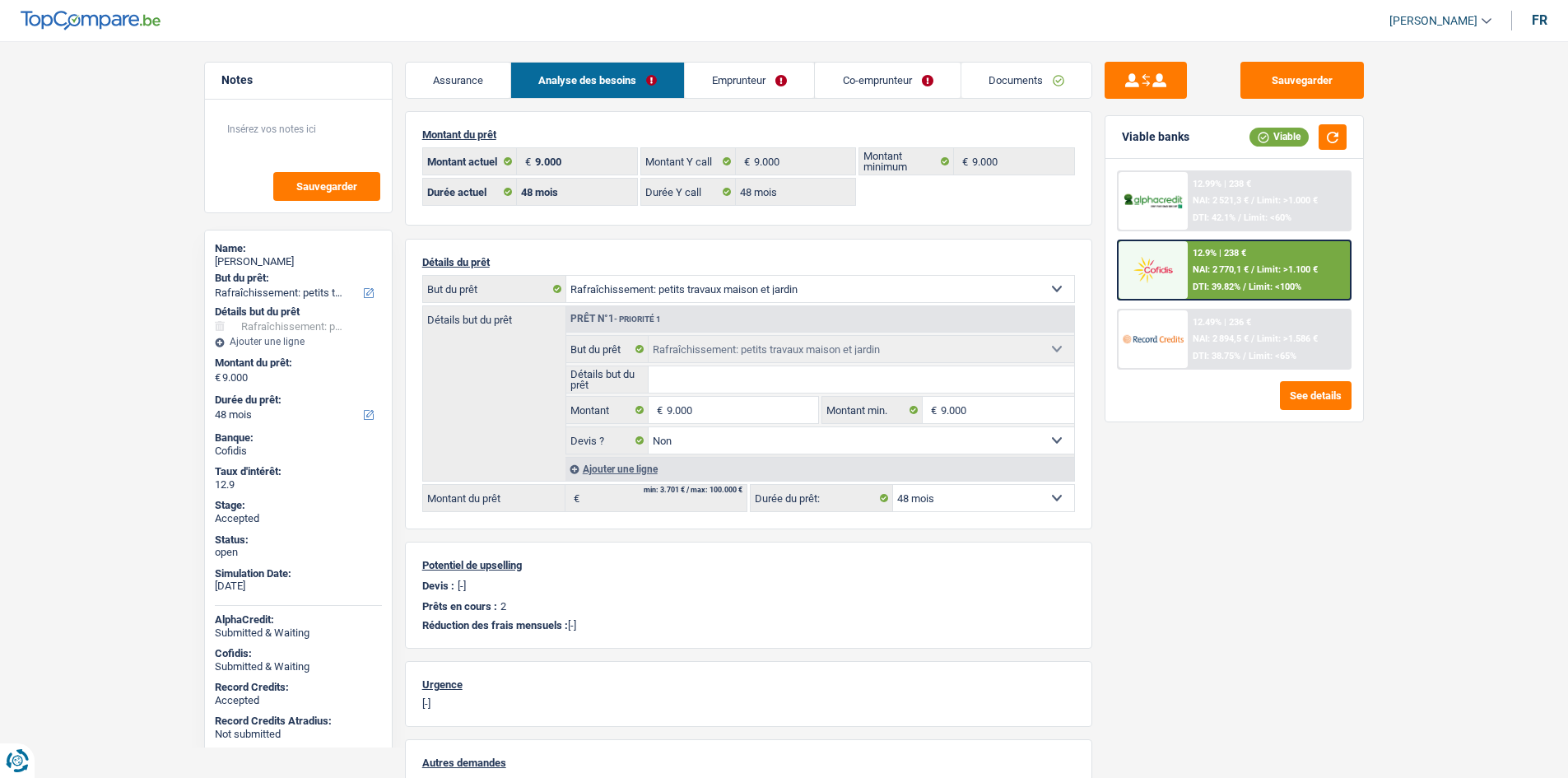
select select "houseOrGarden"
select select "48"
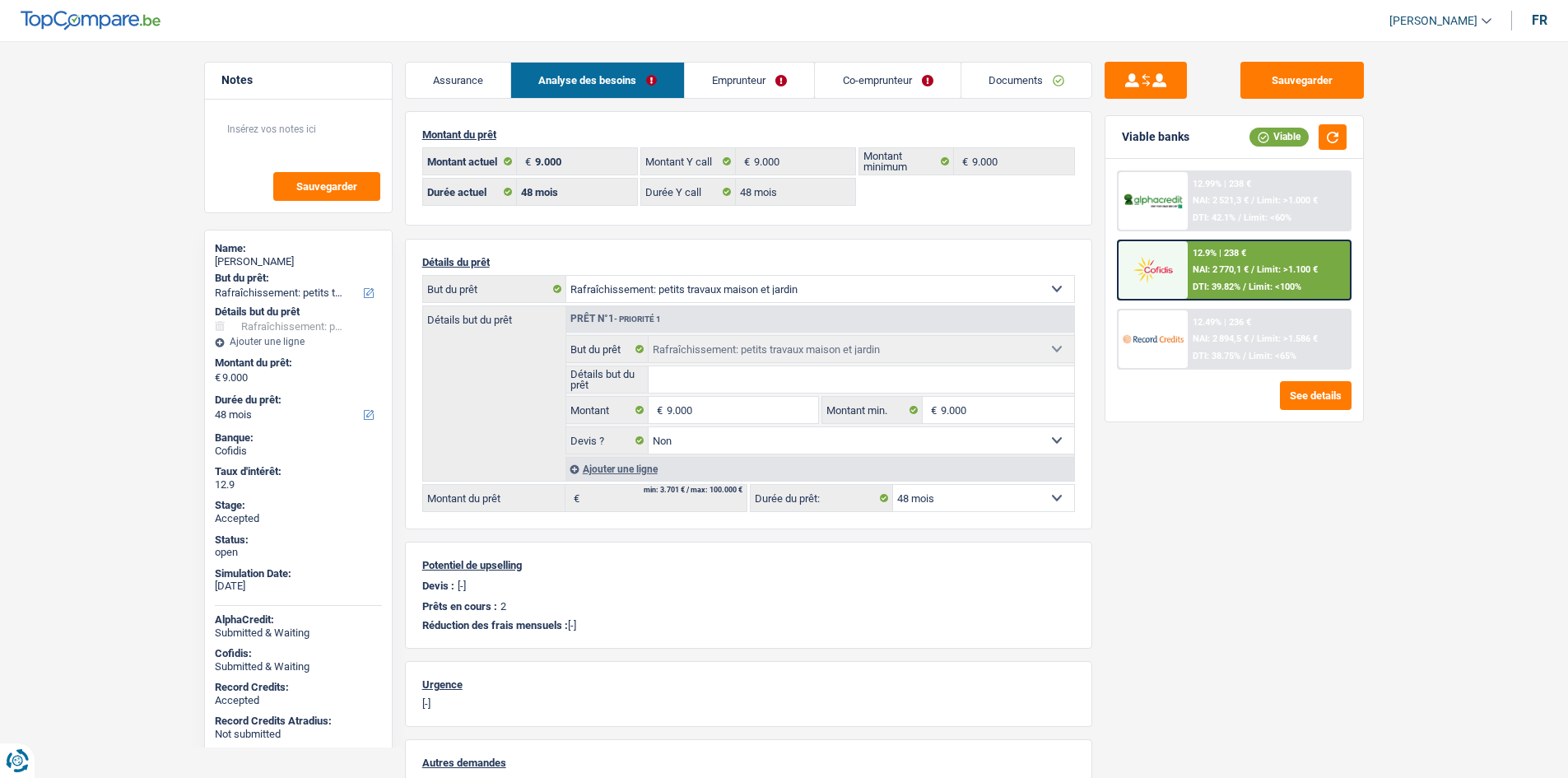
select select "houseOrGarden"
select select "false"
select select "48"
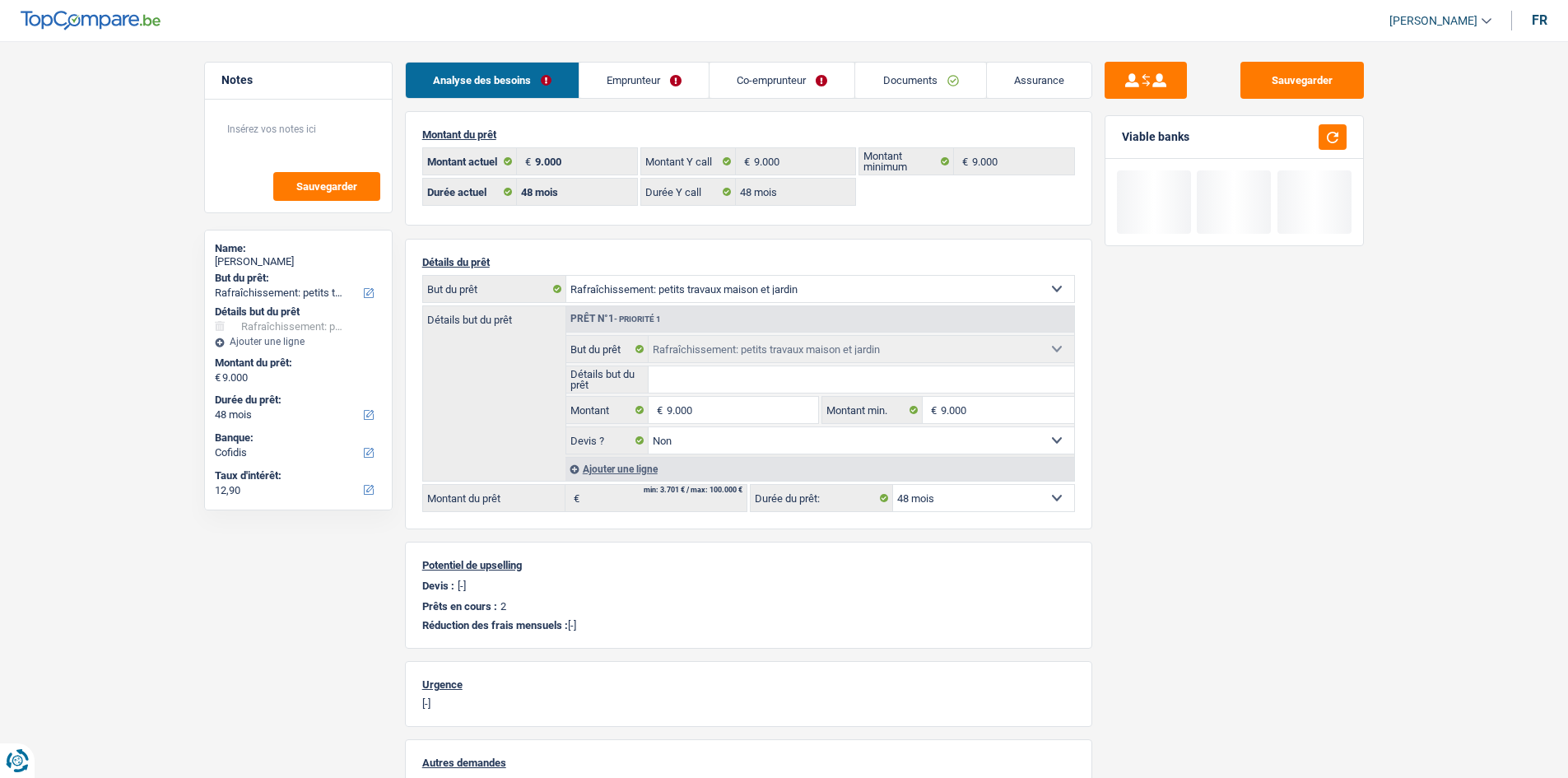
select select "houseOrGarden"
select select "48"
select select "32"
select select "married"
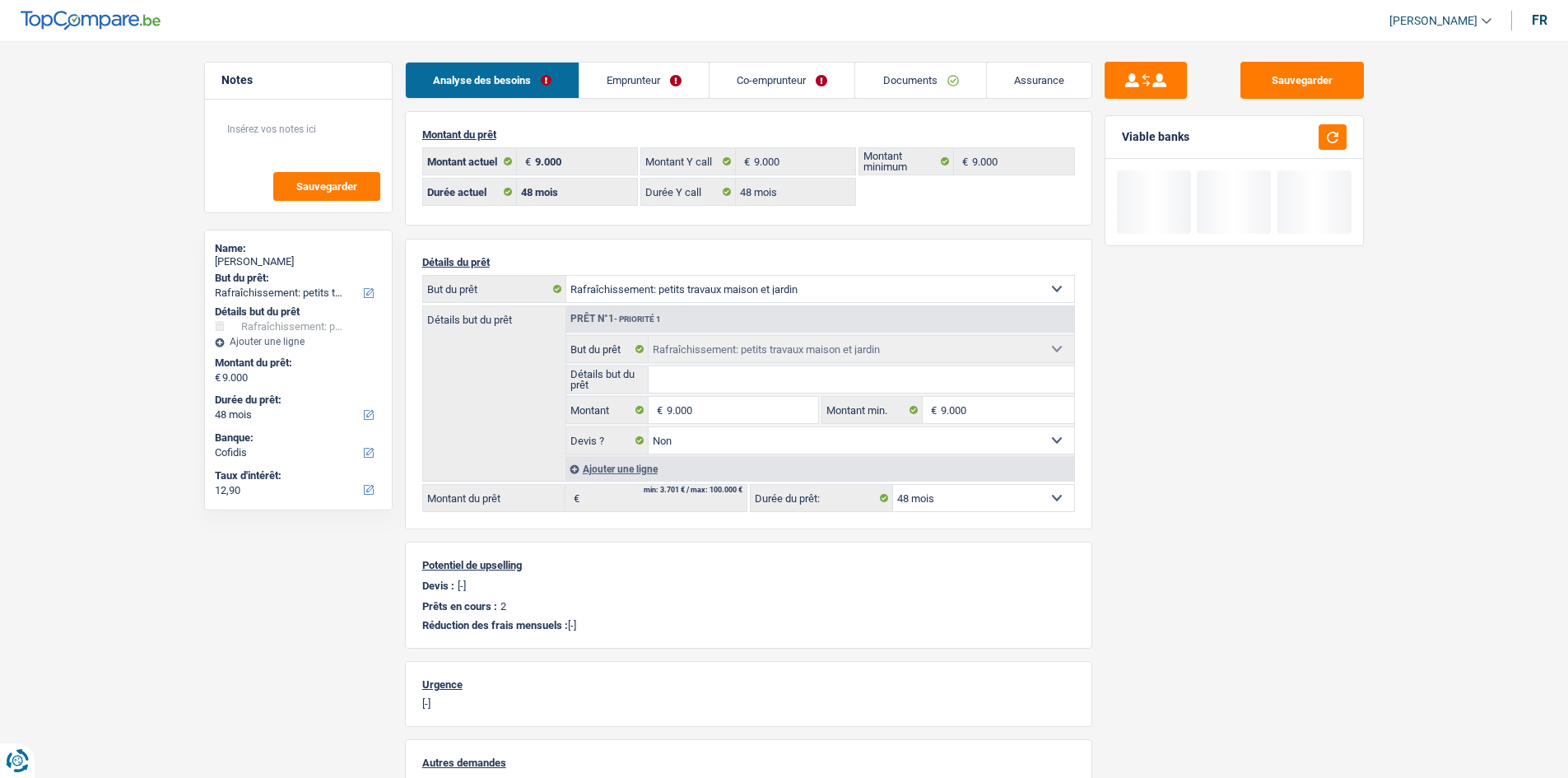
select select "ownerWithMortgage"
select select "BE"
select select "mortgage"
select select "300"
select select "renovationLoan"
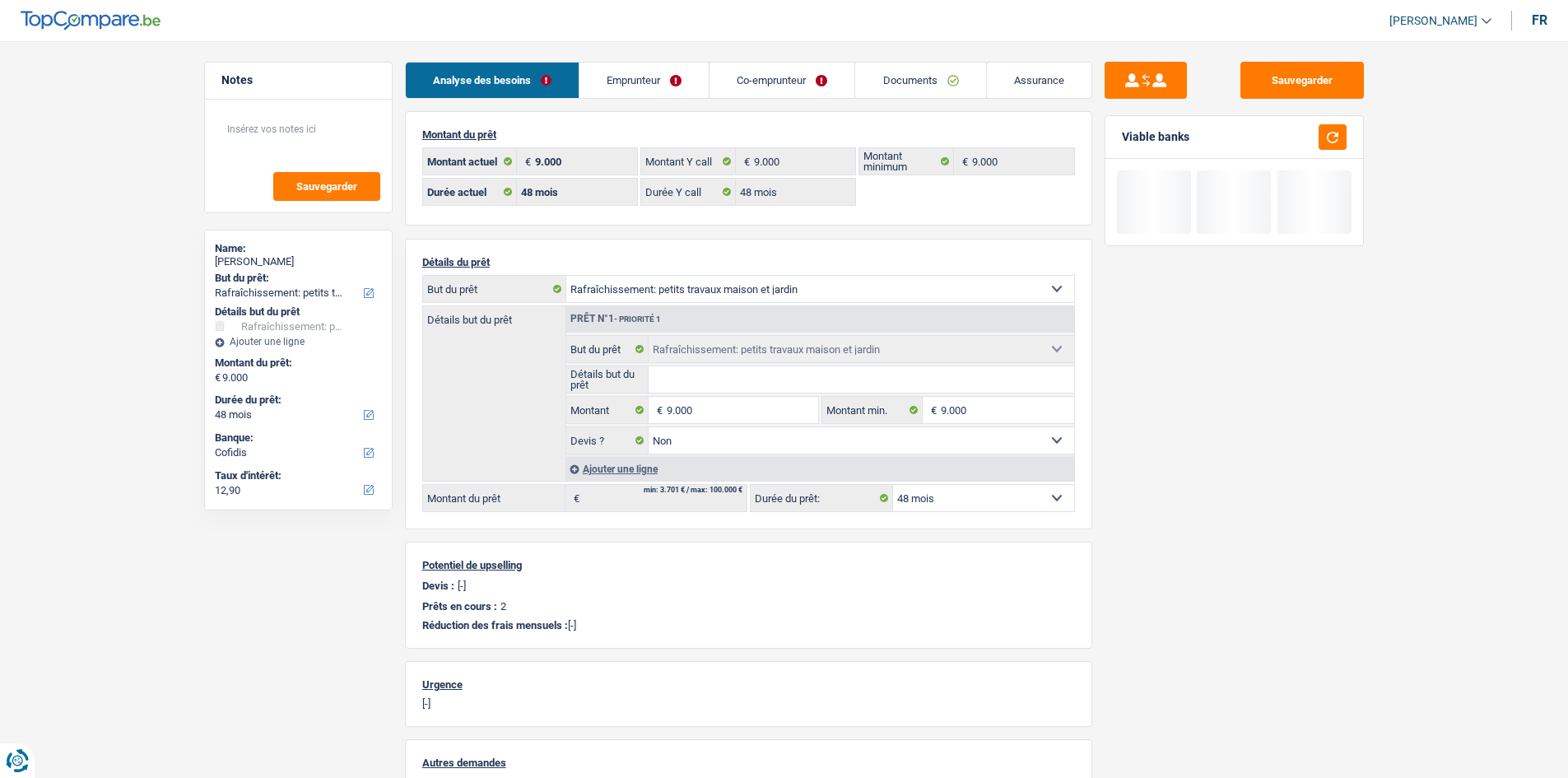
select select "72"
click at [680, 76] on link "Emprunteur" at bounding box center [643, 79] width 129 height 35
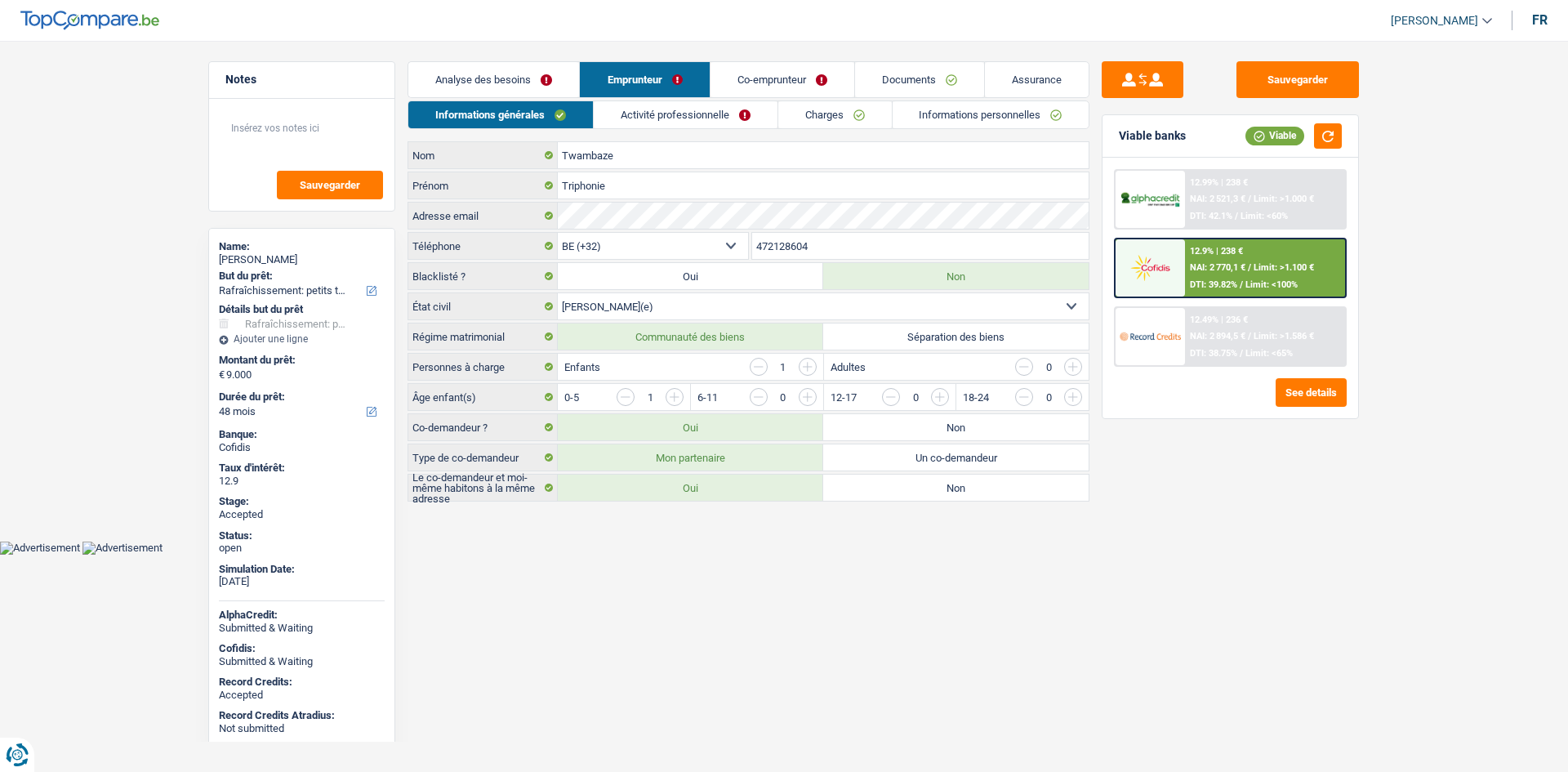
drag, startPoint x: 781, startPoint y: 105, endPoint x: 850, endPoint y: 119, distance: 70.4
click at [784, 107] on link "Charges" at bounding box center [835, 115] width 113 height 27
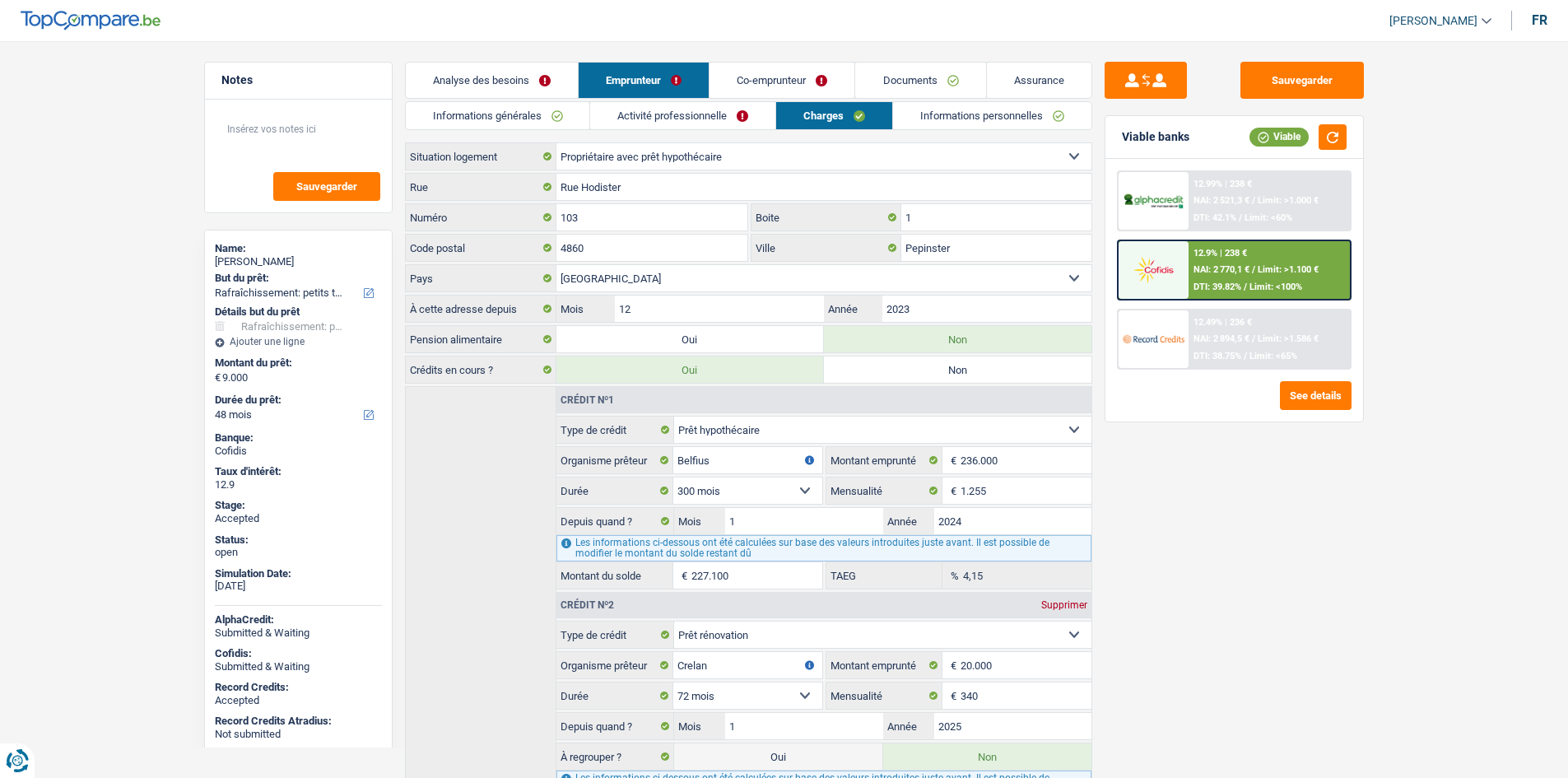
click at [898, 119] on link "Informations personnelles" at bounding box center [992, 116] width 199 height 27
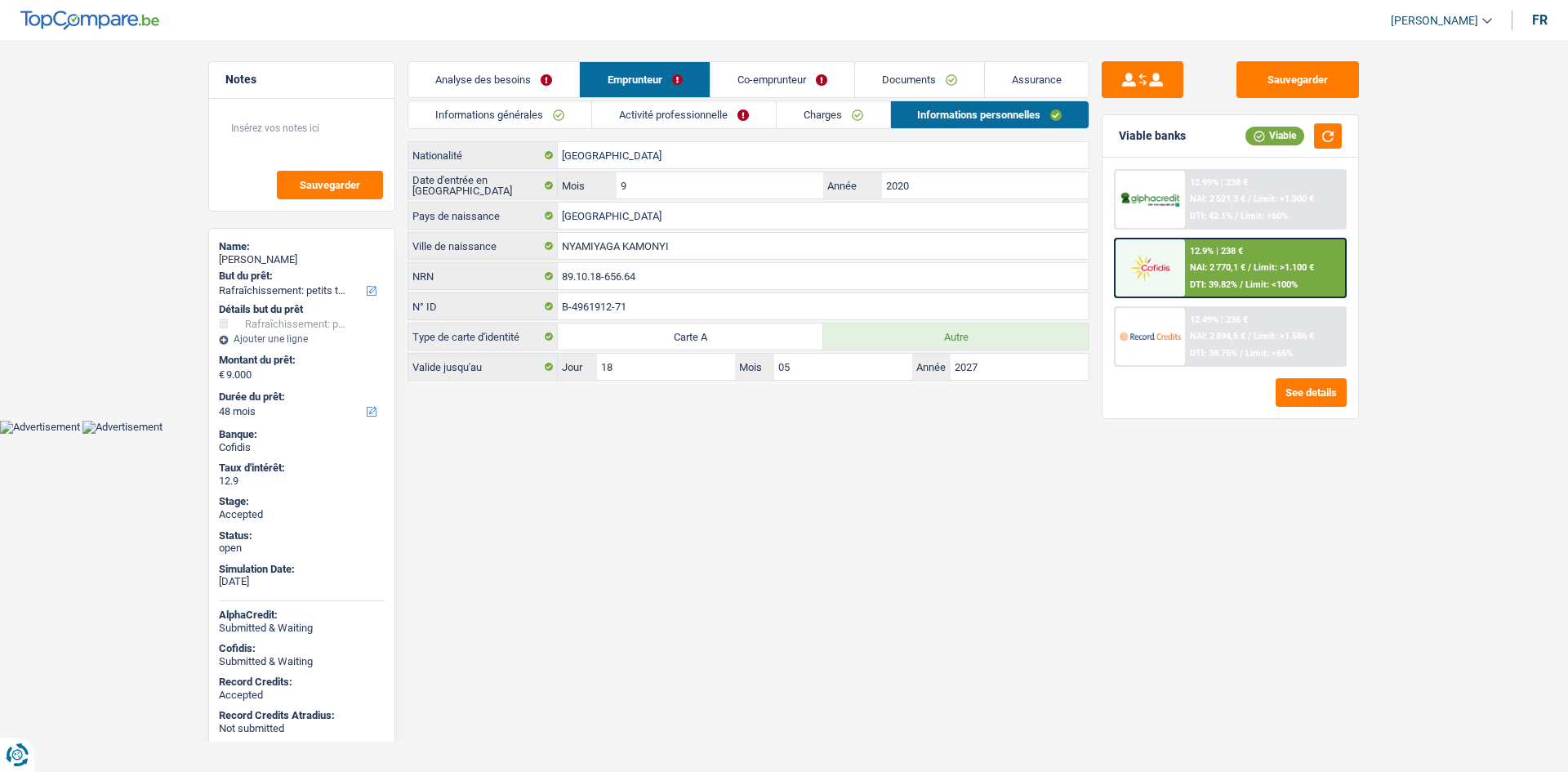
click at [830, 118] on link "Charges" at bounding box center [834, 115] width 113 height 27
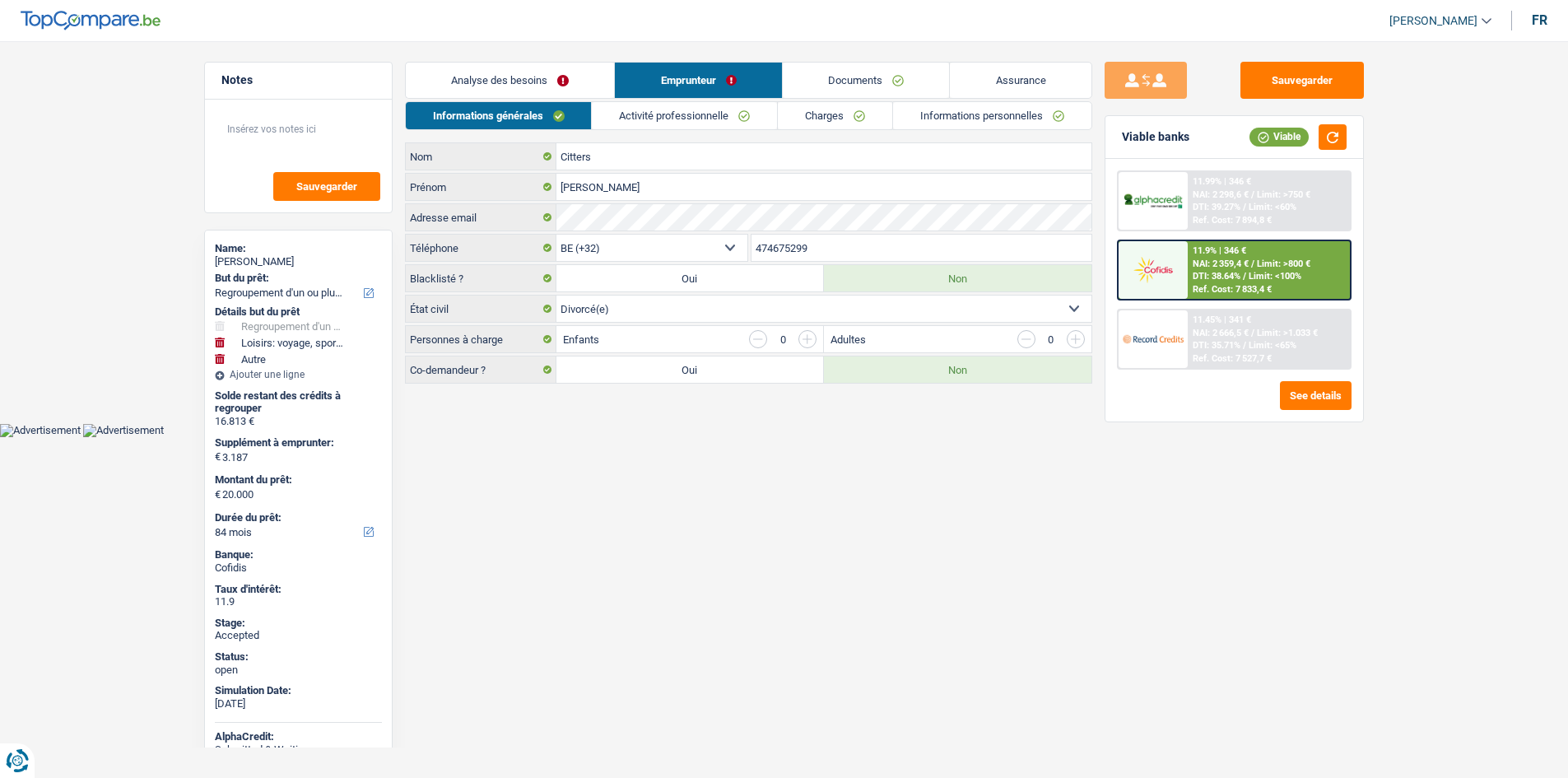
select select "refinancing"
select select "hobbies"
select select "other"
select select "84"
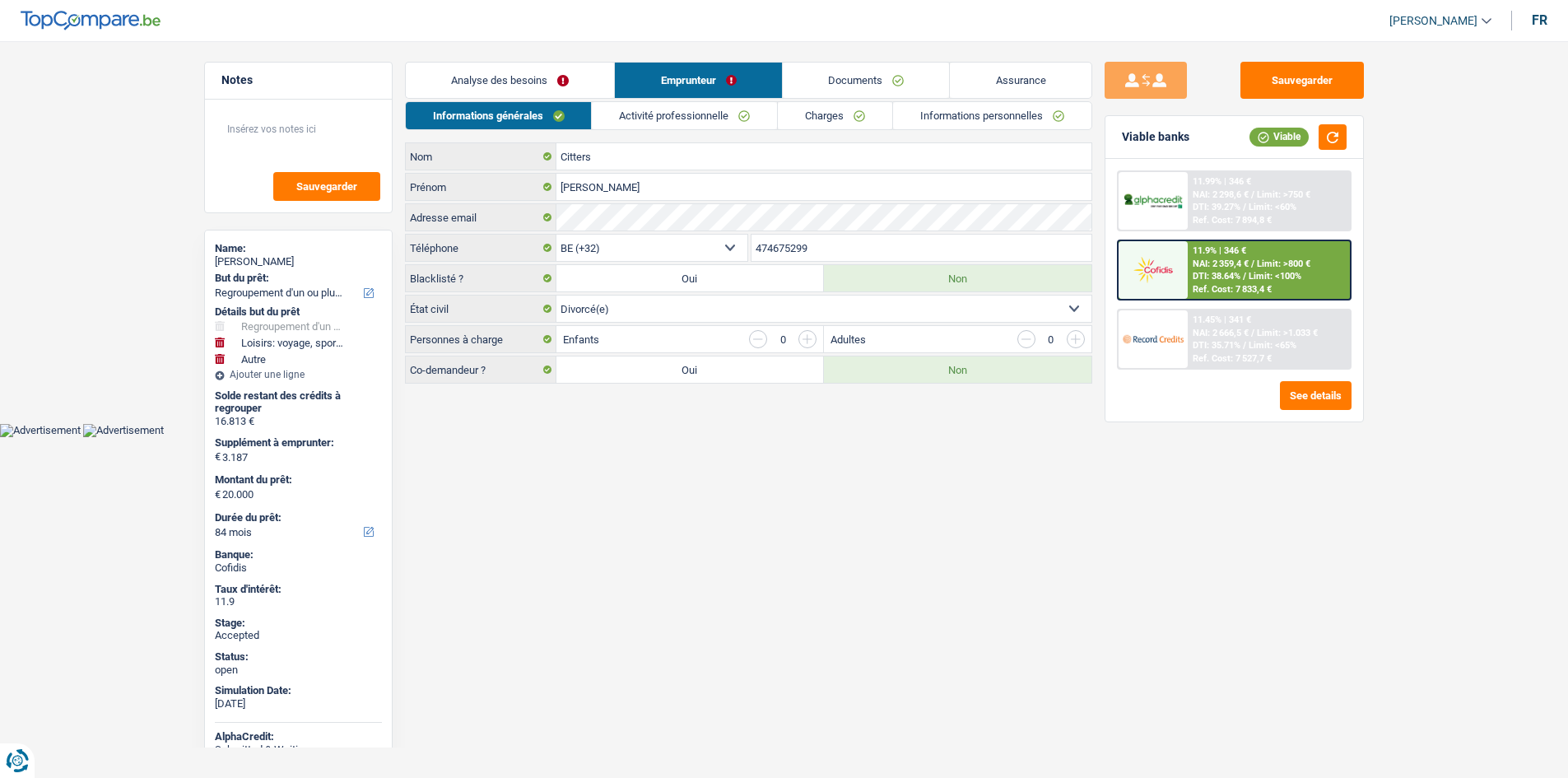
select select "32"
select select "divorced"
select select "rents"
select select "BE"
select select "carLoan"
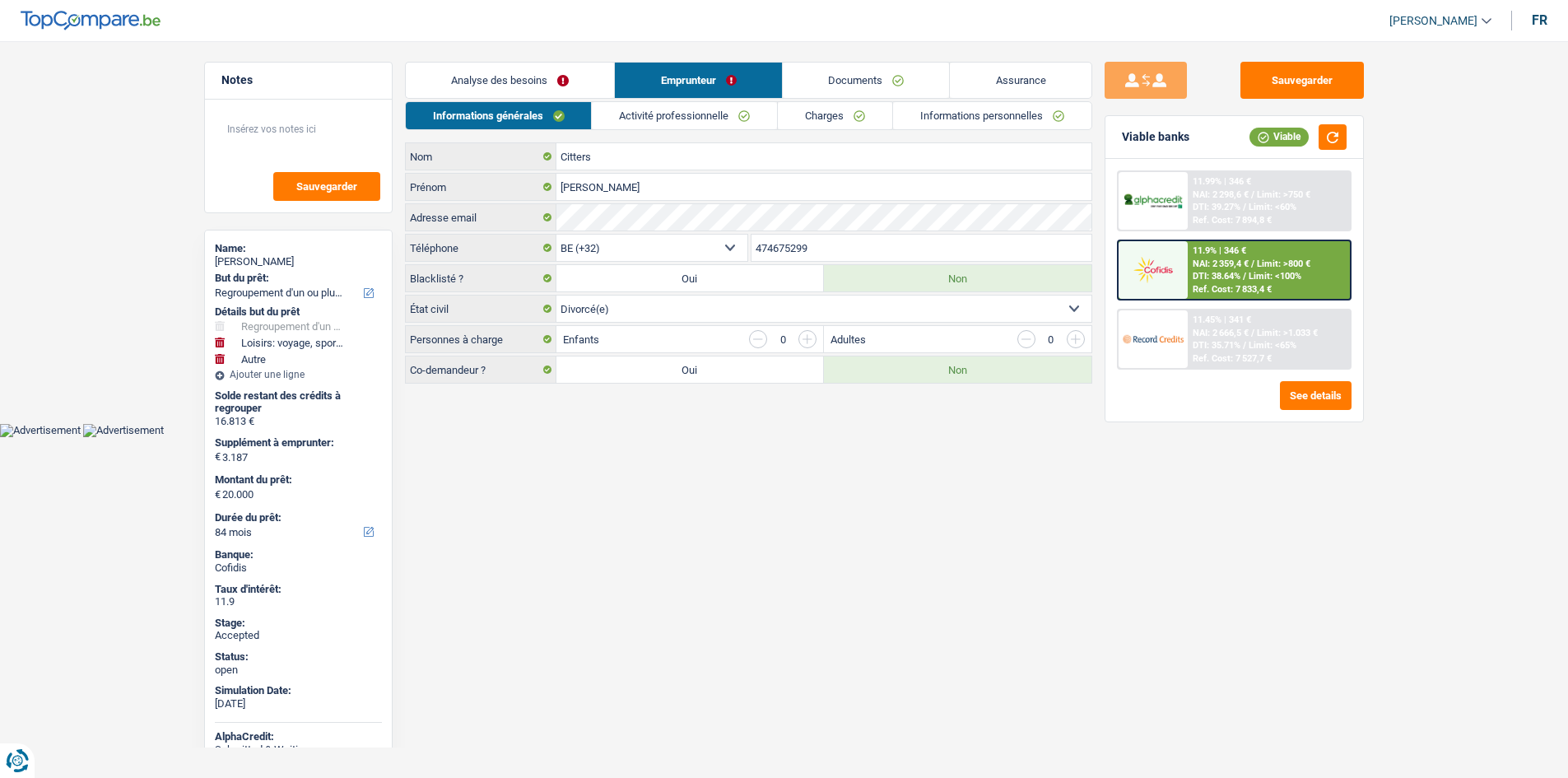
select select "60"
select select "personalLoan"
select select "miscellaneousCosts"
select select "24"
select select "personalLoan"
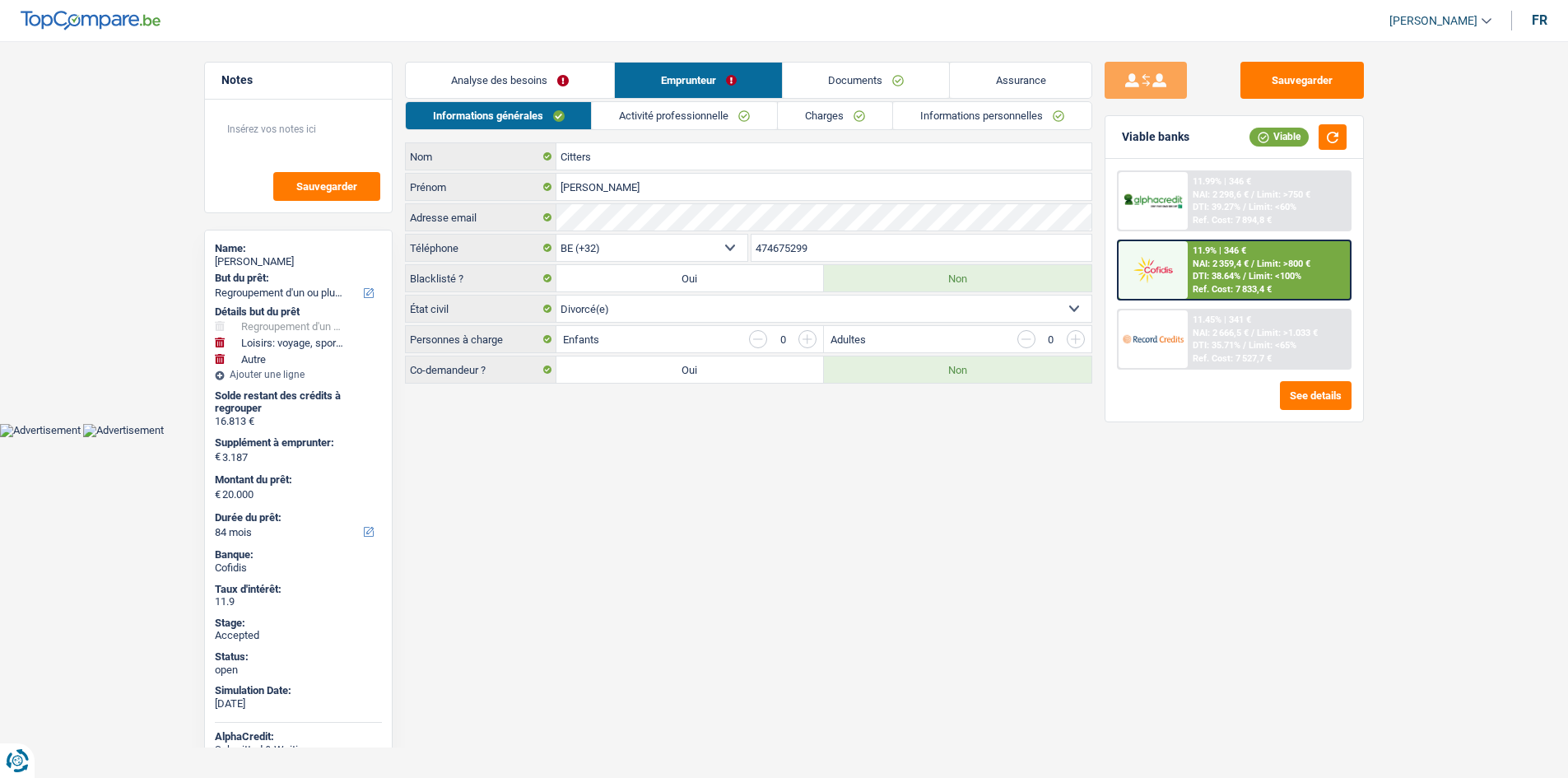
select select "loanRepayment"
select select "96"
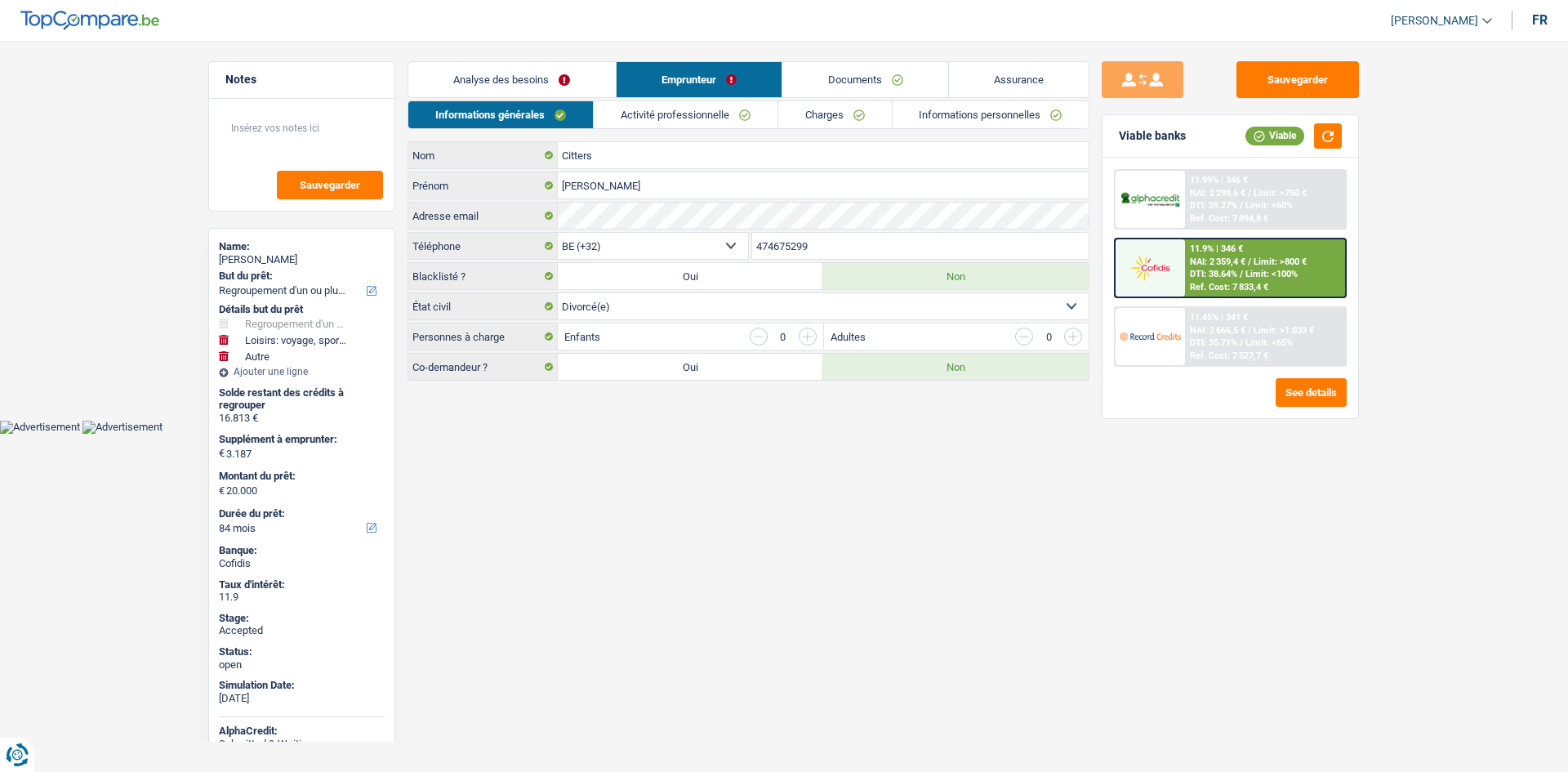
click at [828, 119] on link "Charges" at bounding box center [835, 115] width 113 height 27
